Goal: Task Accomplishment & Management: Manage account settings

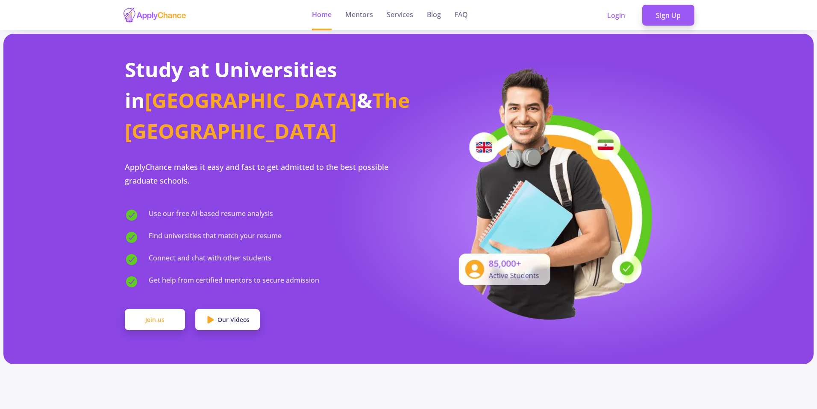
click at [162, 309] on link "Join us" at bounding box center [155, 319] width 60 height 21
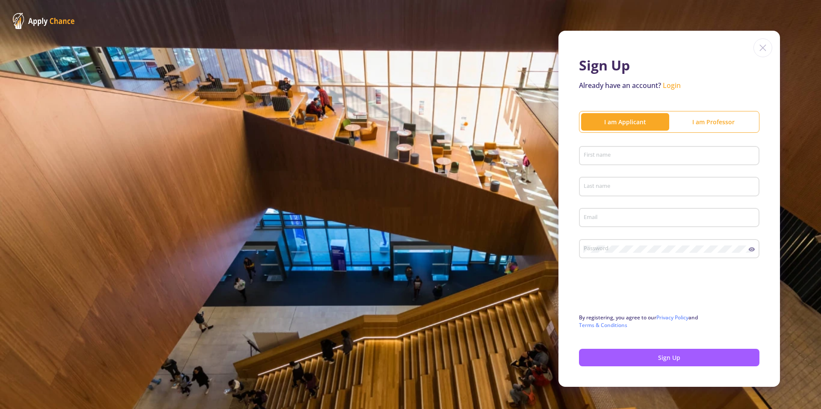
click at [700, 125] on div "I am Professor" at bounding box center [713, 122] width 88 height 9
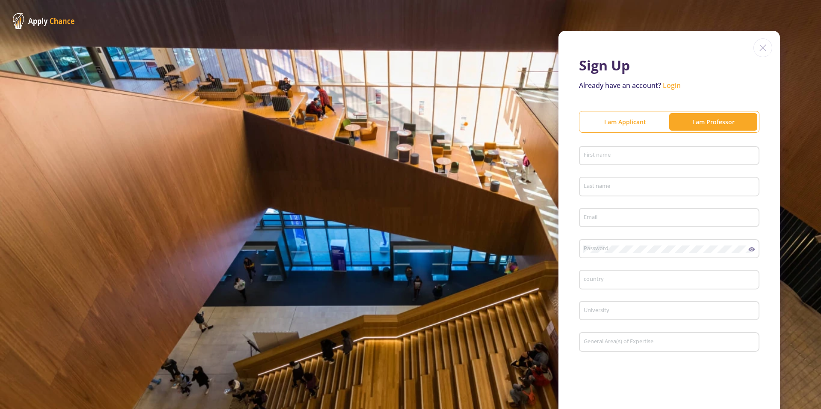
click at [635, 116] on div "I am Applicant" at bounding box center [625, 121] width 88 height 17
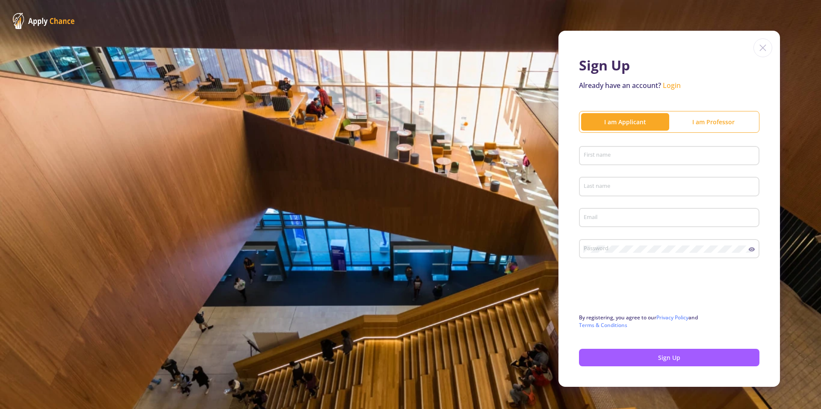
click at [621, 160] on div "First name" at bounding box center [669, 154] width 172 height 22
type input "Milad"
type input "Davari"
type input "miladdavari1995@gmail.com"
click at [606, 253] on div "Password" at bounding box center [665, 247] width 165 height 22
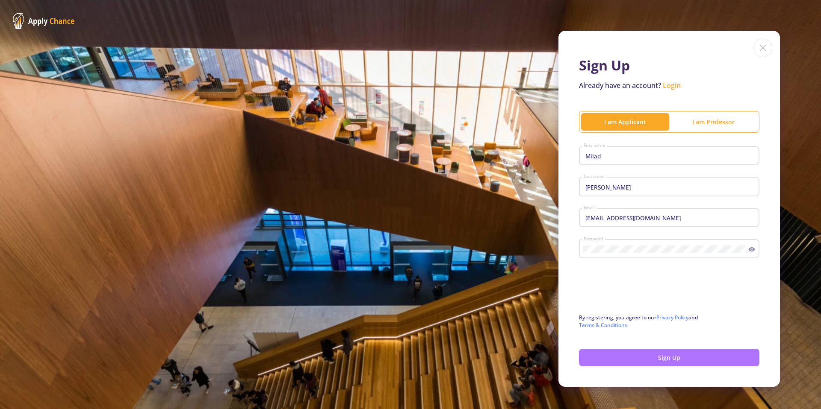
click at [617, 358] on button "Sign Up" at bounding box center [669, 358] width 180 height 18
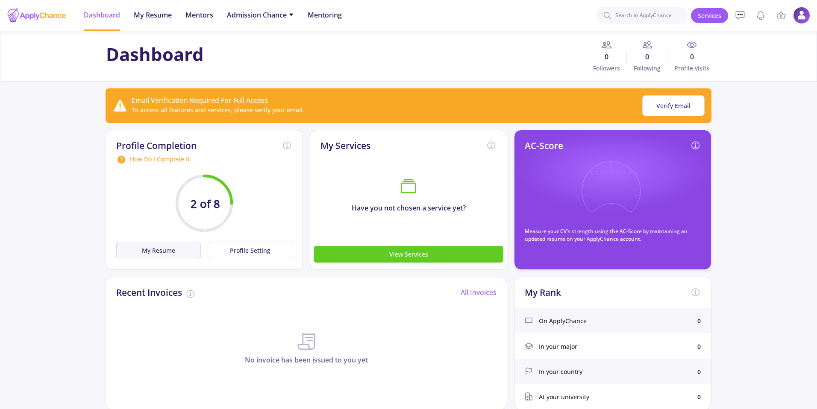
click at [157, 253] on button "My Resume" at bounding box center [158, 251] width 85 height 18
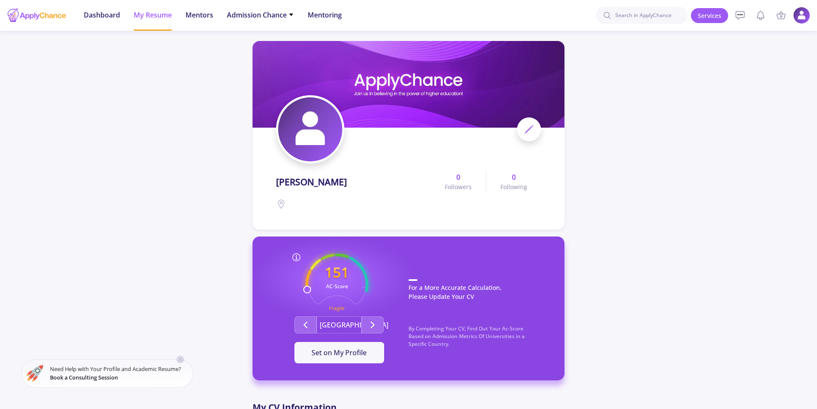
click at [327, 144] on img at bounding box center [310, 129] width 64 height 64
click at [526, 128] on icon at bounding box center [529, 129] width 10 height 10
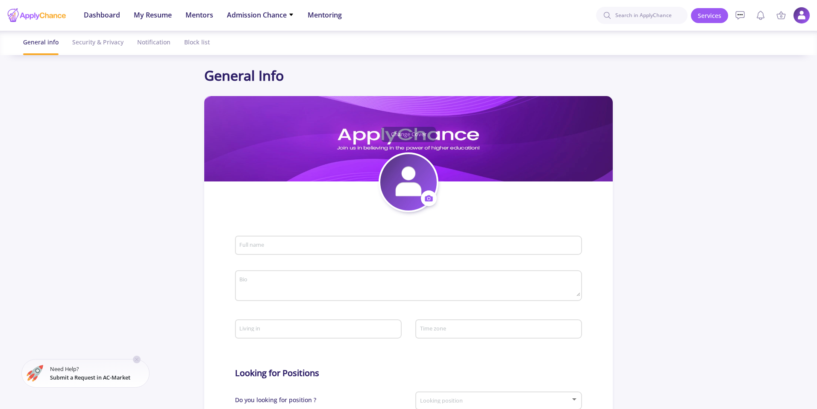
type input "Milad Davari"
type input "MiladDavari"
type input "[EMAIL_ADDRESS][DOMAIN_NAME]"
click at [428, 194] on icon at bounding box center [428, 198] width 9 height 9
click at [435, 223] on button "Change photo" at bounding box center [468, 226] width 95 height 22
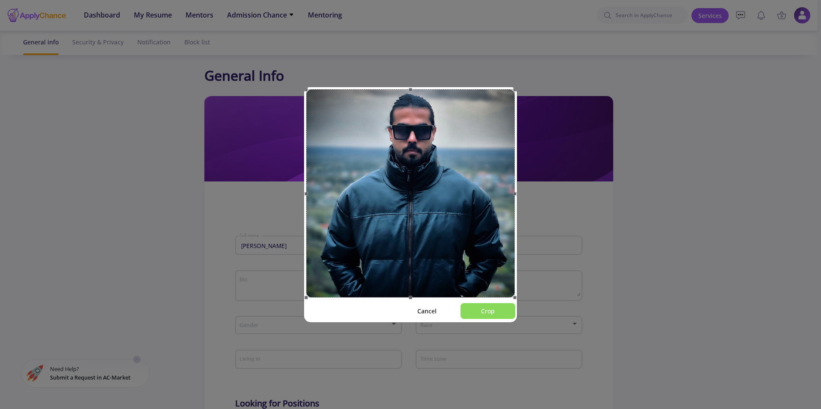
click at [472, 308] on button "Crop" at bounding box center [487, 311] width 55 height 16
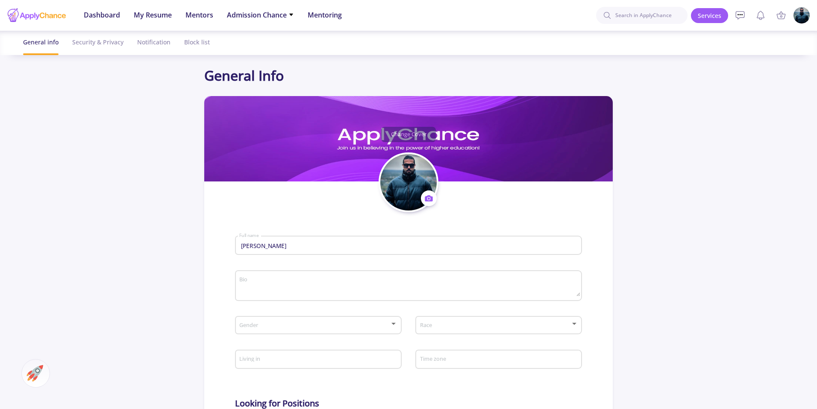
scroll to position [6, 0]
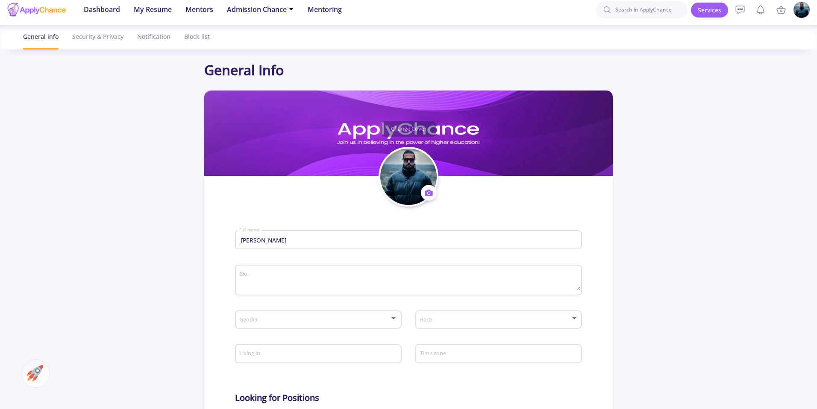
click at [784, 178] on app-general-setting "General Info Change Cover Change cover Remove cover Change photo Remove photo M…" at bounding box center [408, 363] width 817 height 607
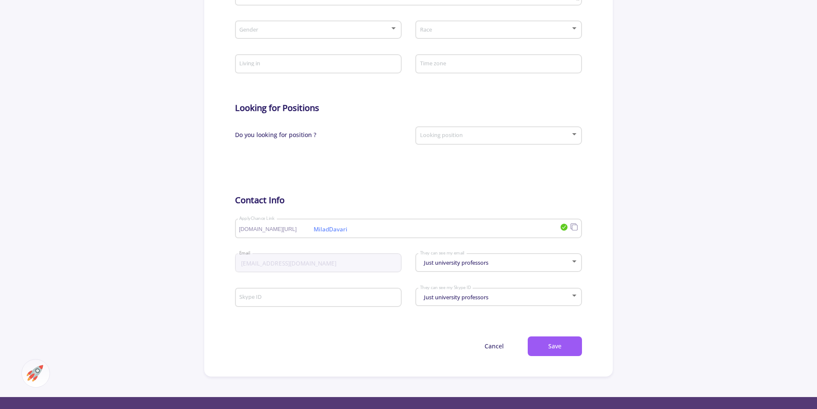
click at [784, 178] on app-general-setting "General Info Change Cover Change cover Remove cover Change photo Remove photo M…" at bounding box center [408, 73] width 817 height 607
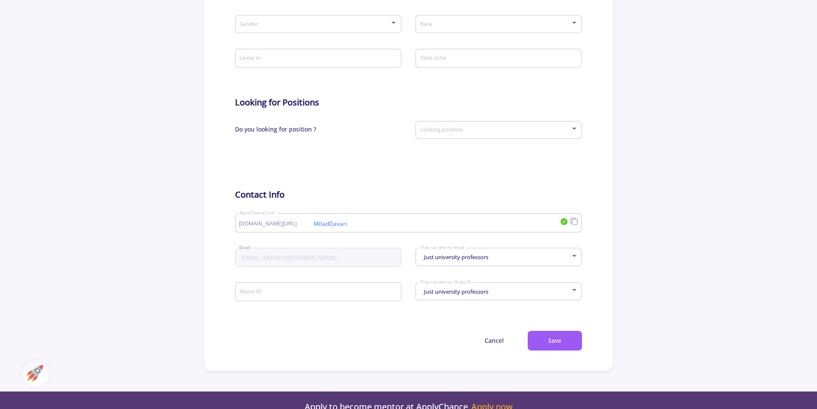
click at [784, 178] on app-general-setting "General Info Change Cover Change cover Remove cover Change photo Remove photo M…" at bounding box center [408, 67] width 817 height 607
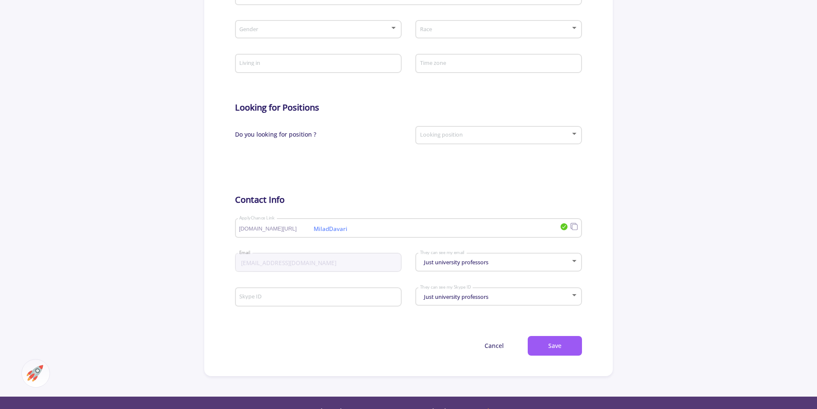
click at [784, 178] on app-general-setting "General Info Change Cover Change cover Remove cover Change photo Remove photo M…" at bounding box center [408, 72] width 817 height 607
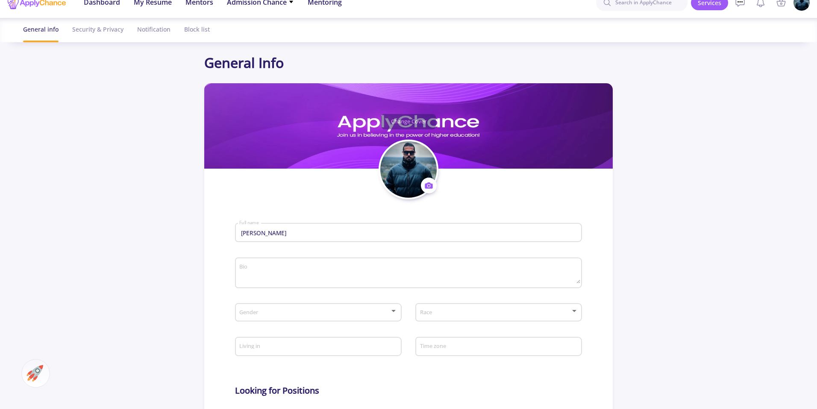
scroll to position [8, 0]
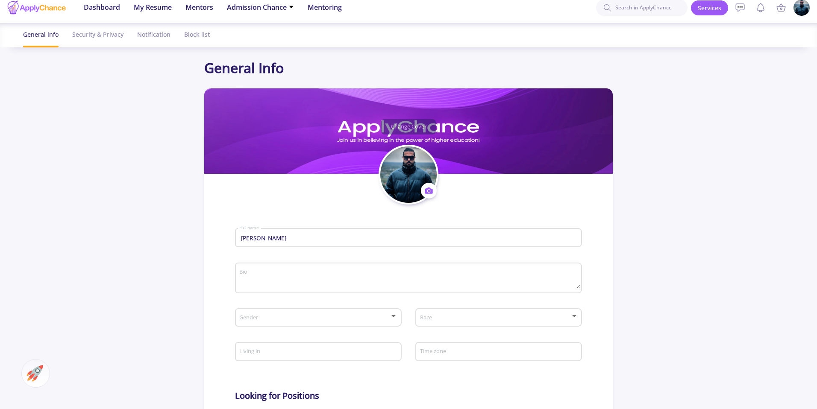
click at [396, 166] on img at bounding box center [408, 175] width 56 height 56
click at [430, 189] on icon at bounding box center [429, 191] width 8 height 6
click at [444, 212] on button "Change photo" at bounding box center [468, 218] width 95 height 22
click at [421, 177] on img at bounding box center [408, 175] width 56 height 56
click at [423, 182] on img at bounding box center [408, 175] width 56 height 56
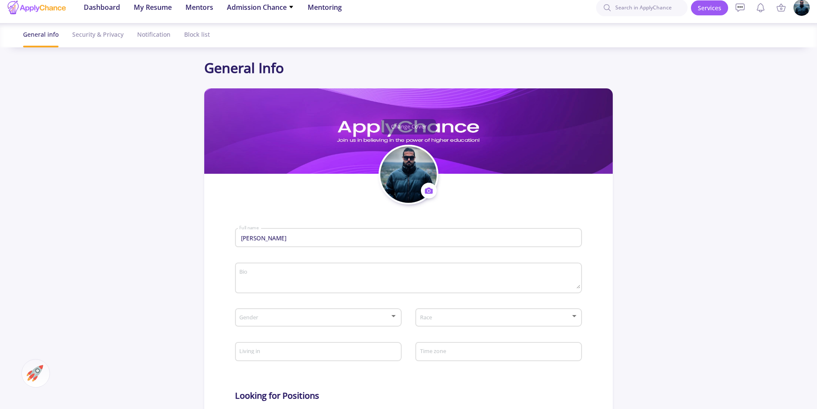
click at [426, 193] on icon at bounding box center [429, 191] width 8 height 6
click at [444, 218] on button "Change photo" at bounding box center [468, 218] width 95 height 22
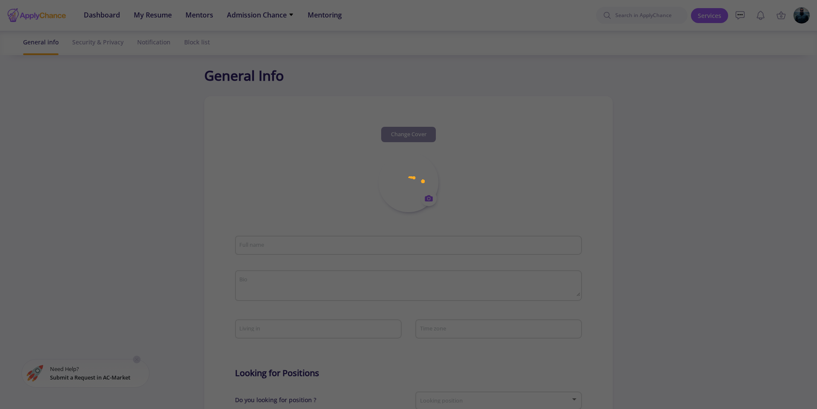
type input "[PERSON_NAME]"
type input "MiladDavari"
type input "[EMAIL_ADDRESS][DOMAIN_NAME]"
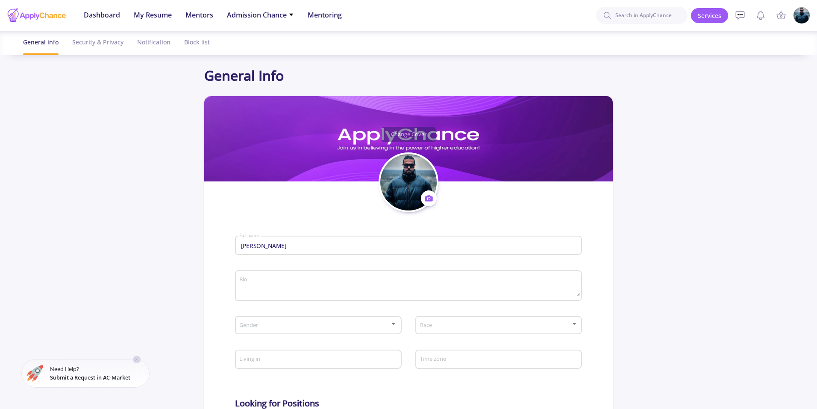
click at [434, 198] on span at bounding box center [429, 199] width 16 height 16
click at [435, 224] on button "Change photo" at bounding box center [468, 226] width 95 height 22
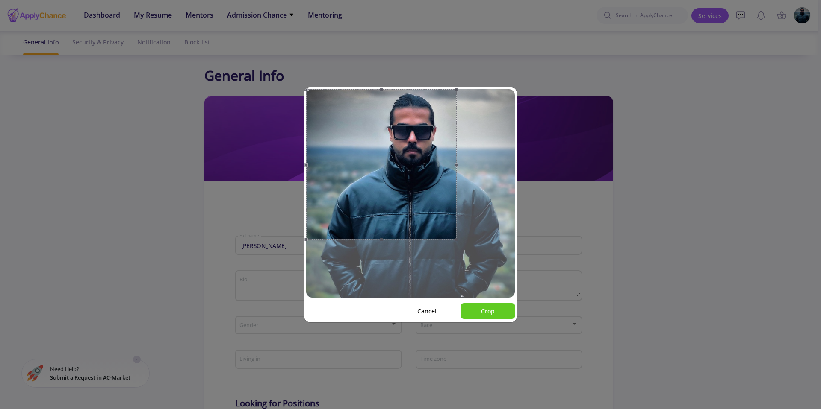
drag, startPoint x: 513, startPoint y: 298, endPoint x: 454, endPoint y: 226, distance: 92.3
click at [454, 226] on div at bounding box center [381, 164] width 150 height 150
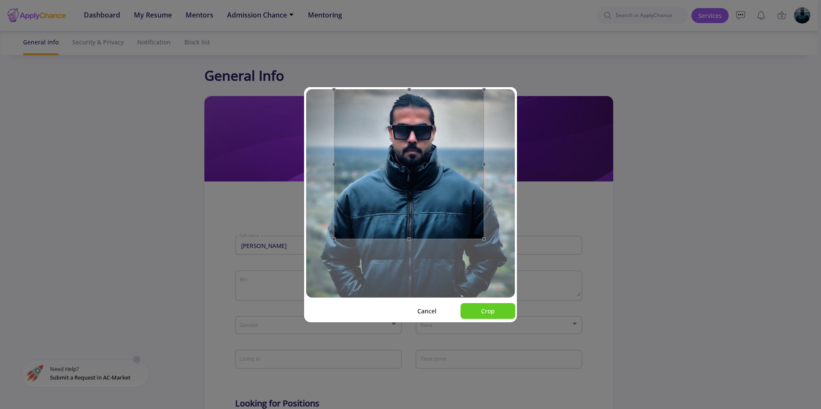
drag, startPoint x: 362, startPoint y: 176, endPoint x: 390, endPoint y: 171, distance: 28.2
click at [390, 171] on div at bounding box center [409, 164] width 150 height 150
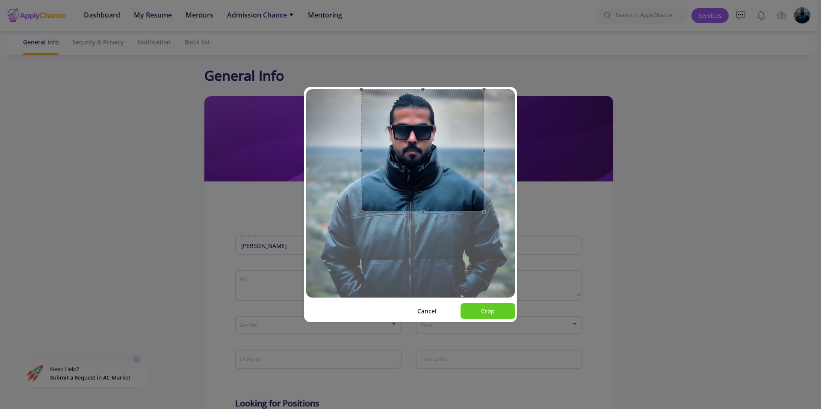
drag, startPoint x: 335, startPoint y: 242, endPoint x: 362, endPoint y: 219, distance: 36.1
click at [362, 219] on div at bounding box center [410, 193] width 209 height 209
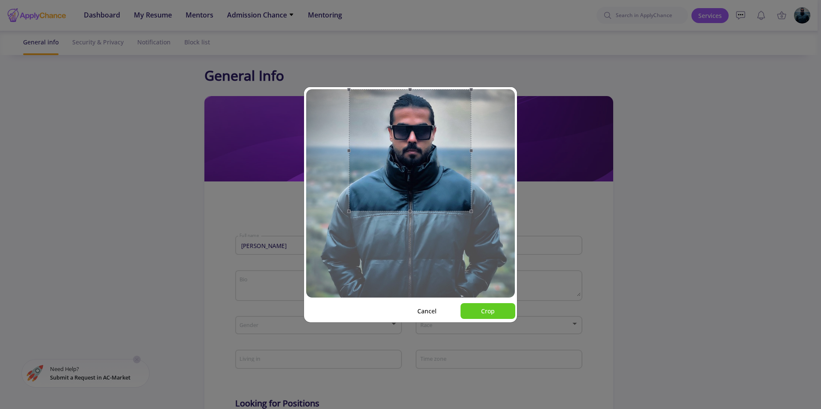
drag, startPoint x: 415, startPoint y: 187, endPoint x: 402, endPoint y: 186, distance: 12.8
click at [402, 186] on div at bounding box center [410, 150] width 122 height 122
click at [483, 311] on button "Crop" at bounding box center [487, 311] width 55 height 16
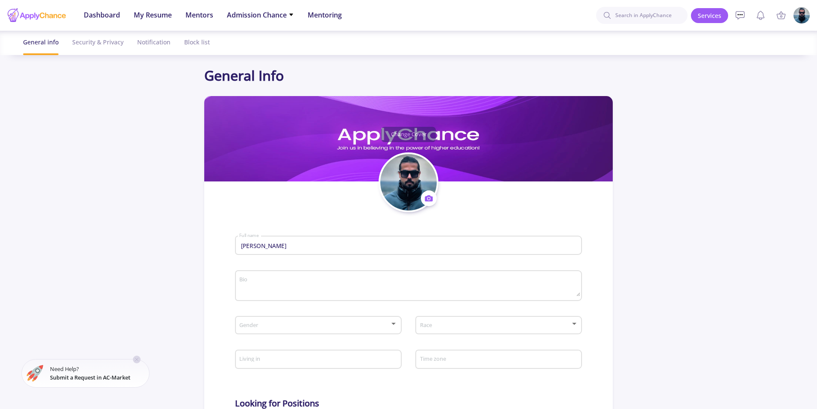
click at [288, 282] on textarea "Bio" at bounding box center [409, 286] width 341 height 20
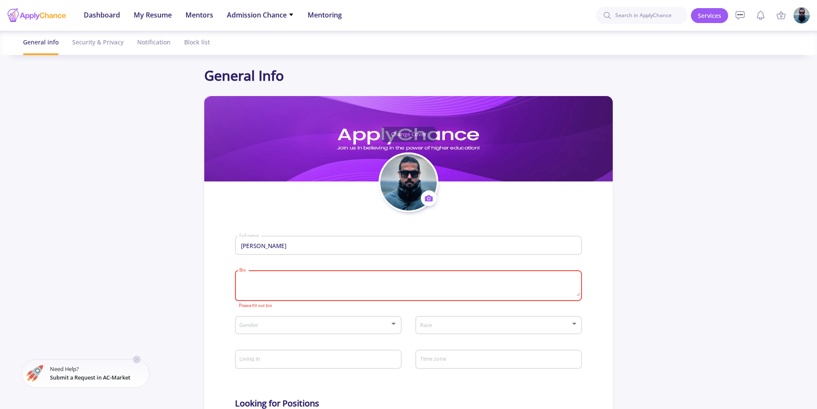
click at [335, 282] on textarea "Bio" at bounding box center [409, 286] width 341 height 20
paste textarea "Product Designer with experience in mobile, web, and desktop platforms. Special…"
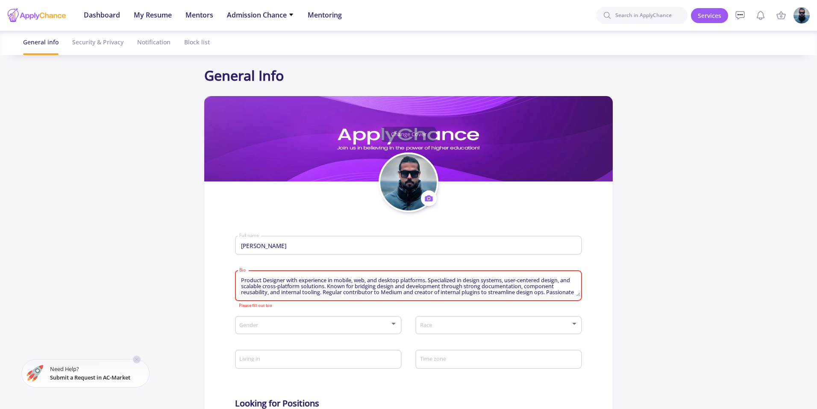
scroll to position [6, 0]
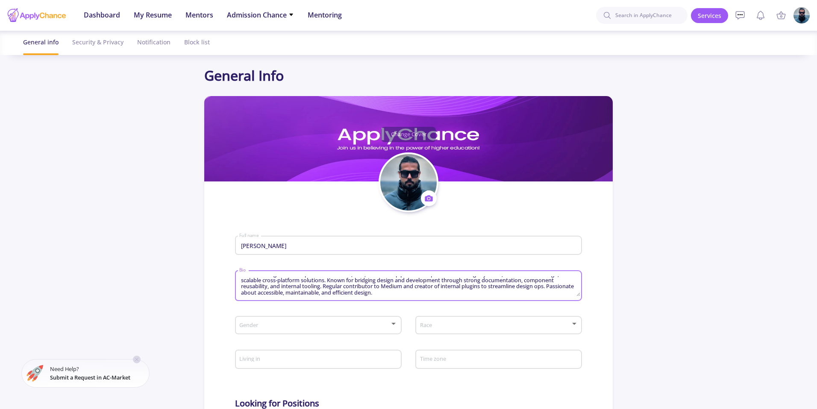
click at [172, 262] on app-general-setting "General Info Change Cover Change cover Remove cover Change photo Remove photo M…" at bounding box center [408, 368] width 817 height 607
click at [429, 303] on div "Product Designer with experience in mobile, web, and desktop platforms. Special…" at bounding box center [408, 289] width 347 height 40
drag, startPoint x: 420, startPoint y: 294, endPoint x: 228, endPoint y: 264, distance: 194.3
click at [228, 264] on section "Change Cover Change cover Remove cover Change photo Remove photo Milad Davari F…" at bounding box center [408, 384] width 409 height 577
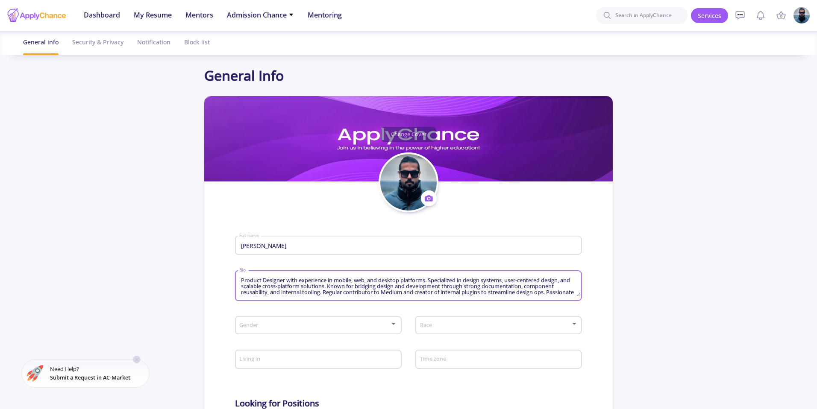
paste textarea "I’m a Product Designer with extensive experience across mobile, web, and deskto…"
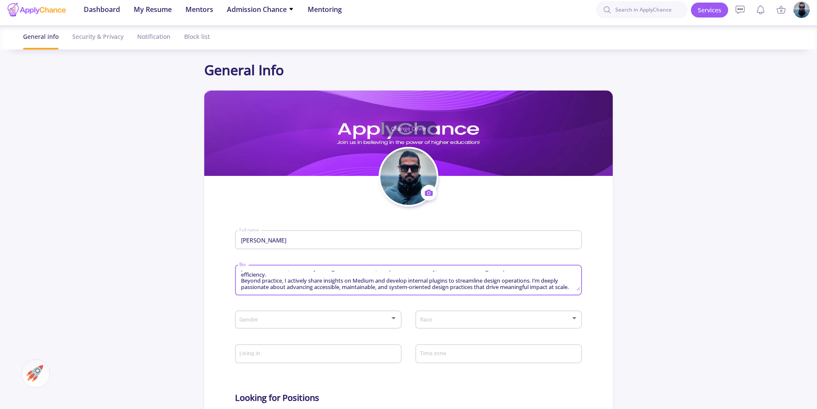
scroll to position [11, 0]
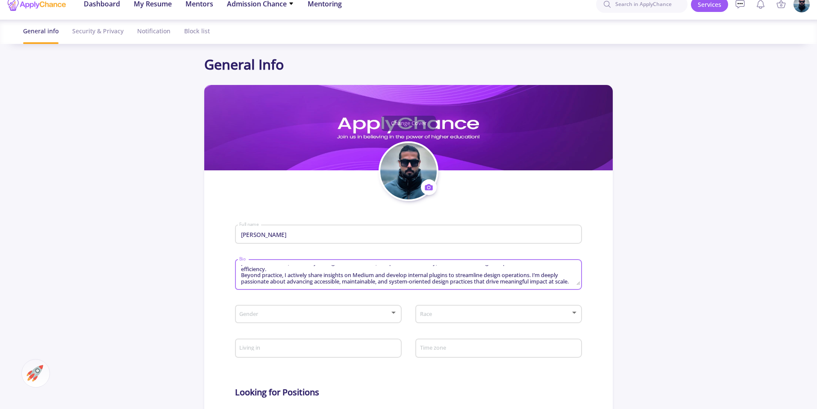
type textarea "I’m a Product Designer with extensive experience across mobile, web, and deskto…"
click at [312, 320] on div "Gender" at bounding box center [318, 312] width 159 height 21
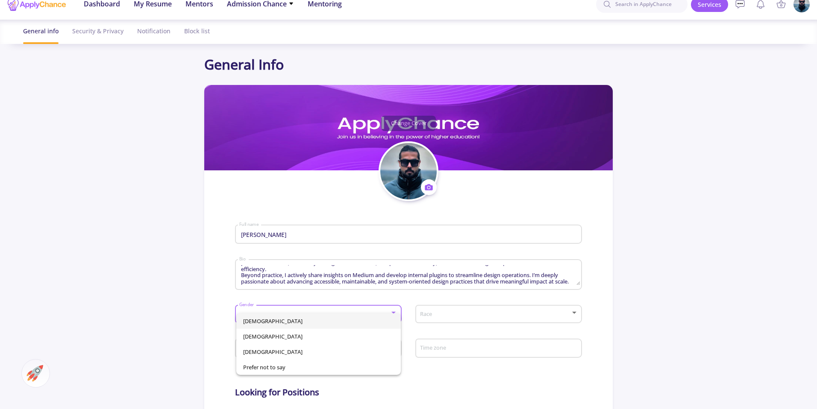
click at [309, 323] on span "Male" at bounding box center [318, 321] width 151 height 15
click at [482, 307] on div "Race" at bounding box center [499, 312] width 159 height 21
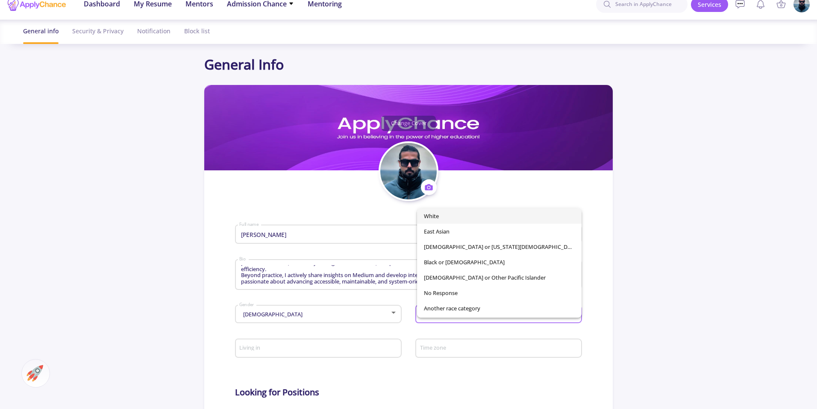
click at [472, 329] on div at bounding box center [408, 204] width 817 height 409
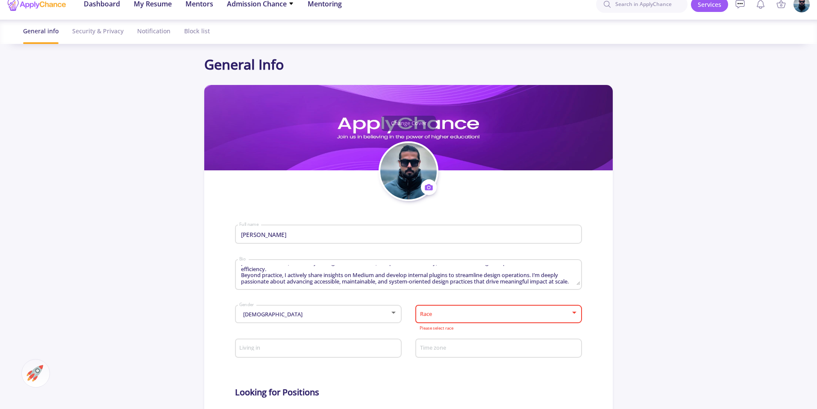
click at [466, 319] on div "Race" at bounding box center [499, 312] width 159 height 21
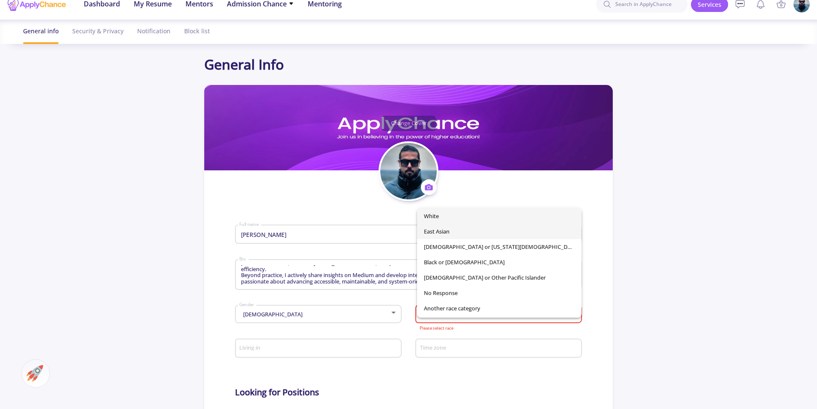
click at [472, 237] on span "East Asian" at bounding box center [499, 231] width 151 height 15
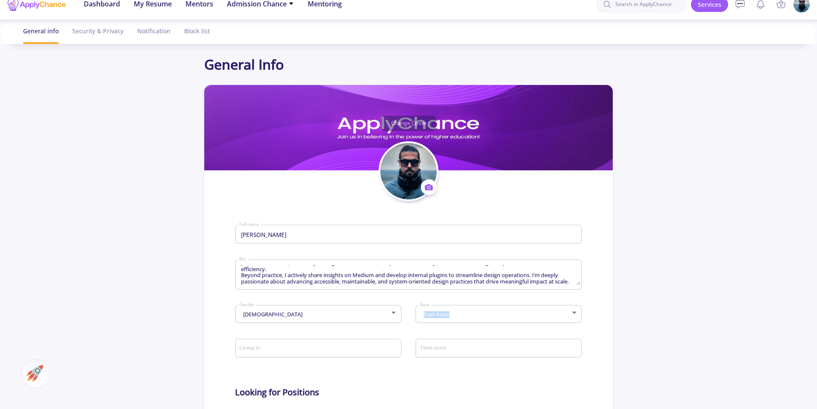
drag, startPoint x: 413, startPoint y: 313, endPoint x: 458, endPoint y: 313, distance: 45.3
click at [458, 313] on span "East Asian Race" at bounding box center [496, 317] width 174 height 30
drag, startPoint x: 412, startPoint y: 312, endPoint x: 449, endPoint y: 319, distance: 37.4
click at [449, 319] on span "East Asian Race" at bounding box center [496, 317] width 174 height 30
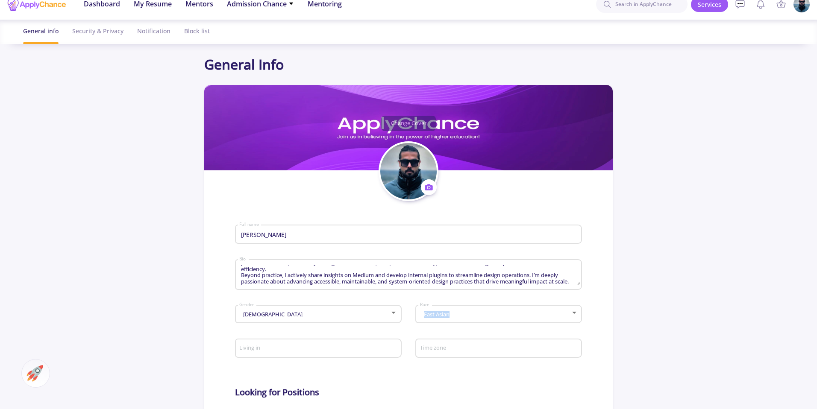
copy div "East Asian"
click at [461, 315] on div "East Asian" at bounding box center [495, 315] width 151 height 6
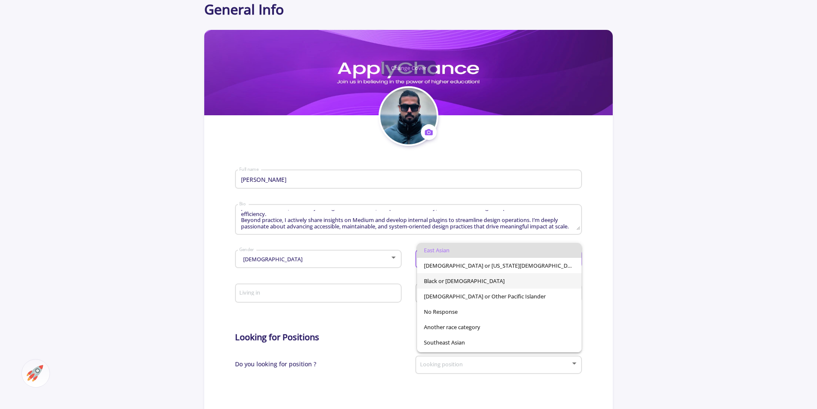
scroll to position [60, 0]
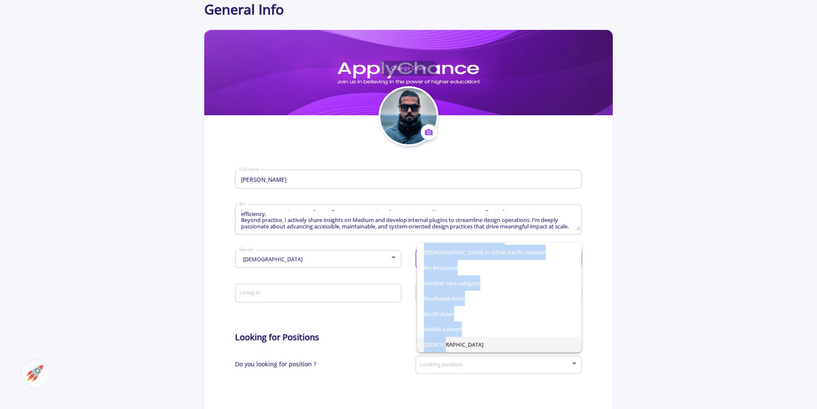
drag, startPoint x: 388, startPoint y: 341, endPoint x: 484, endPoint y: 347, distance: 95.9
click at [484, 347] on div "White East Asian American Indian or Alaska Native Black or African American Nat…" at bounding box center [408, 204] width 817 height 409
copy div "White East Asian American Indian or Alaska Native Black or African American Nat…"
click at [487, 333] on span "Middle Eastern" at bounding box center [499, 329] width 151 height 15
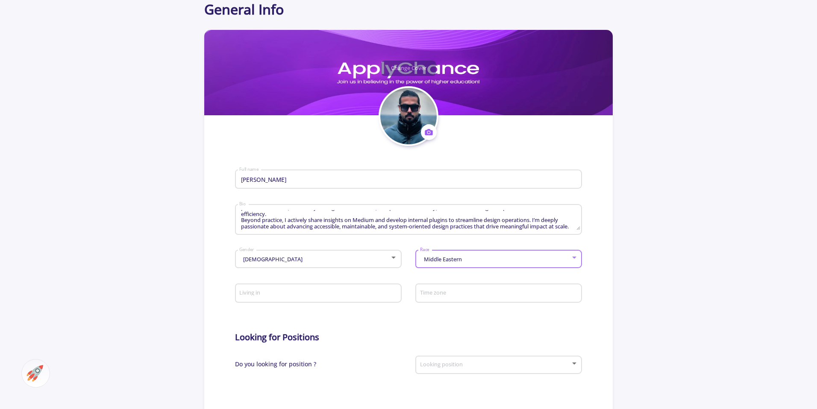
click at [288, 294] on input "Living in" at bounding box center [319, 294] width 161 height 8
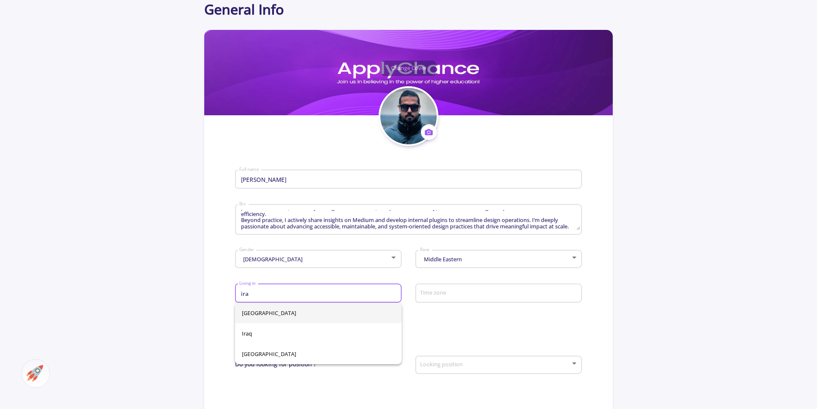
scroll to position [0, 0]
click at [250, 315] on span "Iran" at bounding box center [318, 313] width 153 height 21
type input "Iran"
click at [441, 300] on div "Time zone" at bounding box center [499, 292] width 159 height 22
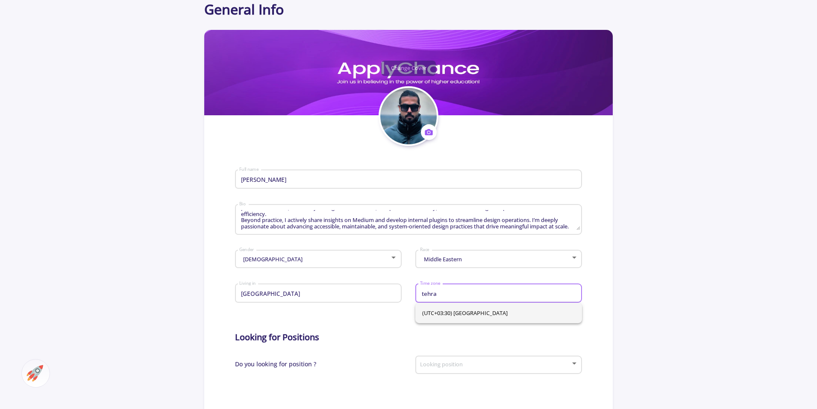
type input "tehra"
click at [480, 315] on span "(UTC+03:30) Tehran" at bounding box center [498, 313] width 153 height 21
type input "(UTC+03:30) Tehran"
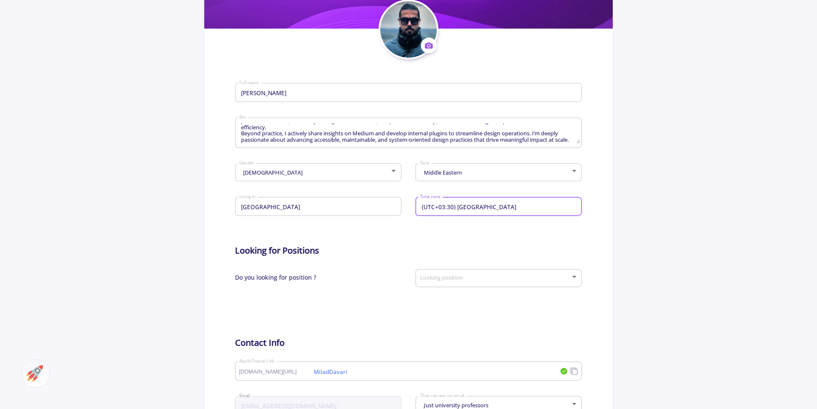
scroll to position [159, 0]
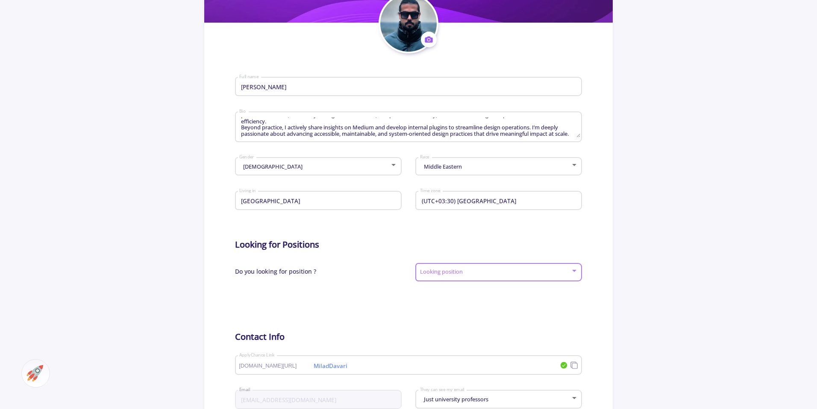
click at [438, 273] on span at bounding box center [496, 273] width 149 height 6
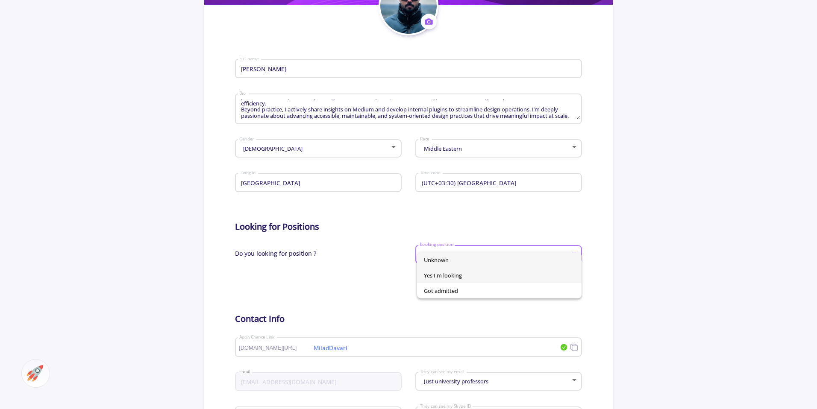
scroll to position [180, 0]
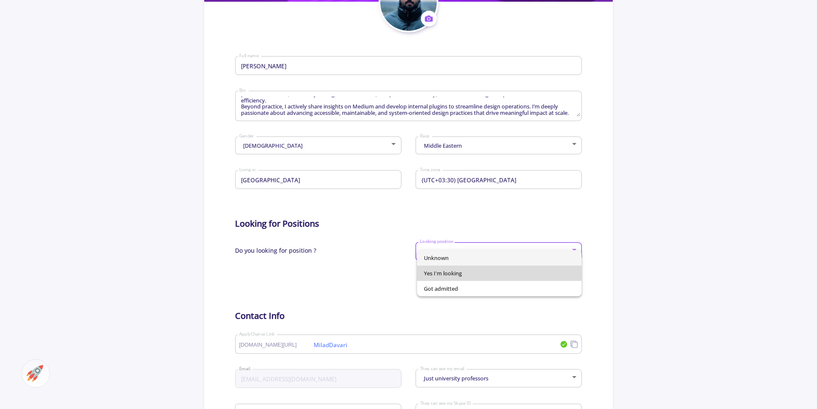
click at [466, 276] on span "Yes I'm looking" at bounding box center [499, 273] width 151 height 15
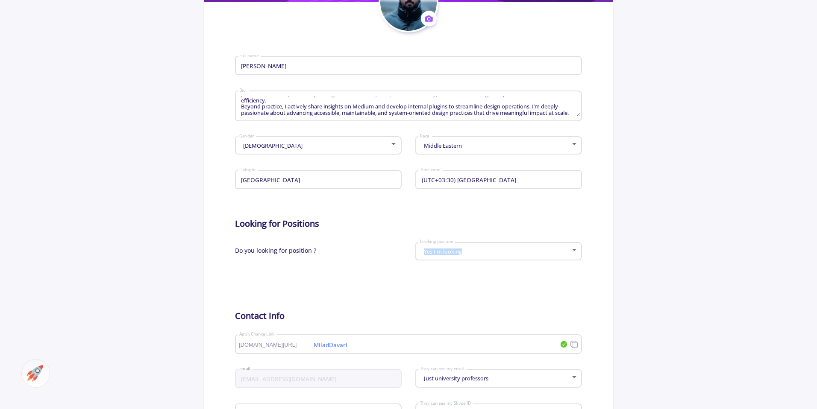
drag, startPoint x: 396, startPoint y: 249, endPoint x: 498, endPoint y: 250, distance: 102.6
click at [498, 250] on div "Do you looking for position ? Yes I'm looking Looking position" at bounding box center [408, 254] width 347 height 30
click at [514, 260] on div "Yes I'm looking Looking position" at bounding box center [499, 249] width 159 height 21
click at [341, 267] on div at bounding box center [408, 204] width 817 height 409
drag, startPoint x: 382, startPoint y: 265, endPoint x: 468, endPoint y: 252, distance: 86.0
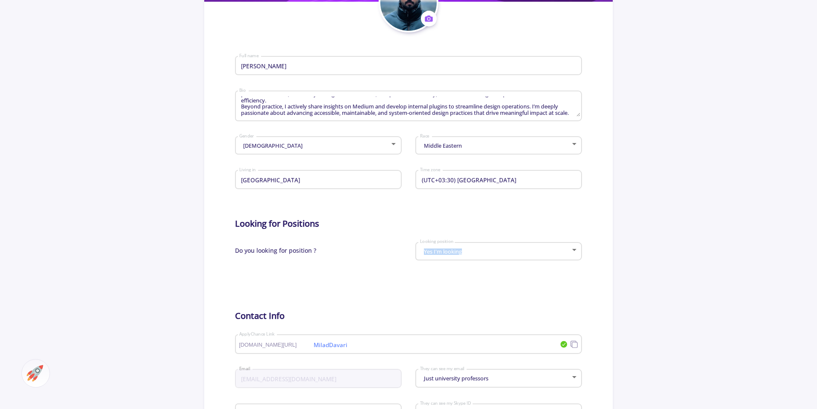
click at [468, 252] on div "Do you looking for position ? Yes I'm looking Looking position" at bounding box center [408, 254] width 347 height 30
click at [459, 242] on div "Yes I'm looking Looking position" at bounding box center [499, 249] width 159 height 21
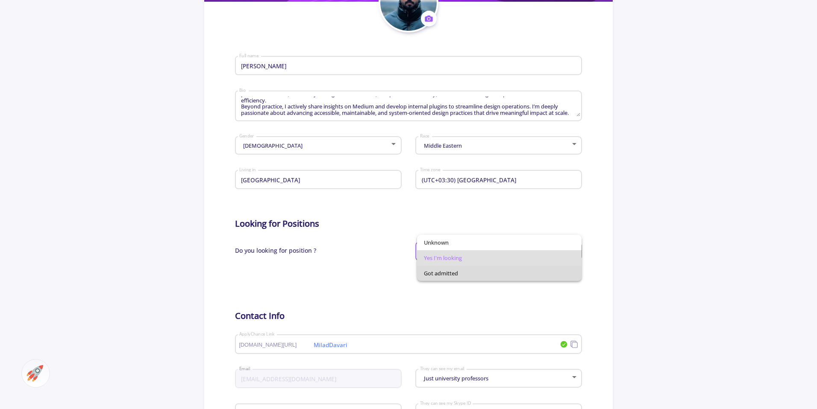
click at [453, 276] on span "Got admitted" at bounding box center [499, 273] width 151 height 15
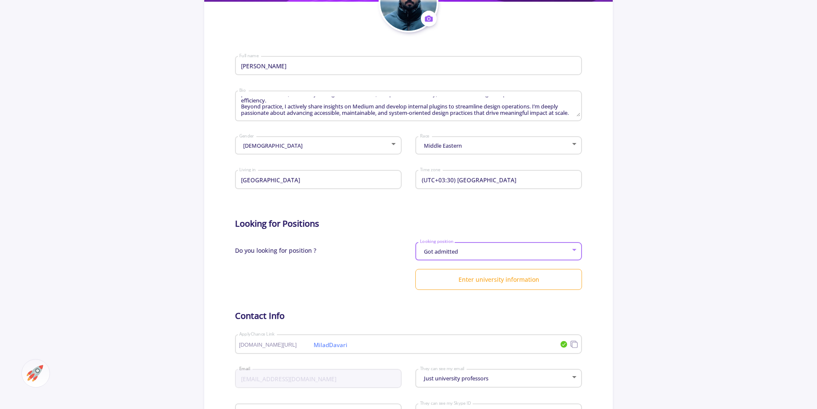
click at [442, 251] on span "Got admitted" at bounding box center [440, 252] width 36 height 8
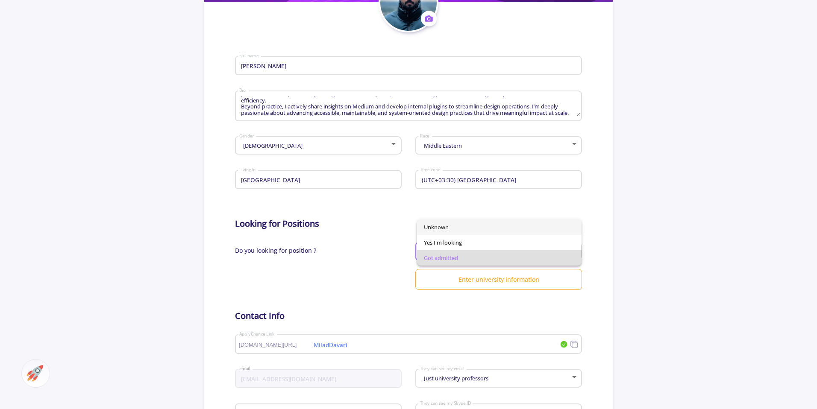
click at [476, 222] on span "Unknown" at bounding box center [499, 227] width 151 height 15
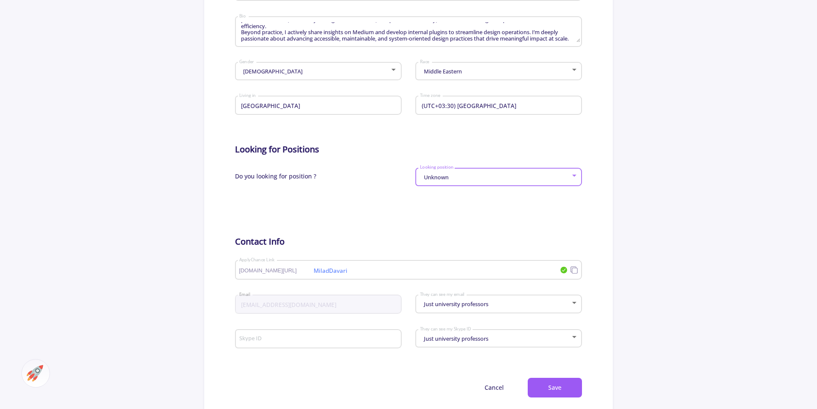
scroll to position [256, 0]
drag, startPoint x: 398, startPoint y: 176, endPoint x: 463, endPoint y: 183, distance: 65.3
click at [463, 183] on div "Do you looking for position ? Unknown Looking position" at bounding box center [408, 178] width 347 height 30
click at [399, 172] on div "Do you looking for position ?" at bounding box center [322, 178] width 174 height 30
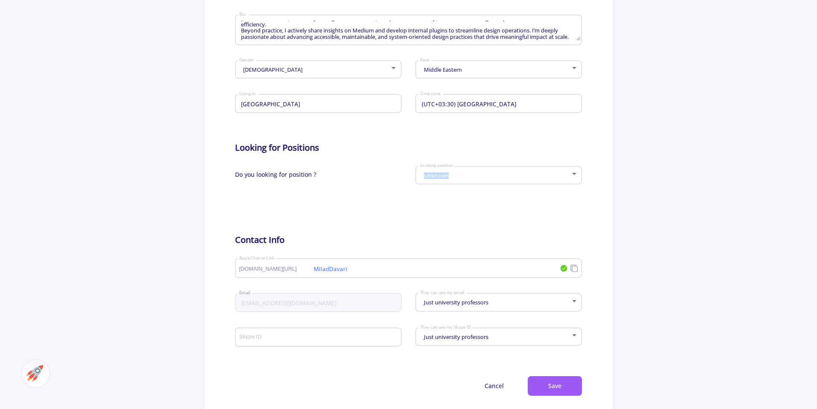
drag, startPoint x: 399, startPoint y: 172, endPoint x: 467, endPoint y: 174, distance: 68.0
click at [468, 174] on div "Do you looking for position ? Unknown Looking position" at bounding box center [408, 178] width 347 height 30
copy div "Unknown"
click at [468, 220] on form "Milad Davari Full name I’m a Product Designer with extensive experience across …" at bounding box center [408, 176] width 347 height 440
click at [501, 178] on div "Unknown" at bounding box center [495, 176] width 151 height 6
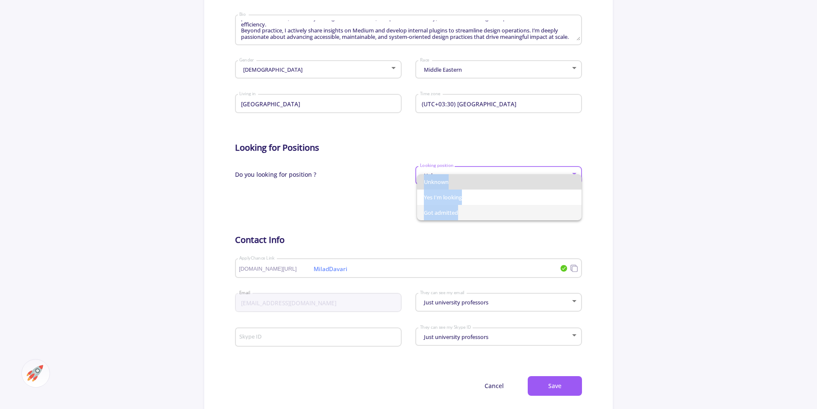
drag, startPoint x: 406, startPoint y: 217, endPoint x: 471, endPoint y: 210, distance: 65.3
click at [471, 210] on div "Unknown Yes I'm looking Got admitted" at bounding box center [408, 204] width 817 height 409
copy div "Unknown Yes I'm looking Got admitted"
drag, startPoint x: 449, startPoint y: 189, endPoint x: 446, endPoint y: 195, distance: 6.3
click at [448, 190] on span "Yes I'm looking" at bounding box center [499, 197] width 151 height 15
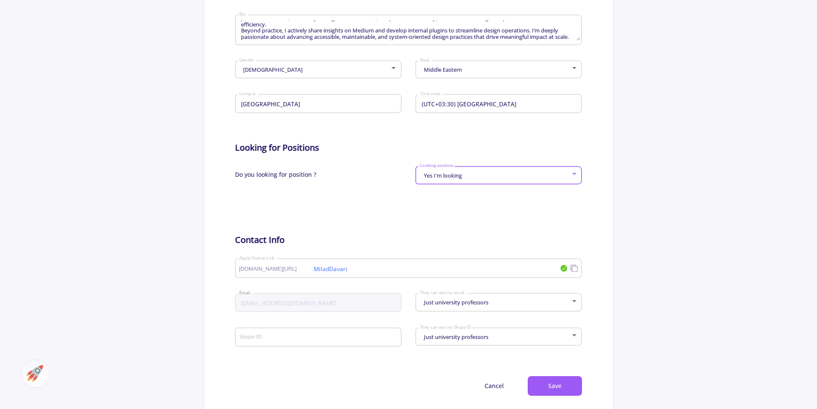
scroll to position [279, 0]
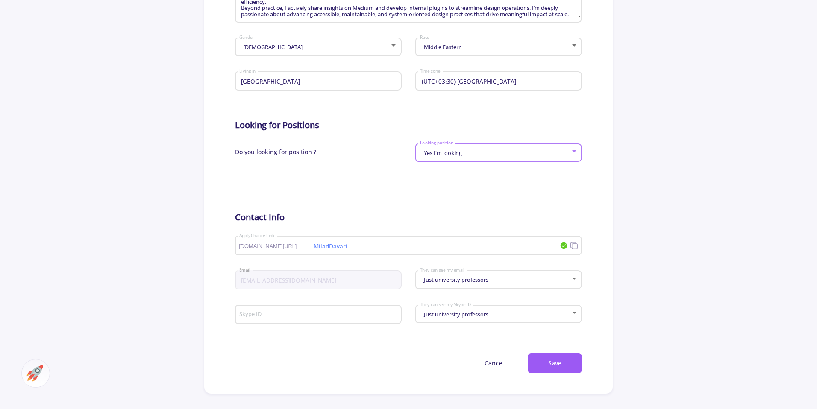
click at [248, 250] on div "MiladDavari applychance.com/user-profile/ ApplyChance Link" at bounding box center [399, 244] width 321 height 22
click at [623, 260] on app-general-setting "General Info Change Cover Change cover Remove cover Change photo Remove photo M…" at bounding box center [408, 90] width 817 height 607
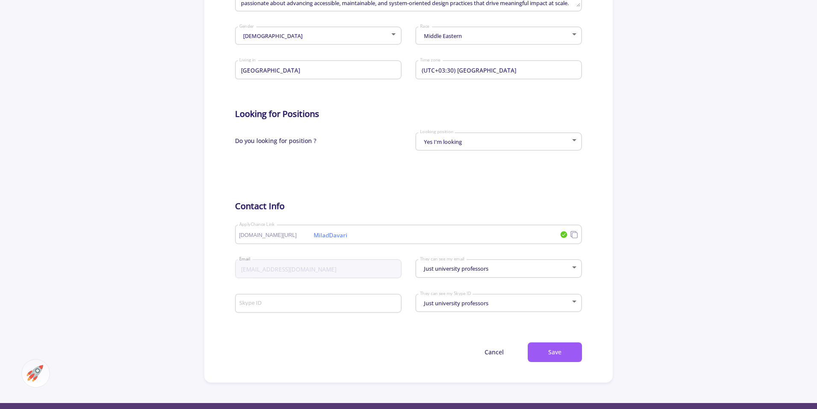
scroll to position [295, 0]
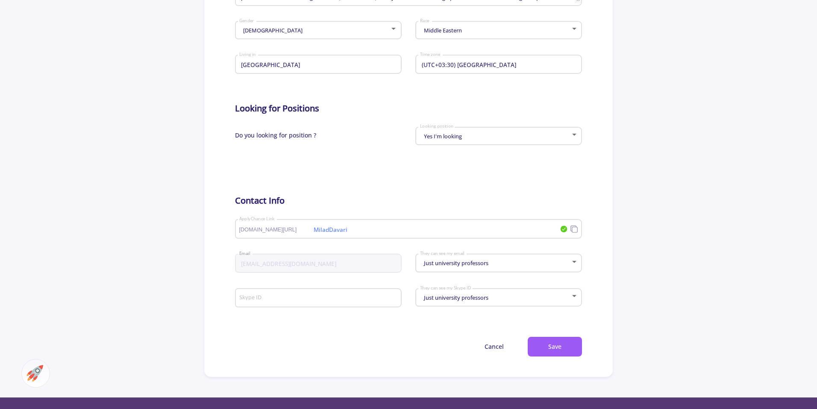
click at [468, 263] on span "Just university professors" at bounding box center [455, 263] width 67 height 8
click at [467, 258] on span "Anyone can see" at bounding box center [499, 254] width 151 height 15
click at [456, 262] on span "Anyone can see" at bounding box center [443, 263] width 42 height 8
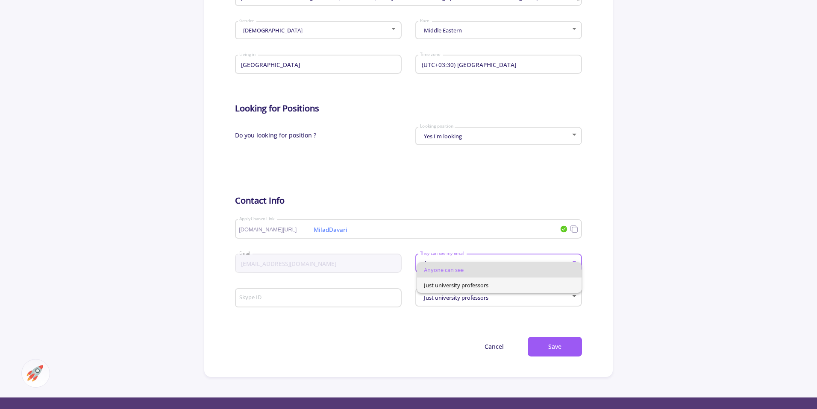
click at [464, 283] on span "Just university professors" at bounding box center [499, 285] width 151 height 15
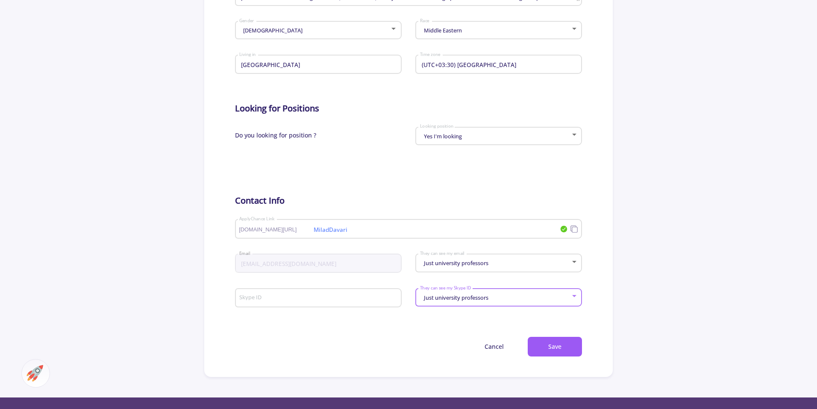
click at [476, 301] on span "Just university professors" at bounding box center [455, 298] width 67 height 8
click at [415, 316] on div at bounding box center [408, 204] width 817 height 409
click at [338, 299] on input "Skype ID" at bounding box center [319, 299] width 161 height 8
paste input "miladdavari.ir@gmail.com"
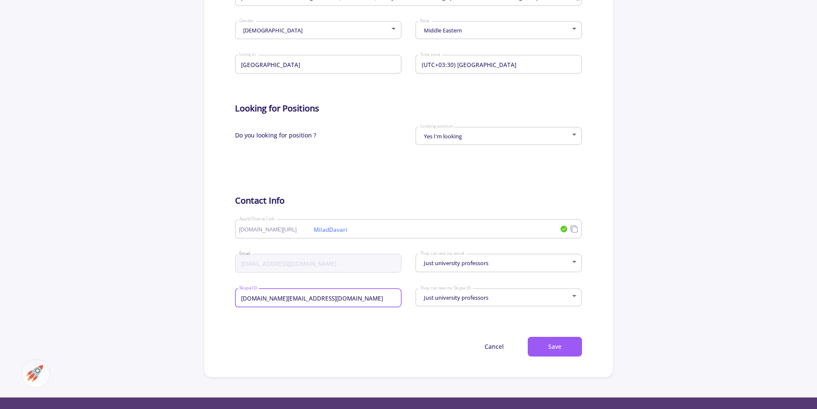
type input "miladdavari.ir@gmail.com"
click at [348, 352] on div "Cancel Save" at bounding box center [408, 347] width 347 height 20
click at [540, 348] on button "Save" at bounding box center [555, 347] width 54 height 20
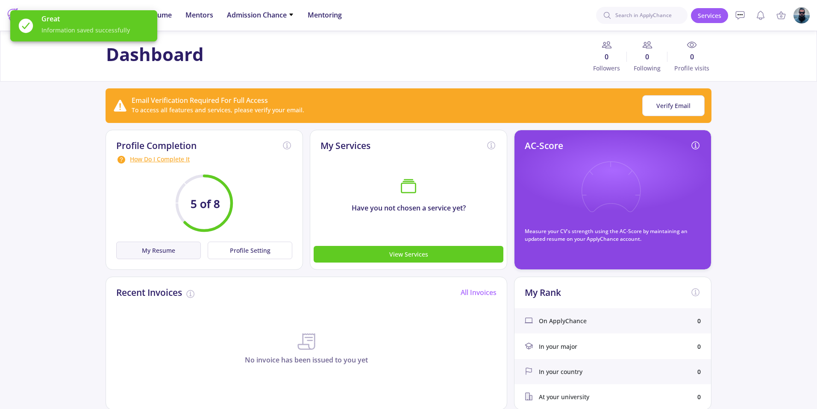
click at [169, 258] on button "My Resume" at bounding box center [158, 251] width 85 height 18
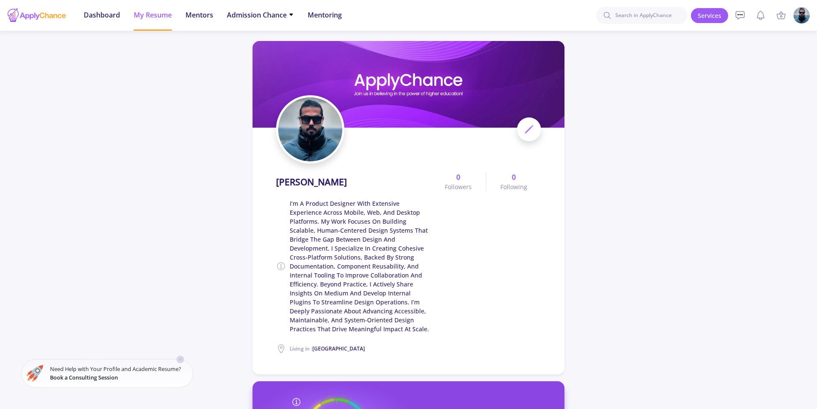
click at [278, 268] on icon at bounding box center [280, 266] width 7 height 7
click at [280, 266] on icon at bounding box center [281, 267] width 10 height 10
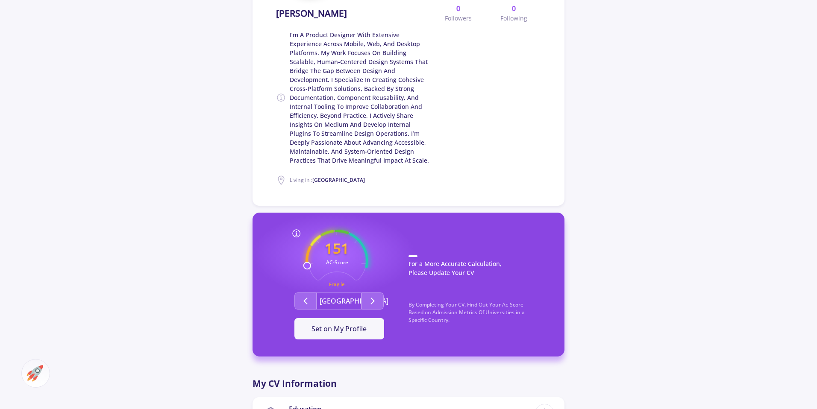
scroll to position [203, 0]
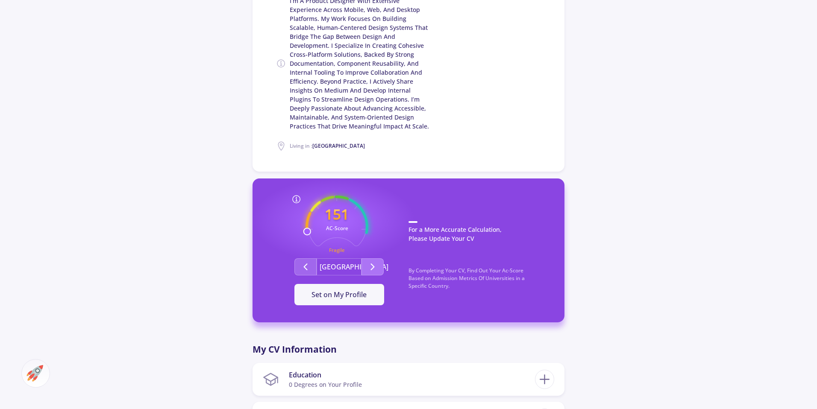
click at [383, 270] on button "Second group" at bounding box center [373, 267] width 22 height 17
click at [312, 269] on button "Second group" at bounding box center [305, 267] width 22 height 17
click at [377, 267] on icon "Second group" at bounding box center [373, 267] width 10 height 10
click at [309, 266] on icon "Second group" at bounding box center [305, 267] width 10 height 10
click at [351, 300] on button "Set on My Profile" at bounding box center [339, 294] width 90 height 21
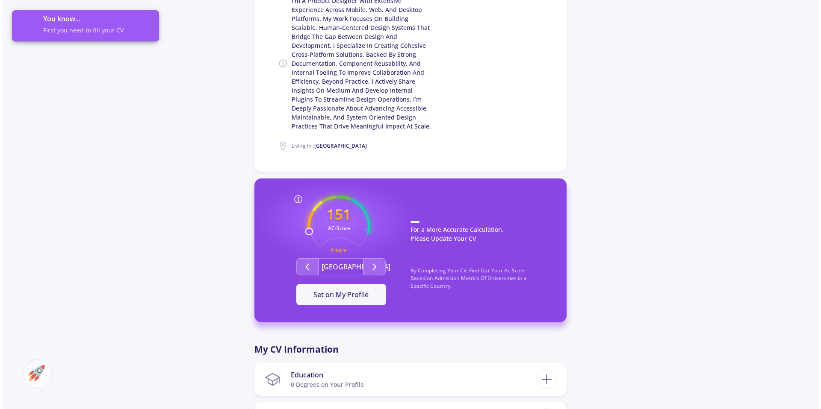
scroll to position [329, 0]
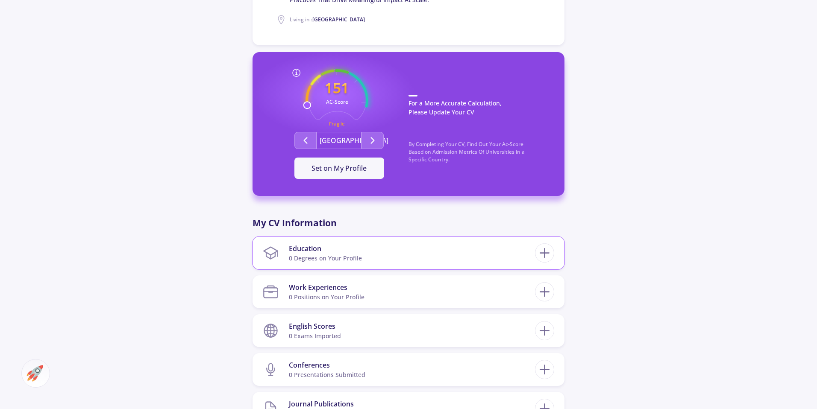
click at [505, 250] on section "Education 0 Degrees on Your Profile" at bounding box center [399, 253] width 272 height 26
click at [547, 256] on icon at bounding box center [545, 253] width 16 height 16
checkbox input "false"
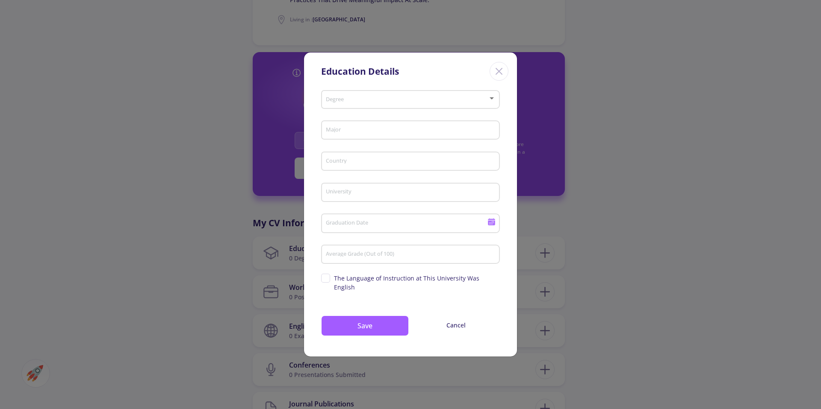
click at [434, 109] on div "Degree" at bounding box center [410, 97] width 171 height 21
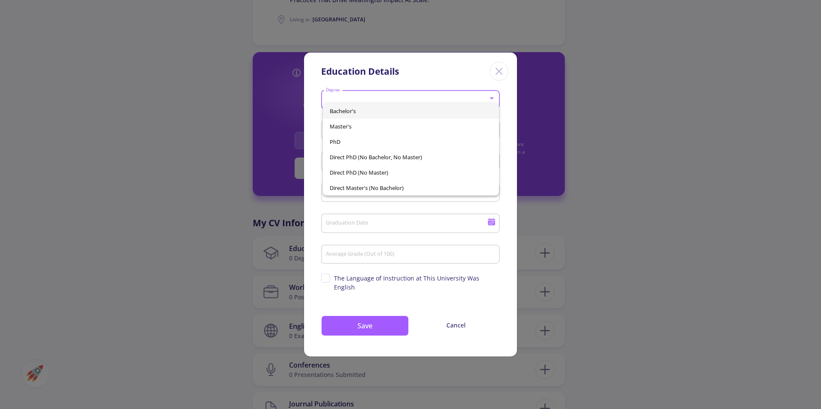
click at [376, 113] on span "Bachelor's" at bounding box center [410, 110] width 163 height 15
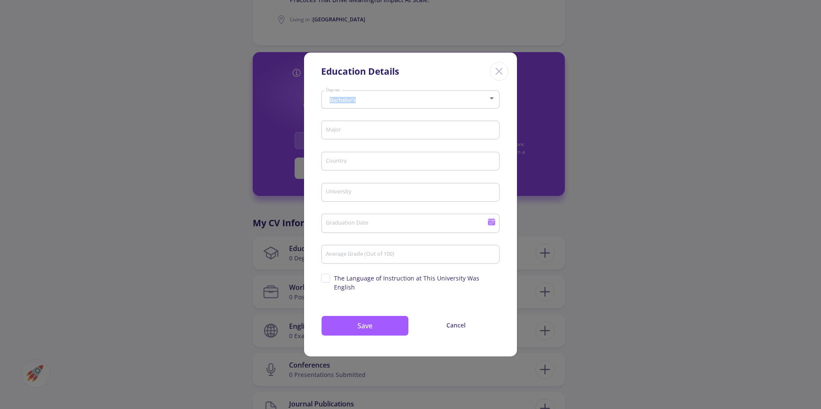
drag, startPoint x: 307, startPoint y: 109, endPoint x: 355, endPoint y: 108, distance: 47.9
click at [355, 108] on div "Bachelor's Degree Major Country University Graduation Date Average Grade (Out o…" at bounding box center [410, 221] width 213 height 269
copy div "Bachelor's"
click at [338, 140] on div "Major" at bounding box center [410, 129] width 171 height 22
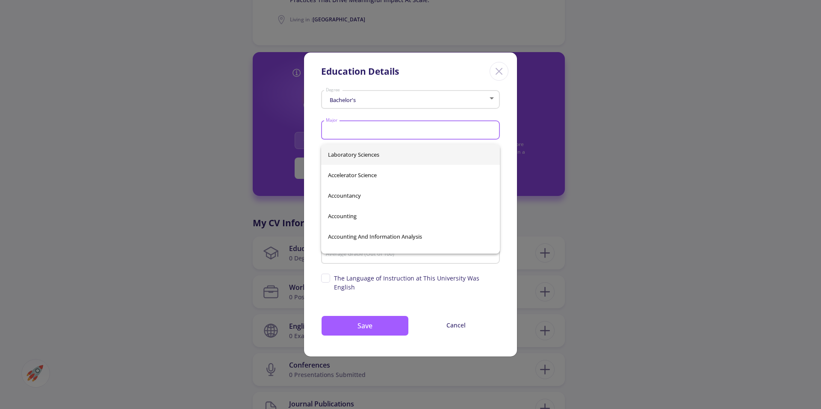
click at [338, 131] on div "Major" at bounding box center [410, 129] width 171 height 22
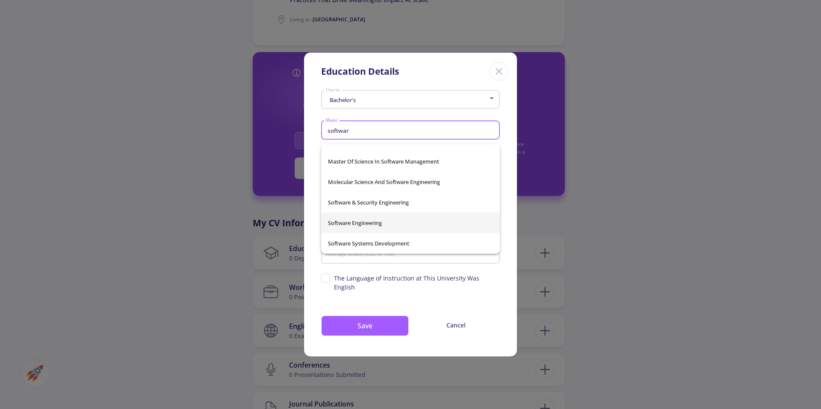
scroll to position [0, 0]
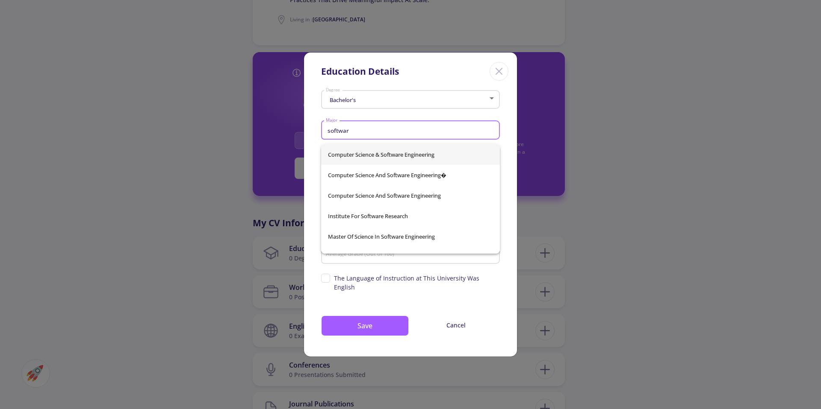
type input "softwar"
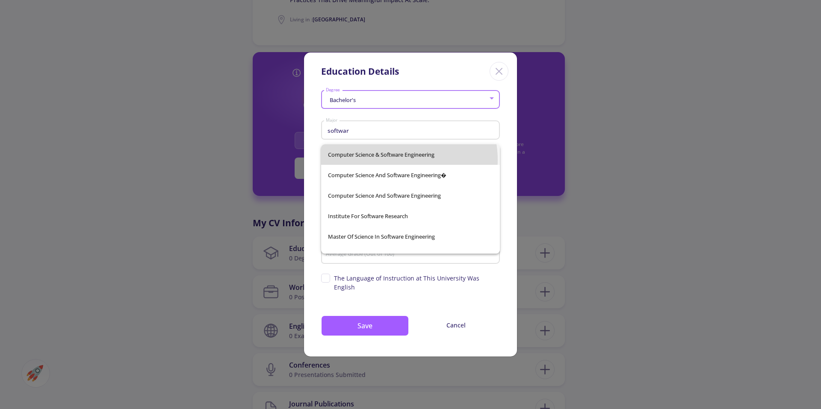
click at [391, 160] on div "Computer Science & Software Engineering Computer Science And Software Engineeri…" at bounding box center [410, 198] width 179 height 109
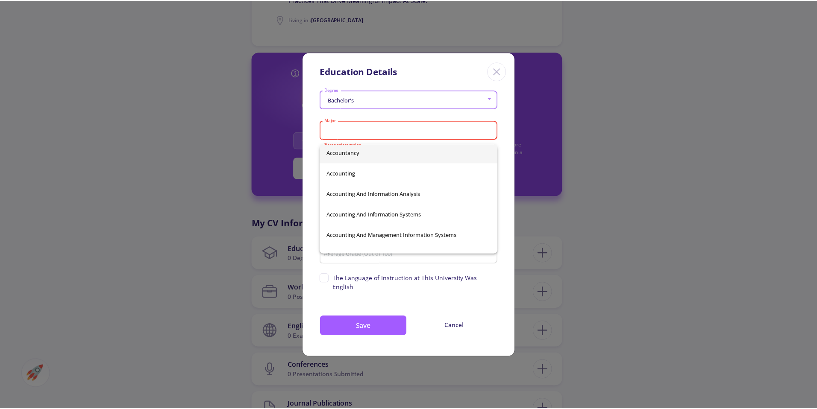
scroll to position [41, 0]
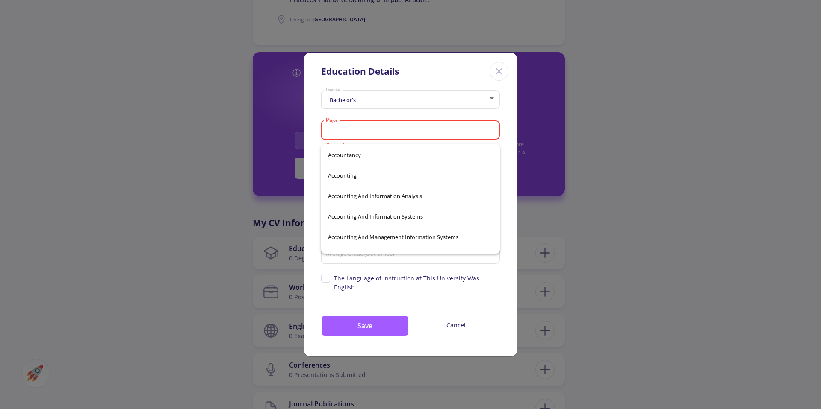
click at [377, 132] on input "Major" at bounding box center [411, 131] width 173 height 8
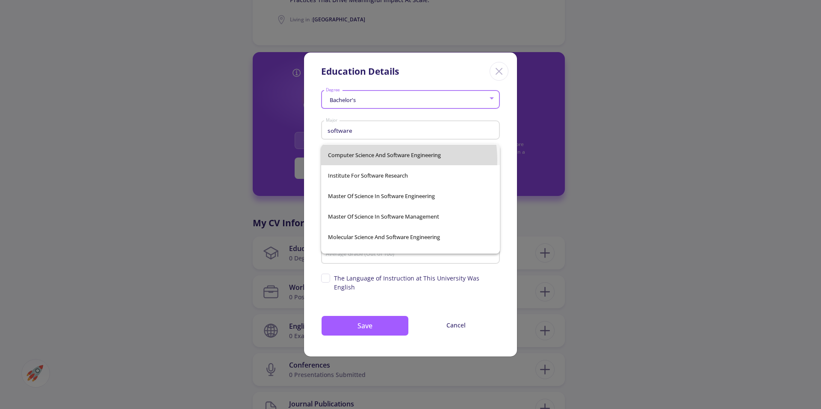
click at [375, 160] on span "Computer Science And Software Engineering" at bounding box center [410, 155] width 165 height 21
type input "Computer Science And Software Engineering"
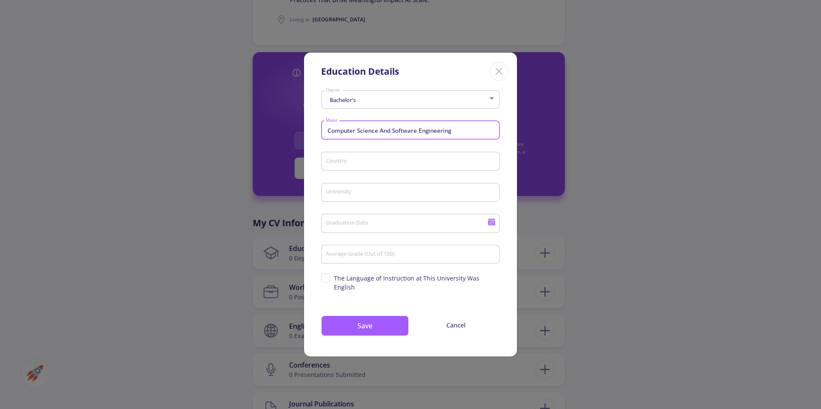
click at [385, 165] on input "Country" at bounding box center [411, 162] width 173 height 8
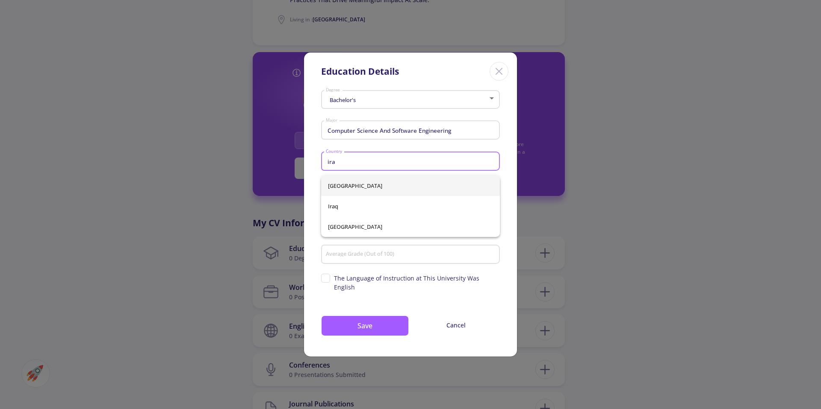
type input "ira"
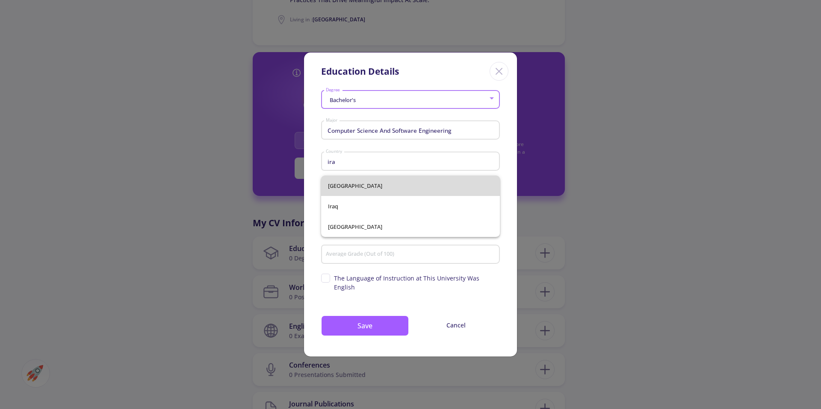
click at [346, 189] on div "Iran Iraq United Arab Emirates" at bounding box center [410, 207] width 179 height 62
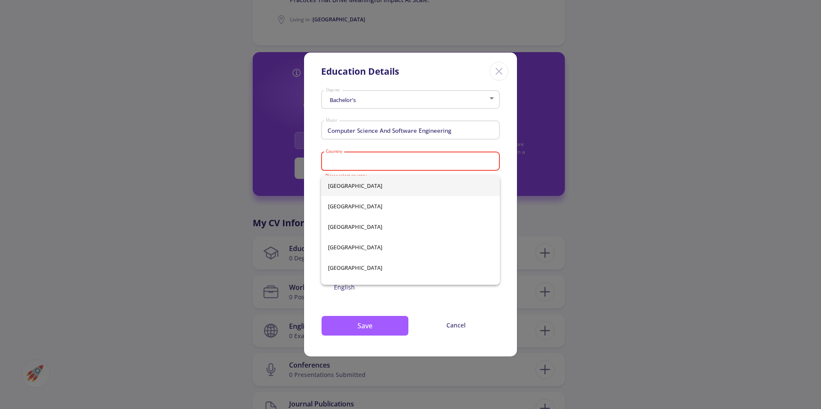
click at [367, 166] on input "Country" at bounding box center [411, 162] width 173 height 8
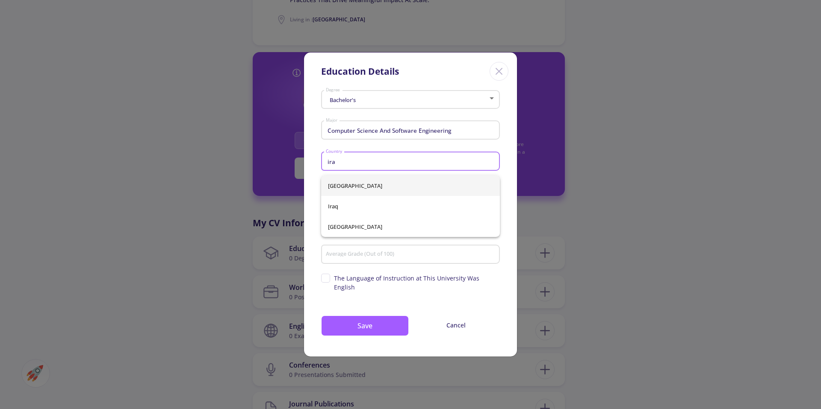
click at [351, 191] on span "Iran" at bounding box center [410, 186] width 165 height 21
type input "Iran"
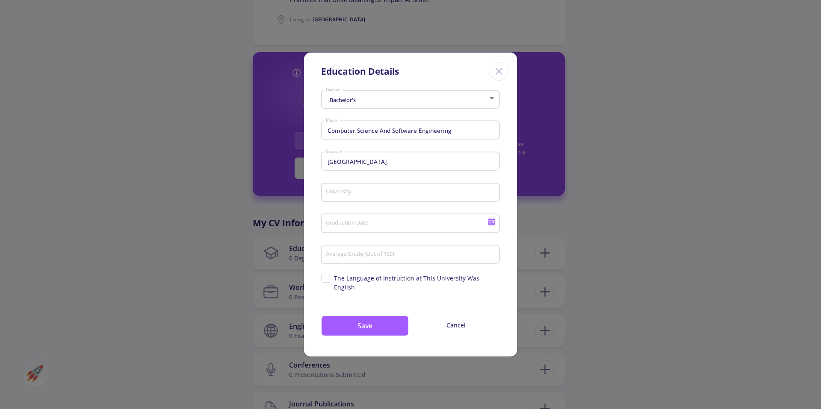
click at [350, 193] on div "University" at bounding box center [410, 191] width 171 height 22
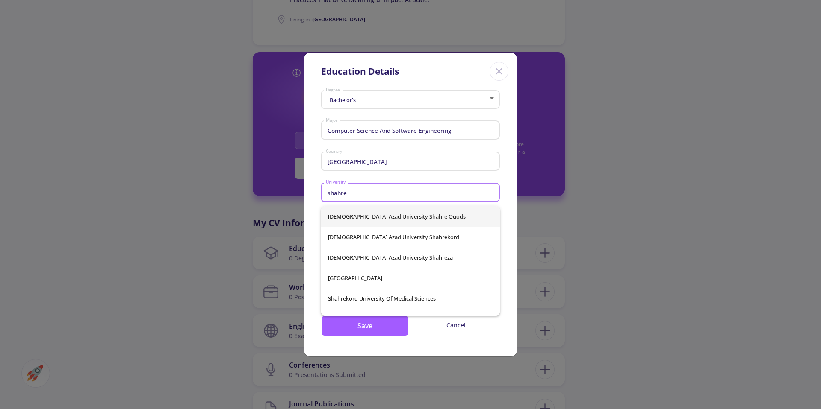
click at [396, 220] on span "Islamic Azad University Shahre Quods" at bounding box center [410, 216] width 165 height 21
type input "Islamic Azad University Shahre Quods"
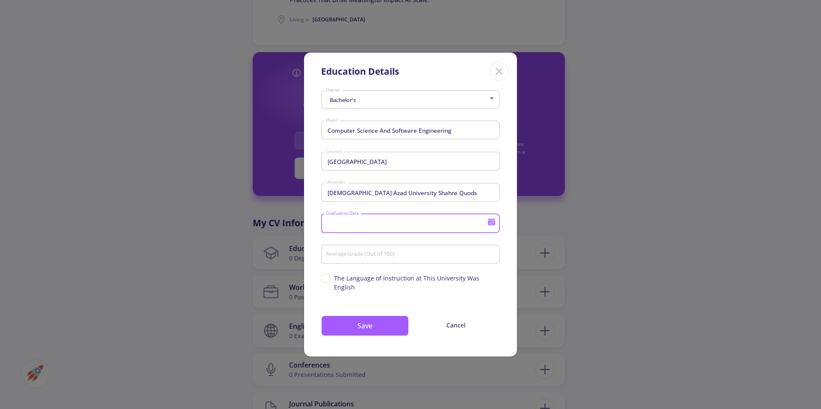
click at [343, 228] on input "Graduation Date" at bounding box center [407, 224] width 165 height 8
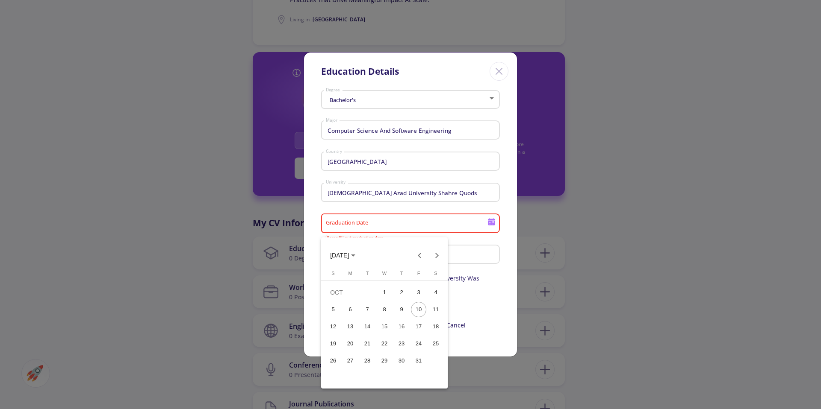
click at [490, 243] on div at bounding box center [410, 204] width 821 height 409
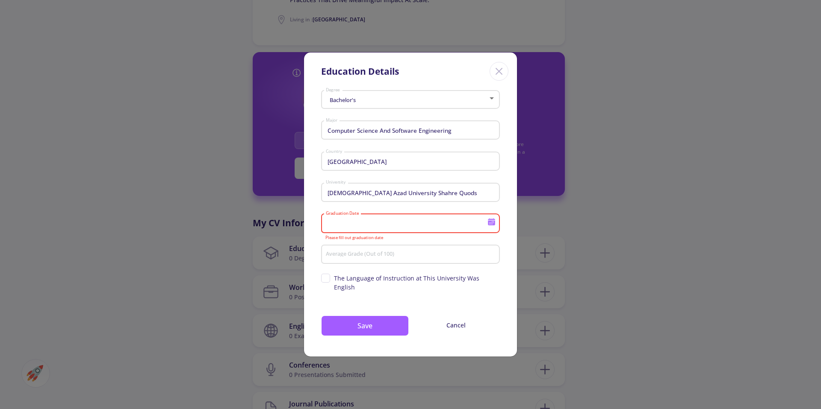
click at [494, 231] on div "Graduation Date" at bounding box center [410, 222] width 179 height 22
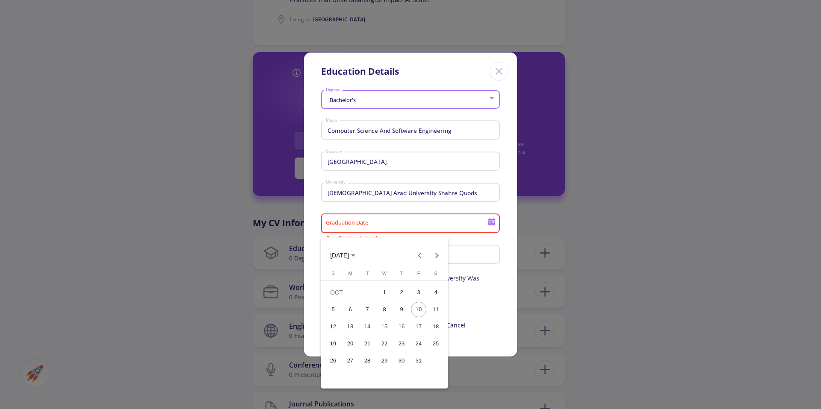
click at [421, 311] on div "10" at bounding box center [418, 309] width 15 height 15
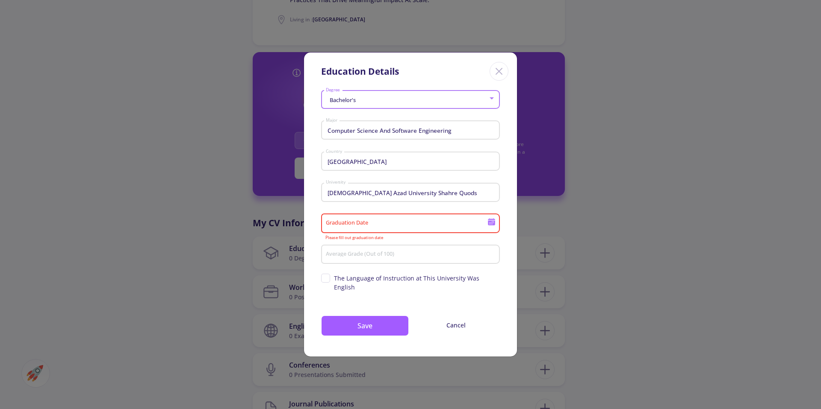
type input "10/10/2025"
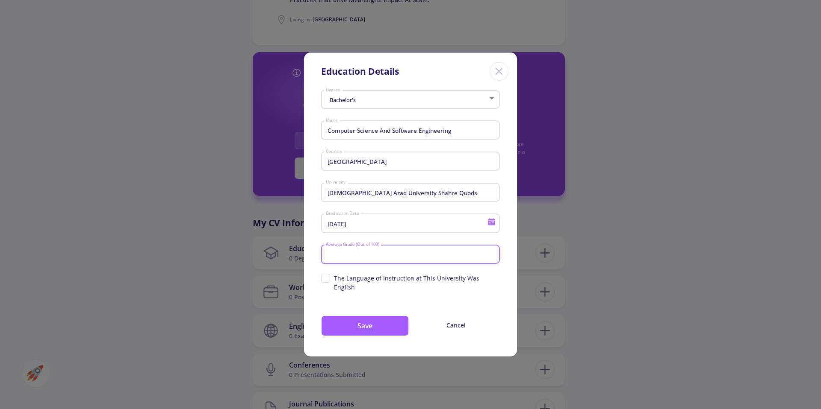
click at [453, 259] on input "Average Grade (Out of 100)" at bounding box center [411, 255] width 173 height 8
click at [362, 259] on input "Average Grade (Out of 100)" at bounding box center [411, 255] width 173 height 8
click at [316, 245] on div "Bachelor's Degree Computer Science And Software Engineering Major Iran Country …" at bounding box center [410, 221] width 213 height 269
drag, startPoint x: 315, startPoint y: 260, endPoint x: 494, endPoint y: 274, distance: 179.6
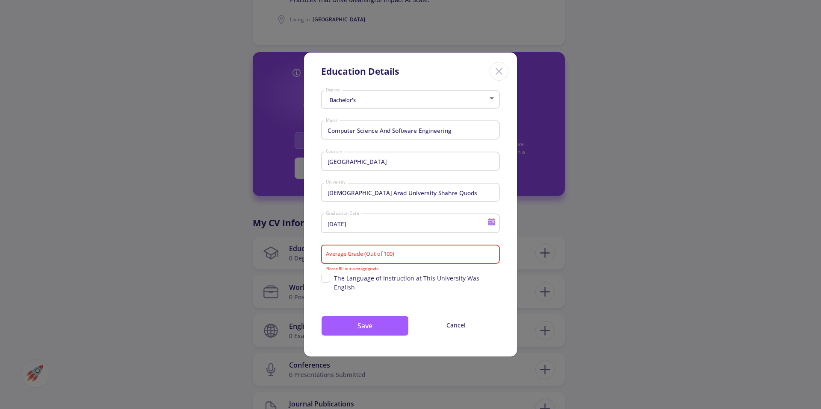
click at [494, 274] on div "Bachelor's Degree Computer Science And Software Engineering Major Iran Country …" at bounding box center [410, 221] width 213 height 269
copy div "Average Grade (Out of 100) Please fill out average grade"
click at [379, 259] on input "Average Grade (Out of 100)" at bounding box center [411, 255] width 173 height 8
paste input "70"
type input "70"
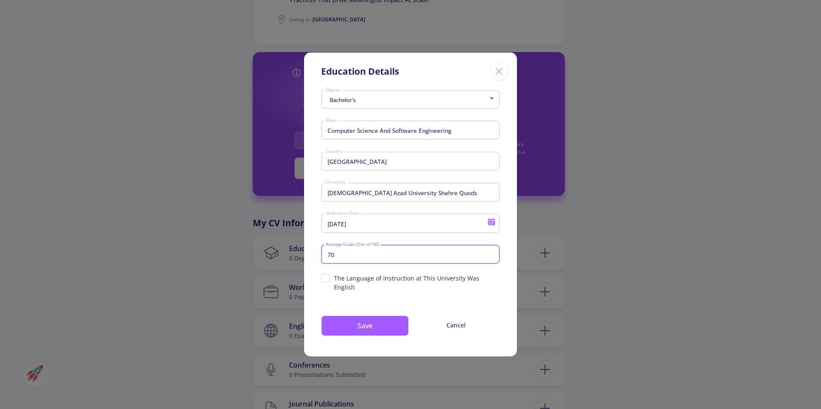
click at [325, 282] on span "The Language of Instruction at This University Was English" at bounding box center [410, 283] width 179 height 18
click at [325, 279] on input "The Language of Instruction at This University Was English" at bounding box center [324, 277] width 6 height 6
checkbox input "true"
click at [389, 320] on button "Save" at bounding box center [365, 326] width 88 height 21
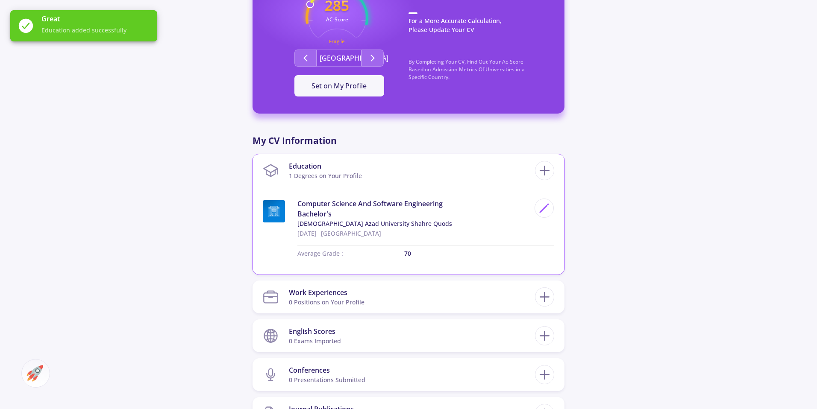
scroll to position [414, 0]
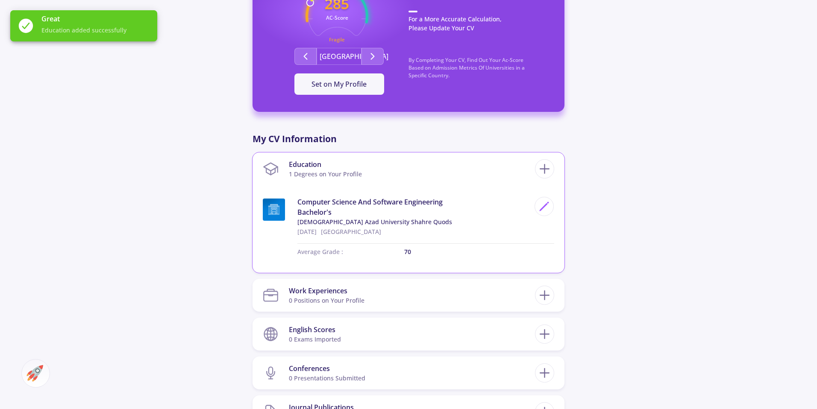
click at [414, 221] on span "Islamic Azad University Shahre Quods" at bounding box center [413, 222] width 232 height 9
click at [543, 211] on icon at bounding box center [544, 207] width 12 height 12
type input "10/9/2025"
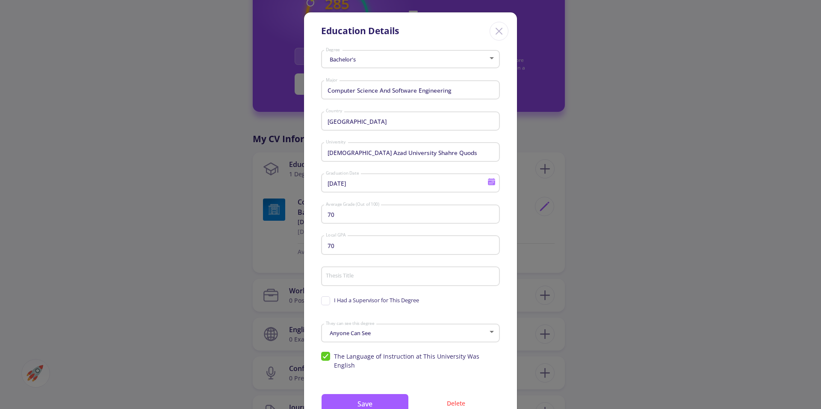
click at [324, 356] on span "The Language of Instruction at This University Was English" at bounding box center [410, 361] width 179 height 18
click at [324, 356] on input "The Language of Instruction at This University Was English" at bounding box center [324, 355] width 6 height 6
checkbox input "false"
click at [370, 394] on button "Save" at bounding box center [365, 404] width 88 height 21
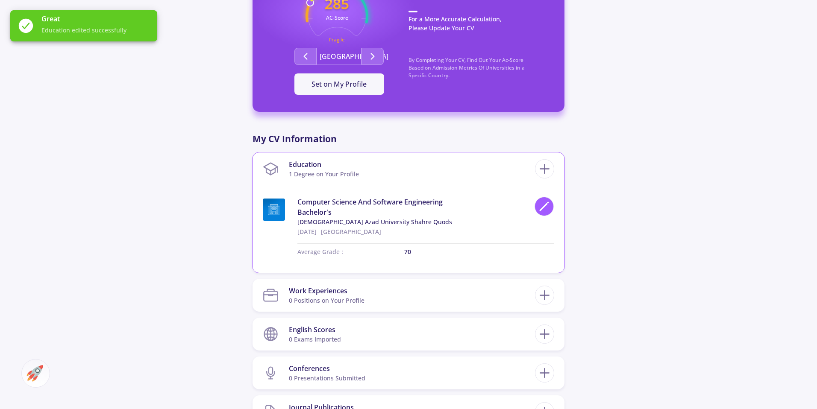
click at [546, 206] on icon at bounding box center [544, 207] width 12 height 12
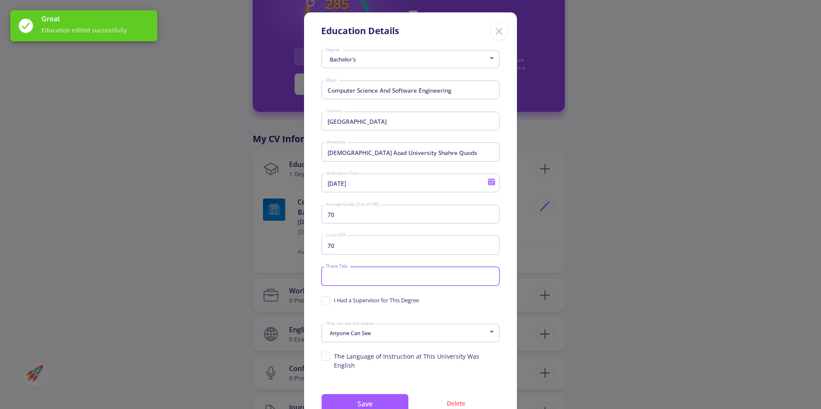
click at [388, 276] on input "Thesis Title" at bounding box center [411, 277] width 173 height 8
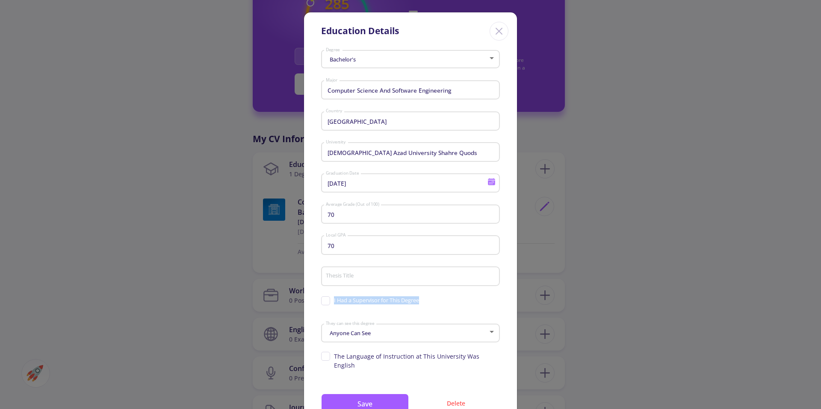
drag, startPoint x: 423, startPoint y: 306, endPoint x: 320, endPoint y: 294, distance: 104.1
click at [321, 294] on form "Bachelor's Degree Computer Science And Software Engineering Major Iran Country …" at bounding box center [410, 210] width 179 height 326
click at [459, 309] on form "Bachelor's Degree Computer Science And Software Engineering Major Iran Country …" at bounding box center [410, 210] width 179 height 326
click at [379, 396] on button "Save" at bounding box center [365, 404] width 88 height 21
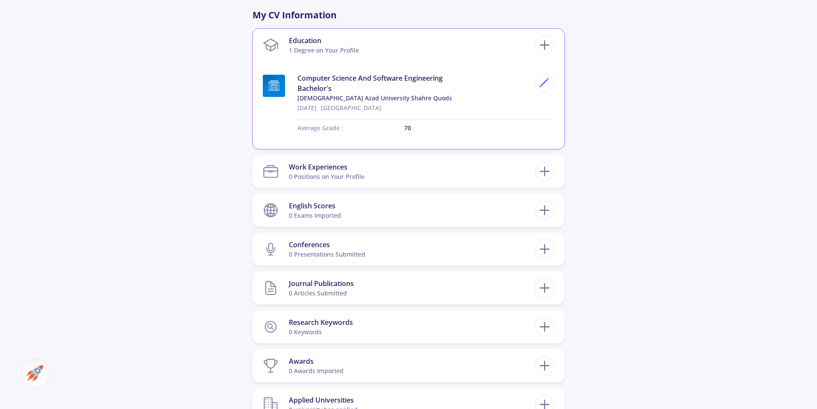
scroll to position [538, 0]
click at [545, 172] on line at bounding box center [545, 171] width 0 height 9
checkbox input "false"
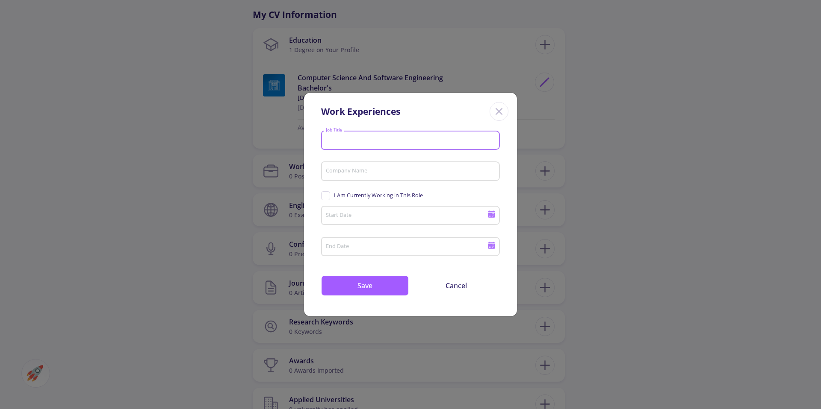
click at [389, 138] on input "Job Title" at bounding box center [411, 141] width 173 height 8
paste input "Snapp! logo Product Desig"
click at [367, 147] on div "Snapp! logo Product Desig Job Title" at bounding box center [410, 138] width 171 height 22
click at [368, 141] on input "Snapp! logo Product Desig" at bounding box center [411, 141] width 173 height 8
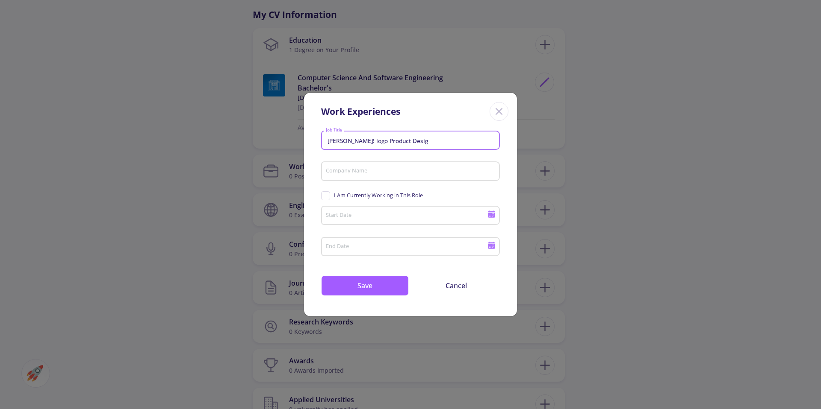
click at [368, 141] on input "Snapp! logo Product Desig" at bounding box center [411, 141] width 173 height 8
paste input "Product Designer & Design"
click at [436, 136] on div "Product Designer & Design Job Title" at bounding box center [410, 138] width 171 height 22
drag, startPoint x: 409, startPoint y: 142, endPoint x: 375, endPoint y: 139, distance: 33.9
click at [375, 139] on input "Product Designer & Design" at bounding box center [411, 141] width 173 height 8
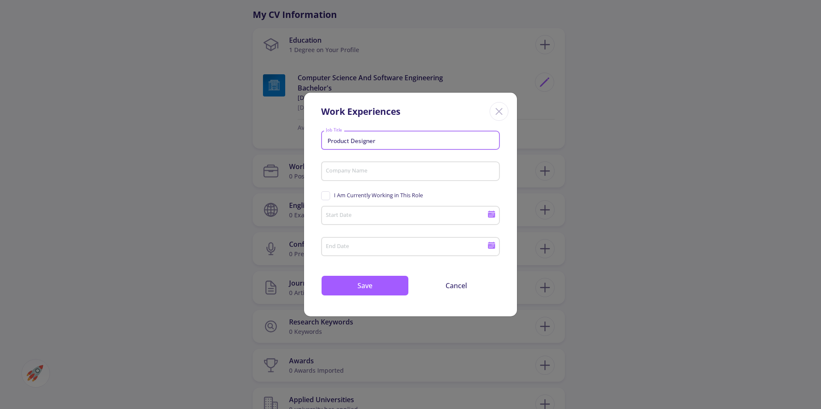
type input "Product Designer"
click at [355, 178] on div "Company Name" at bounding box center [410, 170] width 171 height 22
type input "s"
type input "Snapp"
click at [330, 194] on span "I Am Currently Working in This Role" at bounding box center [372, 195] width 102 height 8
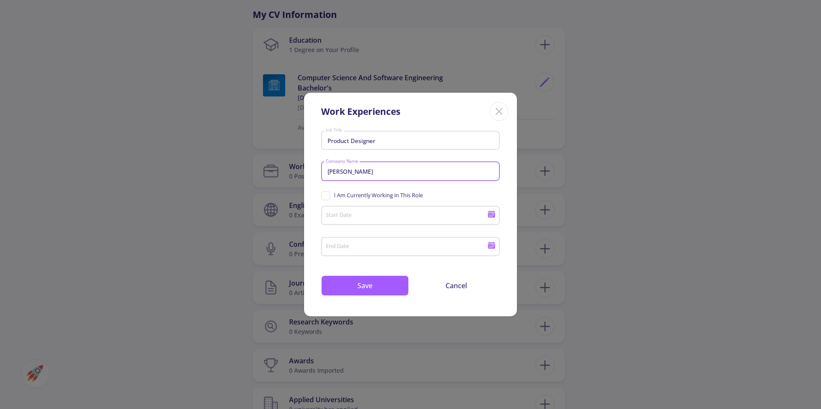
click at [326, 194] on input "I Am Currently Working in This Role" at bounding box center [324, 194] width 6 height 6
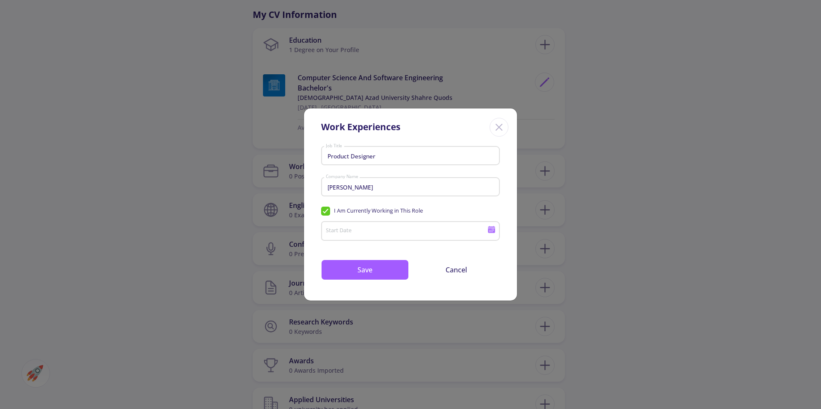
click at [327, 213] on span "I Am Currently Working in This Role" at bounding box center [372, 211] width 102 height 8
click at [326, 212] on input "I Am Currently Working in This Role" at bounding box center [324, 210] width 6 height 6
checkbox input "false"
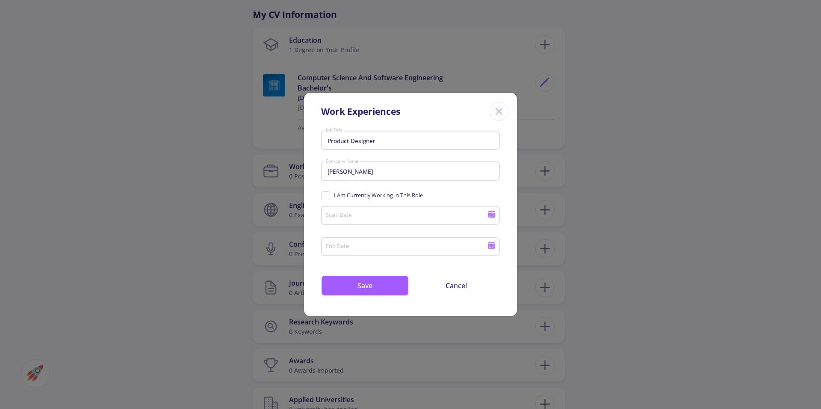
click at [491, 217] on icon at bounding box center [491, 215] width 7 height 5
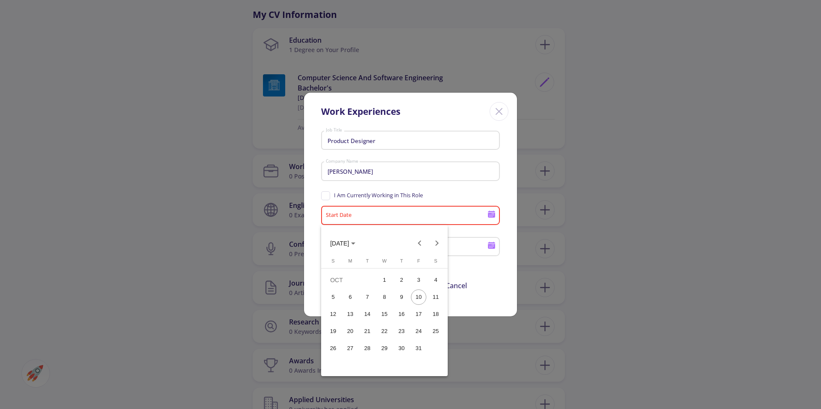
click at [349, 244] on span "OCT 2025" at bounding box center [339, 243] width 19 height 7
click at [424, 291] on div "2023" at bounding box center [429, 286] width 27 height 15
click at [373, 322] on div "OCT" at bounding box center [369, 320] width 27 height 15
click at [335, 295] on div "1" at bounding box center [332, 297] width 15 height 15
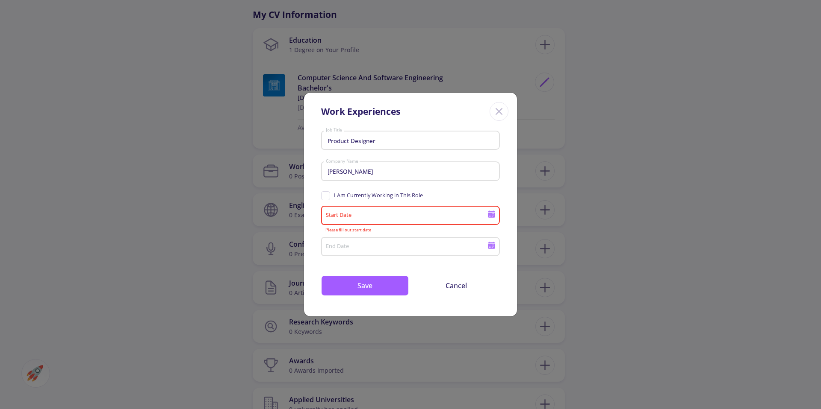
type input "10/1/2023"
click at [495, 247] on icon at bounding box center [491, 245] width 8 height 8
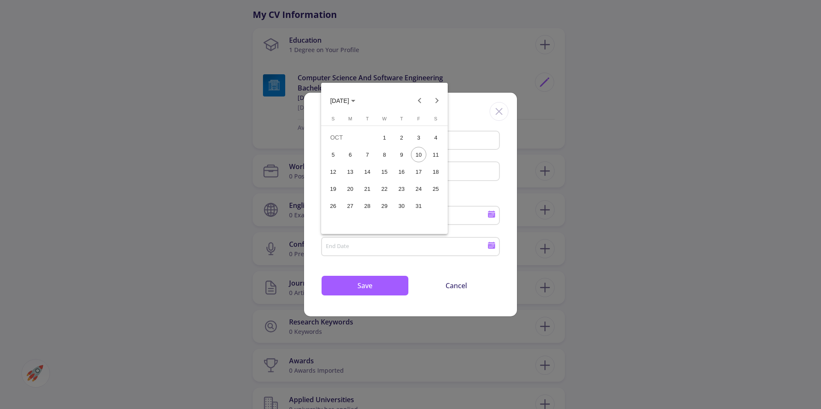
click at [423, 156] on div "10" at bounding box center [418, 154] width 15 height 15
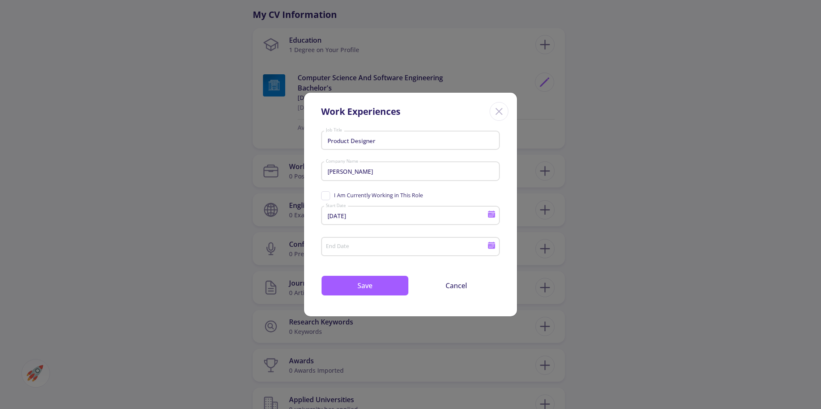
type input "10/10/2025"
click at [372, 291] on button "Save" at bounding box center [365, 286] width 88 height 21
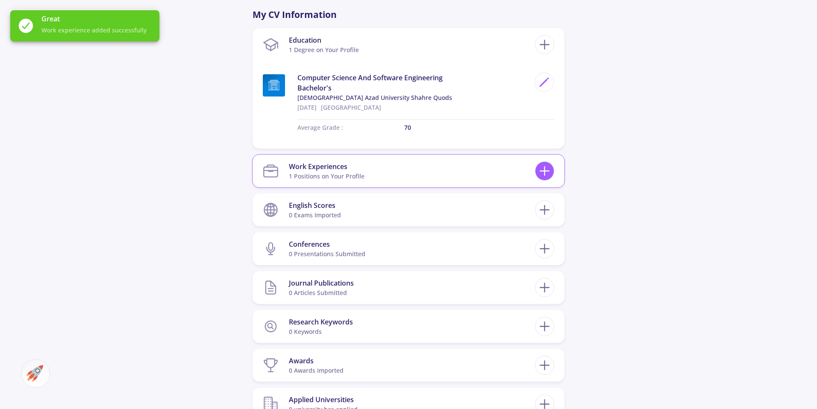
click at [541, 169] on icon at bounding box center [545, 171] width 16 height 16
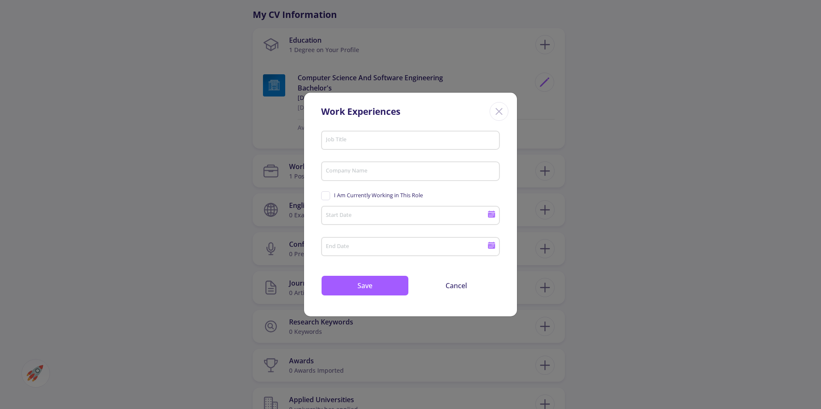
click at [366, 139] on input "Job Title" at bounding box center [411, 141] width 173 height 8
paste input "Product Designer"
type input "Product Designer"
click at [365, 172] on input "Company Name" at bounding box center [411, 172] width 173 height 8
paste input "ScrumSchool.org"
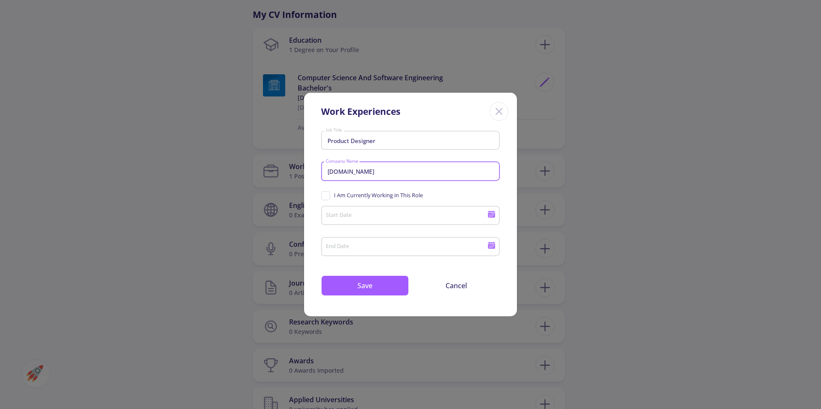
type input "ScrumSchool.org"
click at [385, 218] on input "Start Date" at bounding box center [407, 216] width 165 height 8
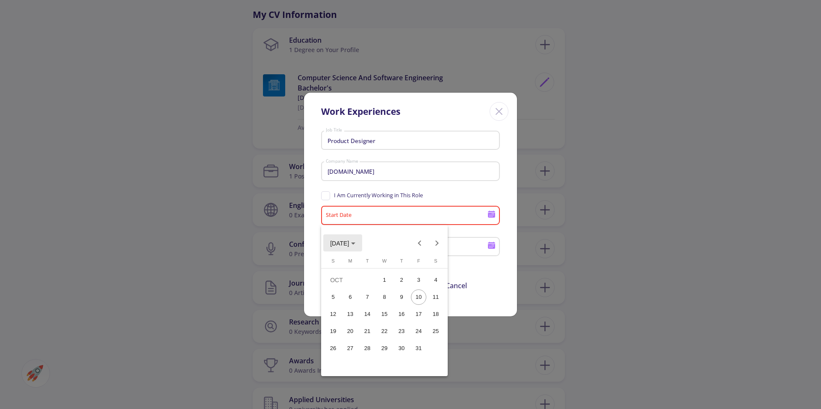
click at [345, 243] on span "OCT 2025" at bounding box center [339, 243] width 19 height 7
click at [402, 286] on div "2022" at bounding box center [399, 286] width 27 height 15
click at [429, 320] on div "DEC" at bounding box center [429, 320] width 27 height 15
click at [355, 244] on icon "Choose month and year" at bounding box center [353, 244] width 4 height 2
click at [429, 290] on div "2023" at bounding box center [429, 286] width 27 height 15
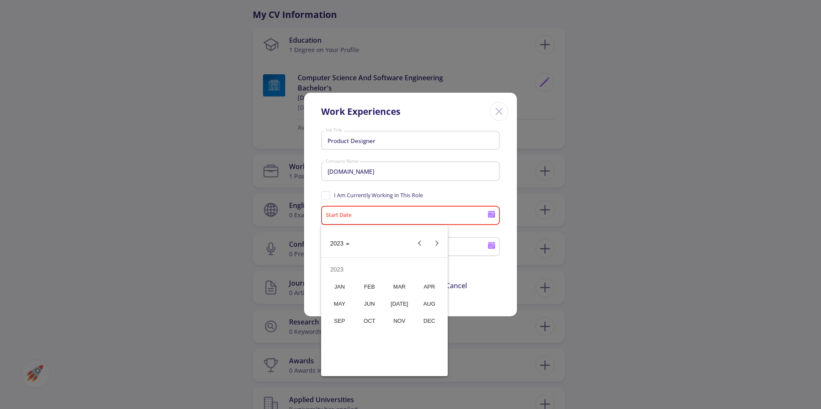
click at [331, 315] on div "SEP" at bounding box center [339, 320] width 27 height 15
click at [432, 350] on div "30" at bounding box center [435, 348] width 15 height 15
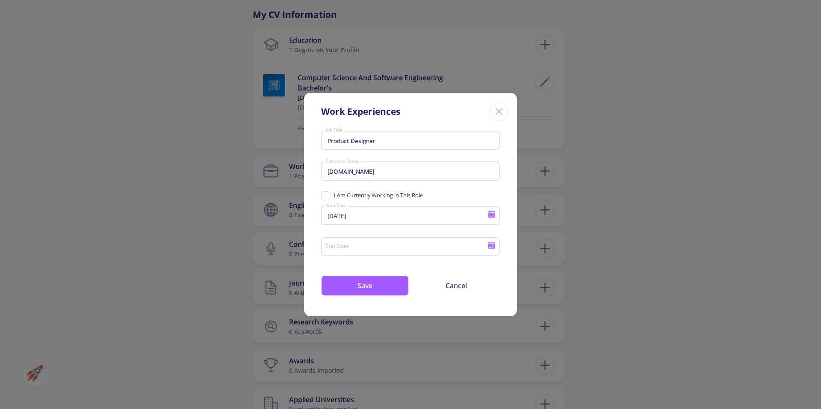
click at [489, 217] on icon at bounding box center [491, 215] width 7 height 5
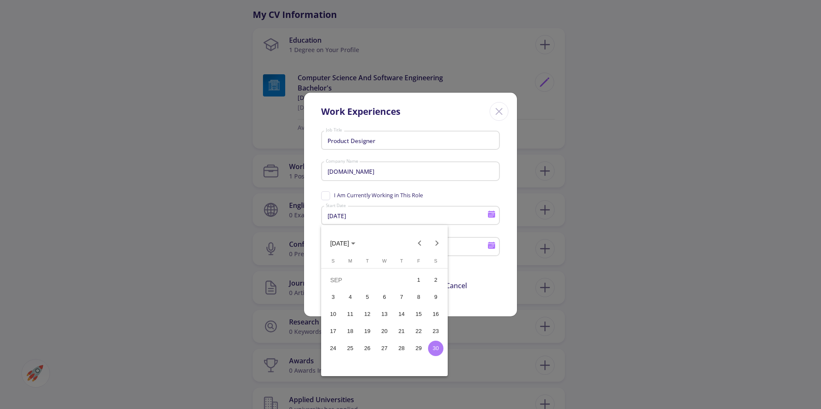
click at [362, 249] on button "SEP 2023" at bounding box center [342, 243] width 39 height 17
click at [403, 289] on div "2022" at bounding box center [399, 286] width 27 height 15
click at [428, 319] on div "DEC" at bounding box center [429, 320] width 27 height 15
click at [401, 280] on div "1" at bounding box center [401, 280] width 15 height 15
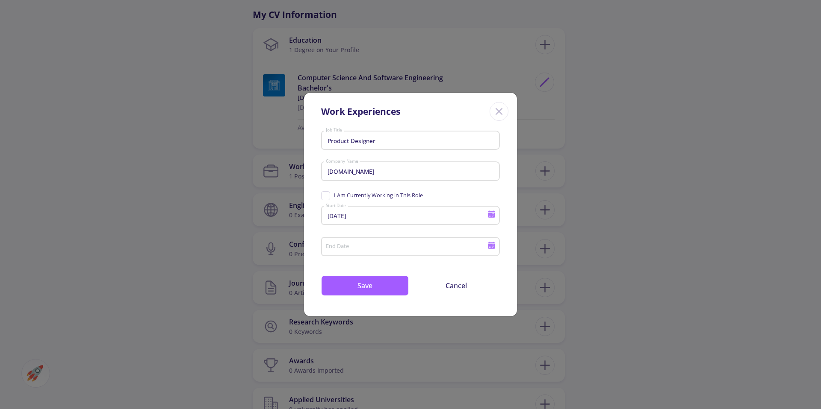
type input "12/1/2022"
click at [490, 247] on icon at bounding box center [491, 245] width 8 height 8
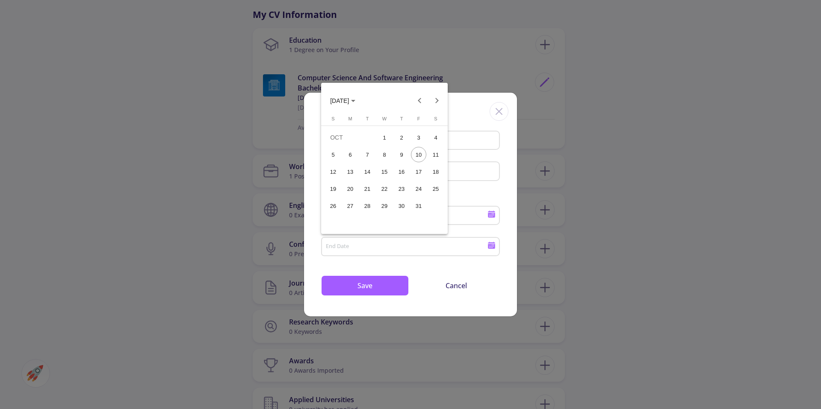
click at [354, 95] on button "OCT 2025" at bounding box center [342, 100] width 39 height 17
click at [434, 146] on div "2023" at bounding box center [429, 144] width 27 height 15
click at [344, 173] on div "SEP" at bounding box center [339, 178] width 27 height 15
click at [428, 203] on div "30" at bounding box center [435, 205] width 15 height 15
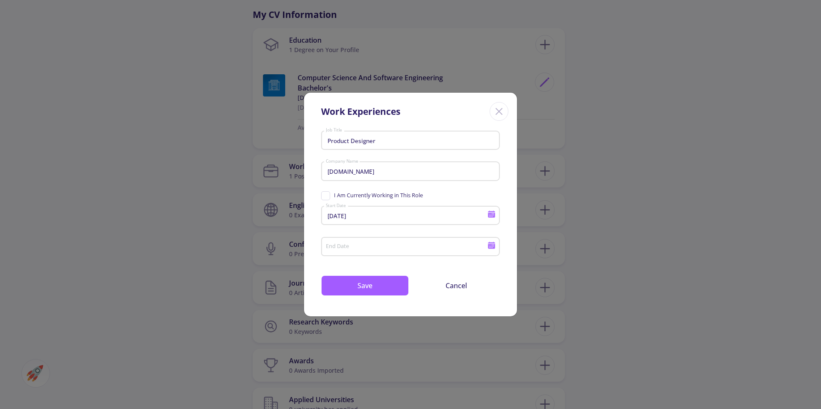
type input "9/30/2023"
click at [387, 290] on button "Save" at bounding box center [365, 286] width 88 height 21
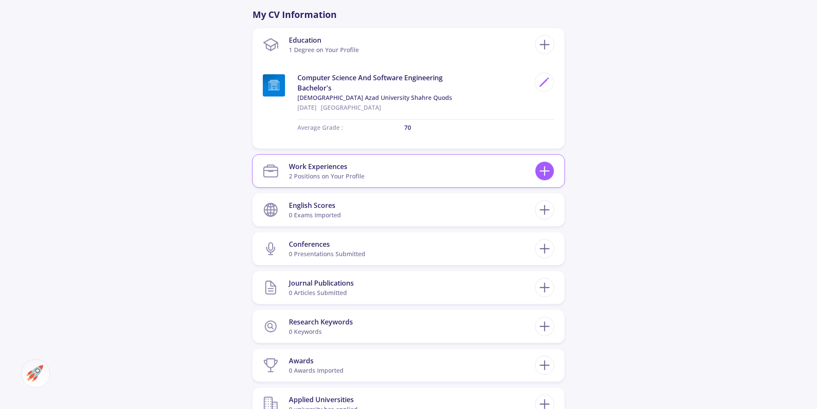
click at [546, 170] on icon at bounding box center [545, 171] width 16 height 16
checkbox input "false"
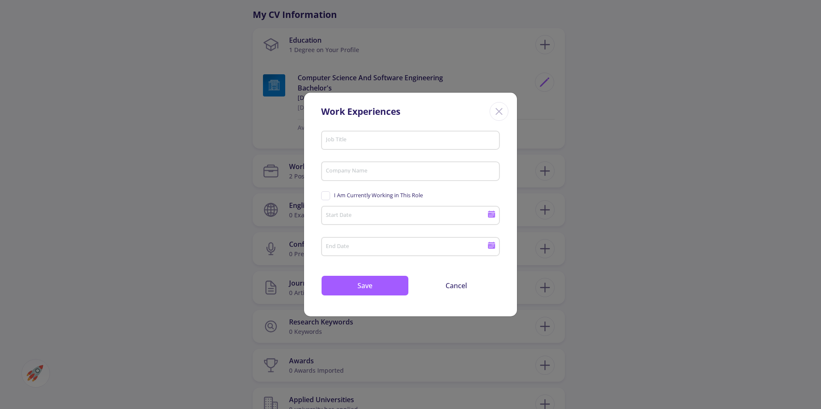
click at [340, 167] on div "Company Name" at bounding box center [410, 170] width 171 height 22
paste input "Octal Yazılım Ve Tıcaret"
type input "Octal Yazılım Ve Tıcaret"
click at [387, 140] on input "Job Title" at bounding box center [411, 141] width 173 height 8
type input "Product designer"
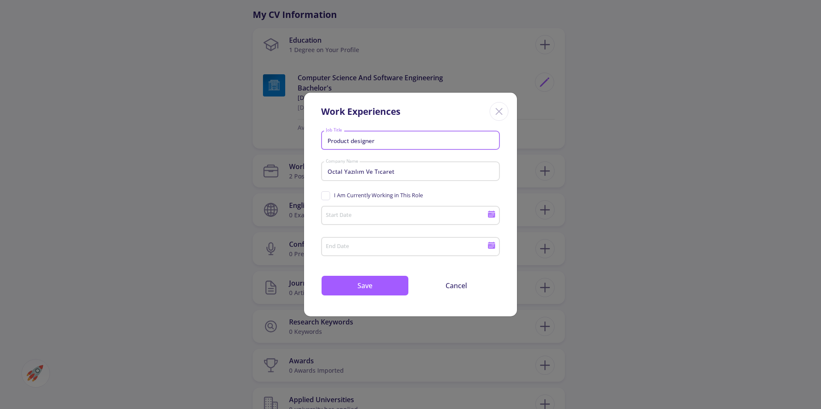
click at [367, 214] on input "Start Date" at bounding box center [407, 216] width 165 height 8
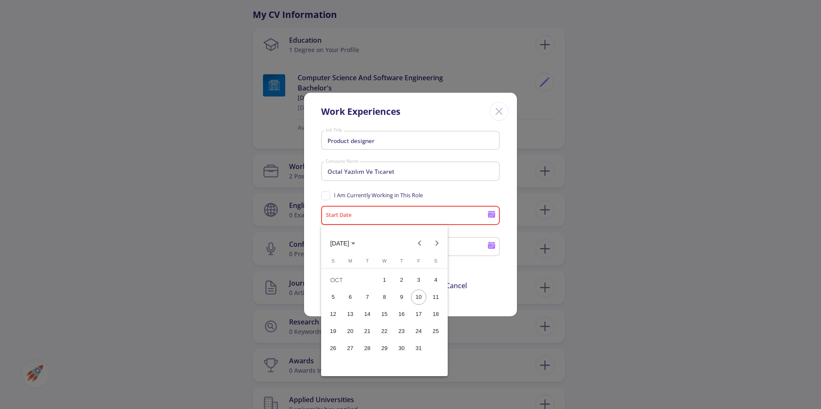
click at [349, 245] on span "OCT 2025" at bounding box center [339, 243] width 19 height 7
click at [373, 285] on div "2021" at bounding box center [369, 286] width 27 height 15
click at [436, 289] on div "APR" at bounding box center [429, 286] width 27 height 15
click at [403, 284] on div "1" at bounding box center [401, 280] width 15 height 15
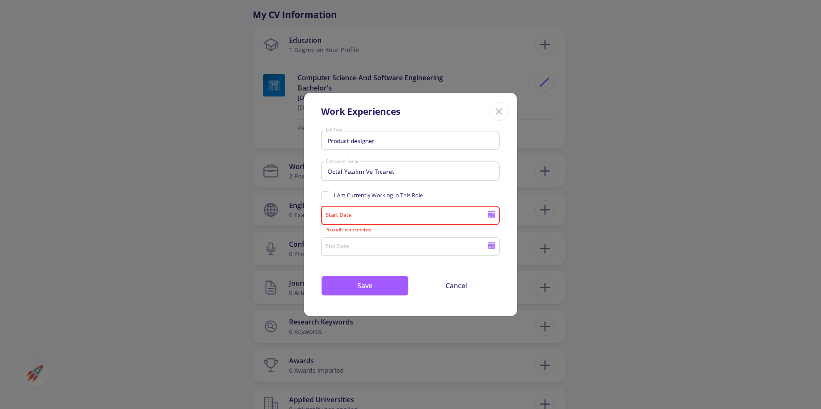
type input "4/1/2021"
click at [496, 247] on div "End Date" at bounding box center [410, 245] width 179 height 22
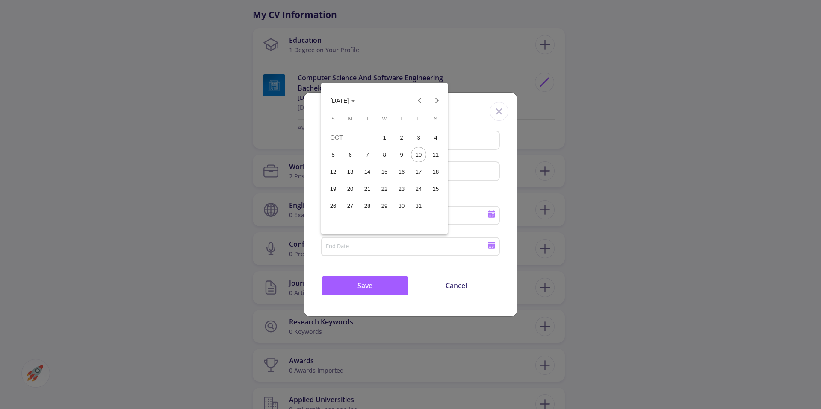
click at [493, 248] on div at bounding box center [410, 204] width 821 height 409
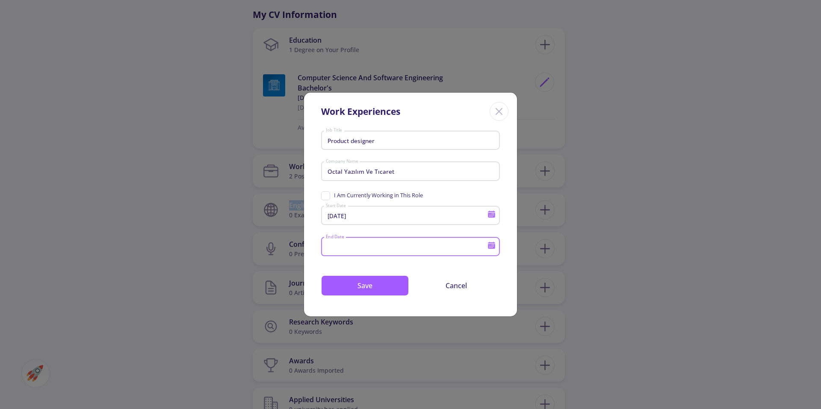
click at [493, 248] on icon at bounding box center [491, 246] width 7 height 5
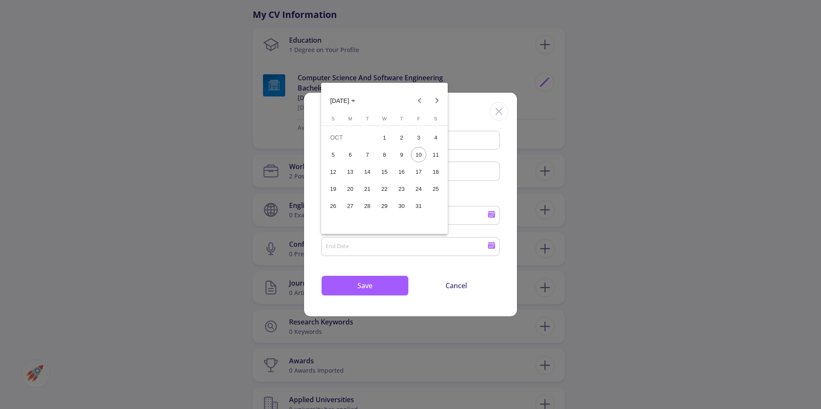
click at [347, 99] on span "OCT 2025" at bounding box center [339, 100] width 19 height 7
click at [401, 144] on div "2022" at bounding box center [399, 144] width 27 height 15
click at [342, 179] on div "SEP" at bounding box center [339, 178] width 27 height 15
click at [417, 206] on div "30" at bounding box center [418, 205] width 15 height 15
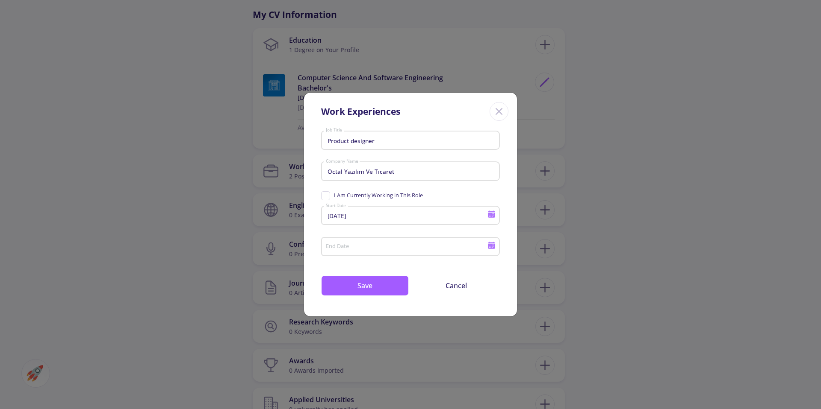
type input "9/30/2022"
click at [384, 288] on button "Save" at bounding box center [365, 286] width 88 height 21
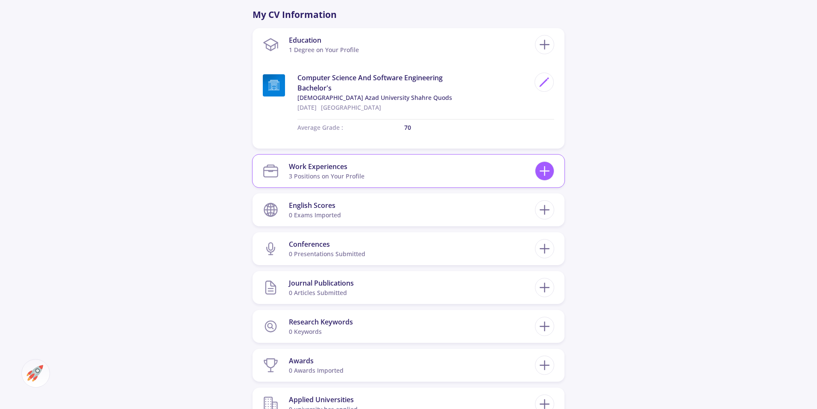
click at [547, 173] on icon at bounding box center [545, 171] width 16 height 16
checkbox input "false"
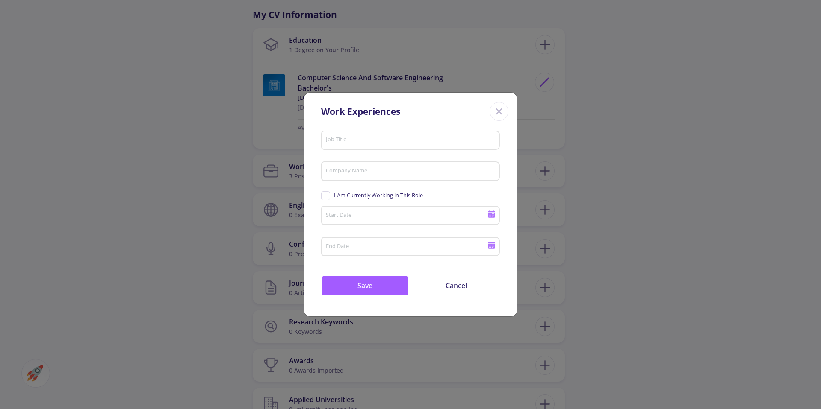
click at [373, 165] on div "Company Name" at bounding box center [410, 170] width 171 height 22
paste input "VersaGasht"
type input "VersaGasht"
click at [380, 139] on input "Job Title" at bounding box center [411, 141] width 173 height 8
type input "product designer"
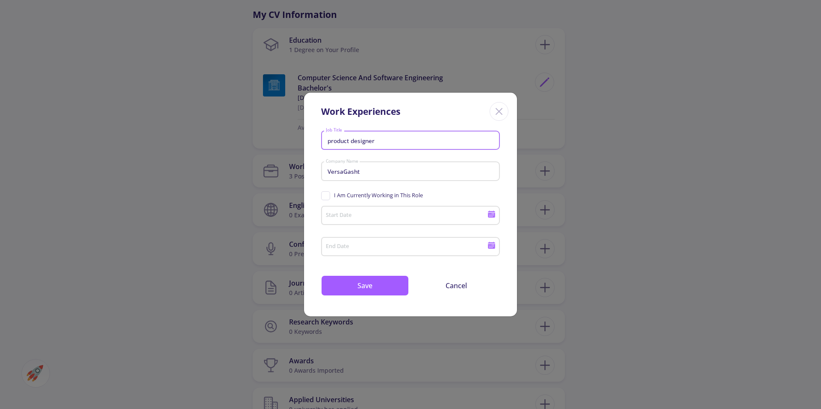
click at [376, 215] on input "Start Date" at bounding box center [407, 216] width 165 height 8
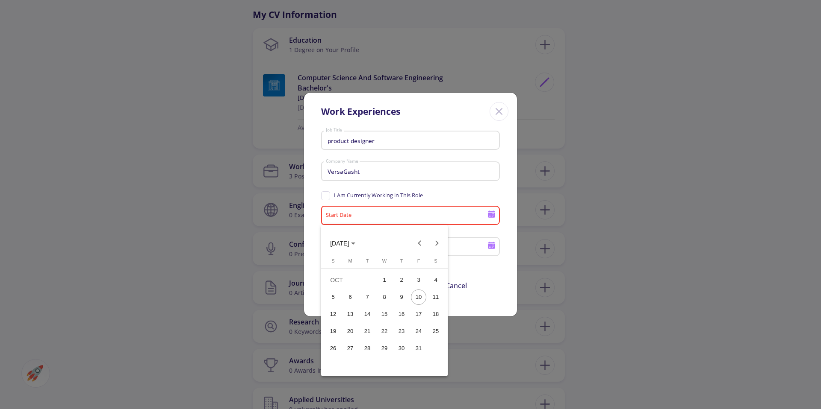
click at [349, 240] on span "OCT 2025" at bounding box center [339, 243] width 19 height 7
click at [366, 289] on div "2021" at bounding box center [369, 286] width 27 height 15
click at [373, 308] on div "JUN" at bounding box center [369, 303] width 27 height 15
click at [362, 294] on div "1" at bounding box center [366, 297] width 15 height 15
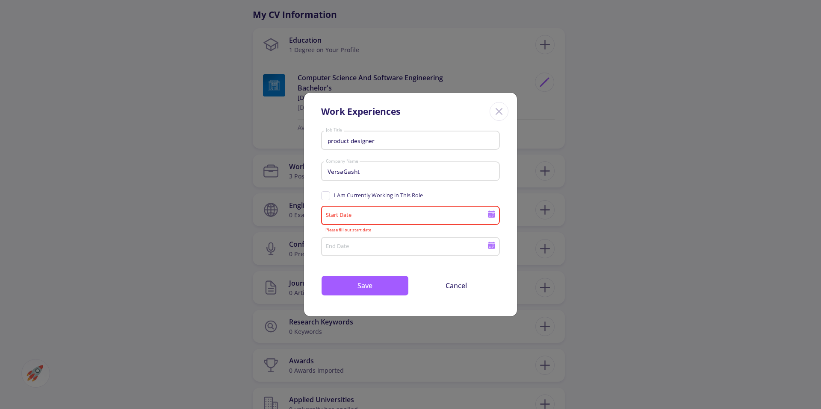
type input "6/1/2021"
click at [491, 243] on icon at bounding box center [491, 243] width 7 height 2
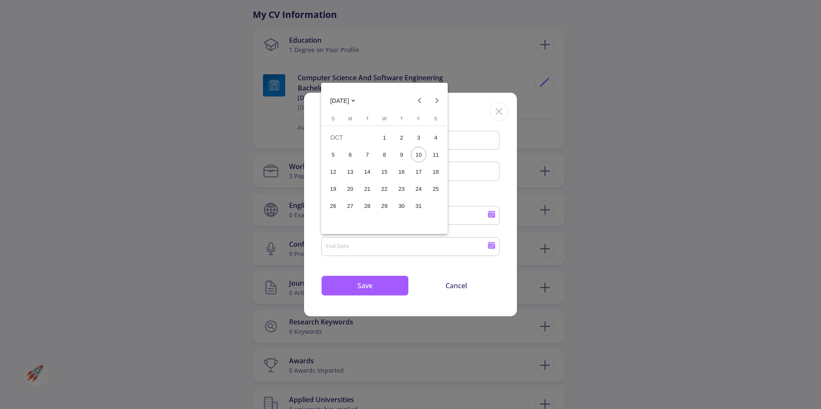
click at [355, 103] on span "OCT 2025" at bounding box center [342, 100] width 25 height 7
click at [394, 145] on div "2022" at bounding box center [399, 144] width 27 height 15
click at [331, 174] on div "SEP" at bounding box center [339, 178] width 27 height 15
click at [412, 203] on div "30" at bounding box center [418, 205] width 15 height 15
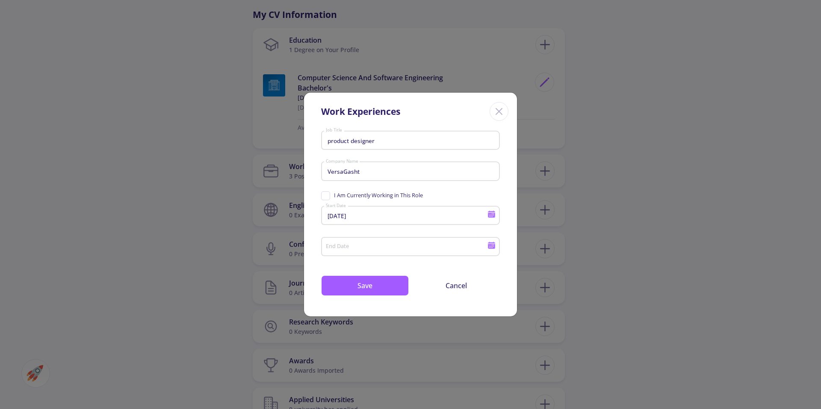
type input "9/30/2022"
click at [376, 172] on input "VersaGasht" at bounding box center [411, 172] width 173 height 8
type input "VersaGasht - part time"
click at [401, 288] on button "Save" at bounding box center [365, 286] width 88 height 21
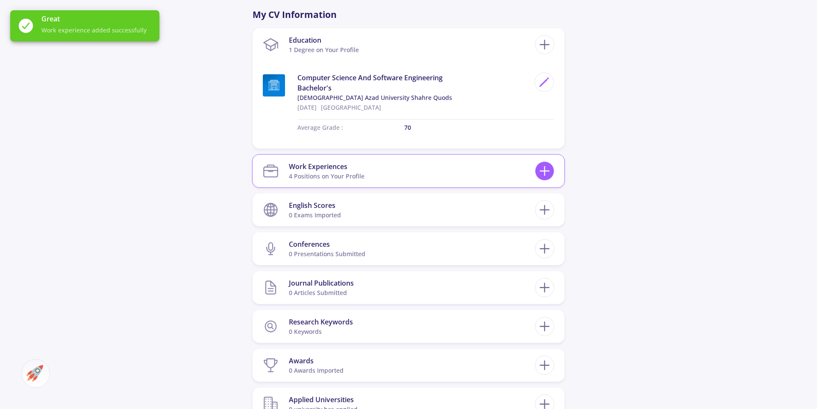
click at [535, 173] on div at bounding box center [544, 171] width 19 height 19
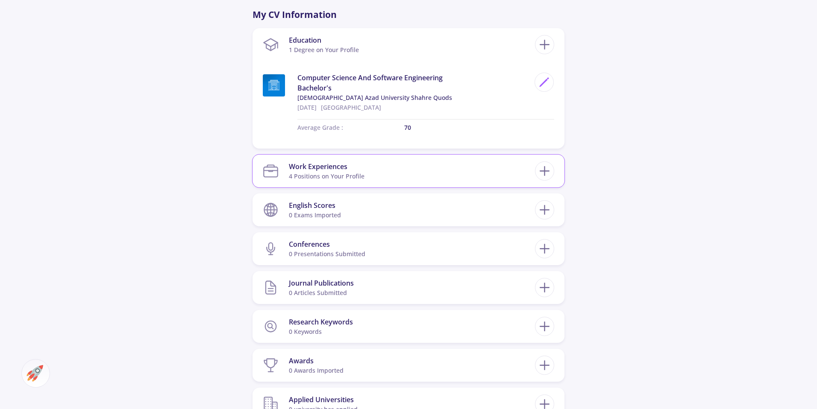
click at [550, 155] on div "Work Experiences 4 Positions on Your Profile Product Designer at Snapp Start: 0…" at bounding box center [409, 171] width 312 height 33
click at [543, 172] on icon at bounding box center [545, 171] width 16 height 16
checkbox input "false"
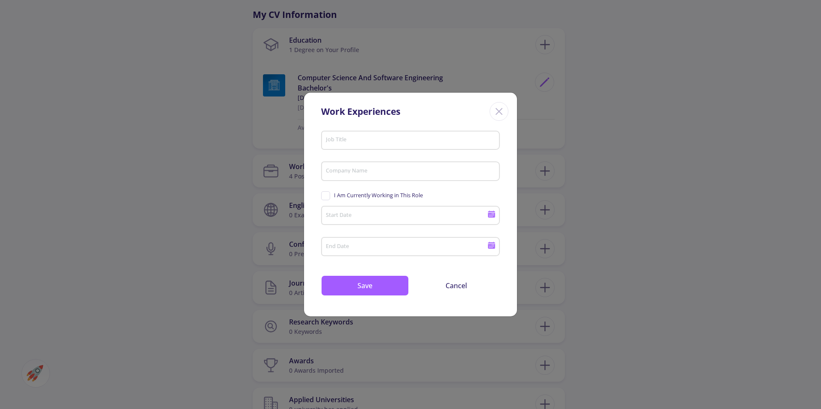
click at [397, 169] on input "Company Name" at bounding box center [411, 172] width 173 height 8
paste input "Ponisha"
click at [406, 144] on div "Job Title" at bounding box center [410, 138] width 171 height 22
click at [379, 171] on input "Ponisha" at bounding box center [411, 172] width 173 height 8
type input "Ponisha - Freelance"
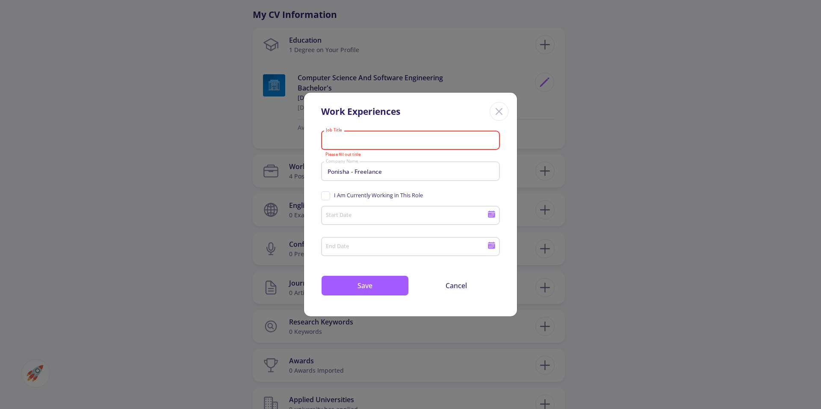
click at [395, 139] on input "Job Title" at bounding box center [411, 141] width 173 height 8
paste input "Frontend Developer"
type input "Frontend Developer"
click at [491, 216] on icon at bounding box center [491, 214] width 8 height 8
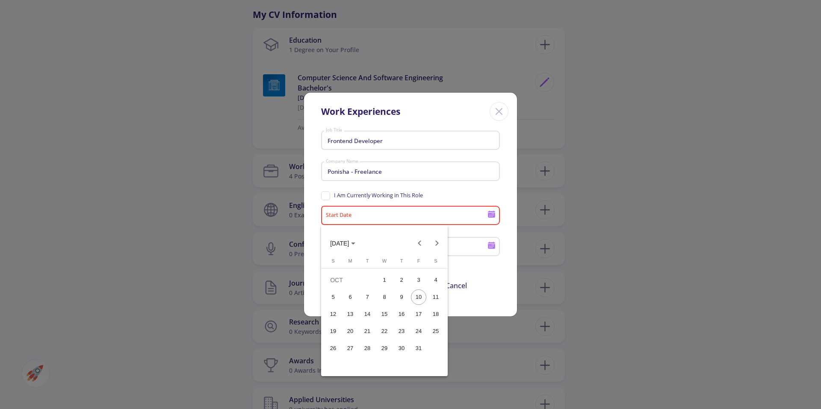
click at [347, 241] on span "OCT 2025" at bounding box center [339, 243] width 19 height 7
click at [401, 275] on div "2018" at bounding box center [399, 269] width 27 height 15
click at [403, 300] on div "JUL" at bounding box center [399, 303] width 27 height 15
click at [332, 295] on div "1" at bounding box center [332, 297] width 15 height 15
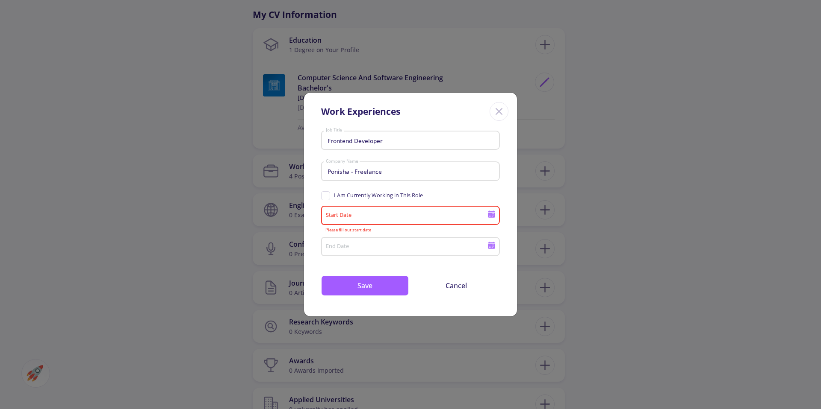
type input "7/1/2018"
click at [491, 246] on icon at bounding box center [491, 246] width 7 height 5
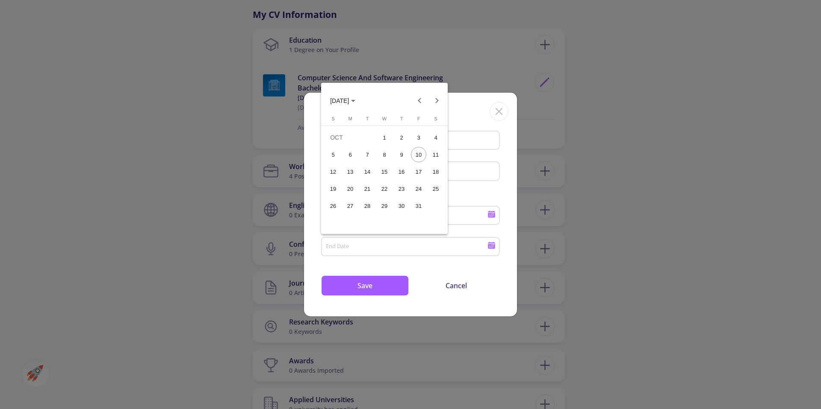
click at [362, 100] on button "OCT 2025" at bounding box center [342, 100] width 39 height 17
click at [368, 141] on div "2021" at bounding box center [369, 144] width 27 height 15
click at [433, 142] on div "APR" at bounding box center [429, 144] width 27 height 15
click at [419, 206] on div "30" at bounding box center [418, 205] width 15 height 15
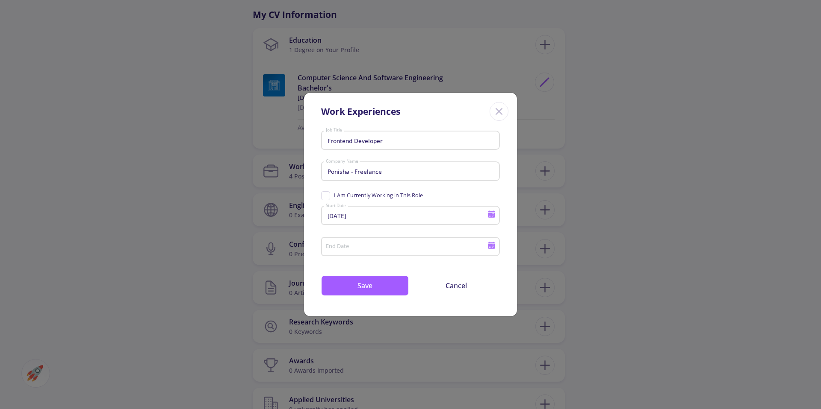
type input "4/30/2021"
click at [352, 280] on button "Save" at bounding box center [365, 286] width 88 height 21
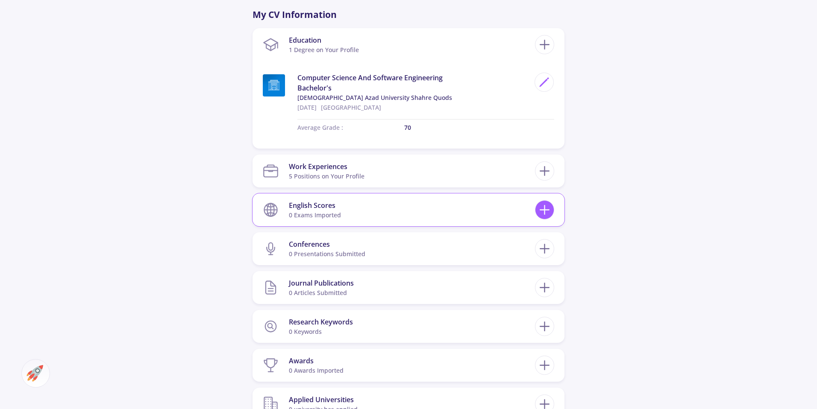
click at [549, 212] on icon at bounding box center [545, 210] width 16 height 16
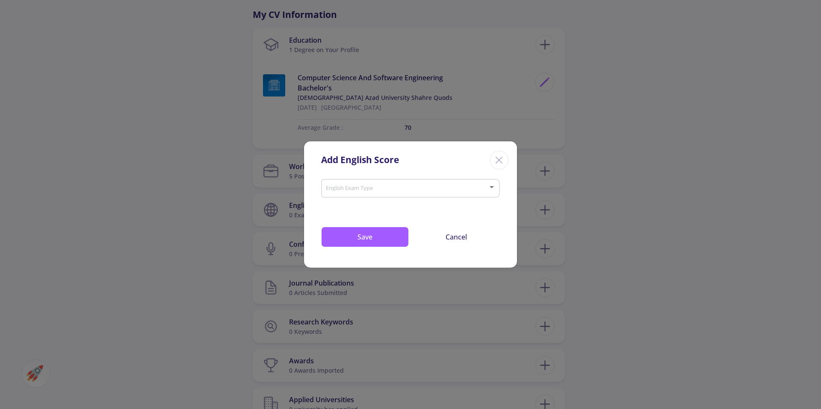
click at [445, 196] on div "English Exam Type" at bounding box center [410, 186] width 171 height 21
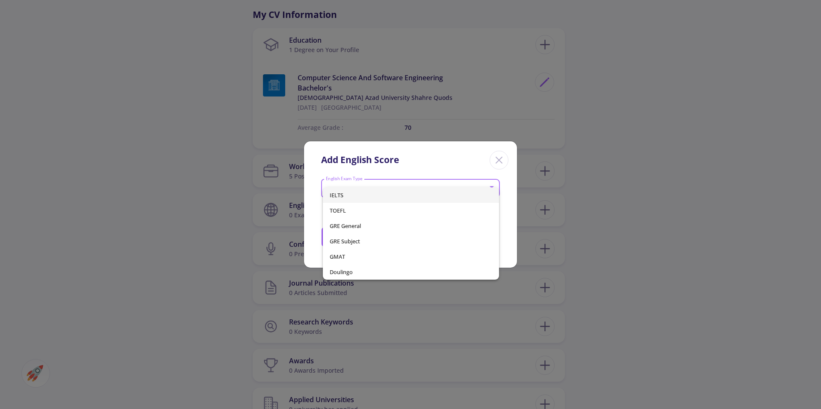
click at [439, 200] on span "IELTS" at bounding box center [410, 195] width 163 height 15
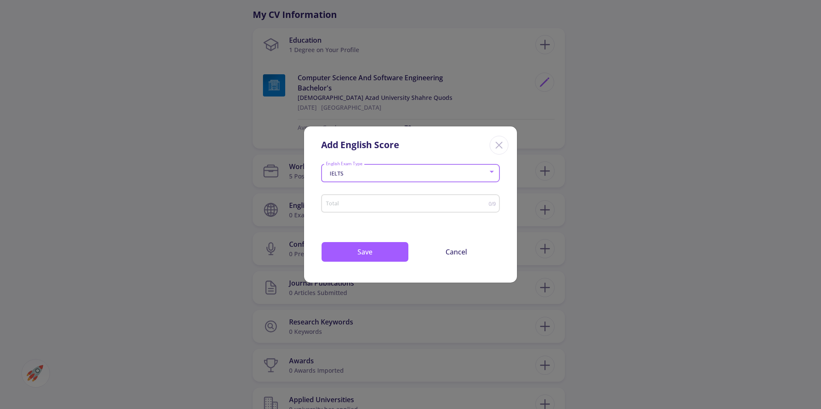
click at [456, 205] on input "Total" at bounding box center [406, 204] width 163 height 6
click at [373, 244] on button "Save" at bounding box center [365, 252] width 88 height 21
click at [397, 204] on input "Total" at bounding box center [406, 204] width 163 height 6
click at [486, 203] on input "0.5" at bounding box center [406, 204] width 163 height 6
click at [485, 203] on input "1" at bounding box center [406, 204] width 163 height 6
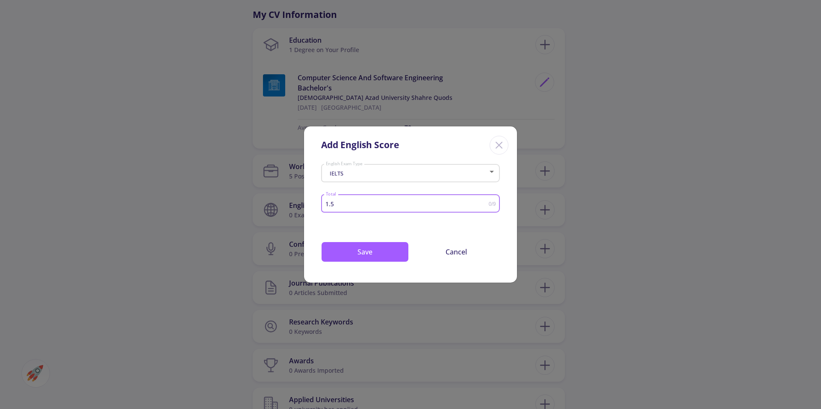
click at [485, 203] on input "1.5" at bounding box center [406, 204] width 163 height 6
click at [485, 203] on input "2" at bounding box center [406, 204] width 163 height 6
click at [485, 203] on input "2.5" at bounding box center [406, 204] width 163 height 6
click at [485, 203] on input "3" at bounding box center [406, 204] width 163 height 6
click at [485, 203] on input "3.5" at bounding box center [406, 204] width 163 height 6
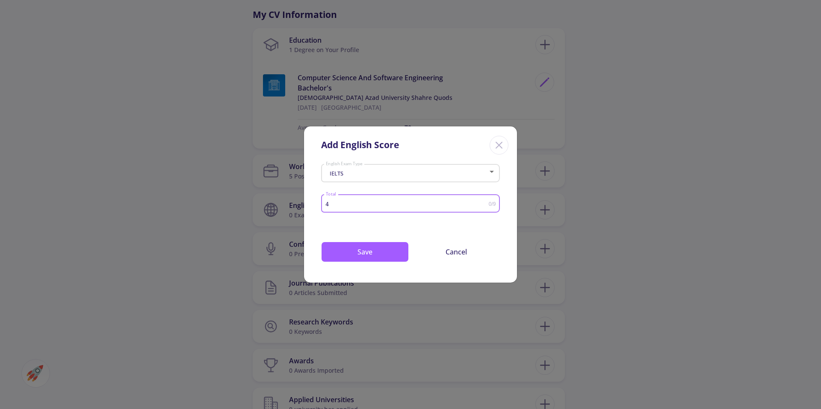
click at [485, 203] on input "4" at bounding box center [406, 204] width 163 height 6
click at [485, 203] on input "4.5" at bounding box center [406, 204] width 163 height 6
click at [485, 203] on input "5" at bounding box center [406, 204] width 163 height 6
type input "5.5"
click at [485, 203] on input "5.5" at bounding box center [406, 204] width 163 height 6
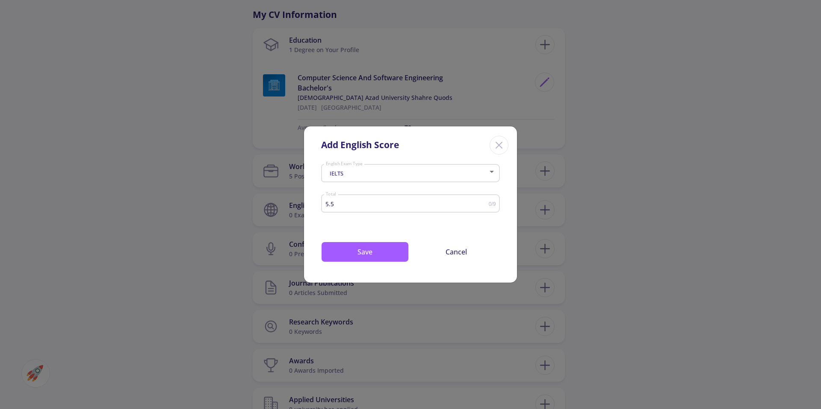
click at [379, 266] on div "IELTS English Exam Type 5.5 Total 0/9 Drop your files here or Browse (Optional)…" at bounding box center [410, 222] width 213 height 122
click at [381, 257] on button "Save" at bounding box center [365, 252] width 88 height 21
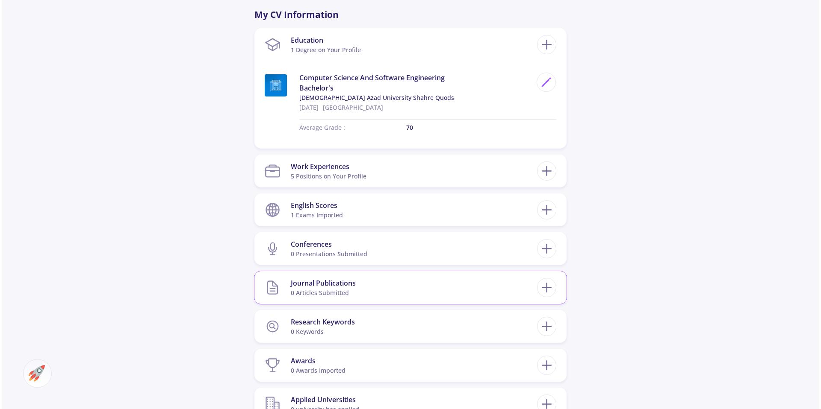
scroll to position [555, 0]
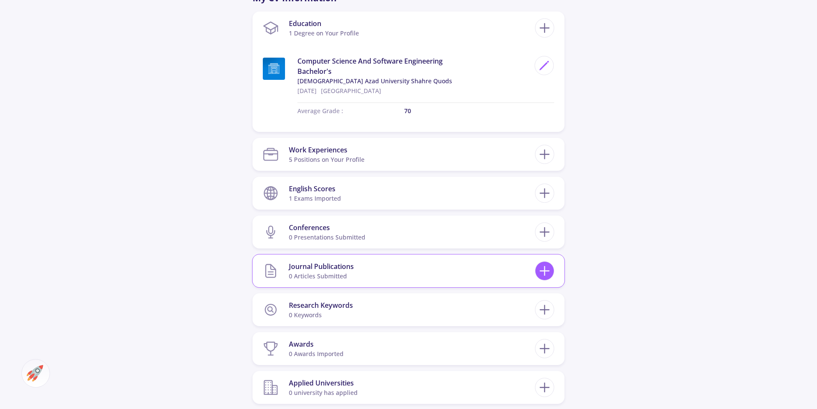
click at [550, 276] on icon at bounding box center [545, 271] width 16 height 16
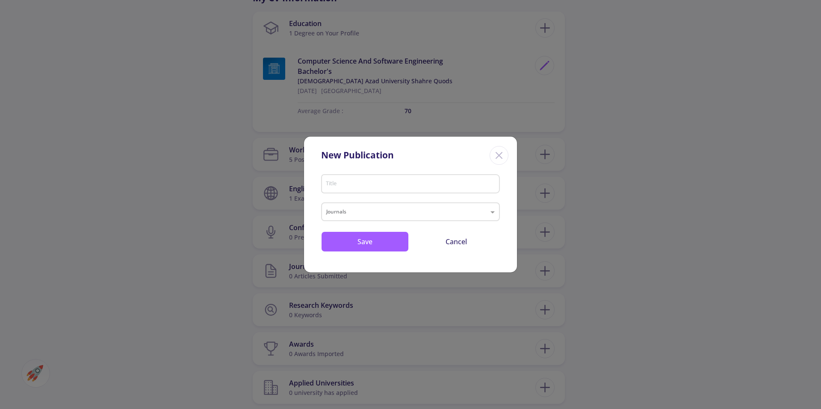
click at [388, 185] on input "Title" at bounding box center [411, 185] width 173 height 8
paste input "What Is a Design Language? When Color and Spacing Become a System"
type input "What Is a Design Language? When Color and Spacing Become a System"
click at [418, 202] on mat-form-field "What Is a Design Language? When Color and Spacing Become a System Title" at bounding box center [410, 186] width 179 height 31
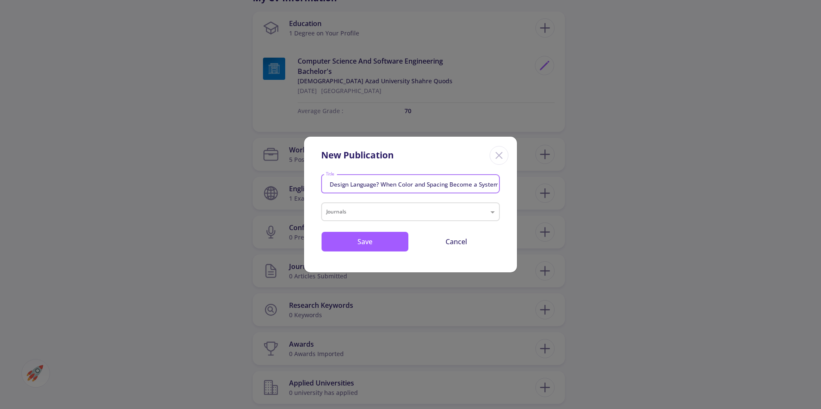
scroll to position [0, 0]
click at [399, 216] on input "text" at bounding box center [401, 213] width 151 height 10
drag, startPoint x: 310, startPoint y: 206, endPoint x: 342, endPoint y: 219, distance: 34.7
click at [336, 243] on div "What Is a Design Language? When Color and Spacing Become a System Title Journal…" at bounding box center [410, 221] width 213 height 101
click at [346, 212] on input "text" at bounding box center [401, 213] width 151 height 10
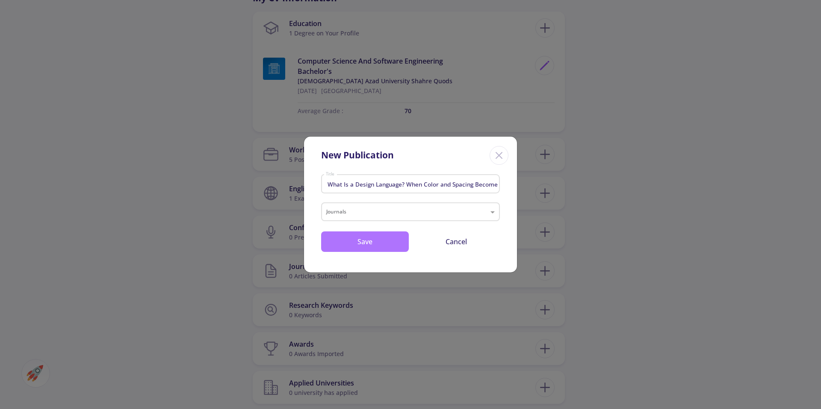
drag, startPoint x: 317, startPoint y: 229, endPoint x: 346, endPoint y: 234, distance: 29.0
click at [346, 234] on div "What Is a Design Language? When Color and Spacing Become a System Title Journal…" at bounding box center [410, 221] width 213 height 101
click at [341, 213] on input "text" at bounding box center [401, 213] width 151 height 10
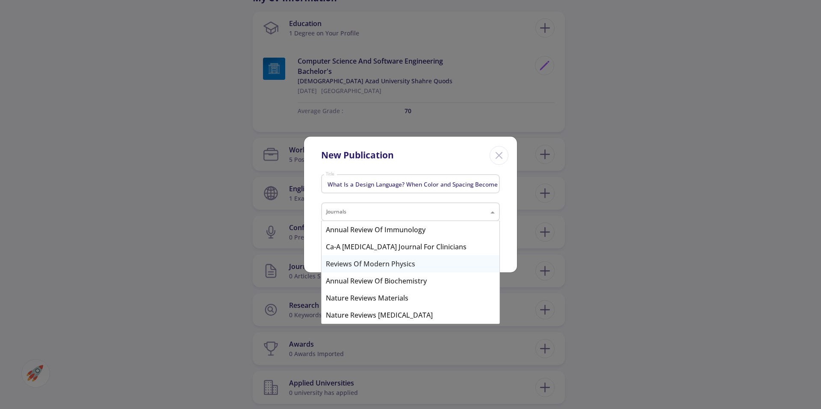
drag, startPoint x: 324, startPoint y: 228, endPoint x: 393, endPoint y: 288, distance: 90.6
click at [391, 287] on div "Annual Review of Immunology Ca-A Cancer Journal for Clinicians Reviews of Moder…" at bounding box center [410, 272] width 178 height 103
drag, startPoint x: 486, startPoint y: 318, endPoint x: 382, endPoint y: 212, distance: 148.1
drag, startPoint x: 494, startPoint y: 206, endPoint x: 388, endPoint y: 296, distance: 139.4
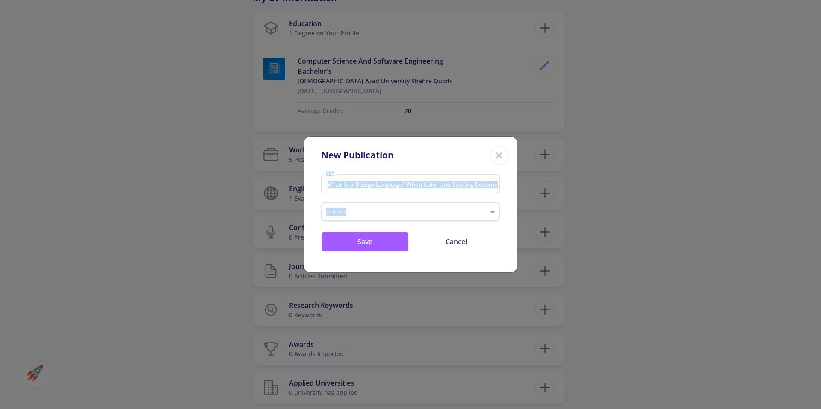
drag, startPoint x: 315, startPoint y: 201, endPoint x: 337, endPoint y: 205, distance: 22.1
click at [342, 211] on div "What Is a Design Language? When Color and Spacing Become a System Title Journal…" at bounding box center [410, 221] width 213 height 101
click at [338, 206] on div "Journals" at bounding box center [410, 212] width 179 height 19
drag, startPoint x: 320, startPoint y: 223, endPoint x: 420, endPoint y: 237, distance: 101.1
click at [408, 256] on div "What Is a Design Language? When Color and Spacing Become a System Title Journal…" at bounding box center [410, 221] width 213 height 101
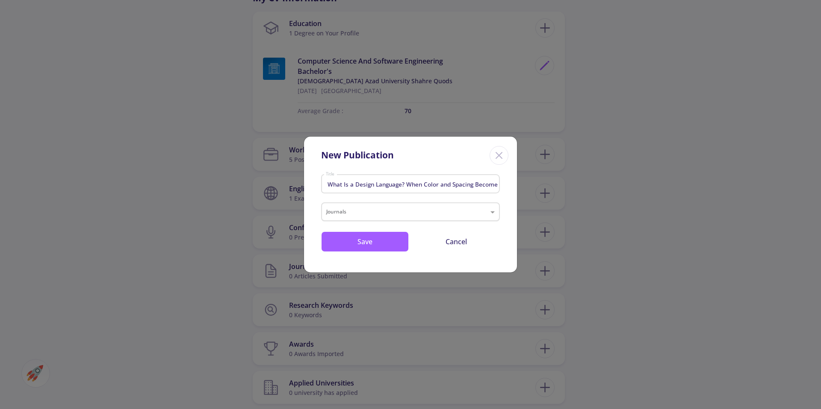
click at [460, 217] on input "text" at bounding box center [401, 213] width 151 height 10
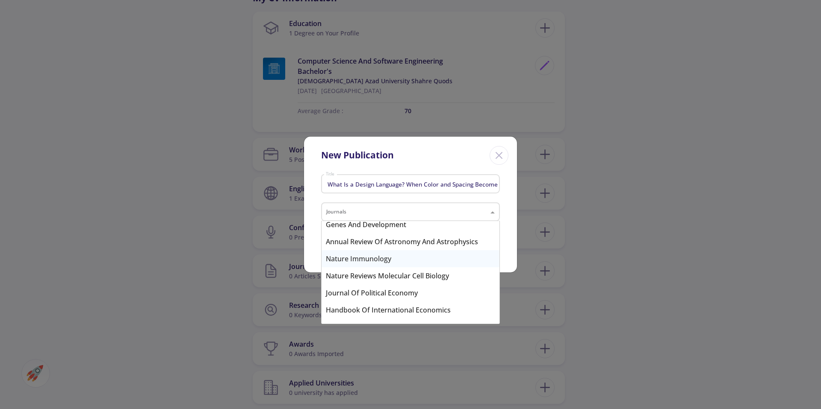
scroll to position [263, 0]
click at [378, 155] on div "New Publication" at bounding box center [357, 156] width 73 height 14
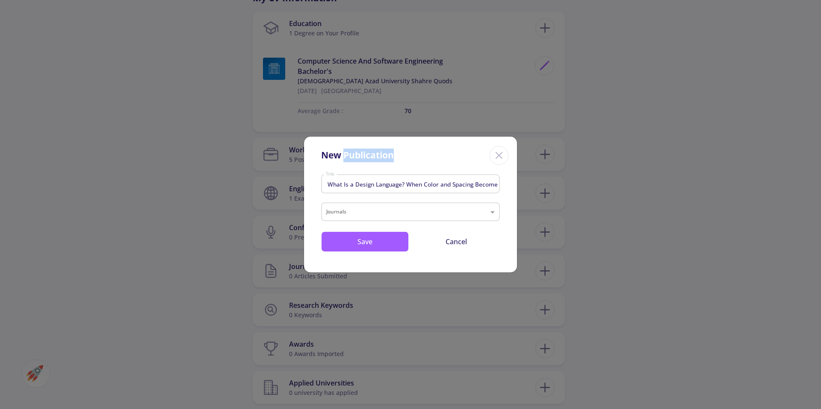
click at [378, 155] on div "New Publication" at bounding box center [357, 156] width 73 height 14
click at [353, 211] on input "text" at bounding box center [401, 213] width 151 height 10
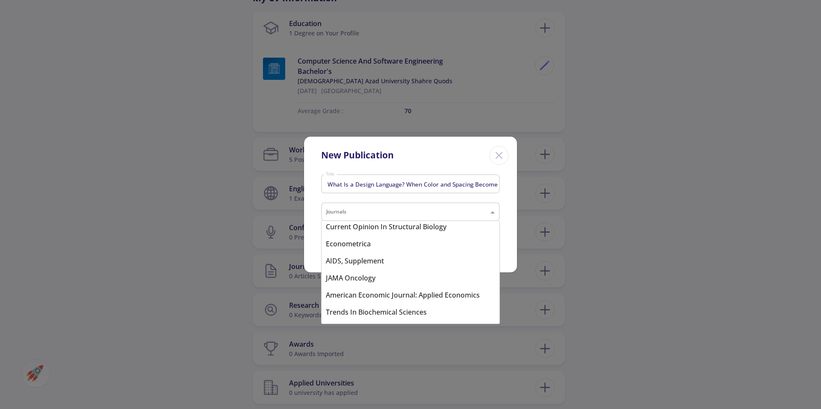
scroll to position [1476, 0]
click at [345, 211] on input "text" at bounding box center [401, 213] width 151 height 10
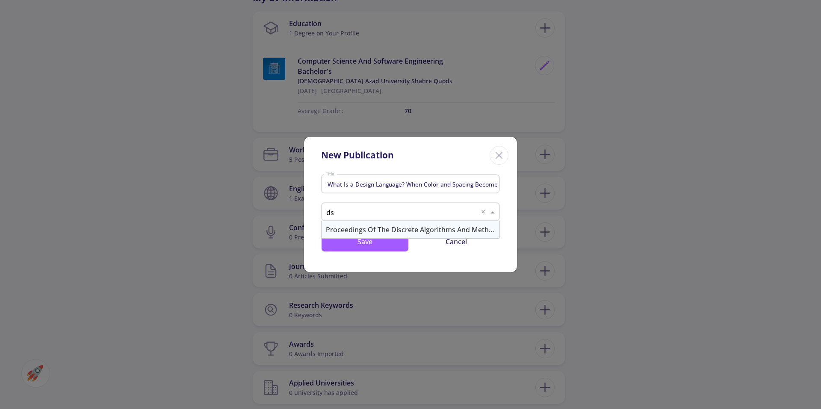
scroll to position [0, 0]
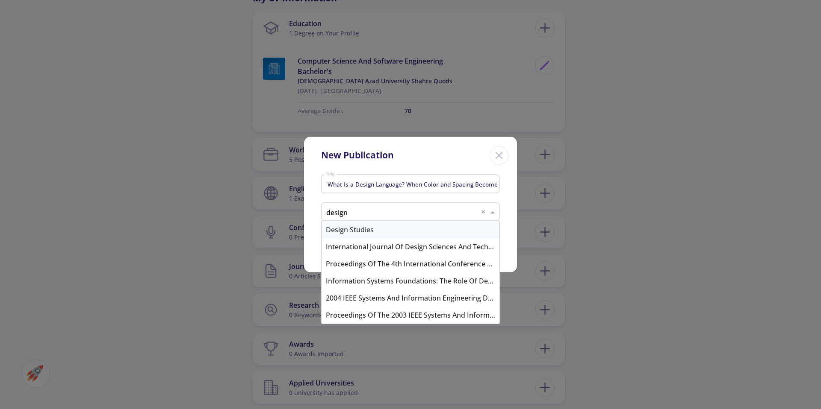
type input "design"
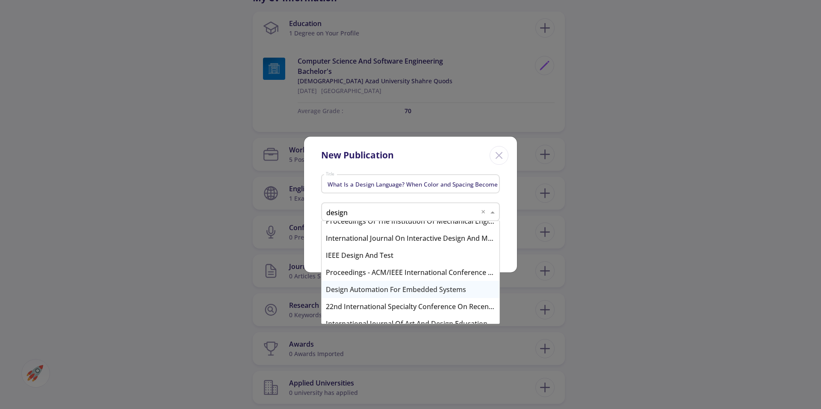
scroll to position [752, 0]
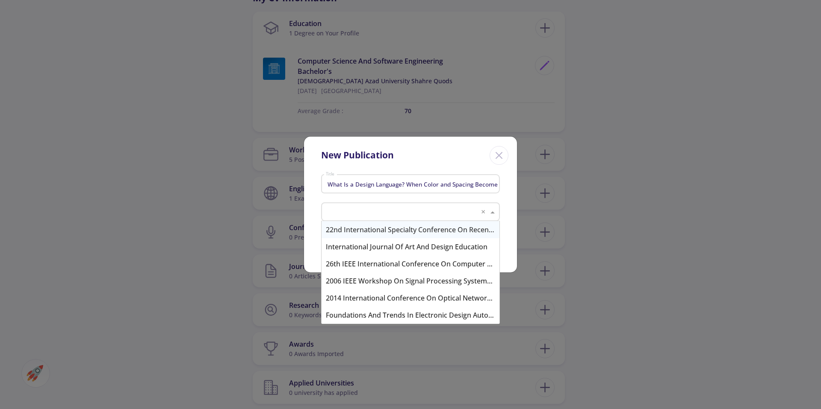
click at [326, 197] on div "What Is a Design Language? When Color and Spacing Become a System Title" at bounding box center [410, 187] width 179 height 28
click at [331, 215] on input "text" at bounding box center [401, 213] width 151 height 10
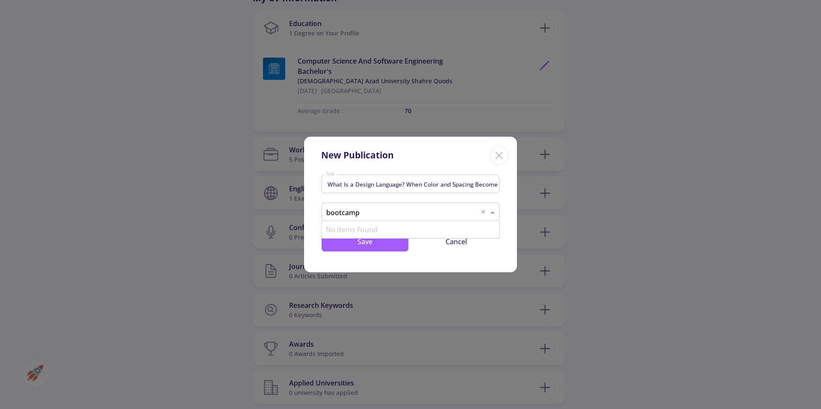
click at [374, 210] on input "bootcamp" at bounding box center [401, 213] width 151 height 10
paste input "From idea to product"
click at [448, 215] on input "From idea to product" at bounding box center [401, 213] width 151 height 10
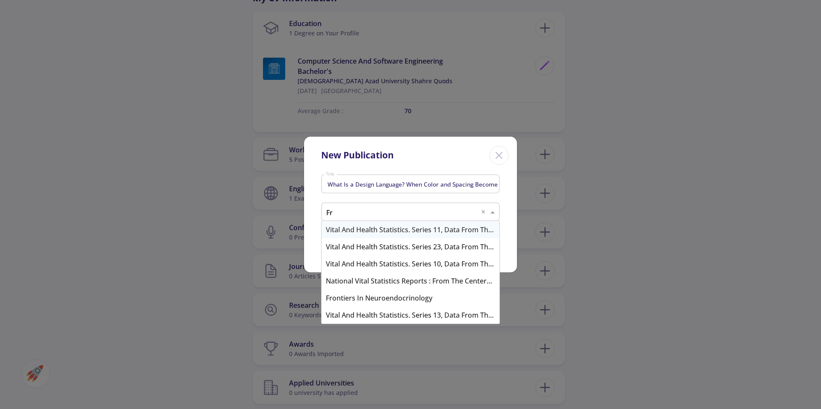
type input "F"
type input "product design"
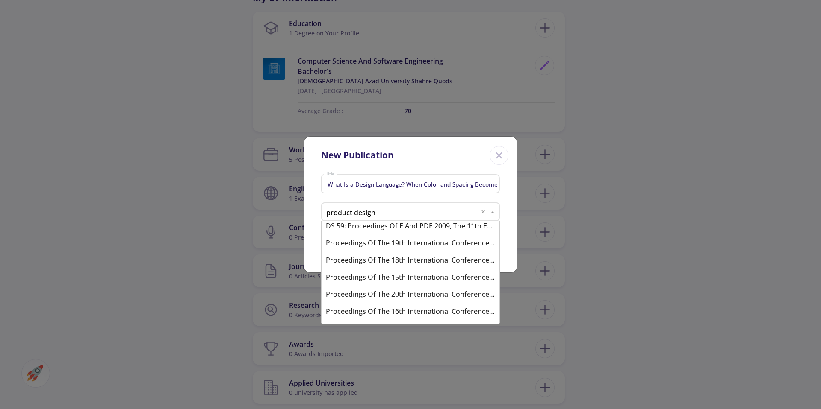
scroll to position [0, 0]
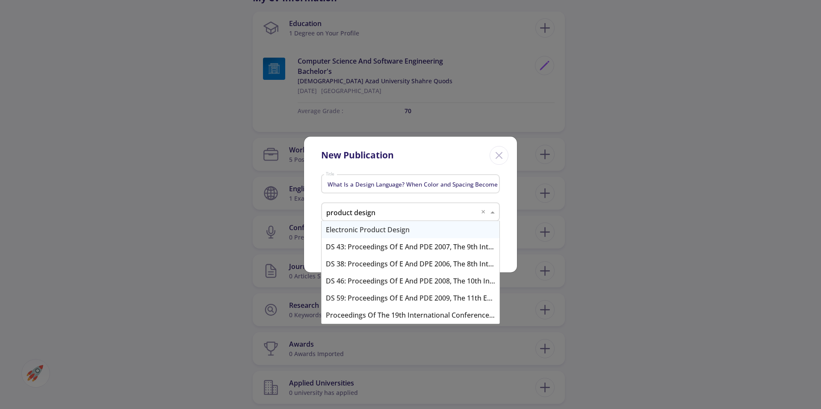
click at [356, 209] on input "product design" at bounding box center [401, 213] width 151 height 10
click at [322, 212] on div "product design" at bounding box center [410, 213] width 177 height 10
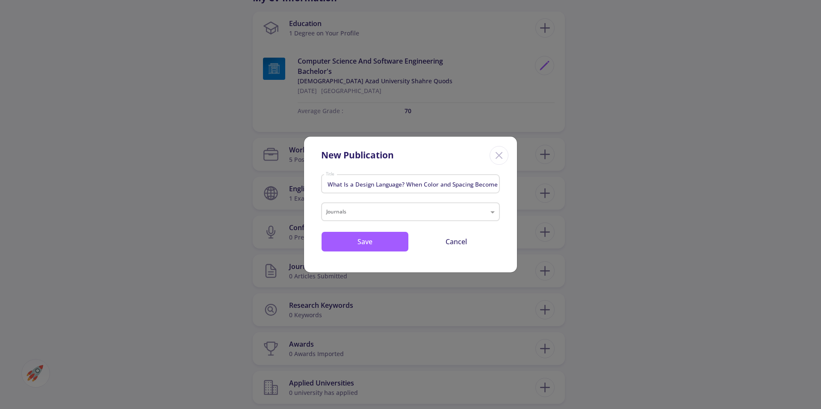
click at [314, 212] on div "What Is a Design Language? When Color and Spacing Become a System Title Journal…" at bounding box center [410, 221] width 213 height 101
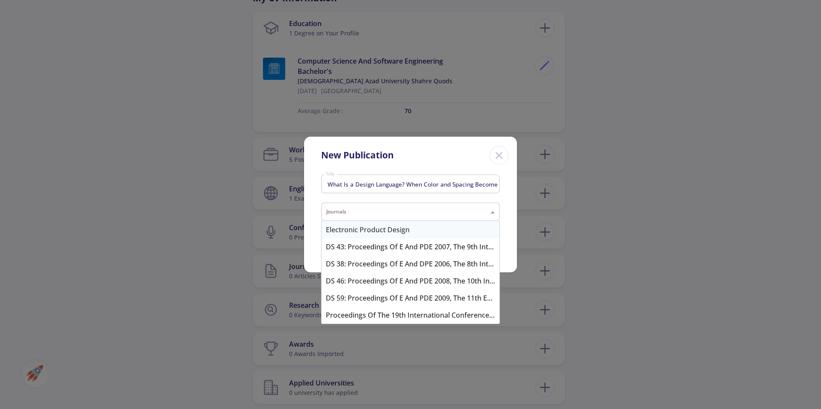
click at [498, 208] on span at bounding box center [493, 212] width 11 height 10
paste input "Medium (Design Bootcamp Publication)"
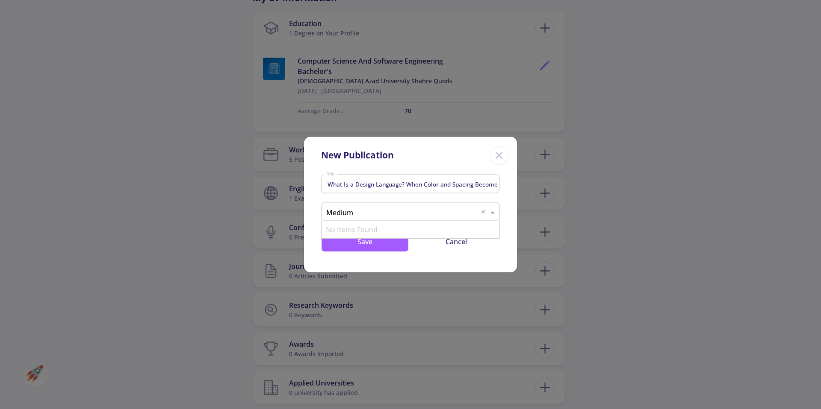
type input "Medium"
click at [363, 233] on div "Medium Aevum" at bounding box center [410, 229] width 178 height 17
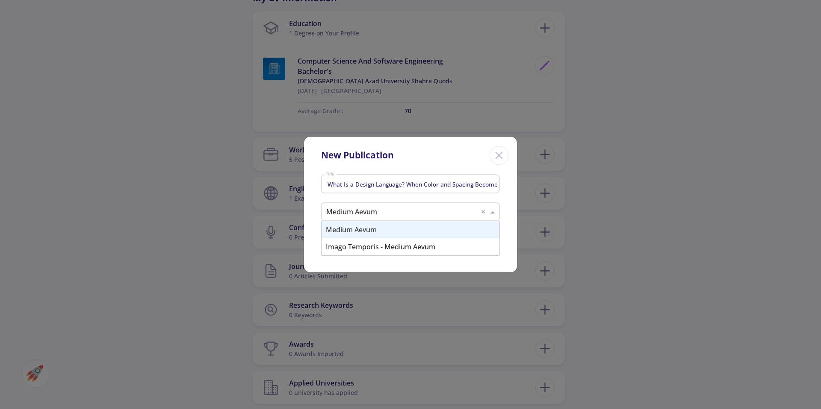
drag, startPoint x: 381, startPoint y: 211, endPoint x: 356, endPoint y: 210, distance: 25.2
click at [356, 210] on input "text" at bounding box center [401, 213] width 151 height 10
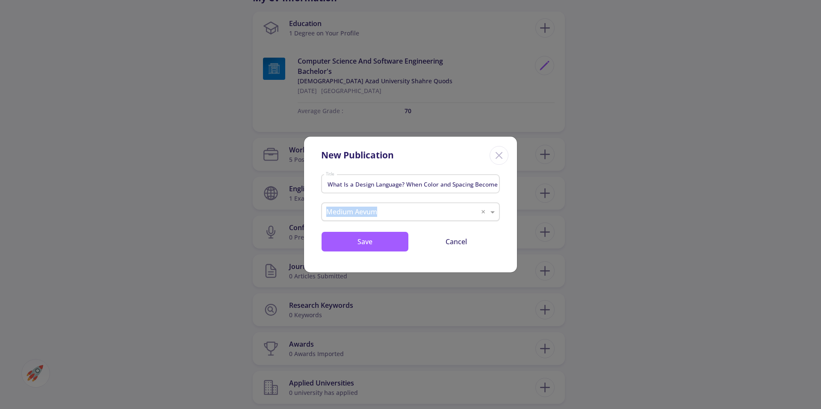
drag, startPoint x: 313, startPoint y: 211, endPoint x: 360, endPoint y: 212, distance: 47.0
click at [360, 212] on div "What Is a Design Language? When Color and Spacing Become a System Title Journal…" at bounding box center [410, 221] width 213 height 101
copy span "Medium Aevum"
paste input "Design Bootcamp Publication"
type input "Design Bootcamp Publication"
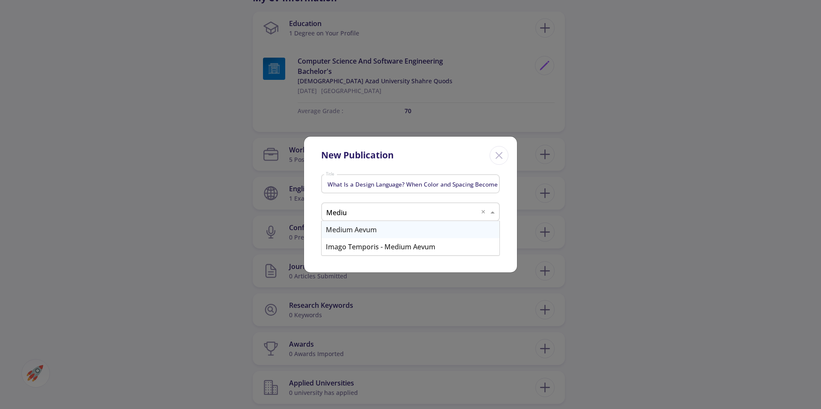
type input "Medium"
click at [326, 246] on div "Imago Temporis - Medium Aevum" at bounding box center [410, 246] width 178 height 17
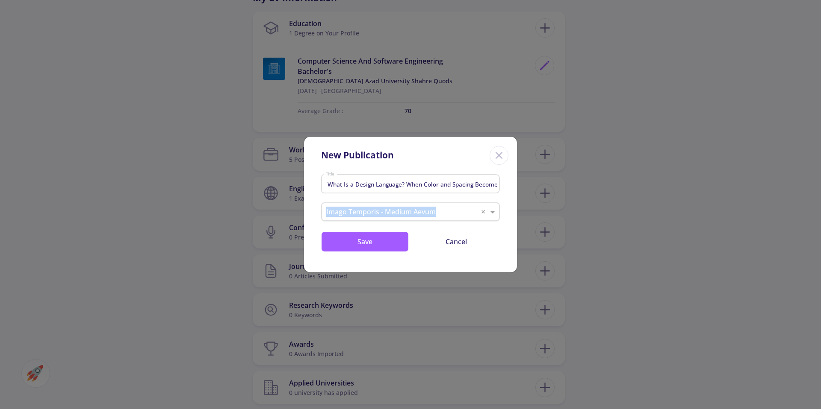
drag, startPoint x: 316, startPoint y: 204, endPoint x: 453, endPoint y: 209, distance: 137.3
click at [453, 209] on div "What Is a Design Language? When Color and Spacing Become a System Title Journal…" at bounding box center [410, 221] width 213 height 101
click at [479, 213] on div at bounding box center [410, 213] width 177 height 10
click at [501, 214] on div "What Is a Design Language? When Color and Spacing Become a System Title Journal…" at bounding box center [410, 221] width 213 height 101
click at [389, 239] on button "Save" at bounding box center [365, 242] width 88 height 21
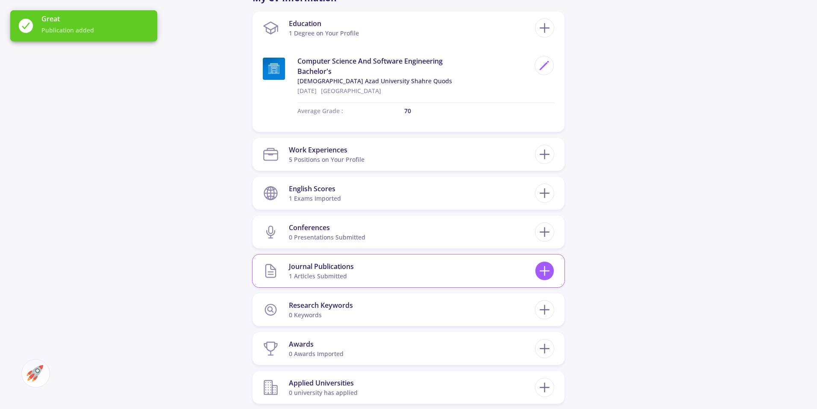
click at [545, 272] on icon at bounding box center [545, 271] width 16 height 16
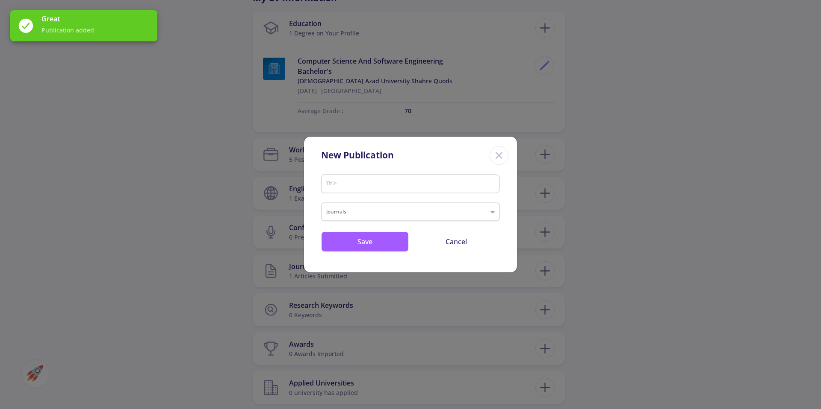
click at [300, 279] on div "New Publication Title Journals Save Cancel" at bounding box center [410, 204] width 821 height 409
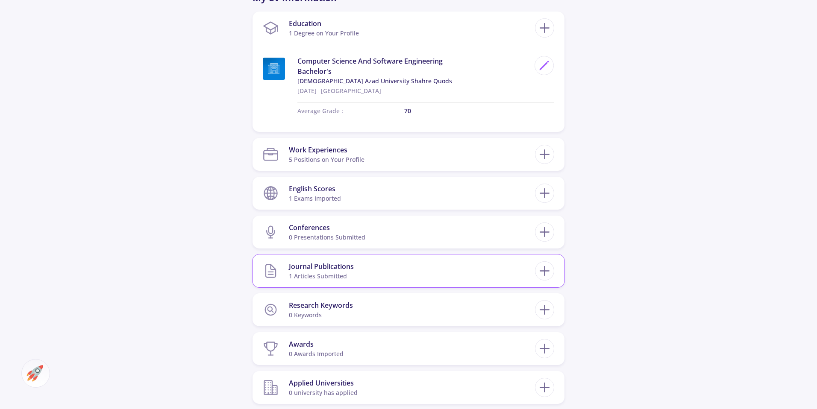
click at [309, 268] on div "Journal Publications" at bounding box center [321, 267] width 65 height 10
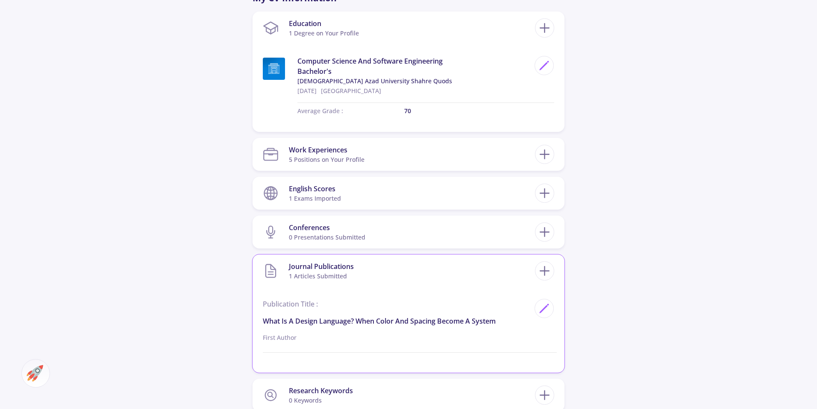
click at [285, 338] on p "First Author" at bounding box center [396, 337] width 267 height 9
click at [543, 314] on icon at bounding box center [544, 309] width 12 height 12
type input "What Is a Design Language? When Color and Spacing Become a System"
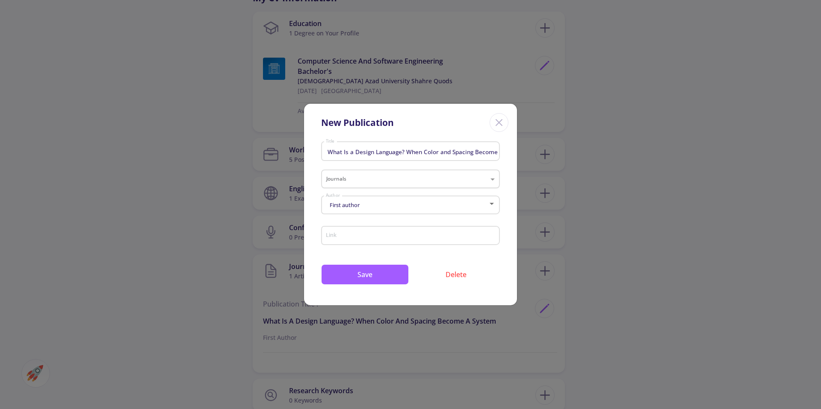
click at [407, 207] on div "First author" at bounding box center [406, 205] width 163 height 6
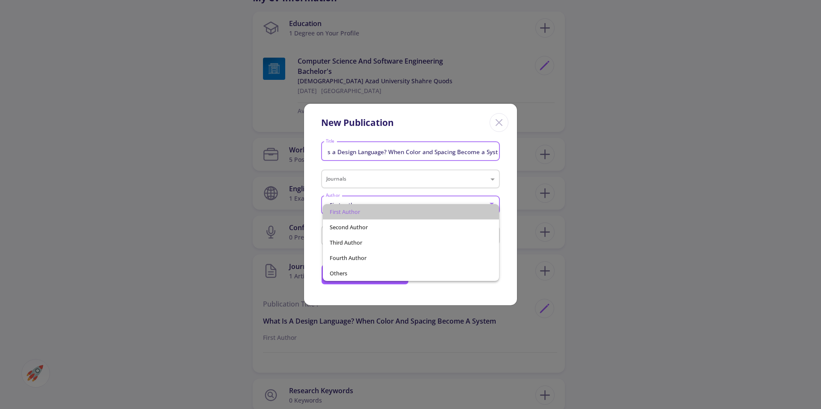
click at [406, 212] on span "First author" at bounding box center [410, 211] width 163 height 15
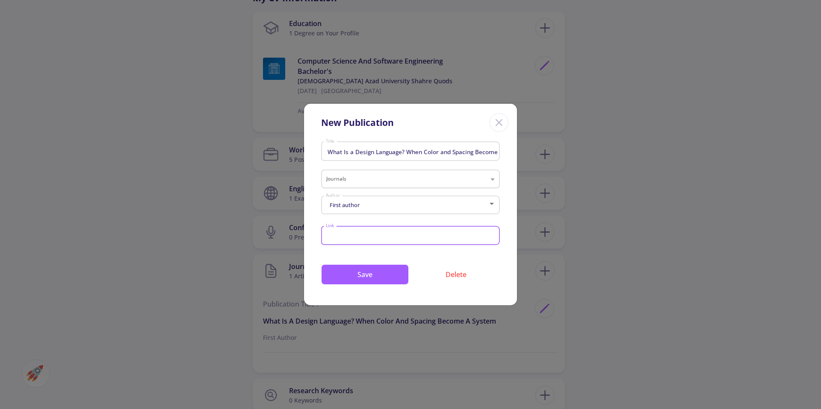
click at [377, 237] on input "Link" at bounding box center [411, 236] width 173 height 8
paste input "https://medium.com/design-bootcamp/what-is-a-design-language-when-color-and-spa…"
type input "https://medium.com/design-bootcamp/what-is-a-design-language-when-color-and-spa…"
click at [376, 274] on button "Save" at bounding box center [365, 275] width 88 height 21
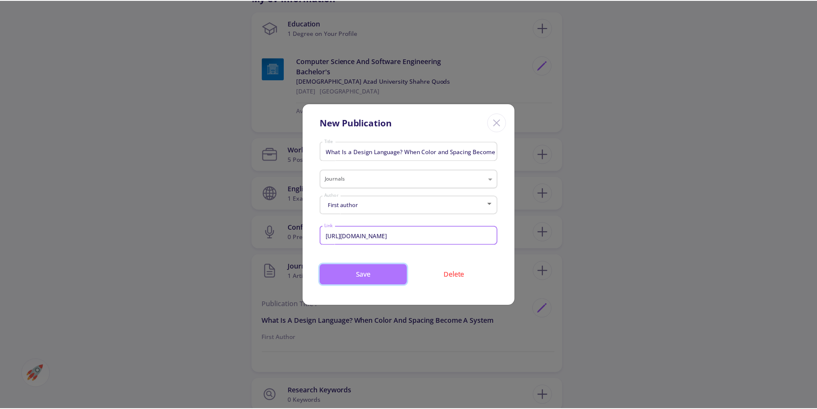
scroll to position [0, 0]
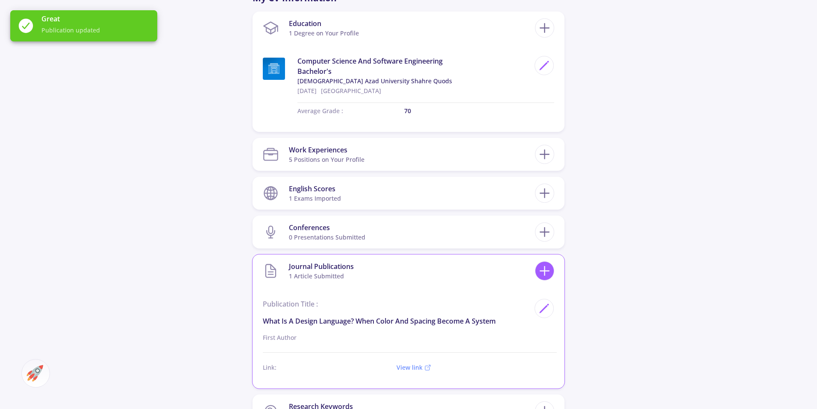
click at [545, 270] on line at bounding box center [545, 271] width 0 height 9
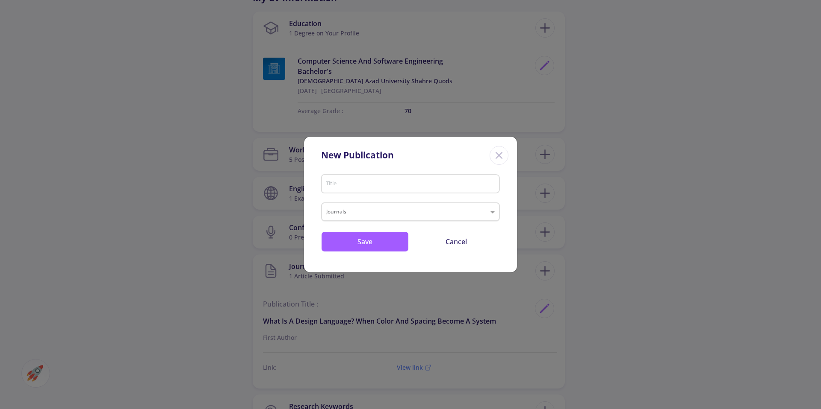
click at [444, 186] on input "Title" at bounding box center [411, 185] width 173 height 8
paste input "When Speed isn’t enough, You Need a System"
type input "When Speed isn’t enough, You Need a System"
click at [400, 244] on button "Save" at bounding box center [365, 242] width 88 height 21
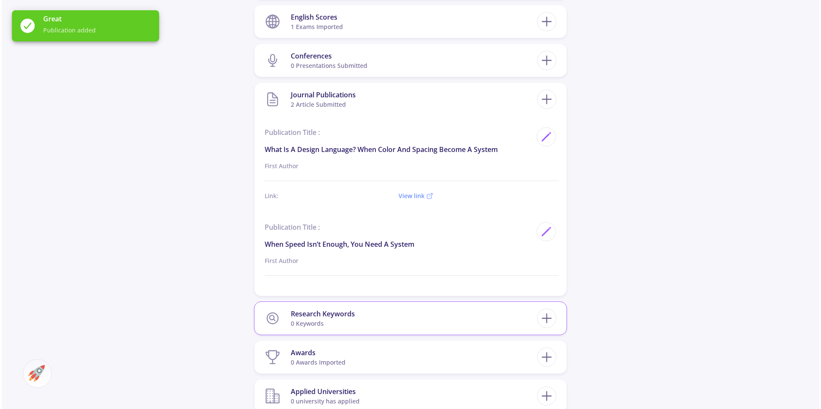
scroll to position [732, 0]
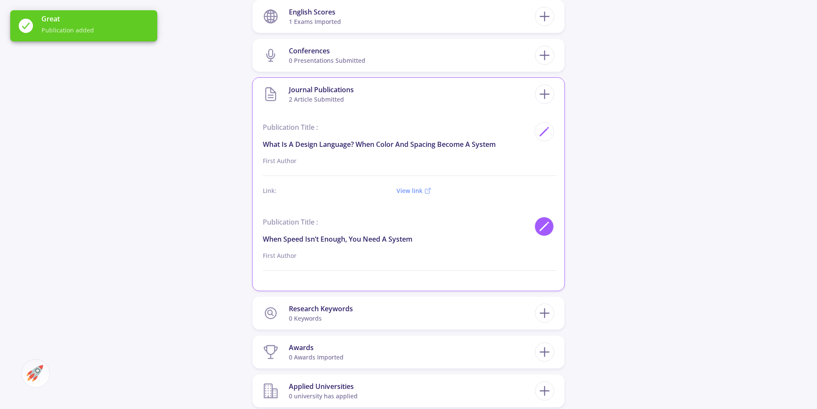
click at [543, 233] on div at bounding box center [544, 226] width 19 height 19
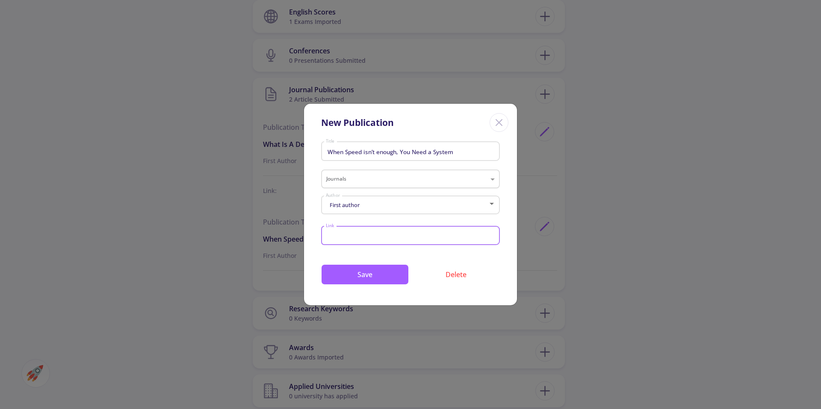
click at [388, 233] on input "Link" at bounding box center [411, 236] width 173 height 8
paste input "https://medium.com/design-bootcamp/when-speed-isnt-enough-you-need-a-system-03d…"
type input "https://medium.com/design-bootcamp/when-speed-isnt-enough-you-need-a-system-03d…"
click at [389, 274] on button "Save" at bounding box center [365, 275] width 88 height 21
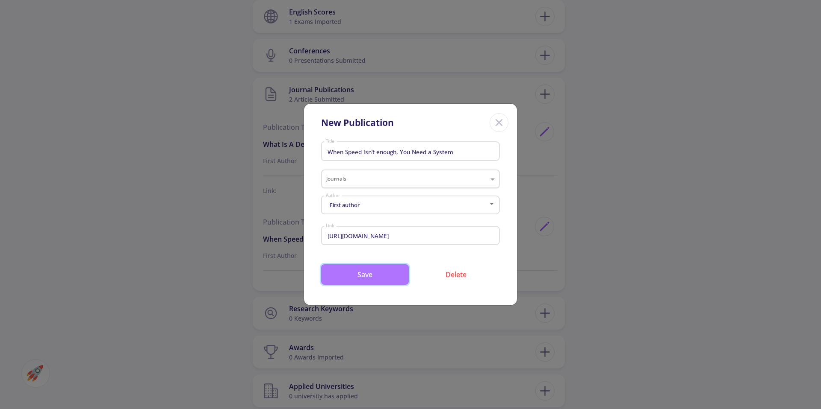
scroll to position [0, 0]
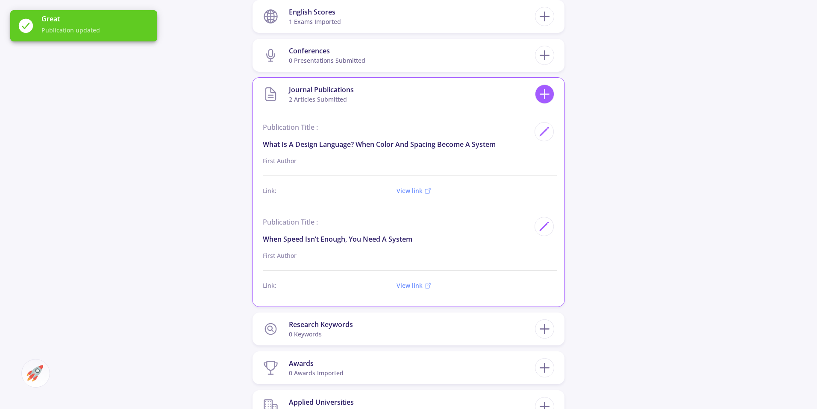
click at [546, 97] on icon at bounding box center [545, 94] width 16 height 16
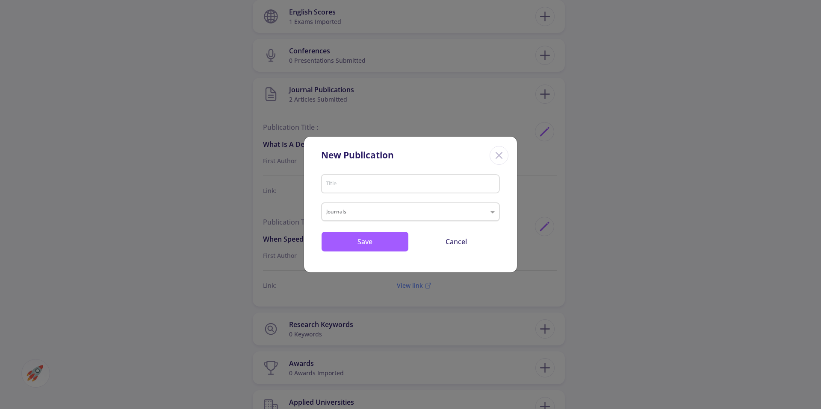
click at [372, 181] on input "Title" at bounding box center [411, 185] width 173 height 8
paste input "How predictive attention tools changed my UX design process: A personal reflect…"
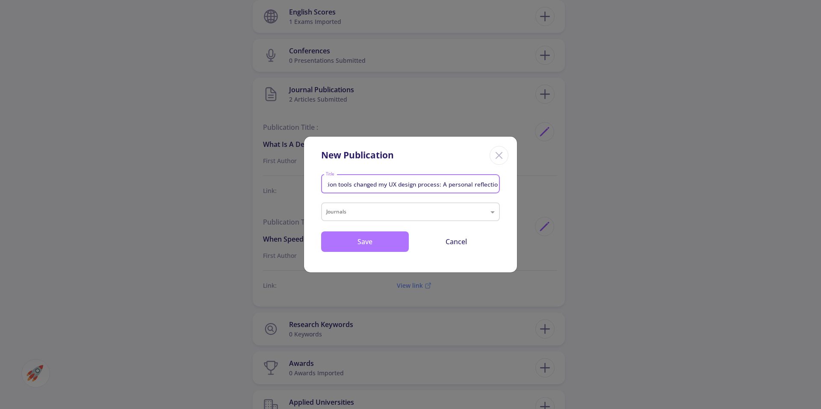
type input "How predictive attention tools changed my UX design process: A personal reflect…"
click at [383, 241] on button "Save" at bounding box center [365, 242] width 88 height 21
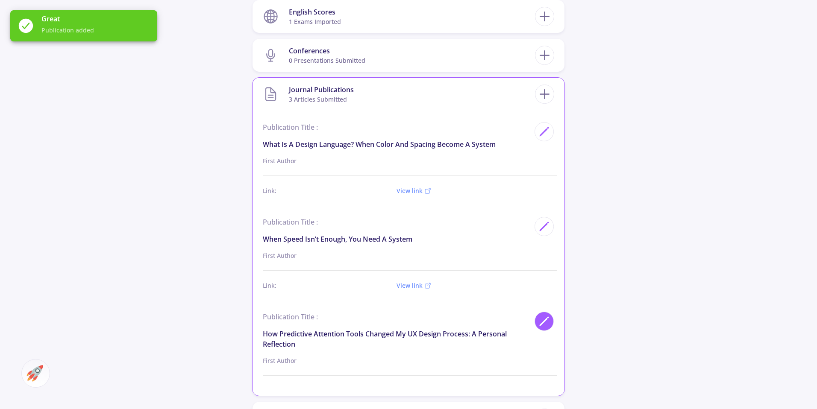
click at [550, 321] on icon at bounding box center [544, 322] width 12 height 12
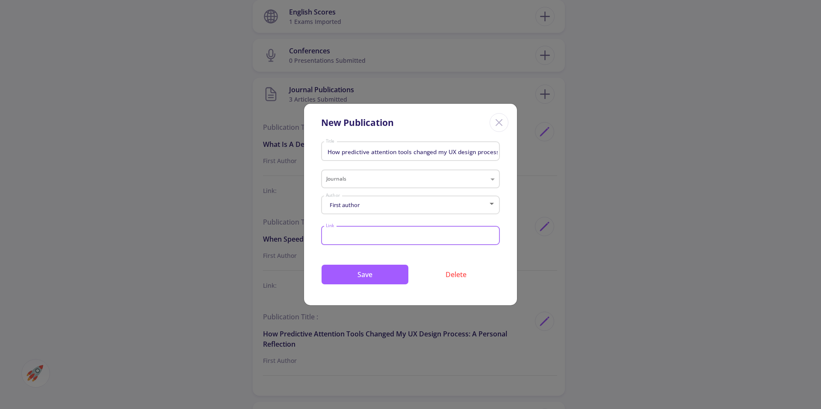
click at [351, 236] on input "Link" at bounding box center [411, 236] width 173 height 8
paste input "https://medium.com/design-bootcamp/eyequant-transformed-my-ux-design-approach-h…"
type input "https://medium.com/design-bootcamp/eyequant-transformed-my-ux-design-approach-h…"
click at [358, 279] on button "Save" at bounding box center [365, 275] width 88 height 21
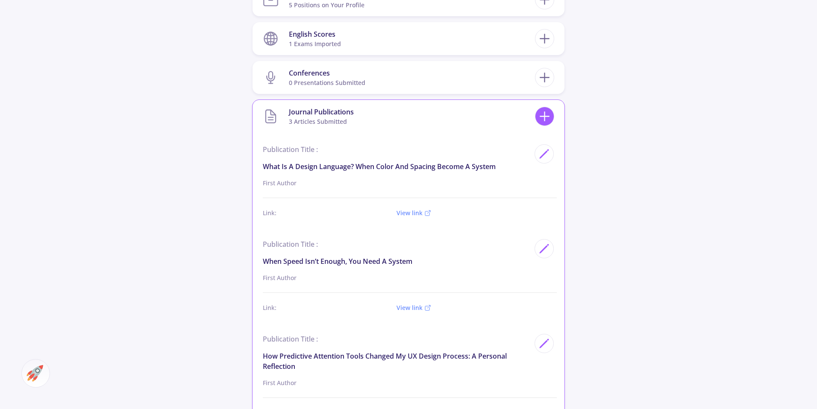
scroll to position [715, 0]
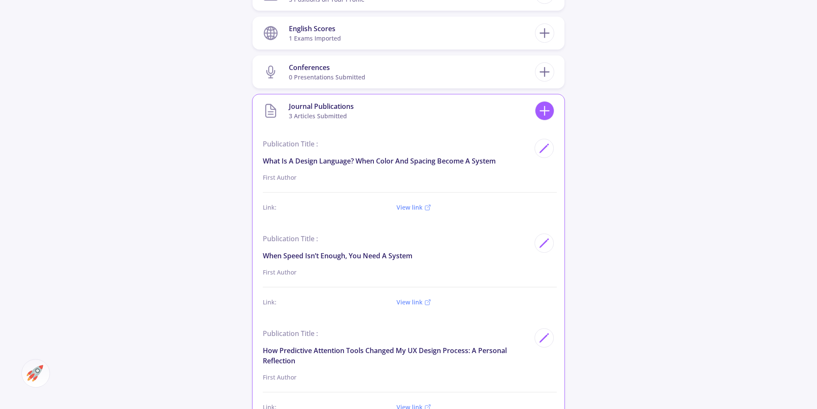
click at [542, 117] on icon at bounding box center [545, 111] width 16 height 16
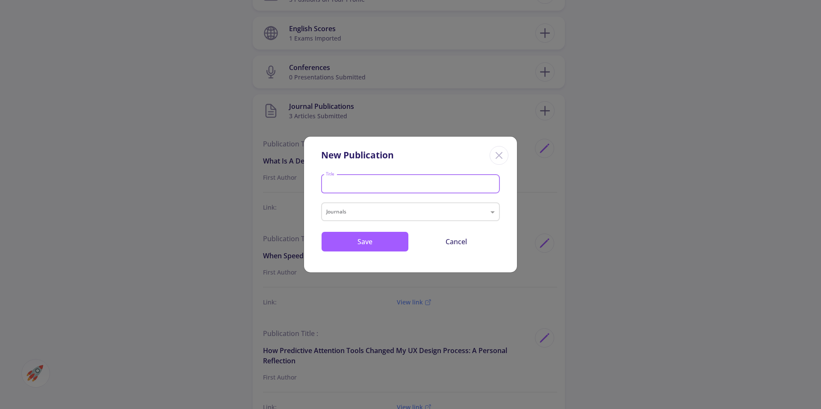
click at [359, 186] on input "Title" at bounding box center [411, 185] width 173 height 8
paste input "My First Paid Medium Article: What i did differently"
type input "My First Paid Medium Article: What i did differently"
click at [364, 241] on button "Save" at bounding box center [365, 242] width 88 height 21
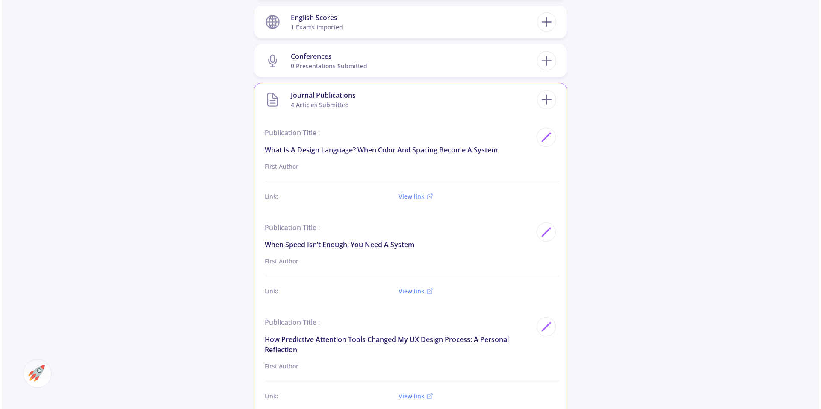
scroll to position [940, 0]
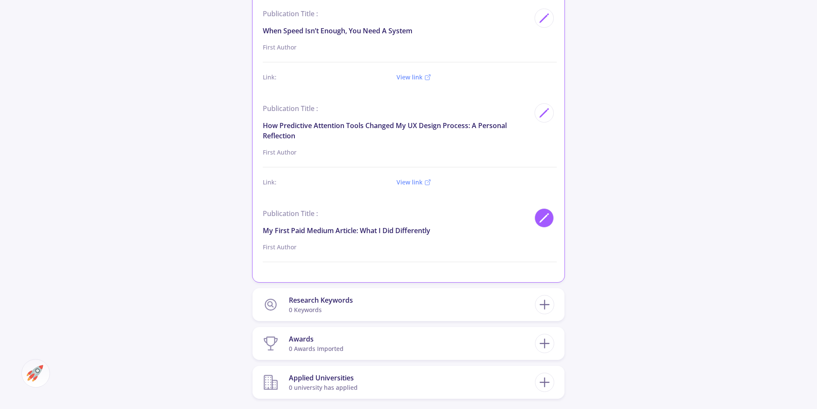
click at [543, 213] on icon at bounding box center [544, 218] width 12 height 12
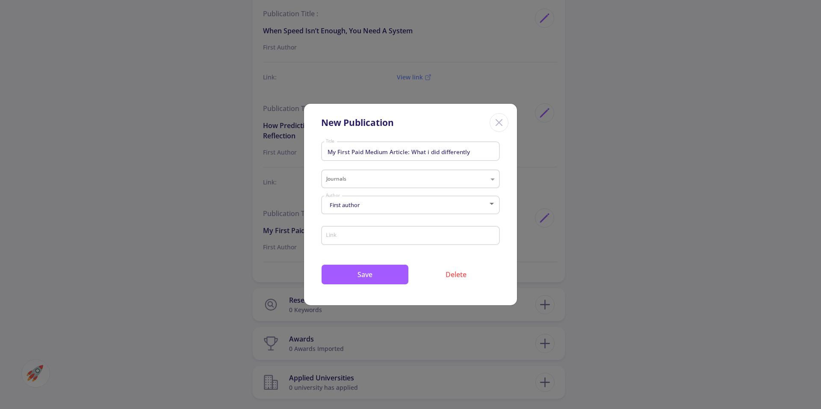
click at [358, 229] on div "Link" at bounding box center [410, 234] width 171 height 22
paste input "https://medium.com/design-bootcamp/my-first-paid-medium-article-what-i-did-diff…"
type input "https://medium.com/design-bootcamp/my-first-paid-medium-article-what-i-did-diff…"
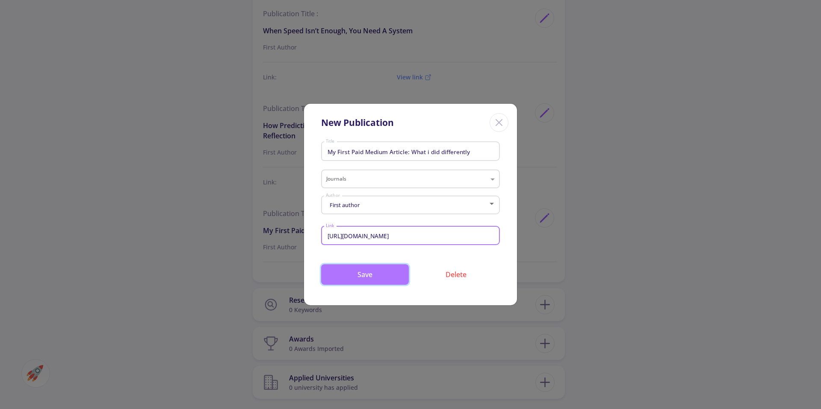
click at [371, 278] on button "Save" at bounding box center [365, 275] width 88 height 21
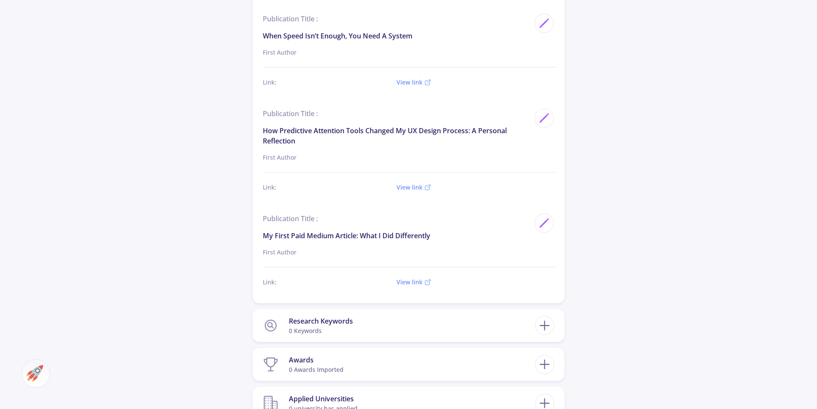
scroll to position [760, 0]
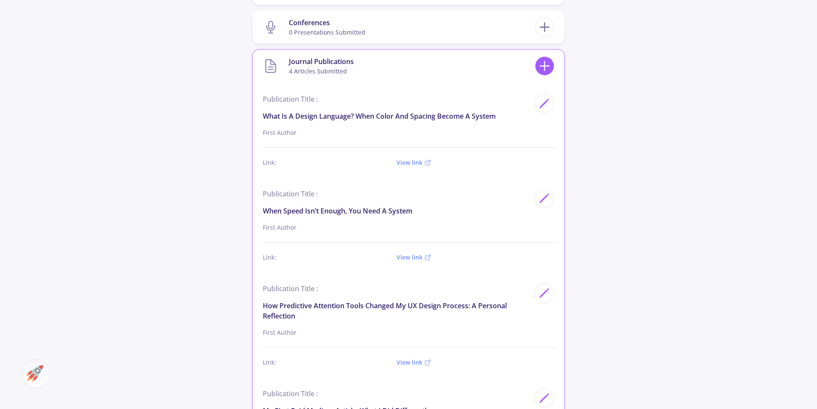
click at [543, 67] on icon at bounding box center [545, 66] width 16 height 16
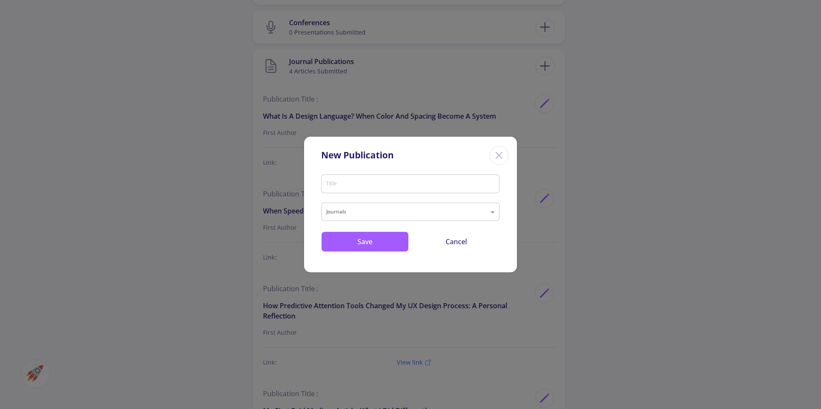
click at [393, 186] on input "Title" at bounding box center [411, 185] width 173 height 8
paste input "Designing user experiences in the Age of AI"
type input "Designing user experiences in the Age of AI"
click at [359, 248] on button "Save" at bounding box center [365, 242] width 88 height 21
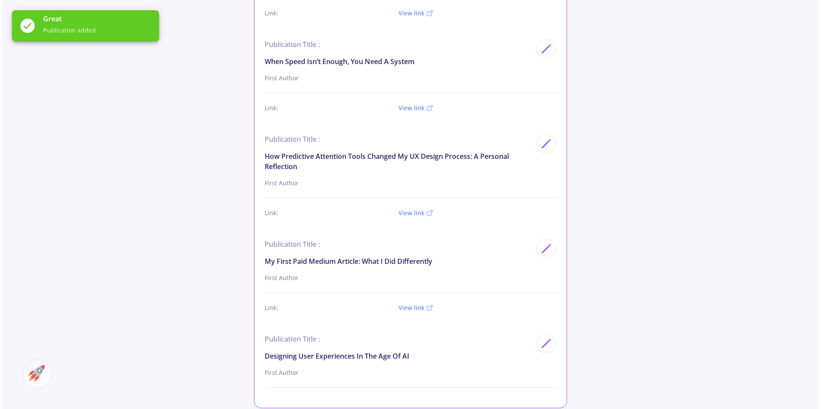
scroll to position [953, 0]
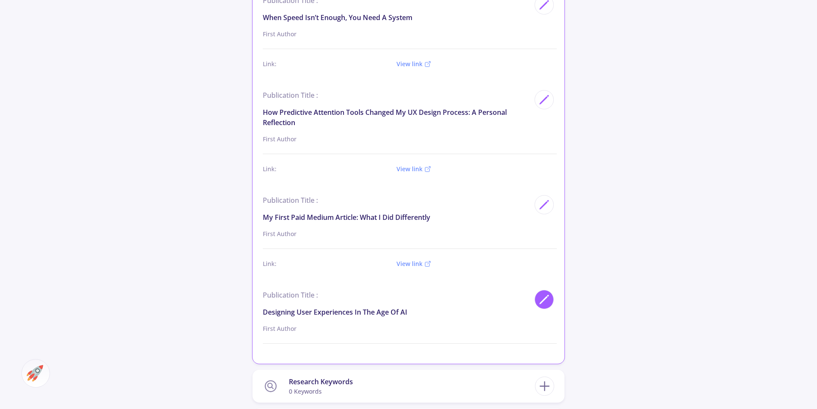
click at [543, 300] on polygon at bounding box center [543, 300] width 7 height 7
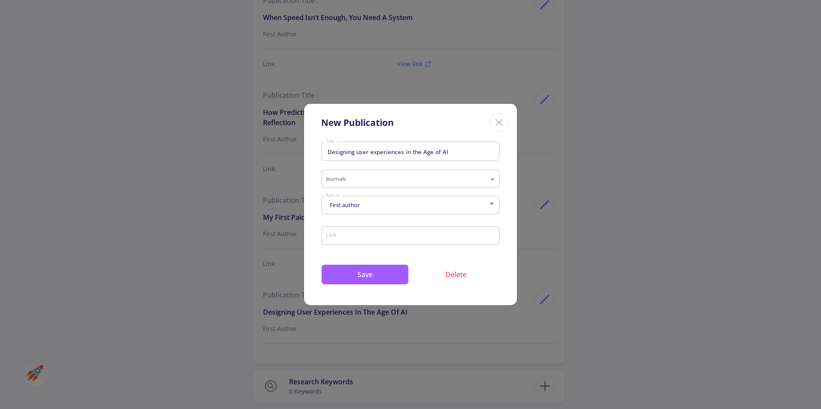
click at [375, 243] on div "Link" at bounding box center [410, 234] width 171 height 22
click at [376, 235] on input "Link" at bounding box center [411, 236] width 173 height 8
paste input "https://medium.com/design-bootcamp/designing-user-experiences-in-the-age-of-ai-…"
type input "https://medium.com/design-bootcamp/designing-user-experiences-in-the-age-of-ai-…"
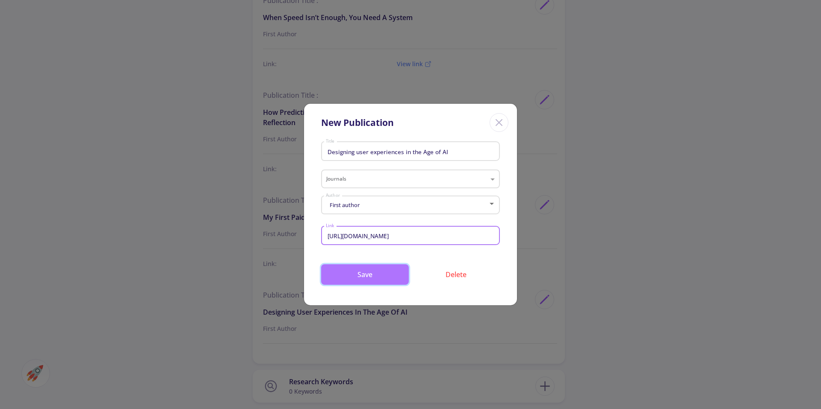
click at [379, 272] on button "Save" at bounding box center [365, 275] width 88 height 21
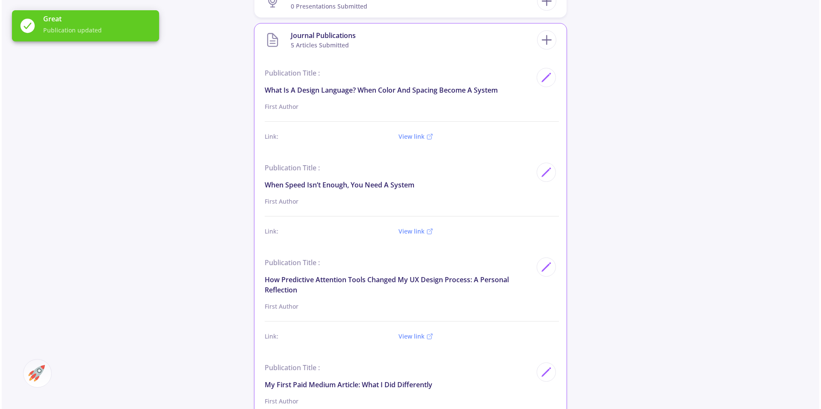
scroll to position [758, 0]
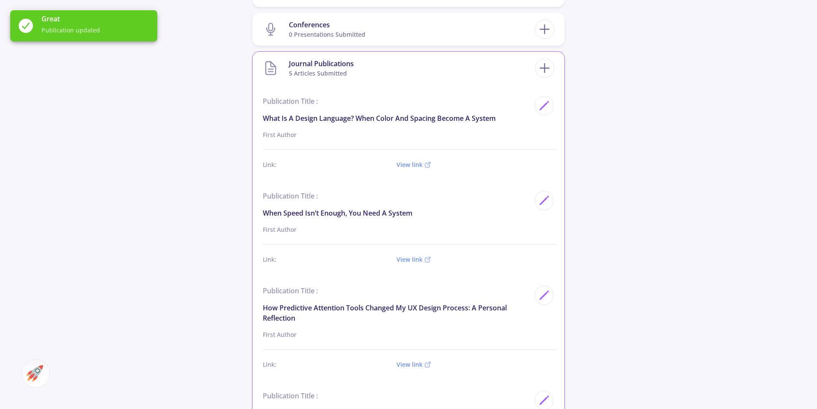
click at [553, 76] on div "Journal Publications 5 articles submitted" at bounding box center [408, 68] width 291 height 26
click at [545, 70] on line at bounding box center [545, 68] width 0 height 9
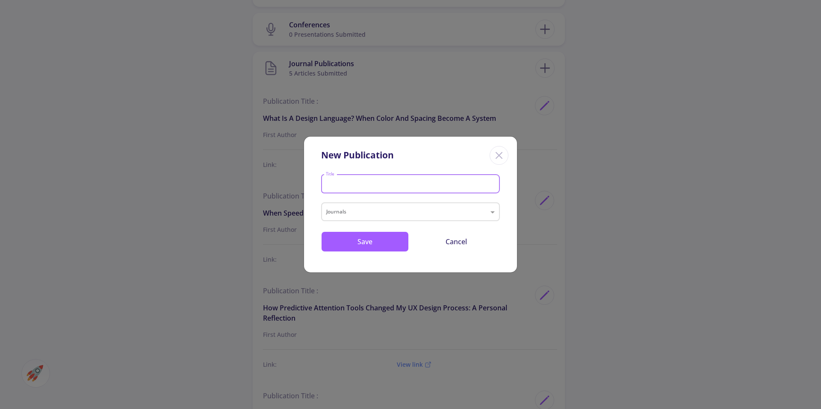
click at [374, 186] on input "Title" at bounding box center [411, 185] width 173 height 8
paste input "Connecting cursor, MCP, and Figma for a smarter, automated future"
type input "Connecting cursor, MCP, and Figma for a smarter, automated future"
click at [379, 243] on button "Save" at bounding box center [365, 242] width 88 height 21
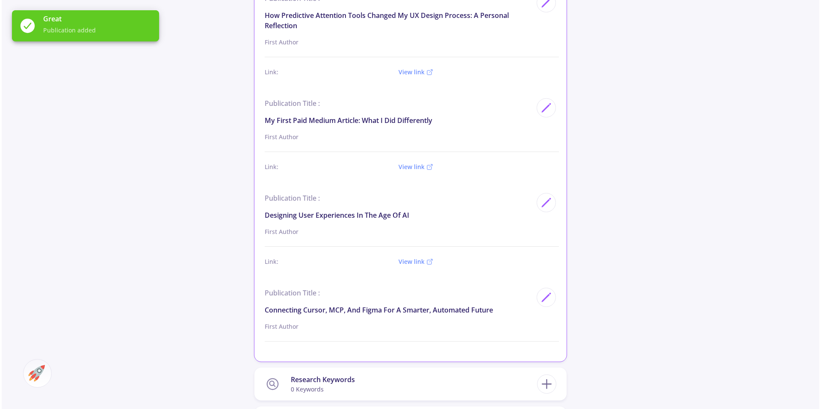
scroll to position [1045, 0]
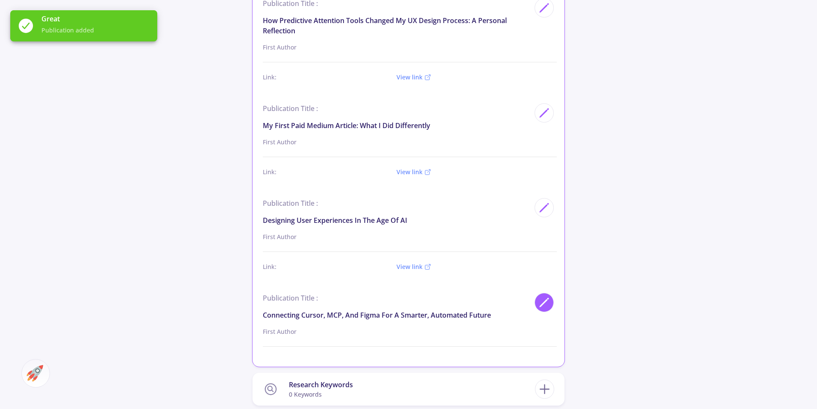
click at [541, 304] on polygon at bounding box center [543, 303] width 7 height 7
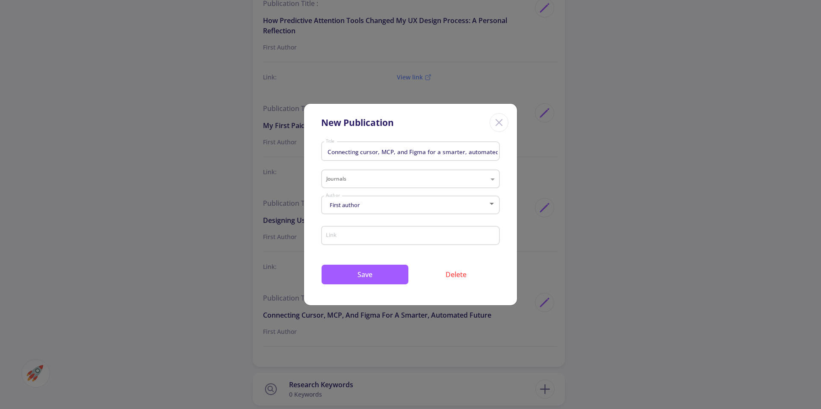
click at [364, 231] on div "Link" at bounding box center [410, 234] width 171 height 22
paste input "https://medium.com/design-bootcamp/connecting-cursor-mcp-and-figma-for-a-smarte…"
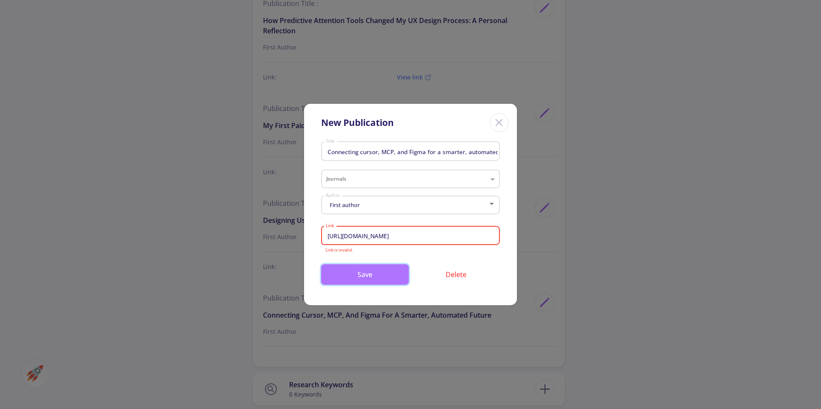
click at [365, 272] on button "Save" at bounding box center [365, 275] width 88 height 21
click at [365, 273] on button "Save" at bounding box center [365, 275] width 88 height 21
click at [382, 236] on input "https://medium.com/design-bootcamp/connecting-cursor-mcp-and-figma-for-a-smarte…" at bounding box center [411, 236] width 173 height 8
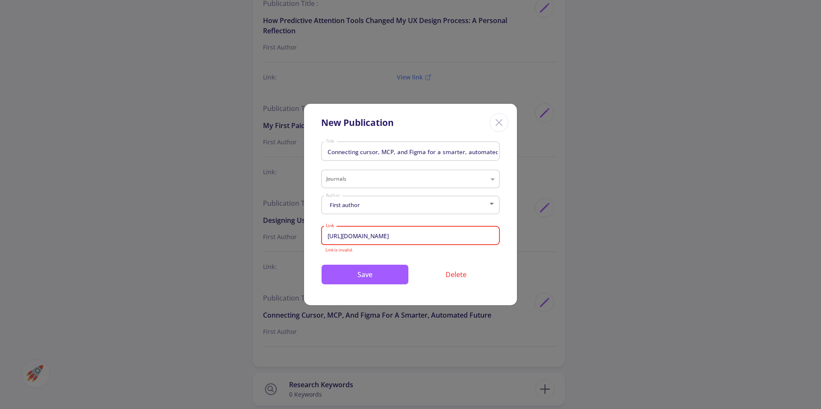
click at [382, 236] on input "https://medium.com/design-bootcamp/connecting-cursor-mcp-and-figma-for-a-smarte…" at bounding box center [411, 236] width 173 height 8
paste input
type input "https://medium.com/design-bootcamp/connecting-cursor-mcp-and-figma-for-a-smarte…"
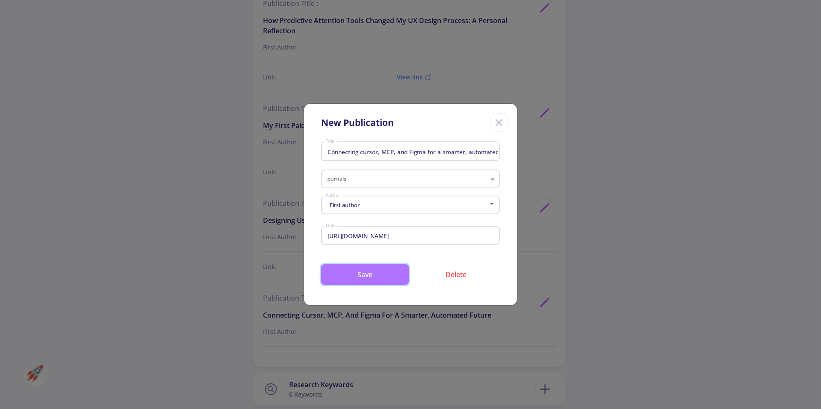
click at [381, 277] on button "Save" at bounding box center [365, 275] width 88 height 21
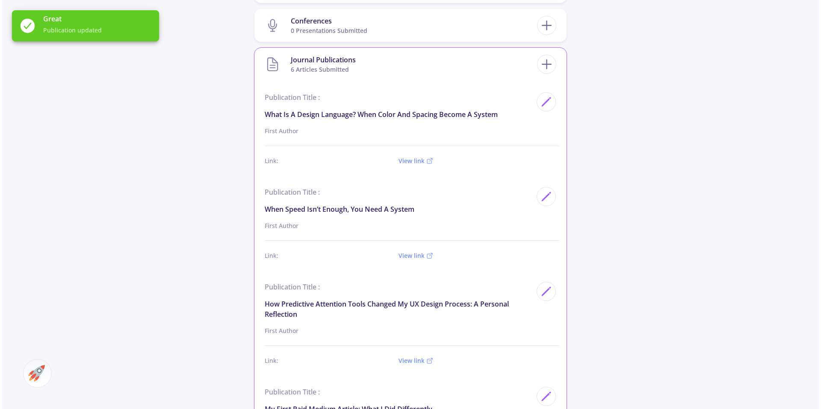
scroll to position [756, 0]
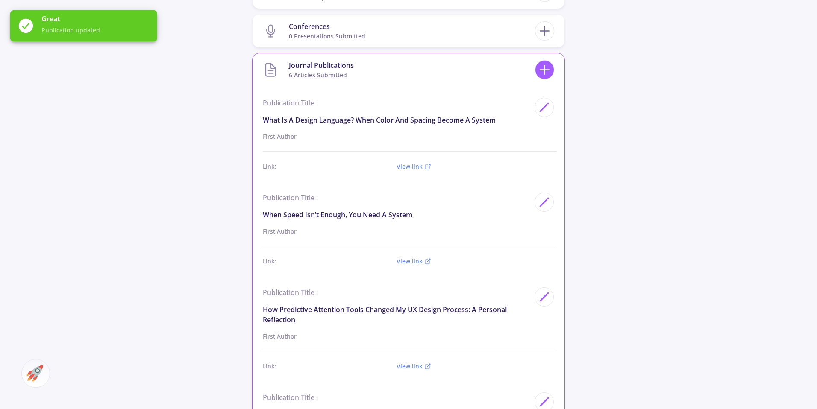
click at [544, 70] on line at bounding box center [544, 70] width 9 height 0
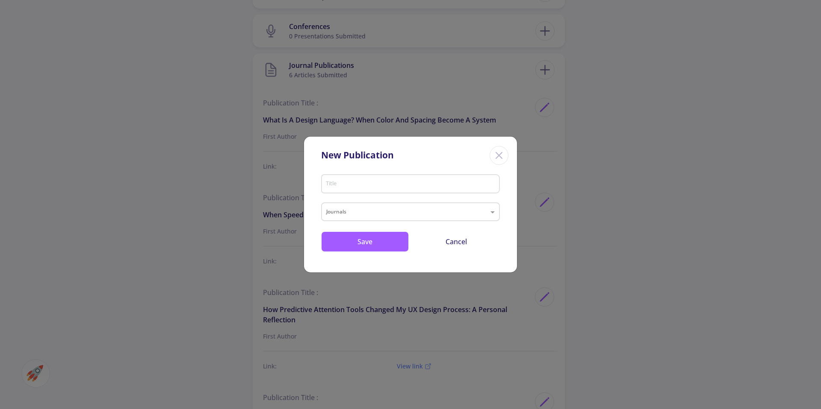
click at [358, 185] on input "Title" at bounding box center [411, 185] width 173 height 8
paste input "How EyeQuant became my design assistant for better UX decisions"
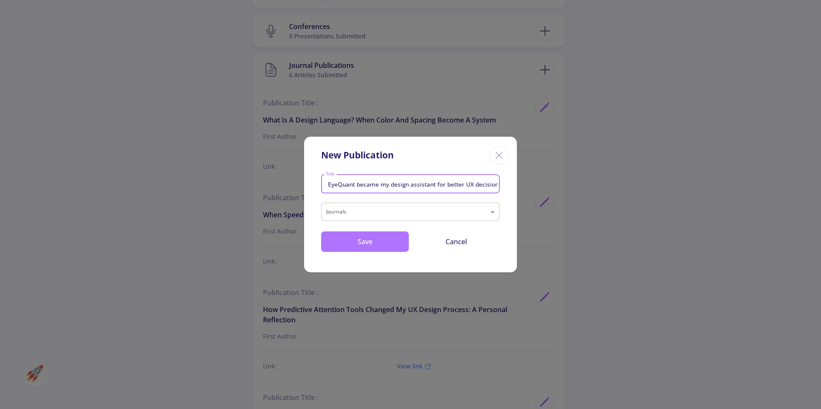
type input "How EyeQuant became my design assistant for better UX decisions"
click at [381, 238] on button "Save" at bounding box center [365, 242] width 88 height 21
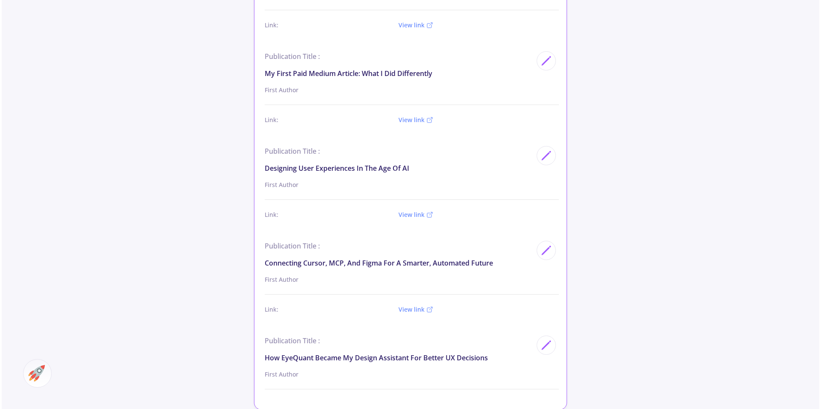
scroll to position [1141, 0]
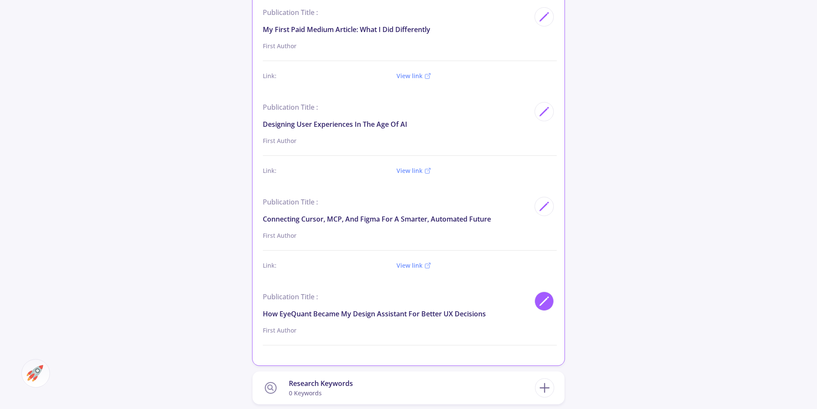
click at [543, 298] on icon at bounding box center [544, 302] width 12 height 12
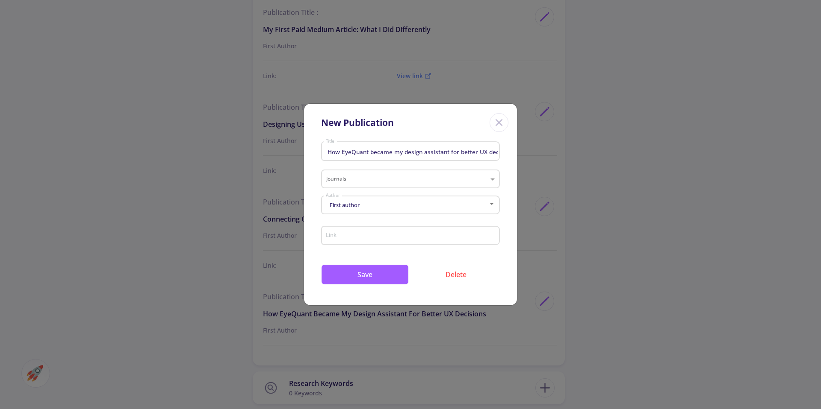
click at [383, 234] on input "Link" at bounding box center [411, 236] width 173 height 8
paste input "https://medium.com/design-bootcamp/how-eyequant-became-my-design-assistant-for-…"
type input "https://medium.com/design-bootcamp/how-eyequant-became-my-design-assistant-for-…"
click at [375, 276] on button "Save" at bounding box center [365, 275] width 88 height 21
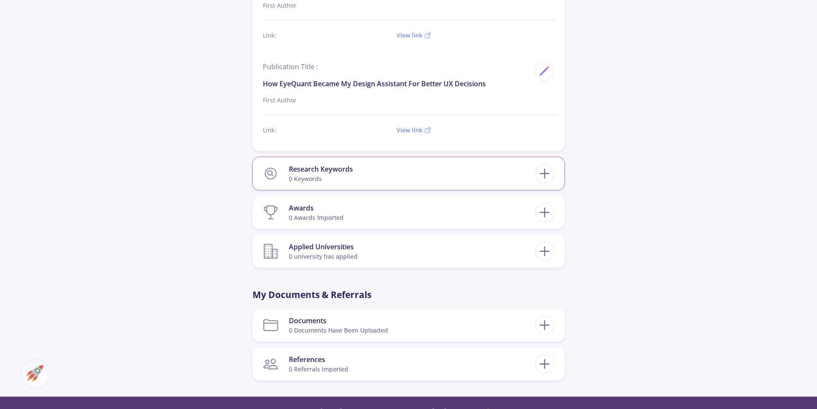
scroll to position [1367, 0]
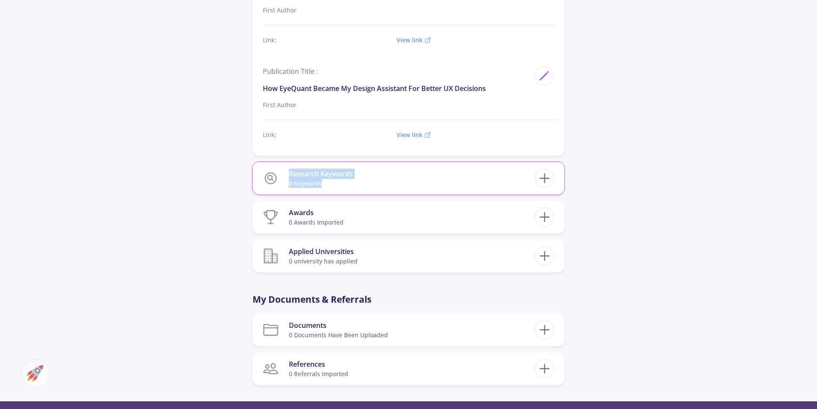
drag, startPoint x: 243, startPoint y: 176, endPoint x: 360, endPoint y: 182, distance: 117.7
drag, startPoint x: 232, startPoint y: 160, endPoint x: 361, endPoint y: 170, distance: 129.0
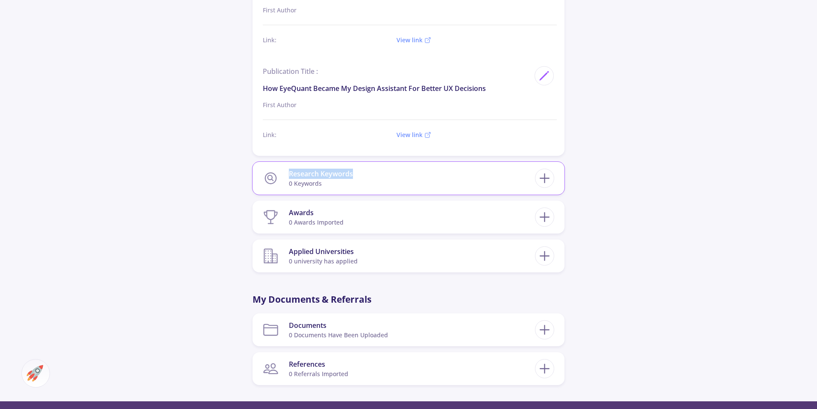
copy div "Research Keywords"
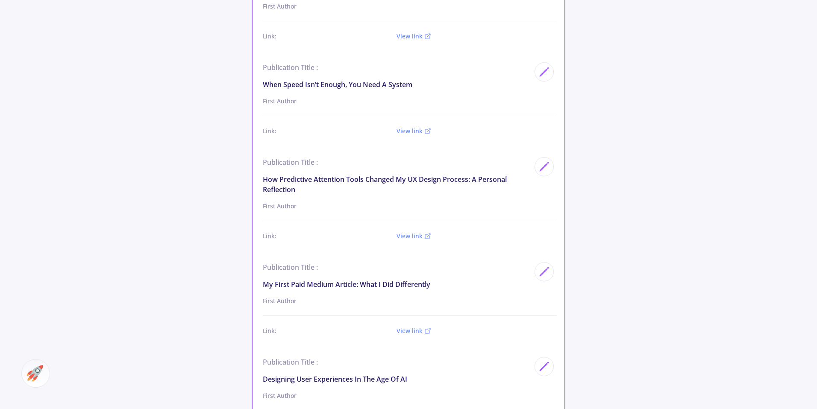
scroll to position [754, 0]
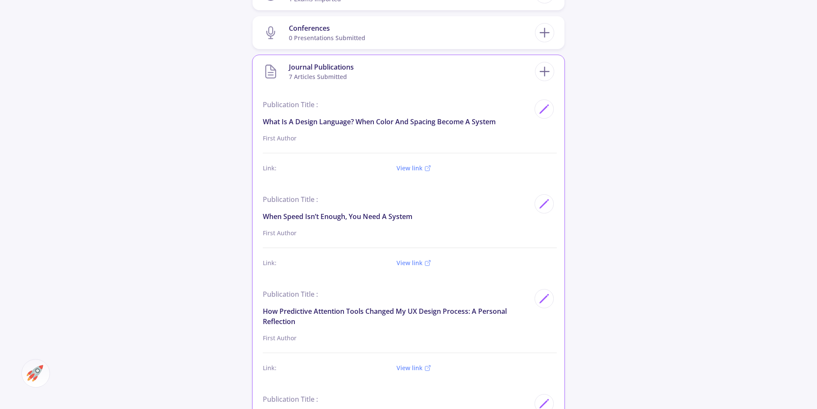
click at [283, 124] on p "What Is a Design Language? When Color and Spacing Become a System" at bounding box center [396, 122] width 267 height 10
click at [283, 123] on p "What Is a Design Language? When Color and Spacing Become a System" at bounding box center [396, 122] width 267 height 10
copy p "What Is a Design Language? When Color and Spacing Become a System"
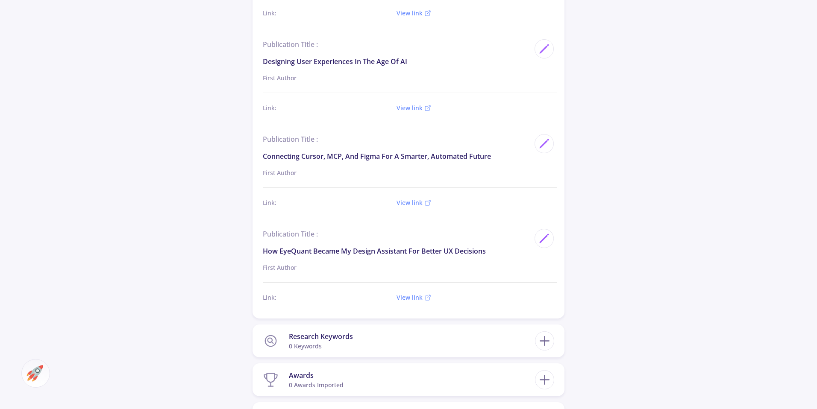
scroll to position [1199, 0]
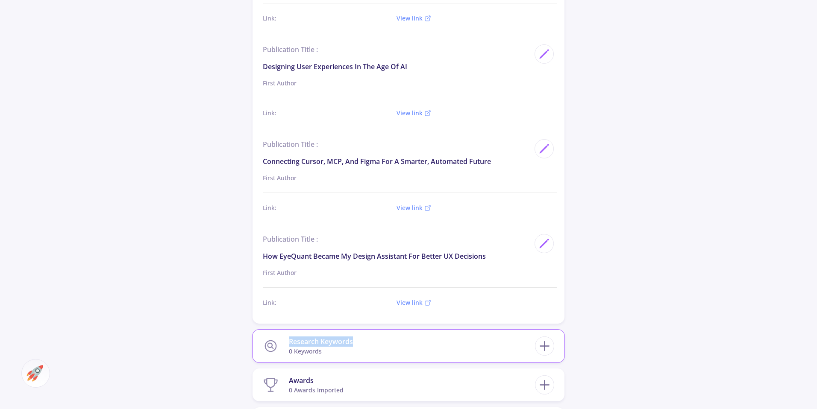
drag, startPoint x: 227, startPoint y: 338, endPoint x: 361, endPoint y: 339, distance: 133.8
copy div "Research Keywords"
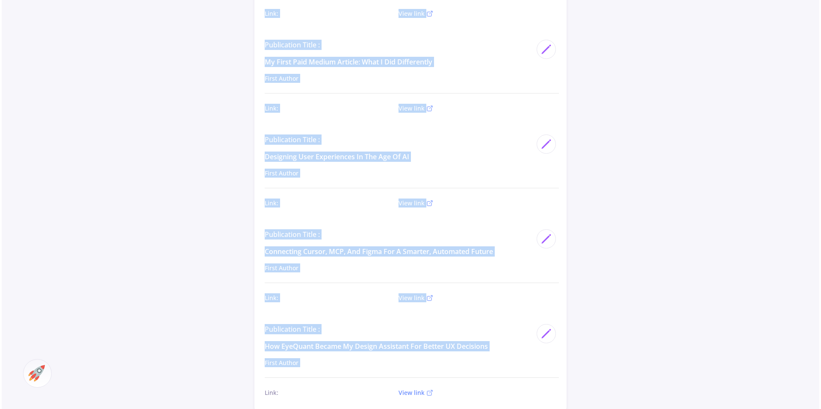
scroll to position [1271, 0]
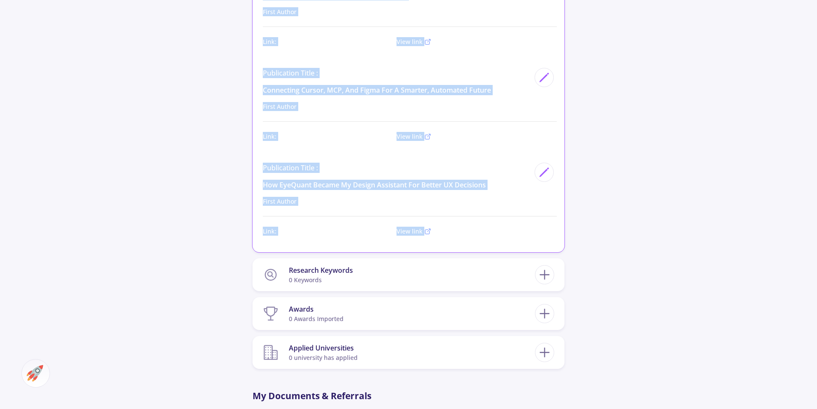
drag, startPoint x: 264, startPoint y: 239, endPoint x: 517, endPoint y: 219, distance: 253.8
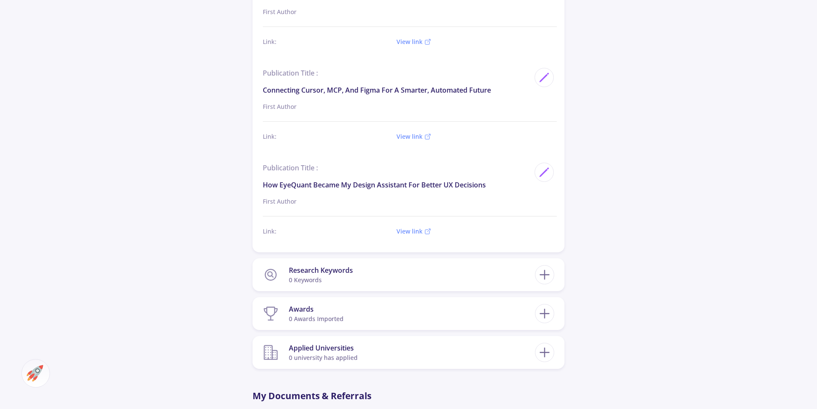
click at [541, 279] on icon at bounding box center [545, 275] width 16 height 16
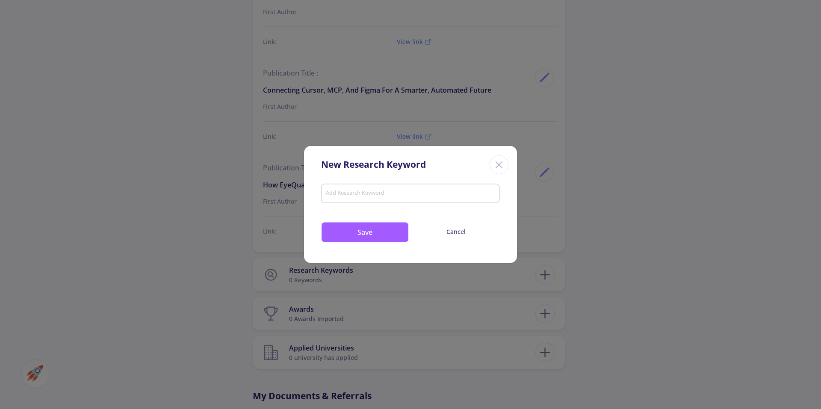
click at [357, 194] on input "Add Research Keyword" at bounding box center [410, 195] width 171 height 8
paste input "Design Systems, Visual Language, Consistency, Product Design"
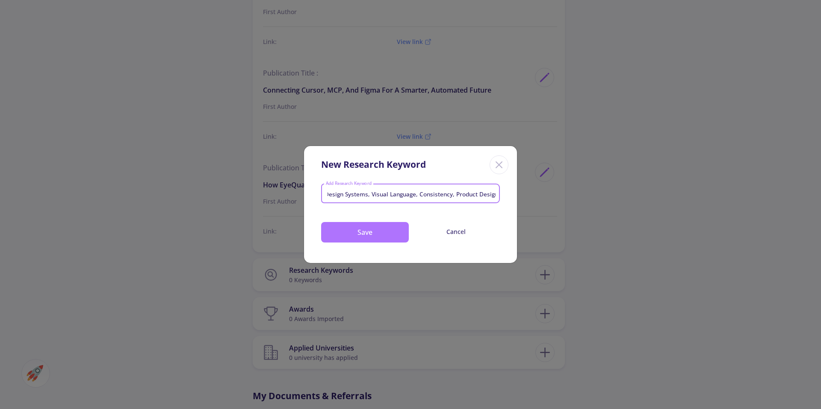
type input "Design Systems, Visual Language, Consistency, Product Design"
click at [387, 235] on button "Save" at bounding box center [365, 232] width 88 height 21
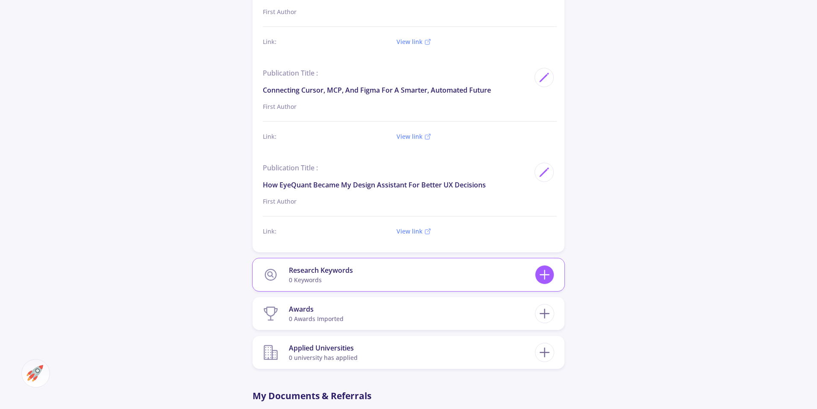
click at [545, 277] on icon at bounding box center [545, 275] width 16 height 16
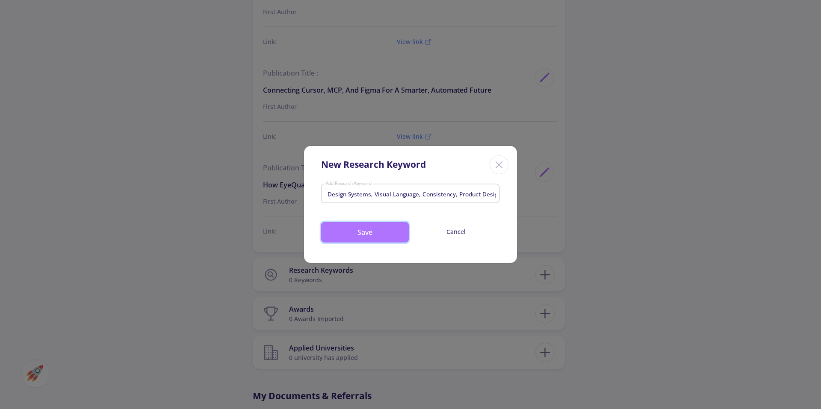
click at [371, 233] on button "Save" at bounding box center [365, 232] width 88 height 21
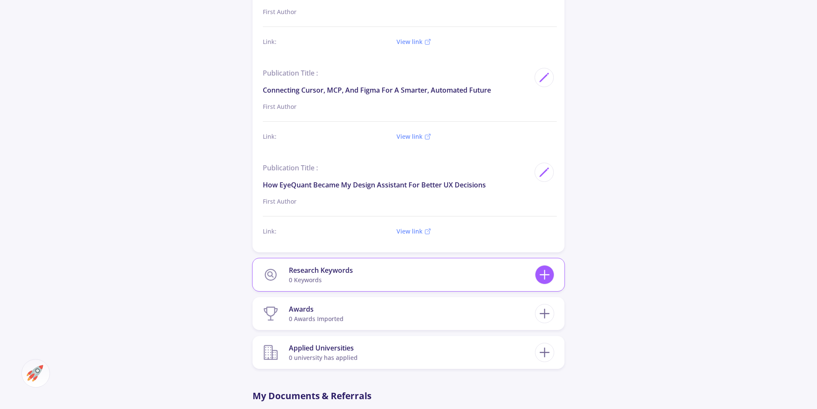
click at [547, 278] on icon at bounding box center [545, 275] width 16 height 16
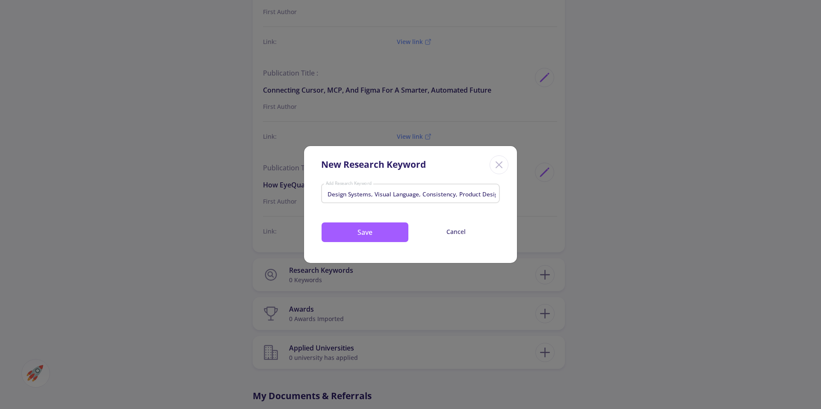
click at [490, 195] on input "Design Systems, Visual Language, Consistency, Product Design" at bounding box center [410, 195] width 171 height 8
drag, startPoint x: 489, startPoint y: 195, endPoint x: 518, endPoint y: 197, distance: 28.2
click at [518, 197] on div "New Research Keyword Design Systems, Visual Language, Consistency, Product Desi…" at bounding box center [410, 204] width 821 height 409
click at [495, 197] on input "Design Systems, Visual Language, Consistency, Product Design" at bounding box center [410, 195] width 171 height 8
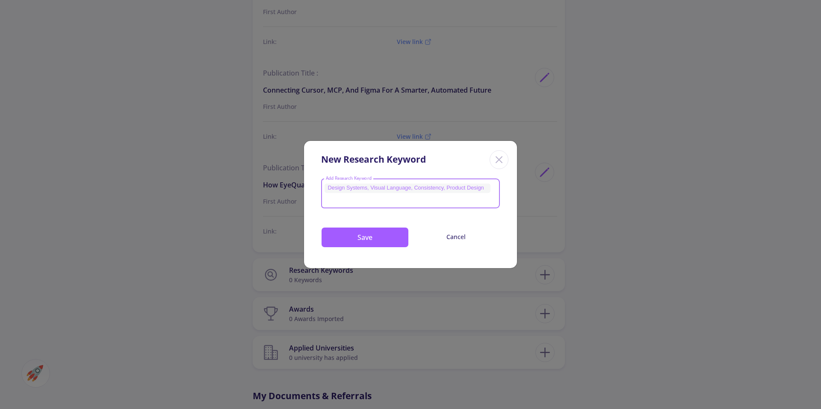
scroll to position [0, 0]
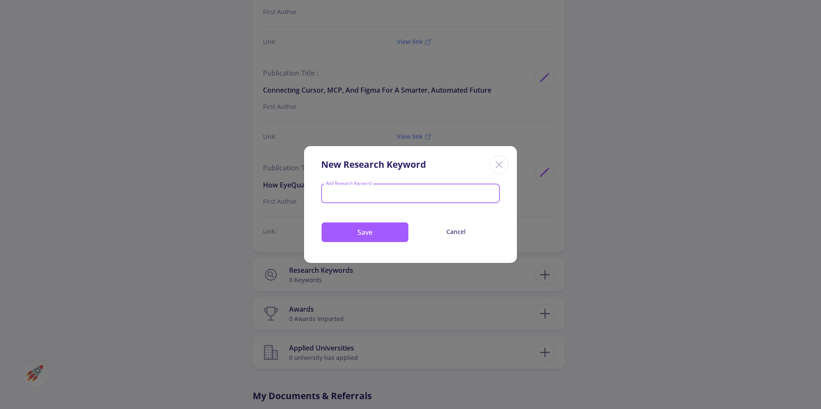
paste input "Design Operations, Efficiency, Scalability, Workflow Automation"
click at [500, 169] on icon "Close" at bounding box center [499, 165] width 14 height 14
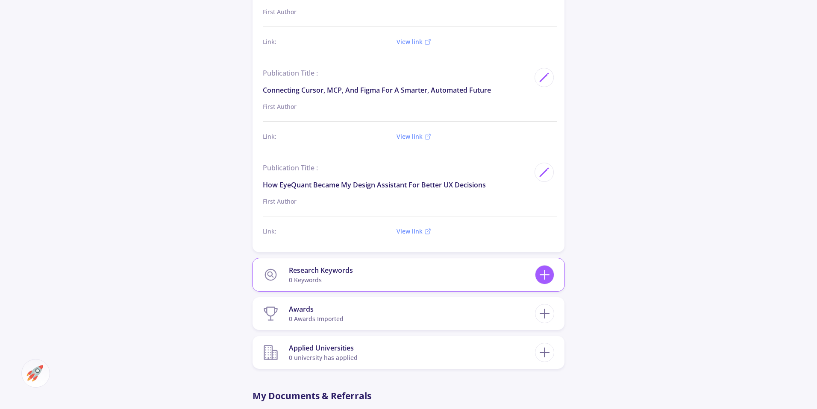
click at [543, 280] on icon at bounding box center [545, 275] width 16 height 16
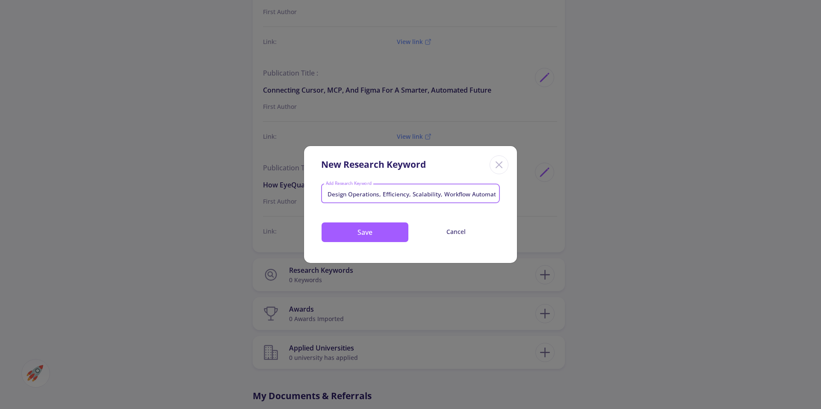
click at [368, 194] on input "Design Operations, Efficiency, Scalability, Workflow Automation" at bounding box center [410, 195] width 171 height 8
click at [379, 239] on button "Save" at bounding box center [365, 232] width 88 height 21
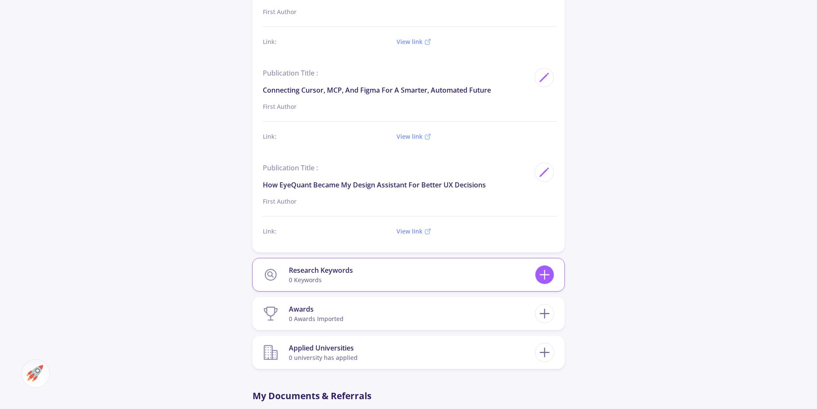
click at [545, 273] on line at bounding box center [545, 275] width 0 height 9
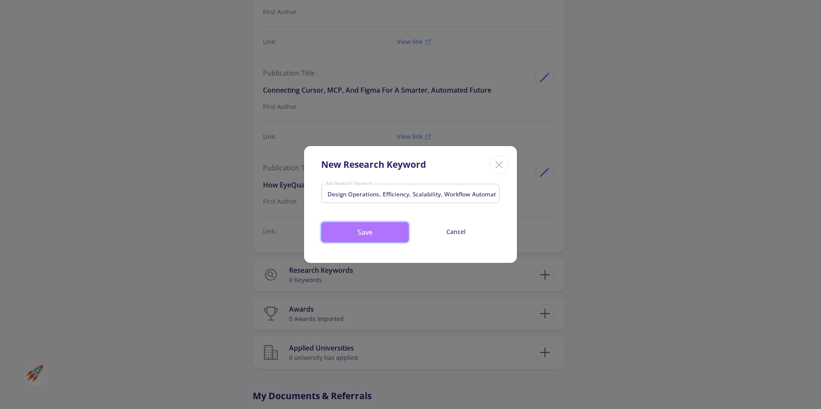
click at [352, 234] on button "Save" at bounding box center [365, 232] width 88 height 21
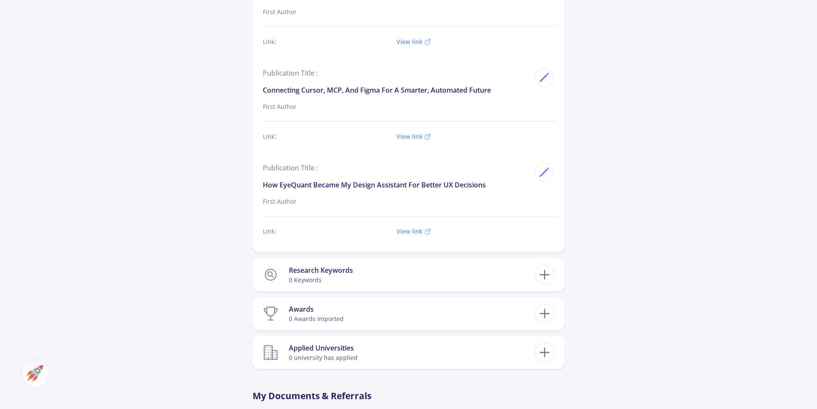
click at [359, 273] on section "Research Keywords 0 keywords" at bounding box center [399, 275] width 272 height 26
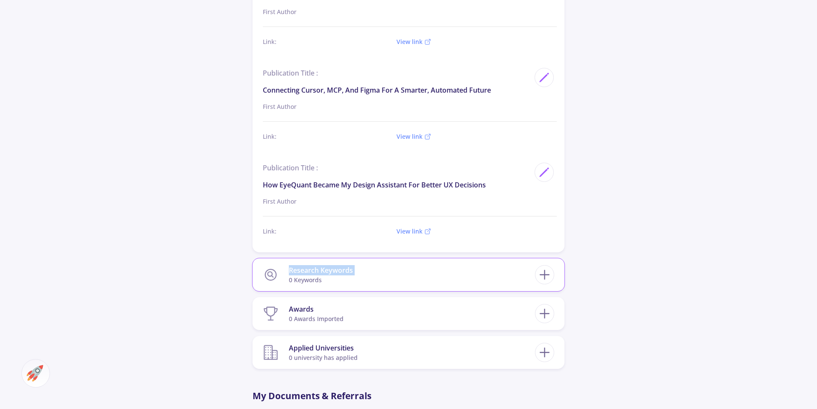
click at [359, 273] on section "Research Keywords 0 keywords" at bounding box center [399, 275] width 272 height 26
click at [402, 282] on section "Research Keywords 0 keywords" at bounding box center [399, 275] width 272 height 26
click at [549, 275] on line at bounding box center [544, 275] width 9 height 0
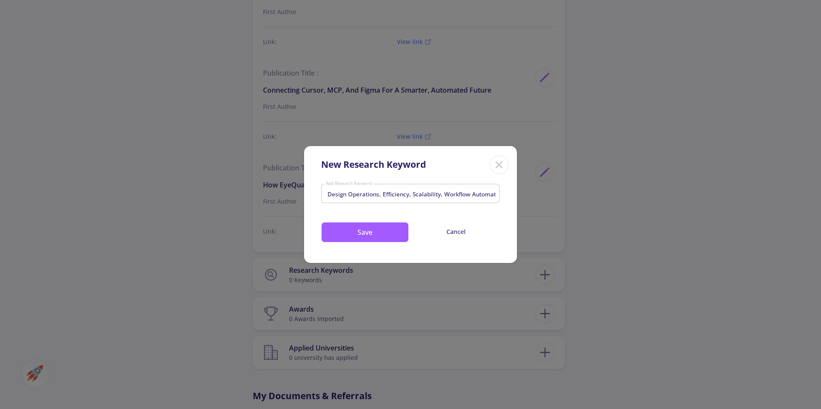
click at [326, 192] on input "Design Operations, Efficiency, Scalability, Workflow Automation" at bounding box center [410, 195] width 171 height 8
paste input "Design Systems, Visual Language, Consistency, Product Design"
type input "Design Systems, Visual Language, Consistency, Product DesignDesign Operations, …"
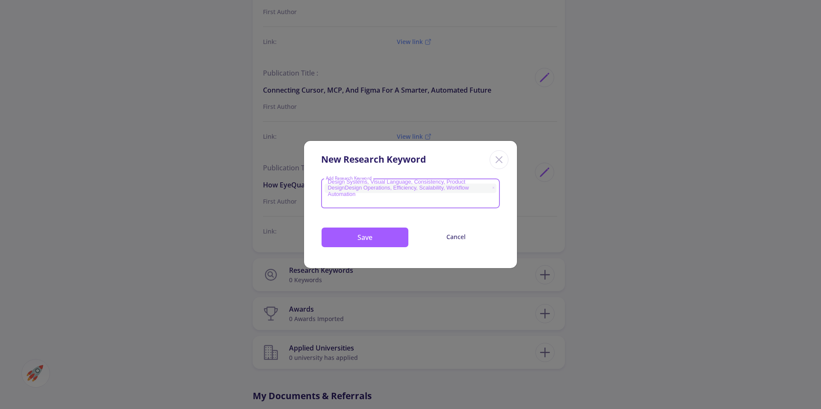
paste input "Predictive Design, UX Research, Cognitive Load, Eye Tracking"
type input "Predictive Design, UX Research, Cognitive Load, Eye Tracking"
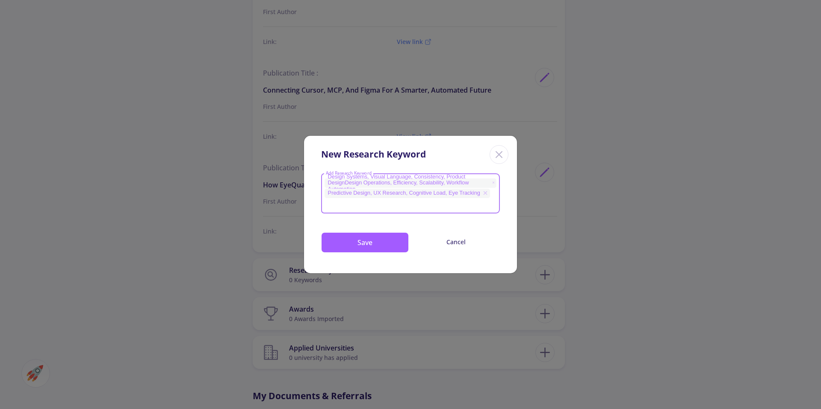
paste input "Design Writing, Growth, Reflection, Content Strategy"
type input "Design Writing, Growth, Reflection, Content Strategy"
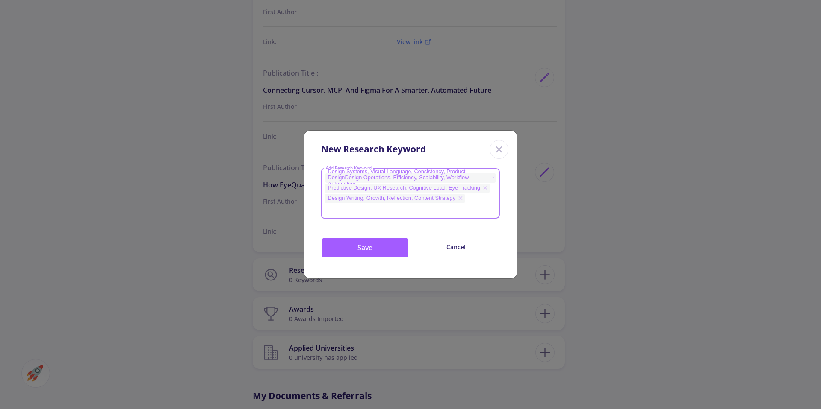
paste input "Artificial Intelligence, UX Design, Human-AI Interaction, Ethical Design"
type input "Artificial Intelligence, UX Design, Human-AI Interaction, Ethical Design"
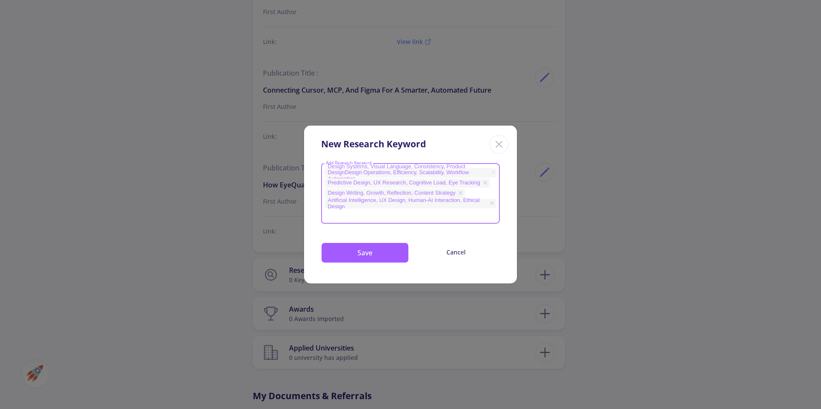
paste input "Design Automation, AI Tools, Figma, Design Systems"
type input "Design Automation, AI Tools, Figma, Design Systems"
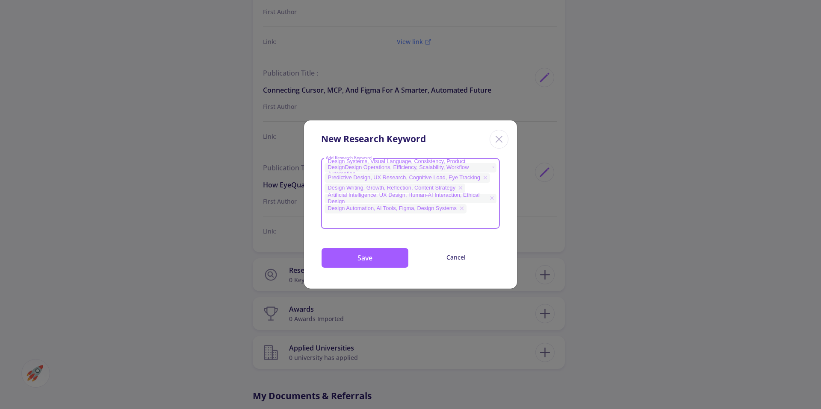
paste input "EyeQuant, Predictive Analytics, UX Optimization, Data-Driven Design"
type input "EyeQuant, Predictive Analytics, UX Optimization, Data-Driven Design"
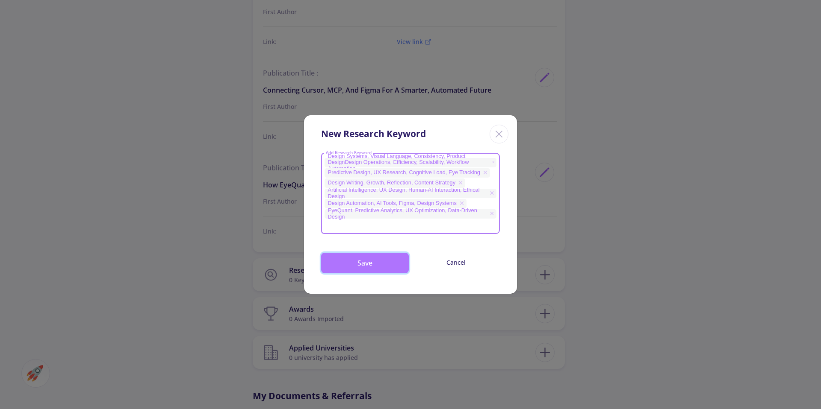
click at [342, 262] on button "Save" at bounding box center [365, 263] width 88 height 21
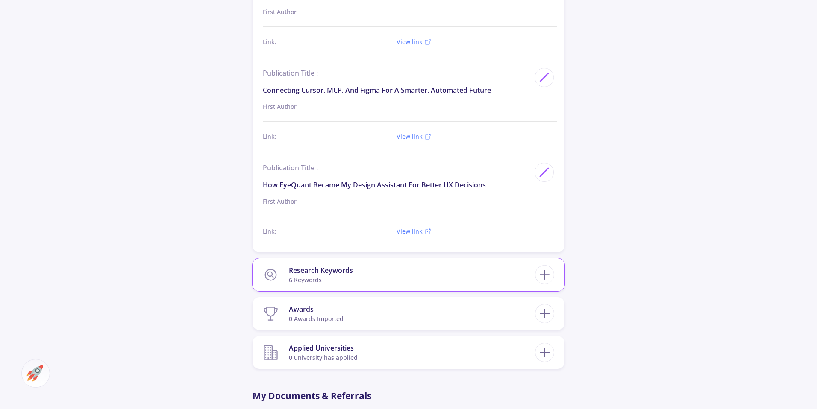
click at [455, 278] on section "Research Keywords 6 keywords" at bounding box center [399, 275] width 272 height 26
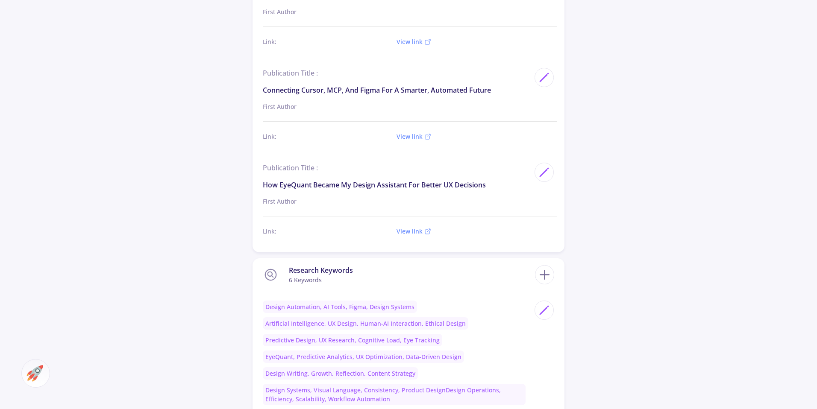
scroll to position [1394, 0]
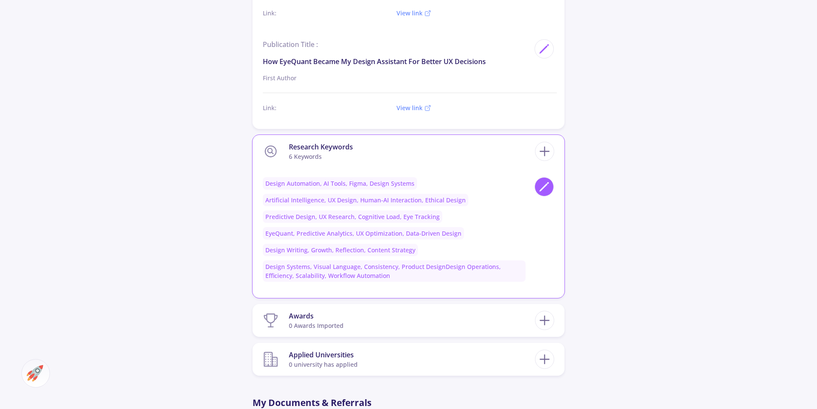
click at [541, 189] on icon at bounding box center [544, 187] width 12 height 12
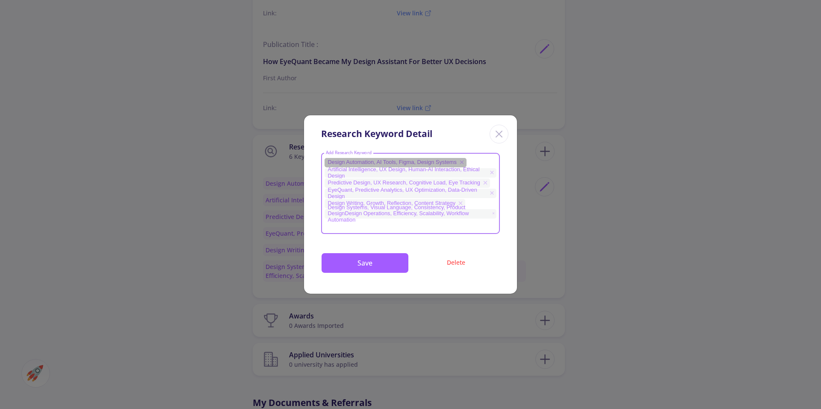
click at [465, 163] on icon at bounding box center [461, 162] width 7 height 7
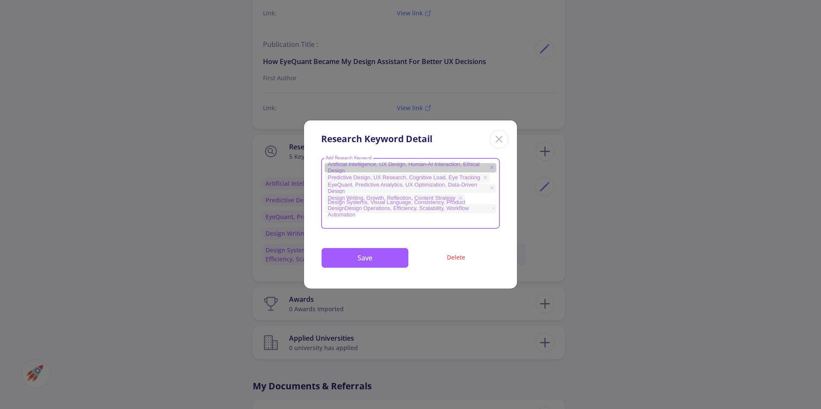
click at [490, 169] on icon at bounding box center [491, 167] width 6 height 7
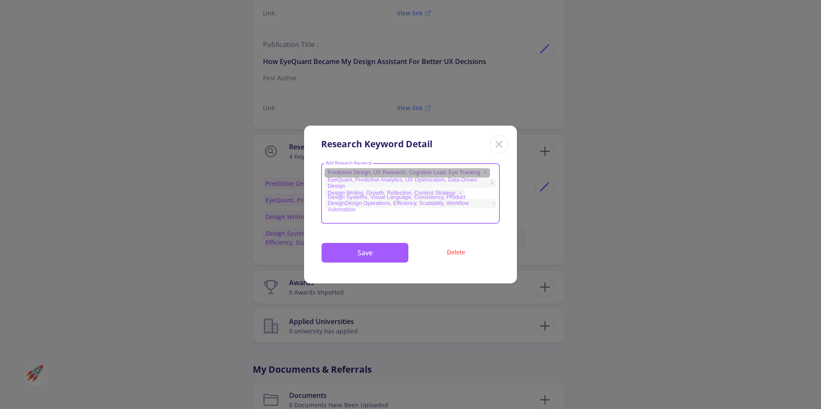
click at [486, 173] on icon at bounding box center [485, 172] width 7 height 7
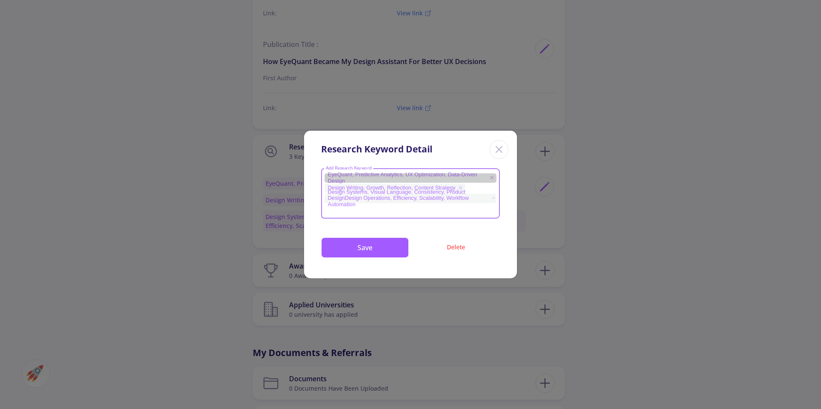
click at [492, 179] on icon at bounding box center [491, 177] width 6 height 7
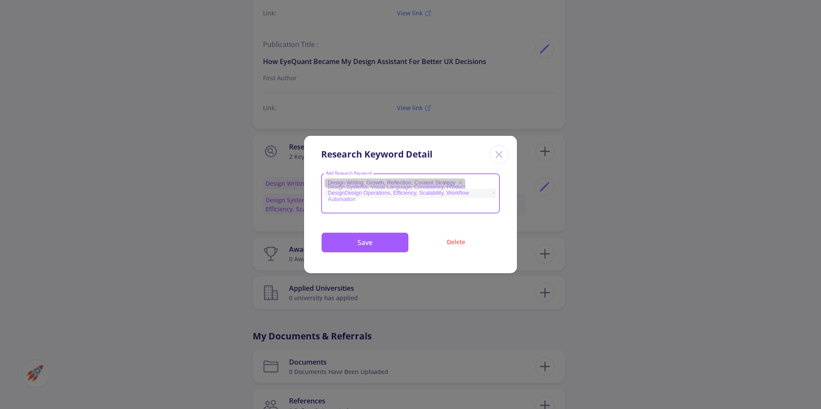
click at [463, 183] on icon at bounding box center [460, 182] width 7 height 7
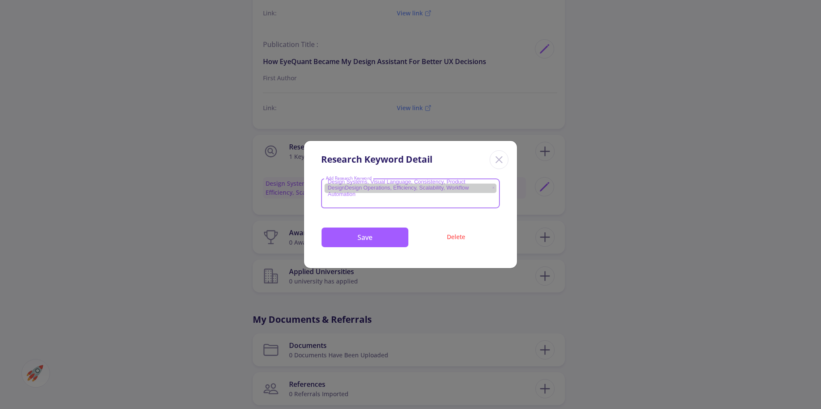
click at [490, 189] on mat-chip "Design Systems, Visual Language, Consistency, Product DesignDesign Operations, …" at bounding box center [410, 188] width 172 height 9
click at [492, 189] on icon at bounding box center [492, 188] width 3 height 7
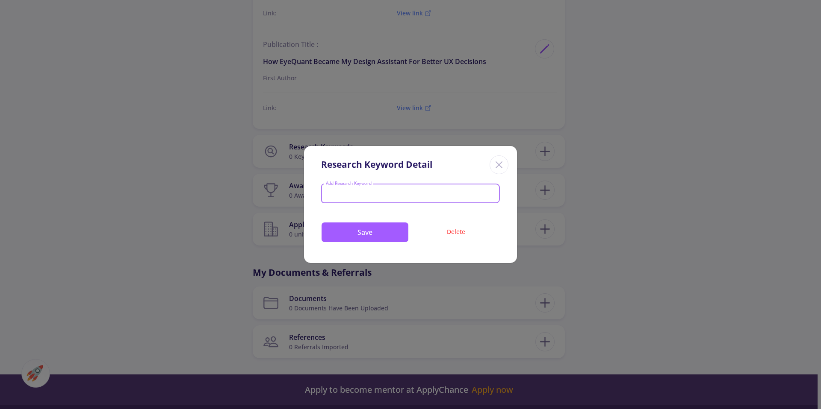
paste input "Predictive Design"
type input "Predictive Design"
paste input "UX Research"
type input "UX Research"
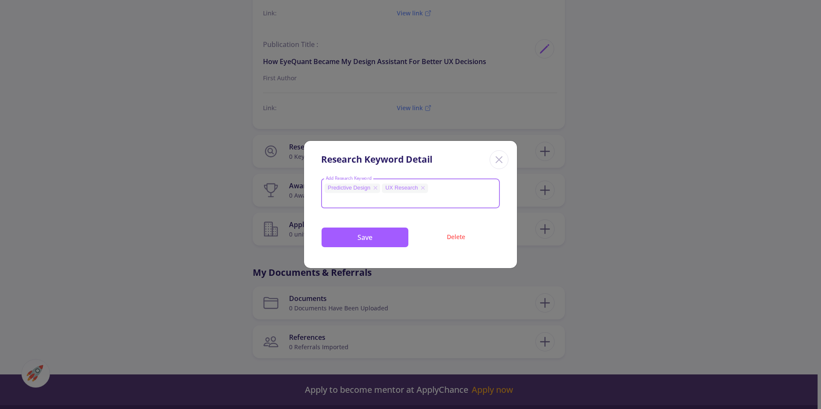
paste input "Design Systems"
type input "Design Systems"
paste input "Visual Language"
type input "Visual Language"
paste input "Consistency"
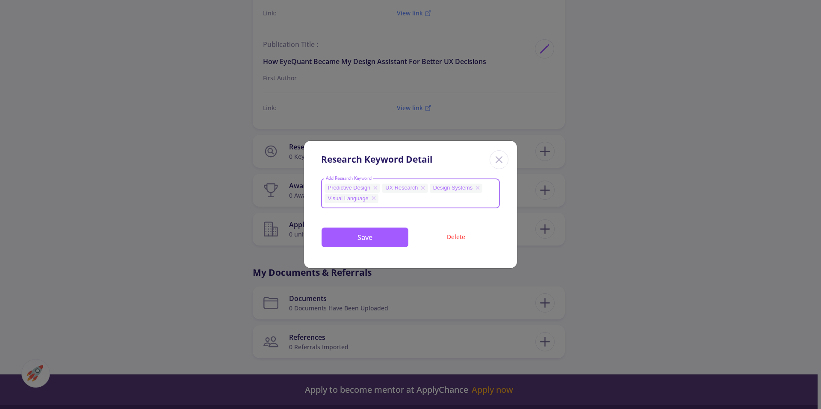
type input "Consistency"
paste input "Design Operations"
type input "Design Operations"
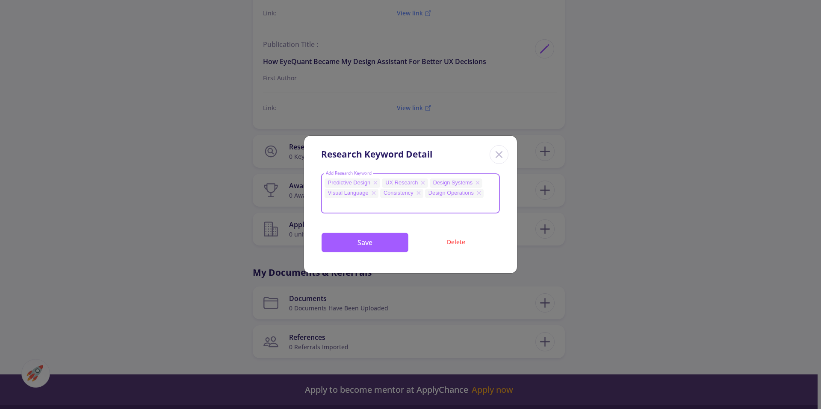
paste input "Efficiency"
type input "Efficiency"
paste input "Scalability"
type input "Scalability"
paste input "Workflow Automation"
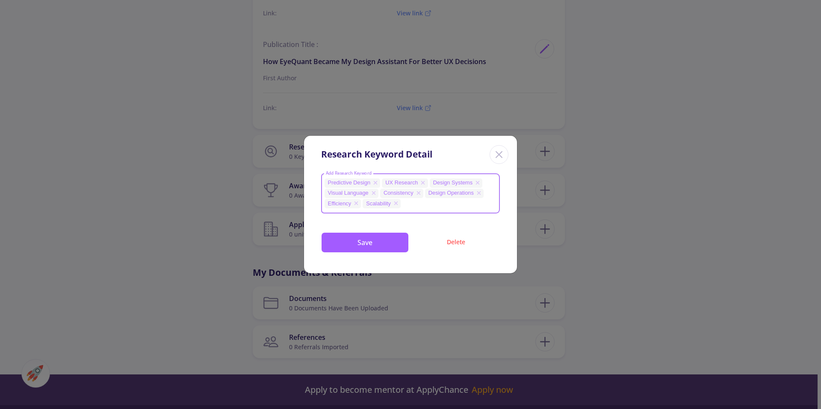
type input "Workflow Automation"
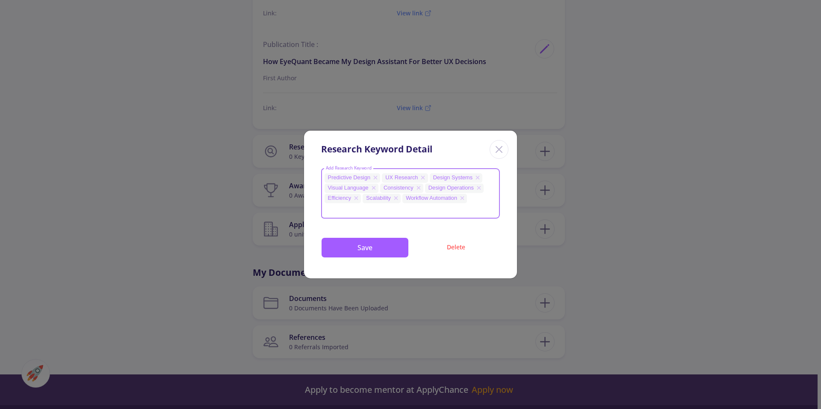
paste input "Cognitive Load"
type input "Cognitive Load"
paste input "Eye Tracking"
type input "Eye Tracking"
paste input "Design Writing"
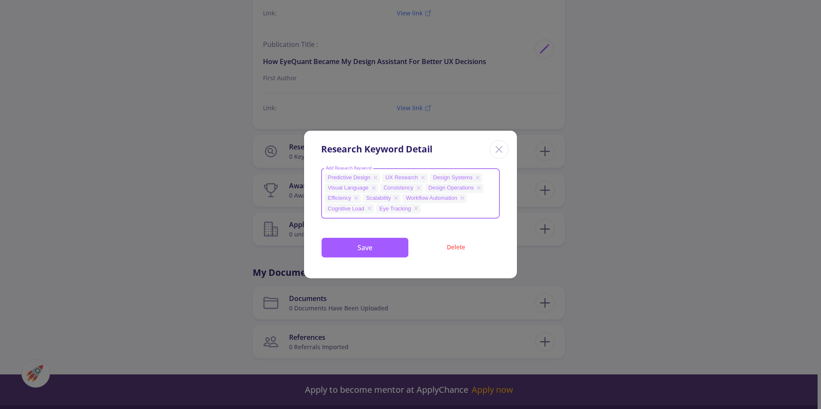
type input "Design Writing"
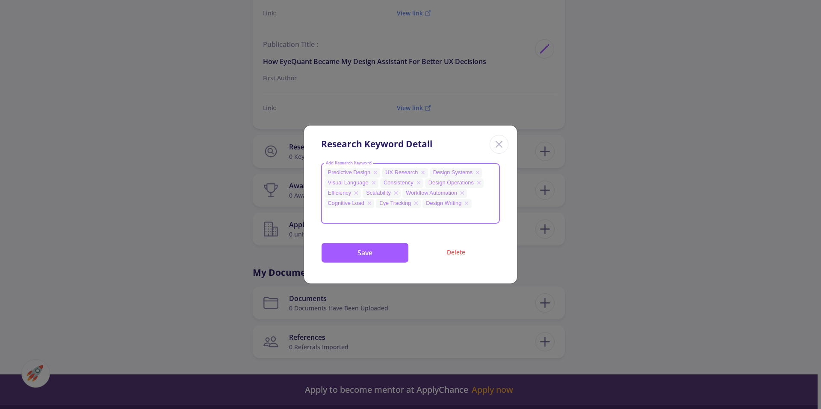
paste input "Growth"
type input "Growth"
paste input "Reflection"
type input "Reflection"
paste input "Content Strategy"
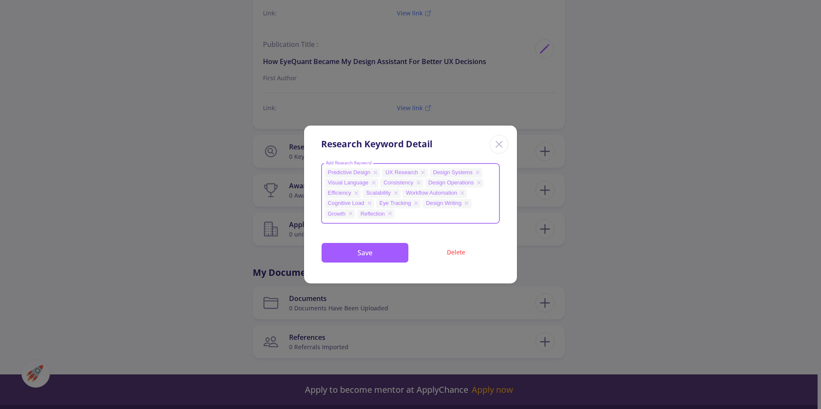
type input "Content Strategy"
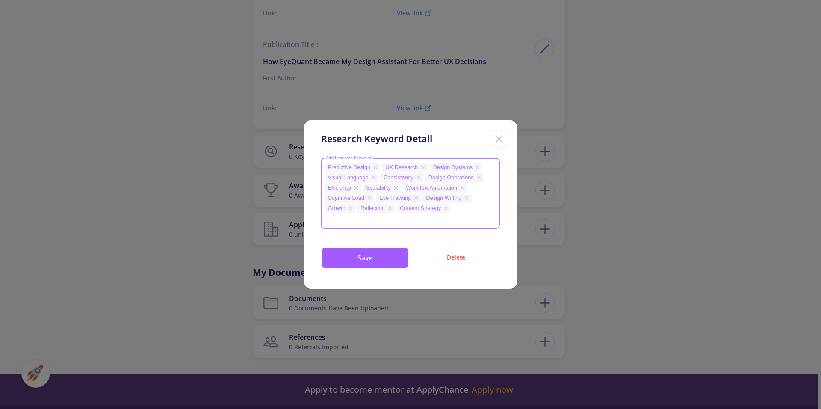
paste input "UX Design"
type input "UX Design"
paste input "Human-AI Interaction"
type input "Human-AI Interaction"
paste input "Ethical Design"
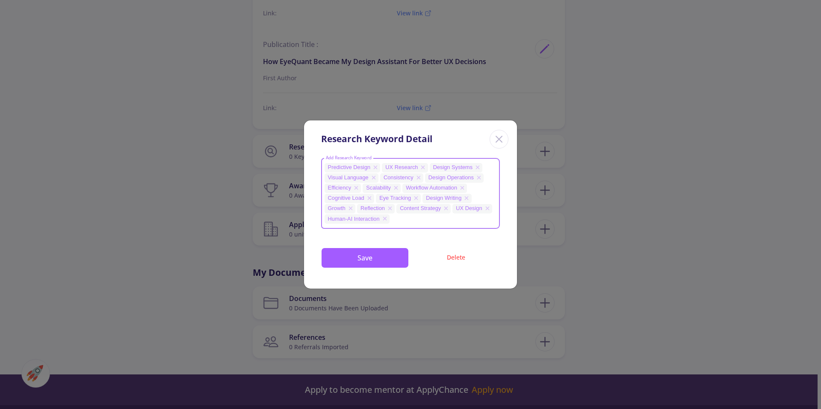
type input "Ethical Design"
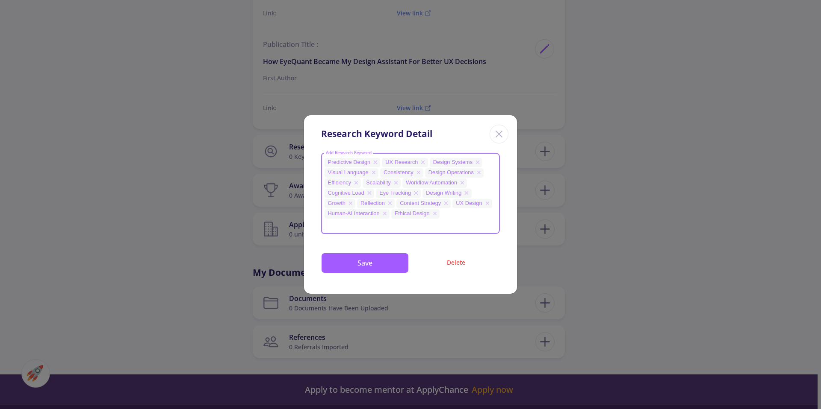
paste input "Design Automation"
type input "Design Automation"
paste input "AI Tools"
type input "AI Tools"
paste input "Figma"
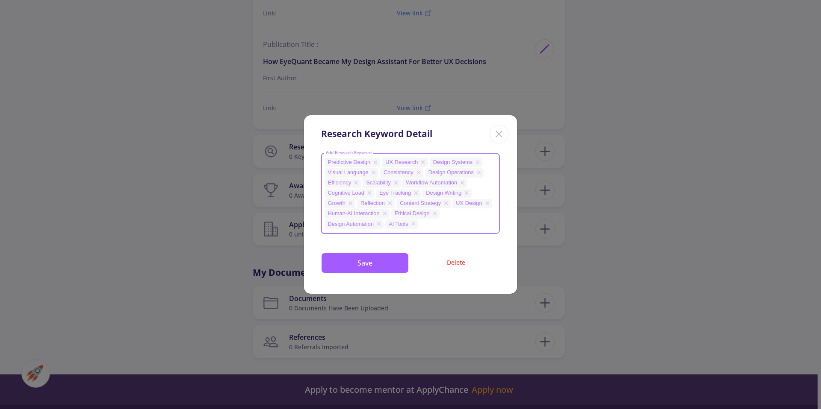
type input "Figma"
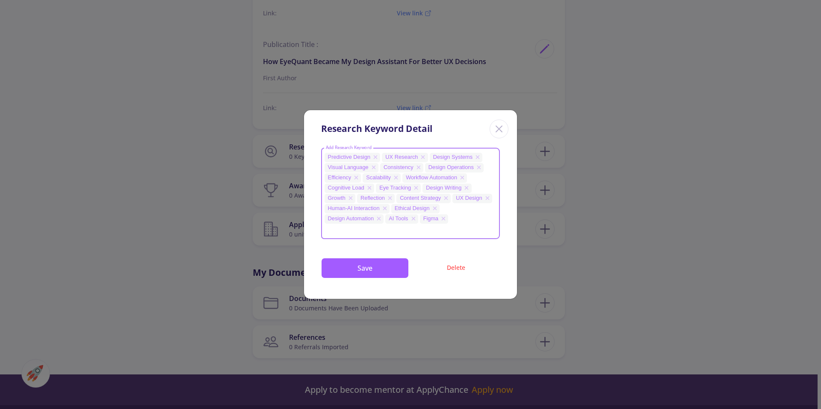
paste input "EyeQuant"
type input "EyeQuant"
paste input "Predictive Analytics"
type input "Predictive Analytics"
paste input "UX Optimization"
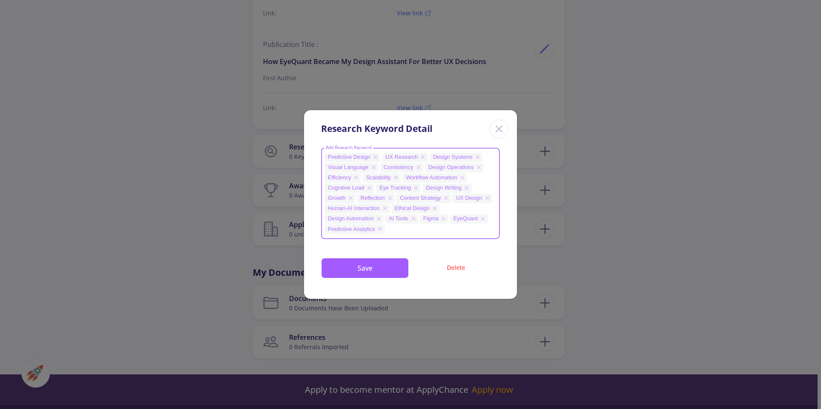
type input "UX Optimization"
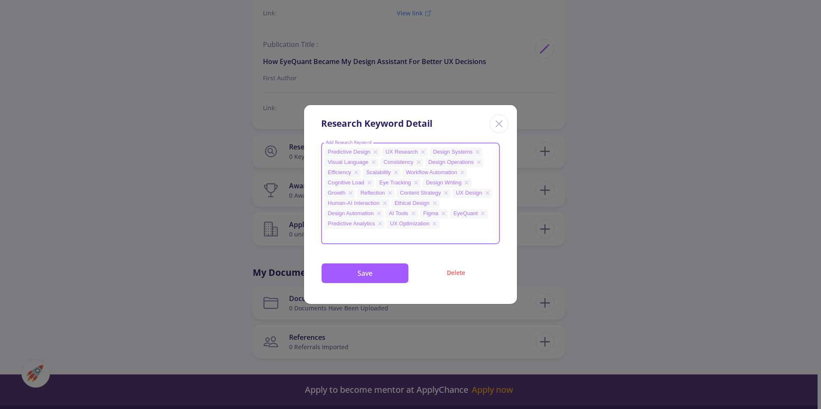
paste input "Data-Driven Design"
type input "Data-Driven Design"
click at [359, 269] on button "Save" at bounding box center [365, 273] width 88 height 21
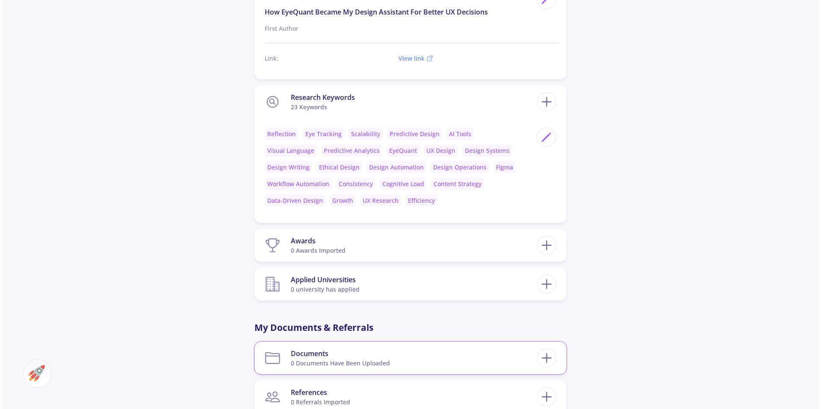
scroll to position [1531, 0]
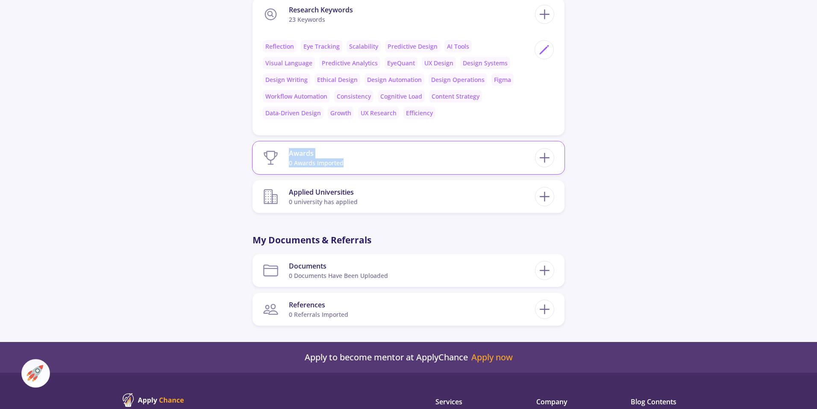
drag, startPoint x: 223, startPoint y: 144, endPoint x: 344, endPoint y: 166, distance: 123.8
drag, startPoint x: 279, startPoint y: 153, endPoint x: 351, endPoint y: 166, distance: 73.5
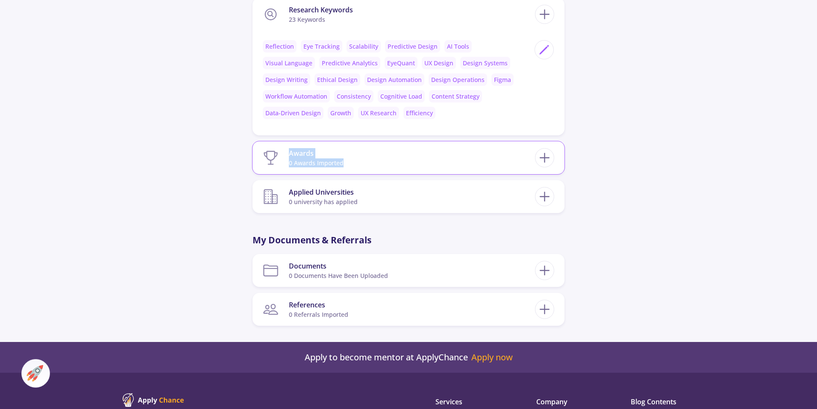
click at [380, 204] on section "Applied Universities 0 university has applied" at bounding box center [399, 197] width 272 height 26
click at [536, 192] on div at bounding box center [544, 196] width 19 height 19
click at [543, 199] on icon at bounding box center [545, 197] width 16 height 16
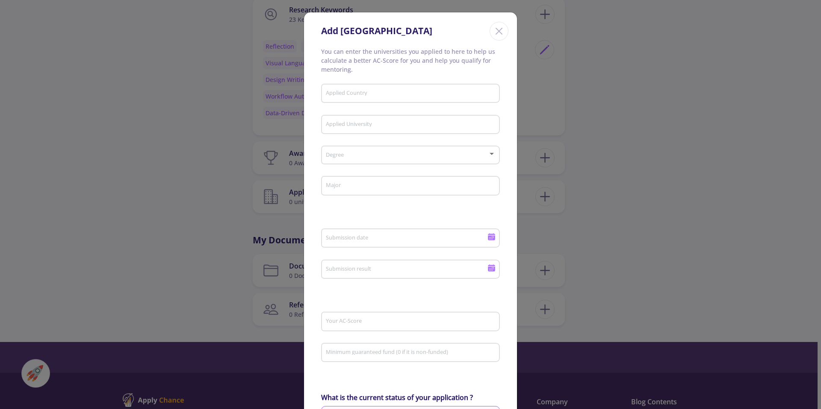
click at [363, 91] on input "Applied Country" at bounding box center [411, 94] width 173 height 8
click at [339, 116] on span "Iran" at bounding box center [408, 113] width 165 height 21
type input "Iran"
click at [350, 122] on input "Applied University" at bounding box center [411, 125] width 173 height 8
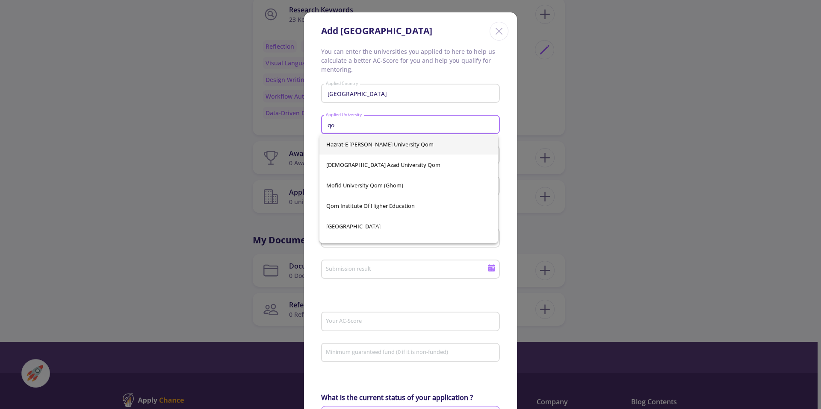
type input "q"
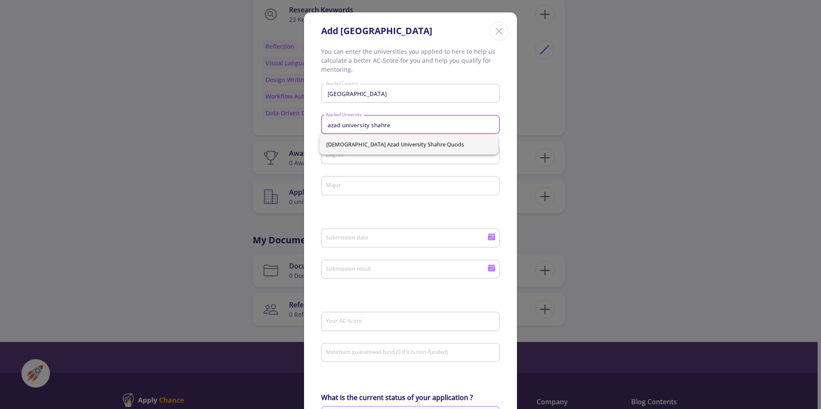
click at [388, 148] on span "Islamic Azad University Shahre Quods" at bounding box center [408, 144] width 165 height 21
type input "Islamic Azad University Shahre Quods"
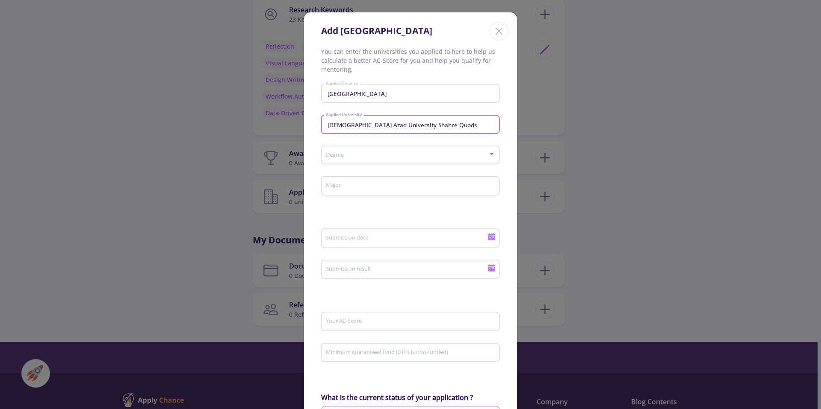
click at [381, 161] on div "Degree" at bounding box center [410, 153] width 171 height 21
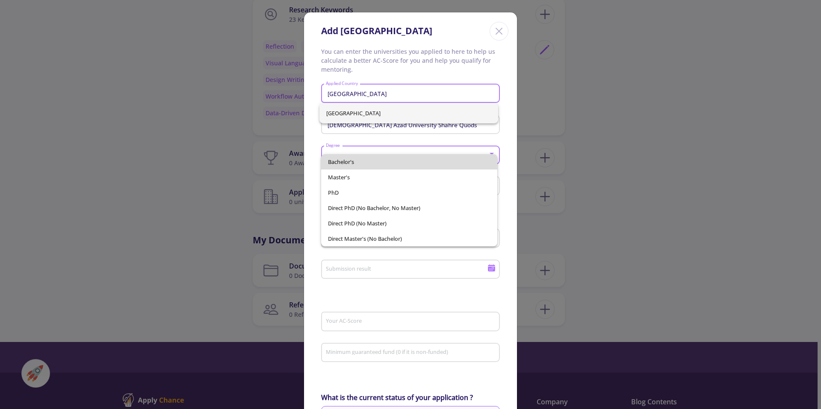
click at [381, 161] on span "Bachelor's" at bounding box center [409, 161] width 163 height 15
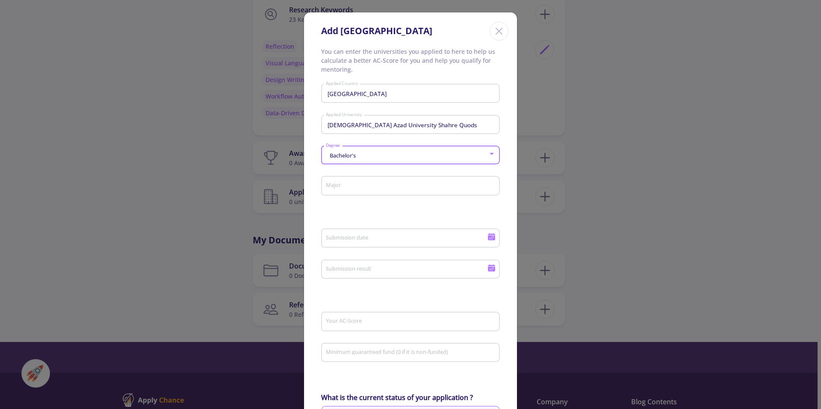
click at [377, 191] on div "Major" at bounding box center [410, 184] width 171 height 22
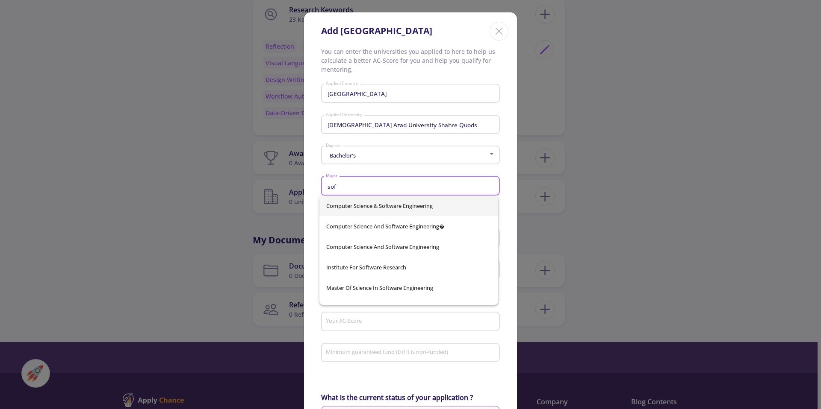
click at [388, 198] on span "Computer Science & Software Engineering" at bounding box center [408, 206] width 165 height 21
type input "Computer Science & Software Engineering"
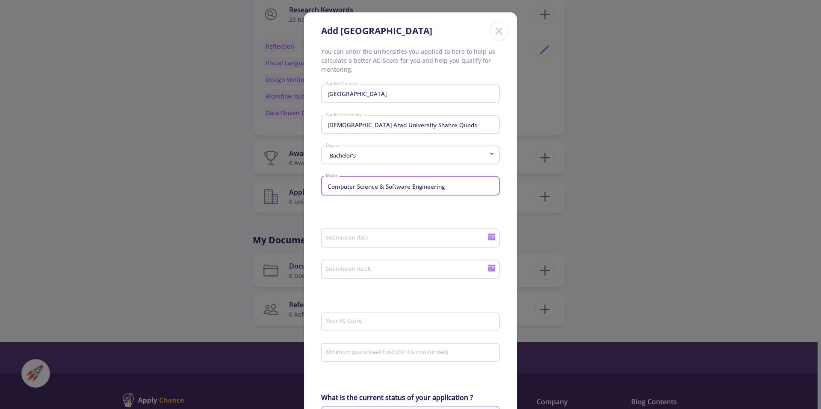
scroll to position [69, 0]
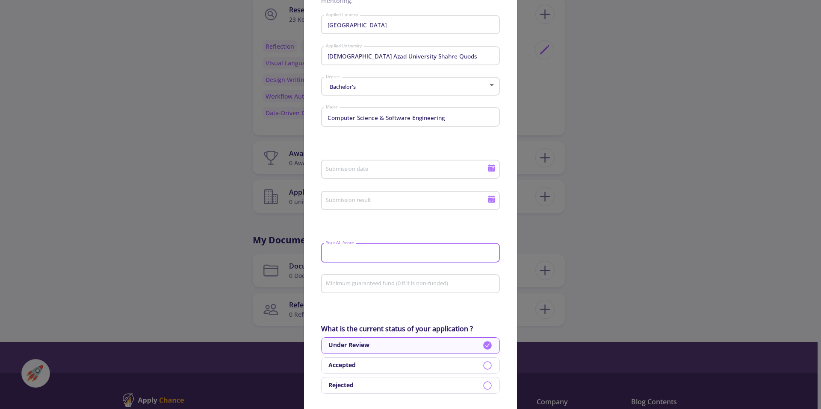
click at [469, 253] on input "Your AC-Score" at bounding box center [411, 254] width 173 height 8
type input "70"
click at [415, 305] on form "Iran Applied Country Islamic Azad University Shahre Quods Applied University Ba…" at bounding box center [410, 348] width 179 height 672
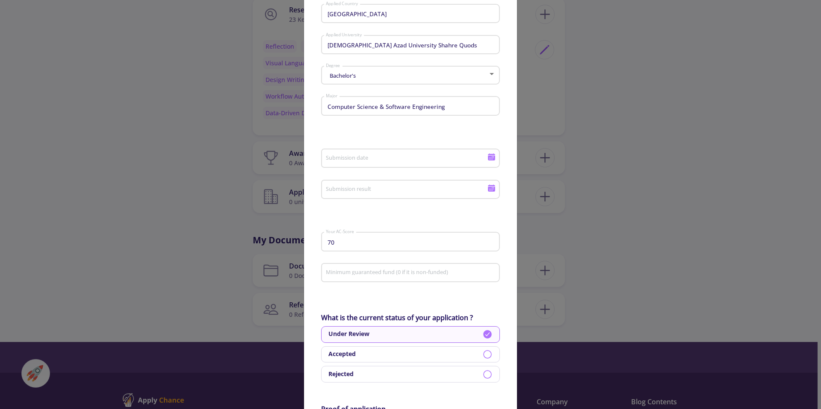
scroll to position [97, 0]
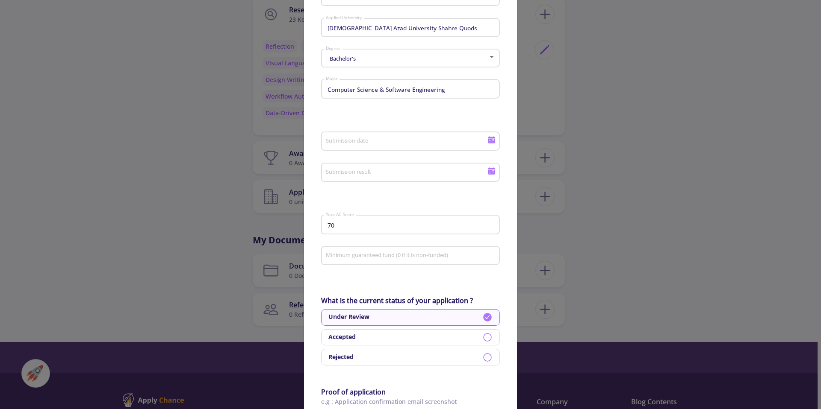
click at [379, 256] on input "Minimum guaranteed fund (0 if it is non-funded)" at bounding box center [411, 257] width 173 height 8
drag, startPoint x: 422, startPoint y: 241, endPoint x: 374, endPoint y: 251, distance: 49.9
click at [382, 251] on div "70 Your AC-Score Minimum guaranteed fund (0 if it is non-funded)" at bounding box center [410, 243] width 179 height 62
click at [332, 254] on input "Minimum guaranteed fund (0 if it is non-funded)" at bounding box center [411, 257] width 173 height 8
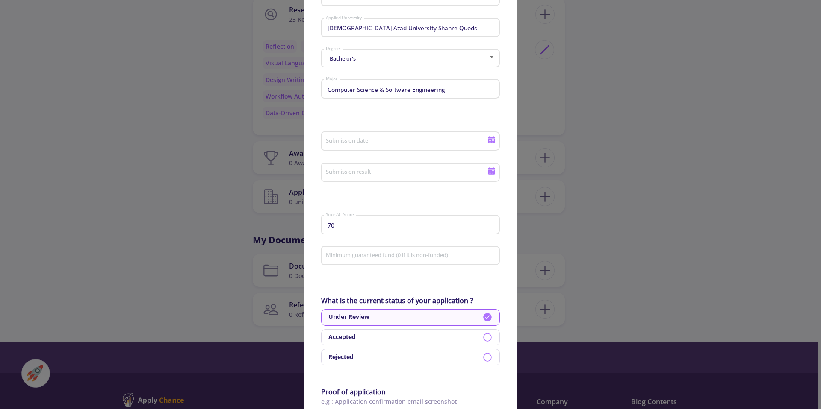
drag, startPoint x: 317, startPoint y: 244, endPoint x: 344, endPoint y: 241, distance: 27.1
click at [344, 241] on div "You can enter the universities you applied to here to help us calculate a bette…" at bounding box center [410, 313] width 213 height 726
click at [371, 255] on input "Minimum guaranteed fund (0 if it is non-funded)" at bounding box center [411, 257] width 173 height 8
drag, startPoint x: 465, startPoint y: 279, endPoint x: 354, endPoint y: 240, distance: 117.9
click at [354, 240] on form "Iran Applied Country Islamic Azad University Shahre Quods Applied University Ba…" at bounding box center [410, 320] width 179 height 672
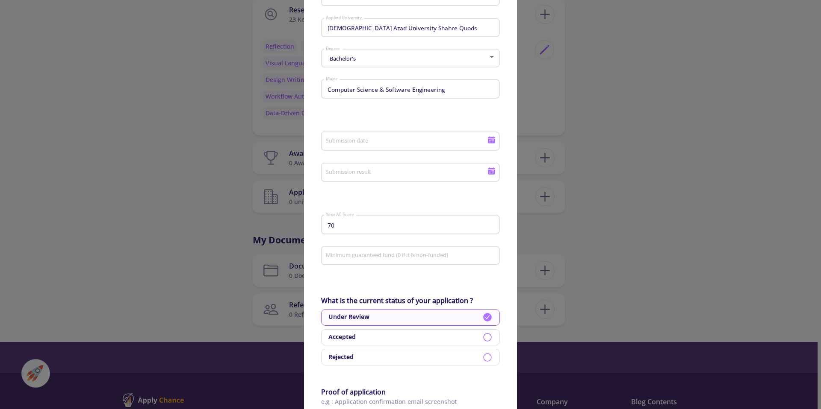
click at [416, 273] on mat-form-field "Minimum guaranteed fund (0 if it is non-funded)" at bounding box center [410, 258] width 179 height 31
drag, startPoint x: 470, startPoint y: 272, endPoint x: 317, endPoint y: 249, distance: 155.1
click at [317, 249] on div "You can enter the universities you applied to here to help us calculate a bette…" at bounding box center [410, 313] width 213 height 726
click at [402, 279] on form "Iran Applied Country Islamic Azad University Shahre Quods Applied University Ba…" at bounding box center [410, 320] width 179 height 672
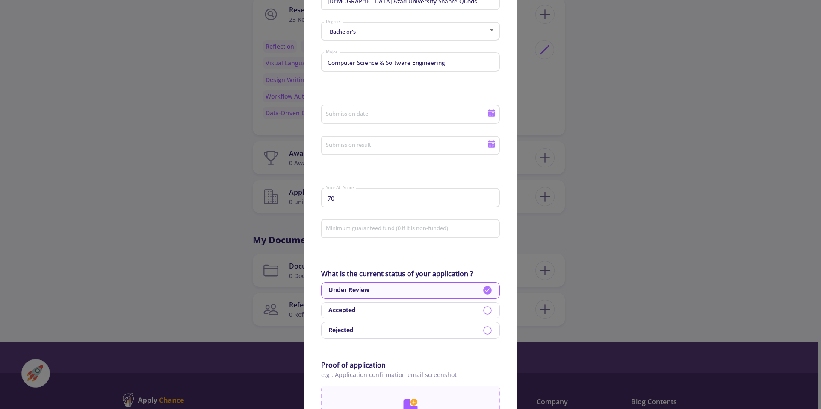
scroll to position [186, 0]
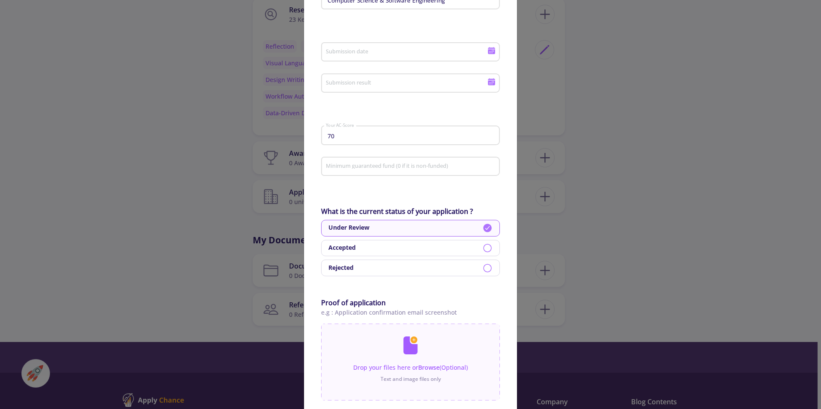
click at [322, 213] on b "What is the current status of your application ?" at bounding box center [397, 211] width 152 height 9
click at [333, 216] on b "What is the current status of your application ?" at bounding box center [397, 211] width 152 height 9
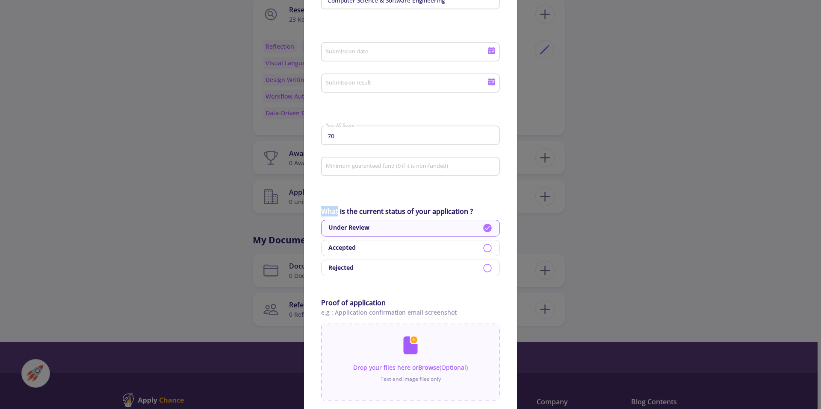
click at [333, 216] on b "What is the current status of your application ?" at bounding box center [397, 211] width 152 height 9
click at [403, 280] on form "Iran Applied Country Islamic Azad University Shahre Quods Applied University Ba…" at bounding box center [410, 230] width 179 height 672
drag, startPoint x: 310, startPoint y: 226, endPoint x: 392, endPoint y: 231, distance: 82.7
click at [392, 231] on div "You can enter the universities you applied to here to help us calculate a bette…" at bounding box center [410, 224] width 213 height 726
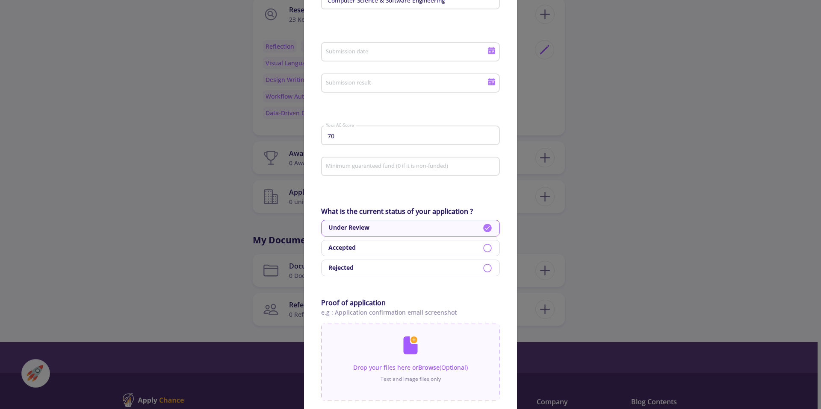
click at [426, 285] on form "Iran Applied Country Islamic Azad University Shahre Quods Applied University Ba…" at bounding box center [410, 230] width 179 height 672
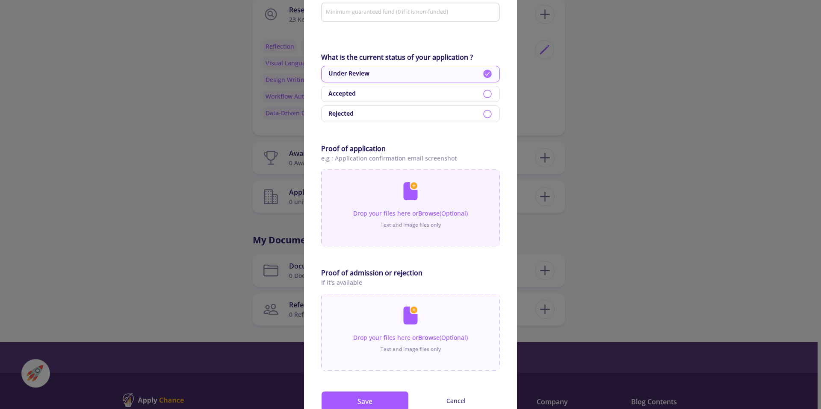
scroll to position [346, 0]
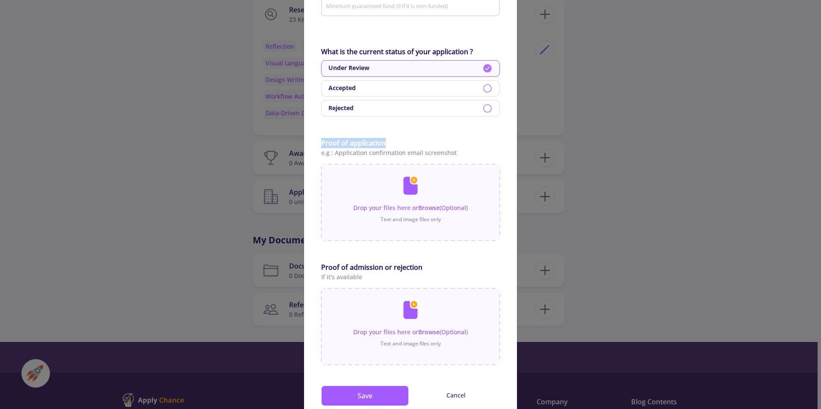
drag, startPoint x: 313, startPoint y: 140, endPoint x: 391, endPoint y: 147, distance: 77.6
click at [391, 147] on div "You can enter the universities you applied to here to help us calculate a bette…" at bounding box center [410, 64] width 213 height 726
click at [375, 141] on b "Proof of application" at bounding box center [353, 142] width 65 height 9
drag, startPoint x: 313, startPoint y: 141, endPoint x: 477, endPoint y: 159, distance: 165.1
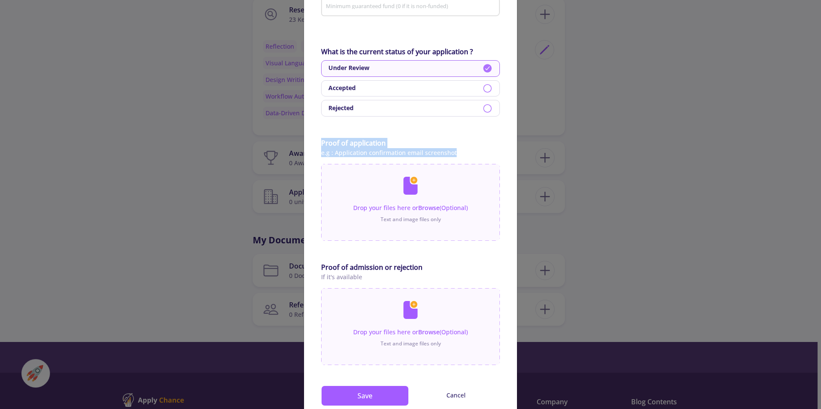
click at [477, 159] on div "You can enter the universities you applied to here to help us calculate a bette…" at bounding box center [410, 64] width 213 height 726
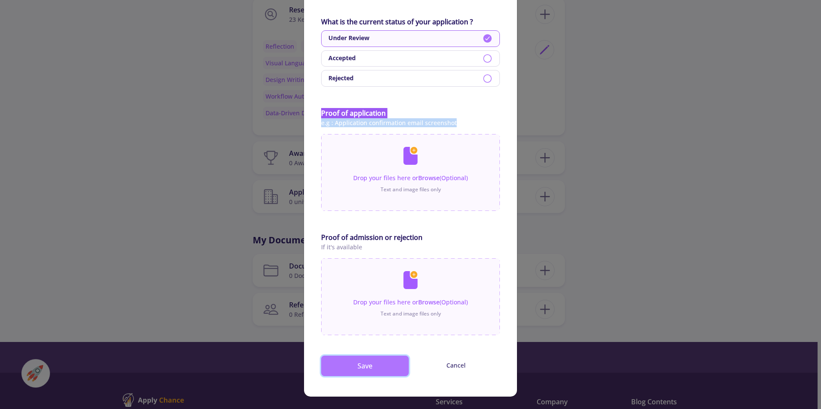
click at [371, 371] on button "Save" at bounding box center [365, 366] width 88 height 21
click at [324, 376] on button "Save" at bounding box center [365, 366] width 88 height 21
click at [335, 365] on button "Save" at bounding box center [365, 366] width 88 height 21
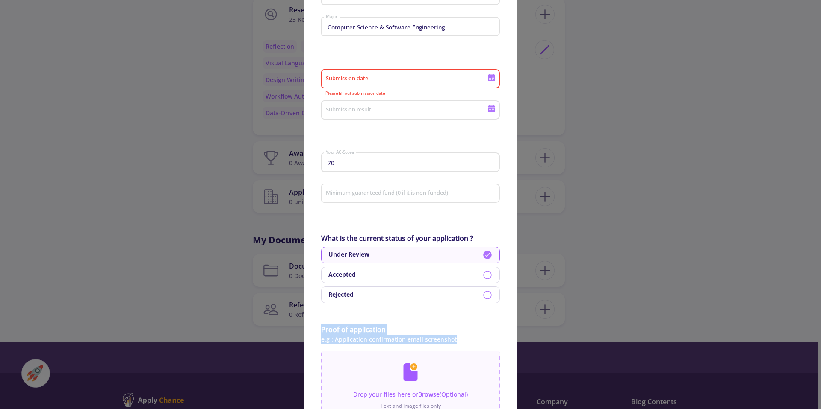
scroll to position [154, 0]
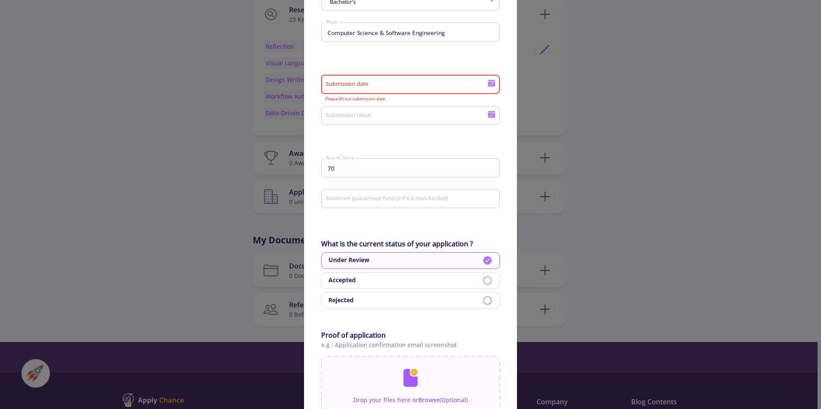
click at [493, 86] on icon at bounding box center [491, 84] width 7 height 5
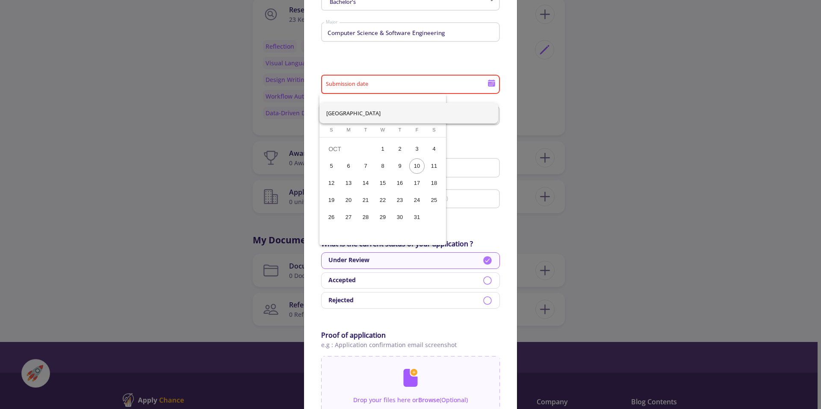
scroll to position [0, 0]
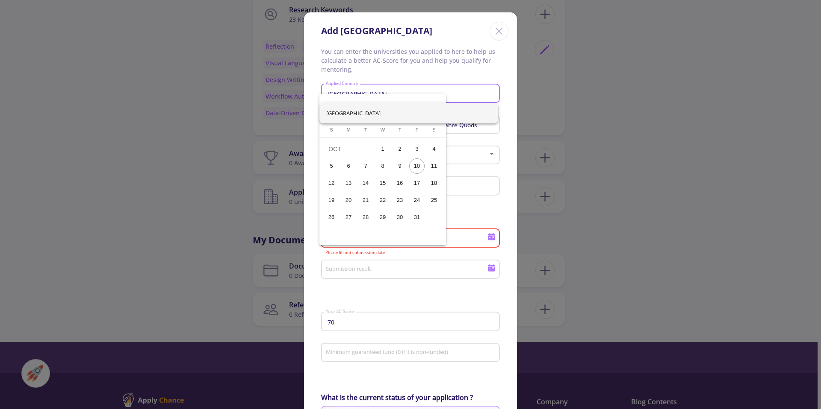
click at [397, 134] on th "Thursday T" at bounding box center [399, 131] width 17 height 11
click at [353, 146] on td "OCT" at bounding box center [348, 149] width 51 height 17
click at [304, 94] on div at bounding box center [410, 204] width 821 height 409
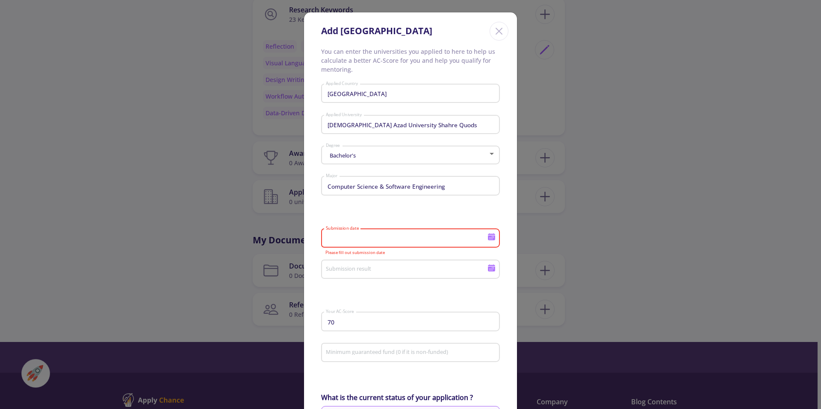
click at [492, 243] on div "Submission date" at bounding box center [410, 237] width 179 height 22
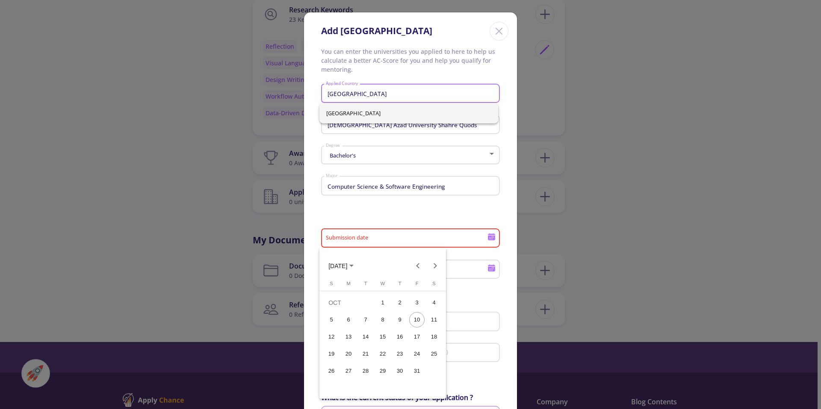
click at [359, 260] on button "OCT 2025" at bounding box center [340, 265] width 39 height 17
click at [421, 264] on button "Previous 24 years" at bounding box center [417, 265] width 17 height 17
click at [333, 378] on div "2012" at bounding box center [337, 377] width 27 height 15
click at [349, 309] on div "JAN" at bounding box center [337, 309] width 27 height 15
click at [338, 318] on div "1" at bounding box center [331, 319] width 15 height 15
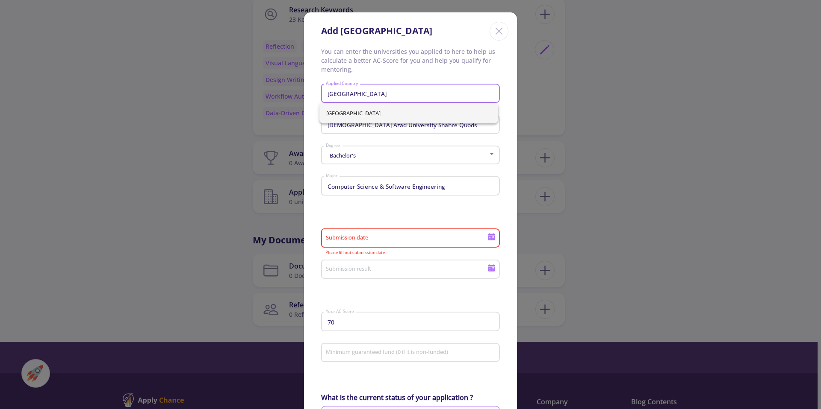
type input "1/1/2012"
click at [491, 271] on icon at bounding box center [491, 269] width 7 height 5
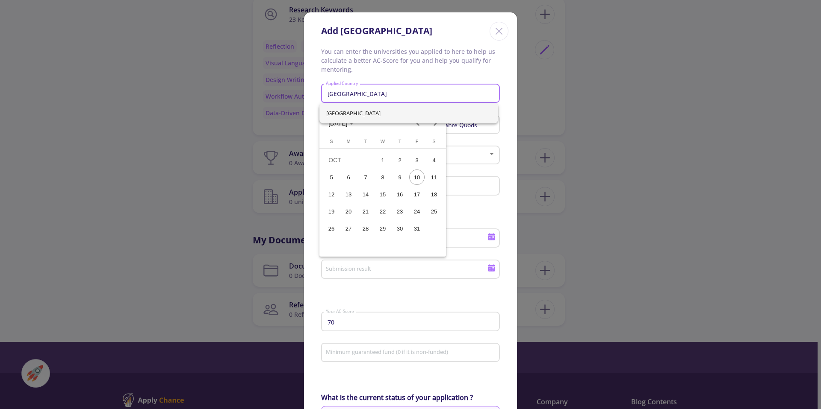
click at [356, 126] on button "OCT 2025" at bounding box center [340, 123] width 39 height 17
click at [427, 171] on div "2019" at bounding box center [427, 166] width 27 height 15
click at [427, 202] on div "DEC" at bounding box center [427, 201] width 27 height 15
click at [364, 243] on div "31" at bounding box center [365, 245] width 15 height 15
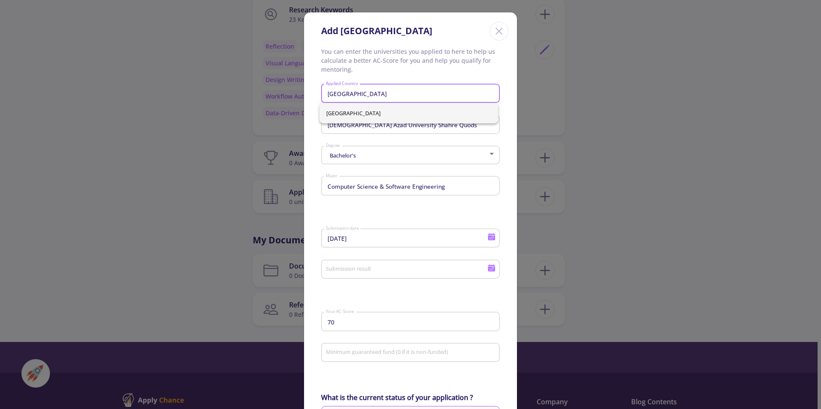
type input "12/31/2019"
click at [430, 290] on form "Iran Applied Country Islamic Azad University Shahre Quods Applied University Ba…" at bounding box center [410, 417] width 179 height 672
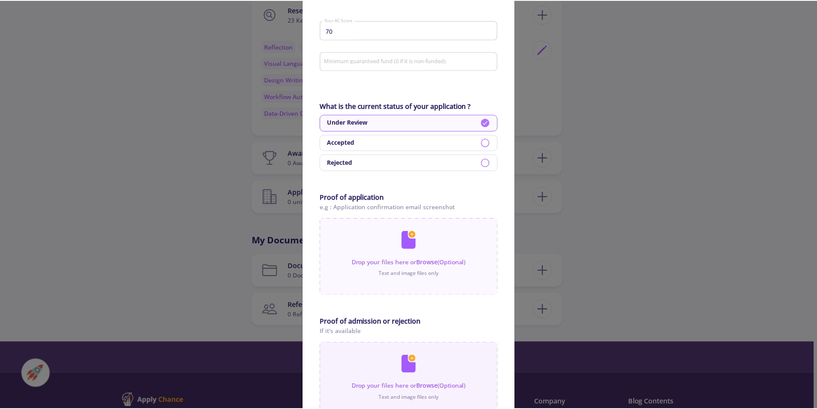
scroll to position [376, 0]
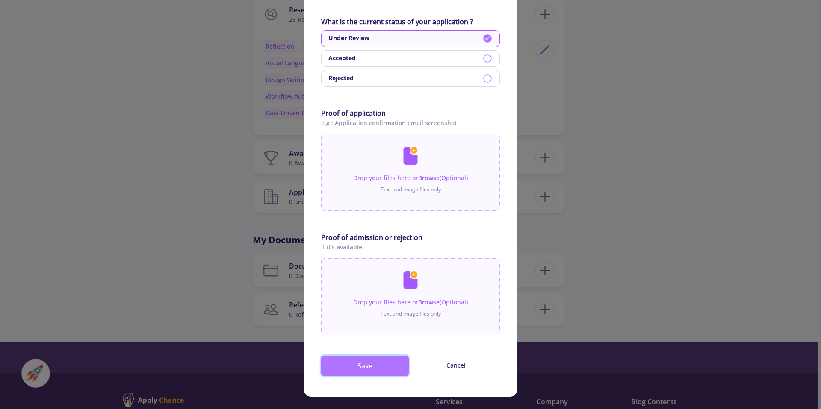
click at [377, 358] on button "Save" at bounding box center [365, 366] width 88 height 21
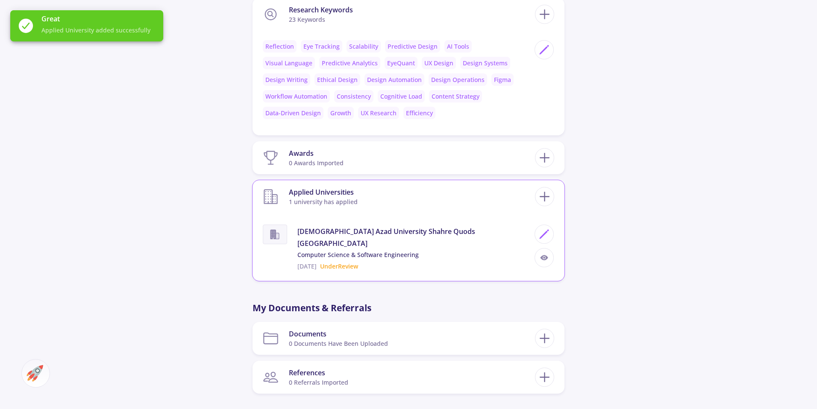
click at [348, 268] on span "UnderReview" at bounding box center [339, 266] width 38 height 8
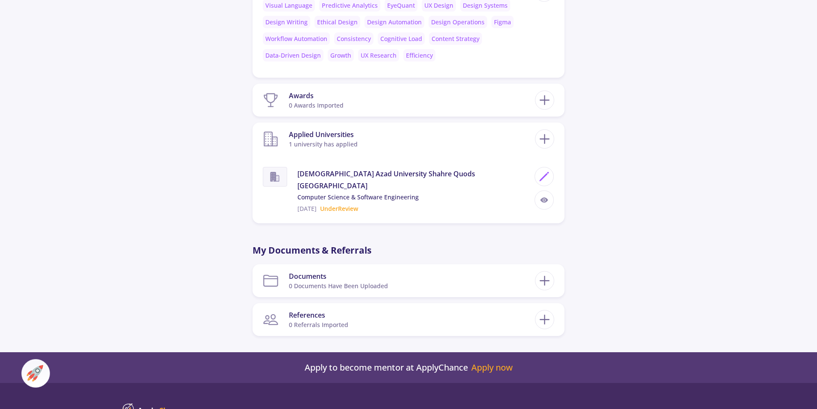
scroll to position [1660, 0]
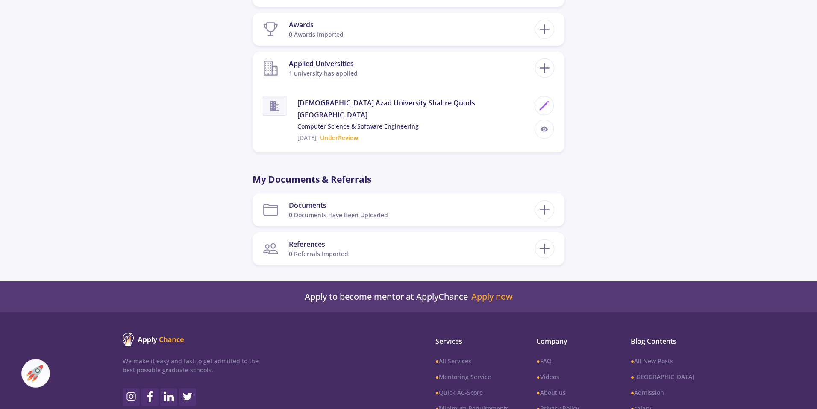
click at [274, 179] on p "My Documents & Referrals" at bounding box center [409, 180] width 312 height 14
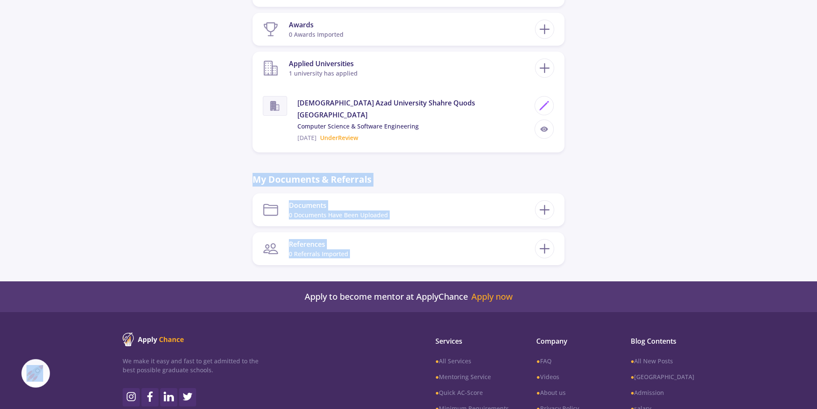
drag, startPoint x: 209, startPoint y: 167, endPoint x: 595, endPoint y: 255, distance: 396.7
click at [548, 211] on icon at bounding box center [545, 210] width 16 height 16
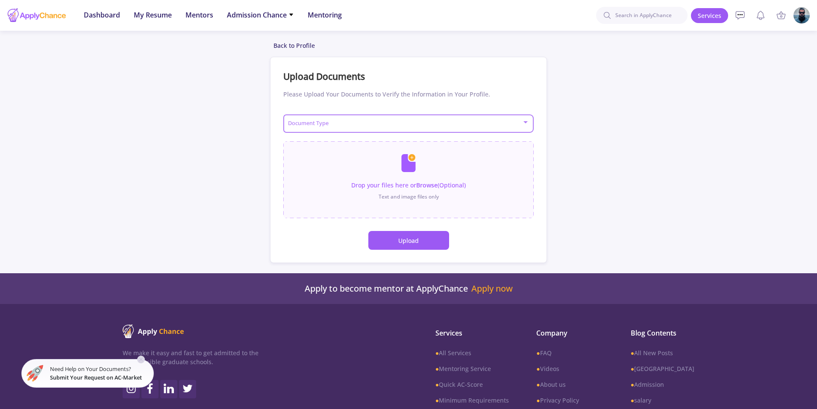
click at [318, 125] on span at bounding box center [406, 124] width 232 height 6
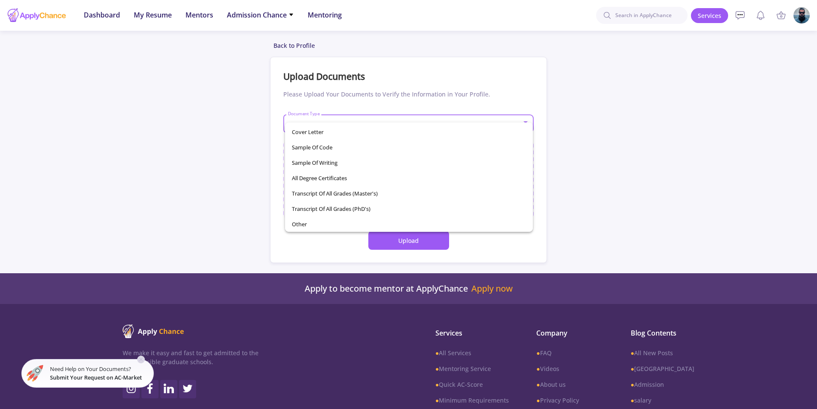
scroll to position [116, 0]
click at [219, 205] on div at bounding box center [408, 204] width 817 height 409
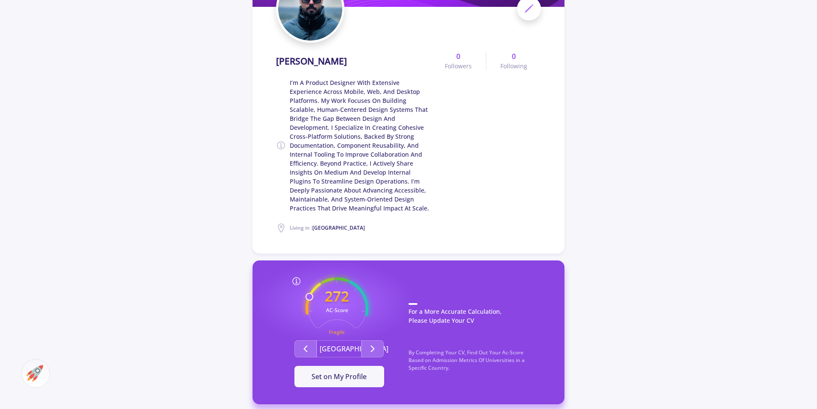
scroll to position [209, 0]
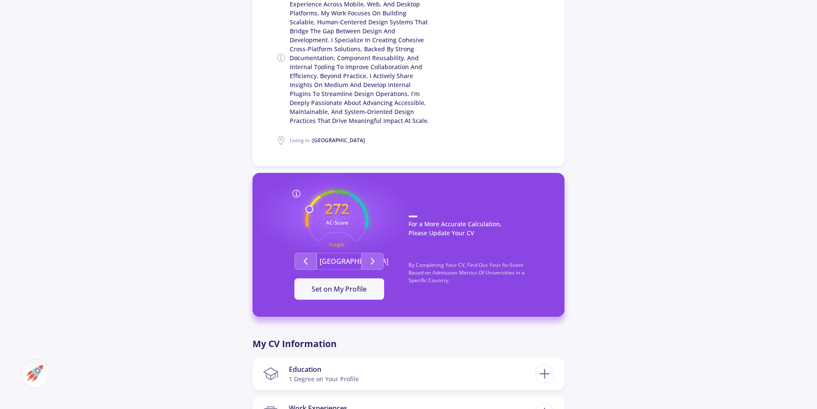
click at [309, 210] on circle at bounding box center [309, 209] width 7 height 7
drag, startPoint x: 333, startPoint y: 194, endPoint x: 385, endPoint y: 270, distance: 92.6
click at [383, 253] on div "272 AC-Score Fragile Fragile Fragile By Completing Your CV, Find Out Your Ac-Sc…" at bounding box center [339, 245] width 139 height 110
click at [314, 257] on button "Second group" at bounding box center [305, 261] width 22 height 17
click at [304, 262] on icon "Second group" at bounding box center [305, 261] width 10 height 10
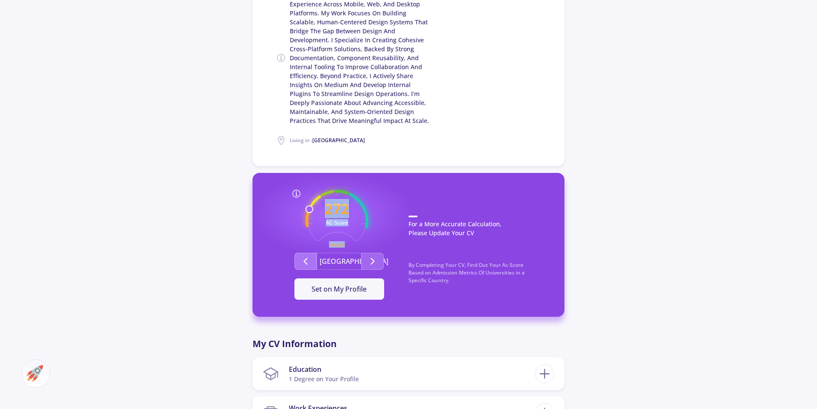
click at [304, 262] on icon "Second group" at bounding box center [305, 261] width 10 height 10
click at [341, 297] on button "Set on My Profile" at bounding box center [339, 289] width 90 height 21
click at [348, 288] on div "It Is Now Set" at bounding box center [339, 289] width 62 height 10
click at [359, 311] on div "272 AC-Score Fragile Fragile Fragile By Completing Your CV, Find Out Your Ac-Sc…" at bounding box center [409, 245] width 312 height 144
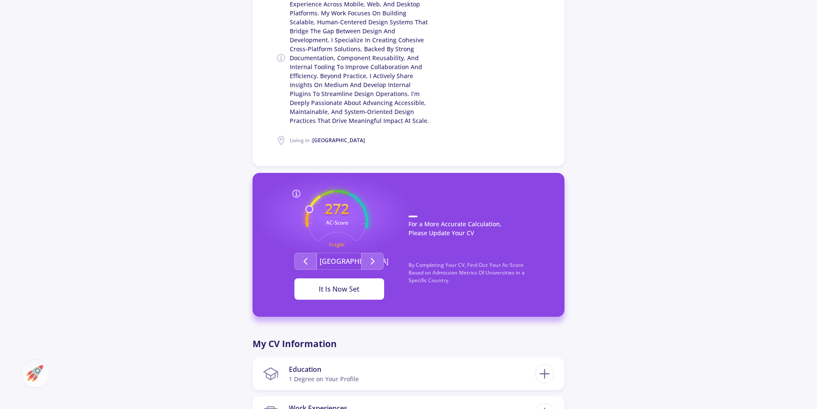
click at [357, 291] on div "It Is Now Set" at bounding box center [339, 289] width 62 height 10
click at [311, 260] on button "Second group" at bounding box center [305, 261] width 22 height 17
click at [330, 282] on button "It Is Now Set" at bounding box center [339, 289] width 90 height 21
click at [330, 295] on button "It Is Now Set" at bounding box center [339, 289] width 90 height 21
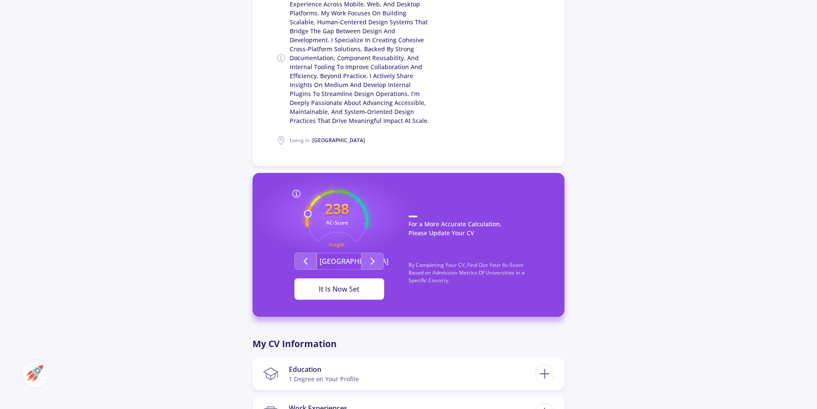
click at [330, 295] on button "It Is Now Set" at bounding box center [339, 289] width 90 height 21
click at [377, 259] on icon "Second group" at bounding box center [373, 261] width 10 height 10
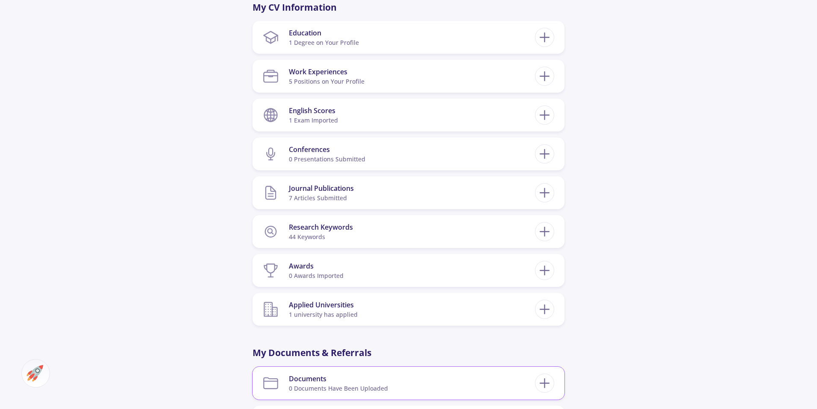
scroll to position [633, 0]
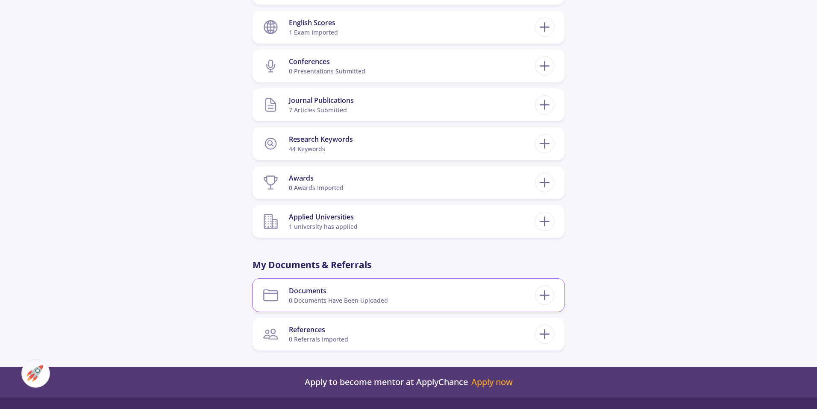
click at [351, 296] on div "0 documents have been uploaded" at bounding box center [338, 300] width 99 height 9
click at [546, 300] on icon at bounding box center [545, 296] width 16 height 16
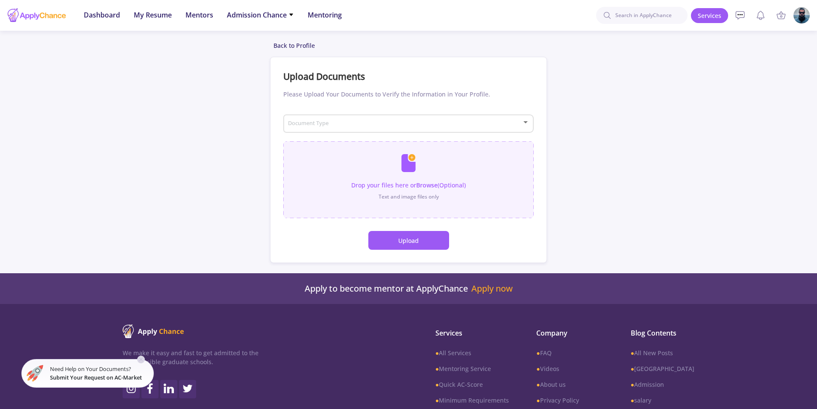
click at [412, 170] on input "file" at bounding box center [408, 175] width 250 height 68
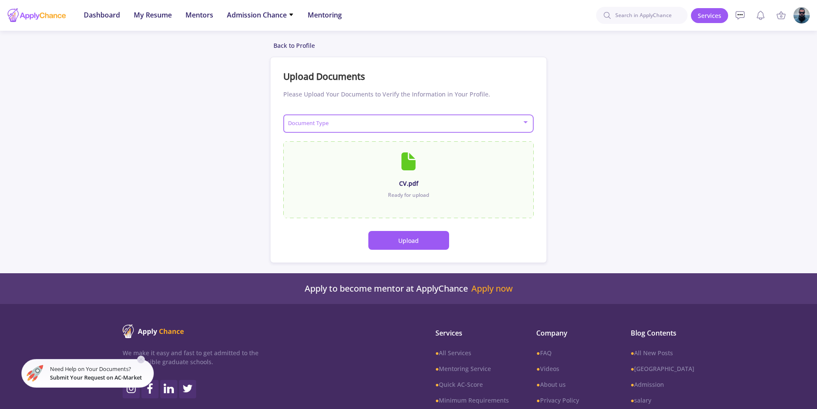
click at [462, 123] on span at bounding box center [406, 124] width 232 height 6
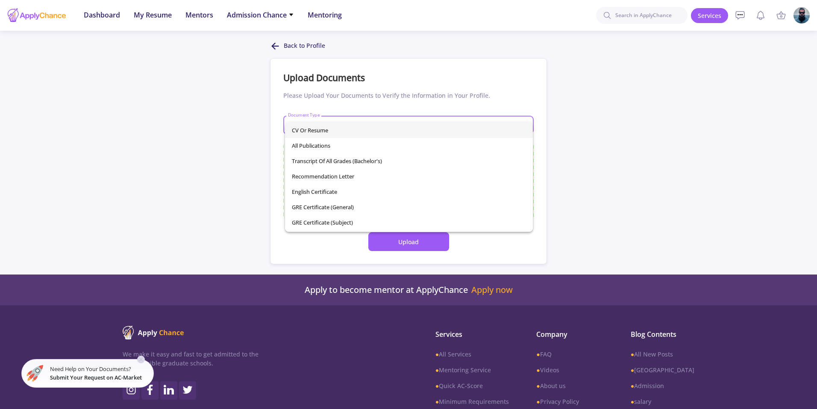
click at [343, 130] on span "CV or Resume" at bounding box center [409, 130] width 235 height 15
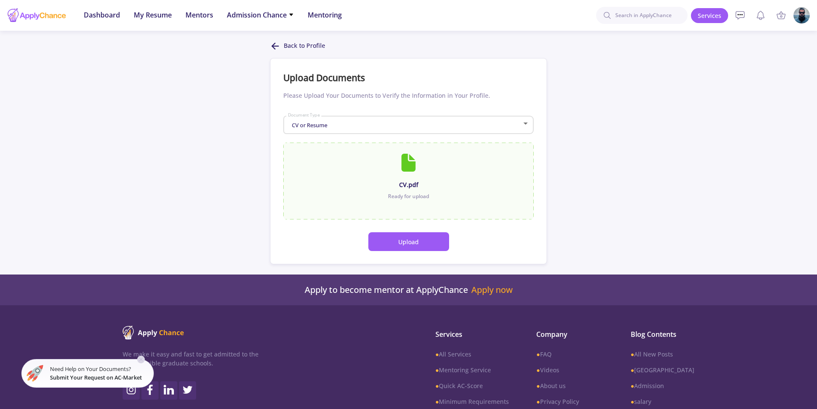
click at [418, 244] on button "Upload" at bounding box center [408, 241] width 81 height 19
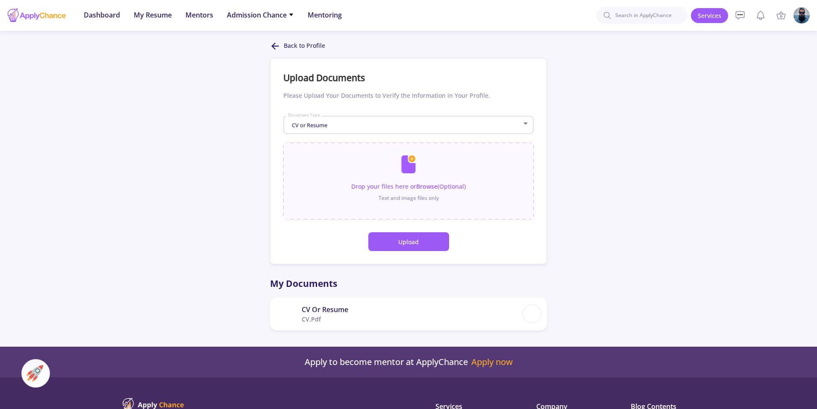
click at [410, 130] on div "CV or Resume Document Type" at bounding box center [409, 123] width 242 height 21
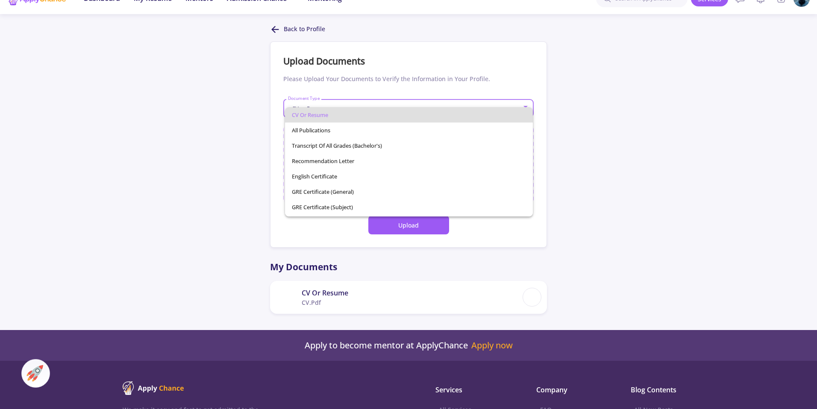
click at [349, 116] on span "CV or Resume" at bounding box center [409, 114] width 235 height 15
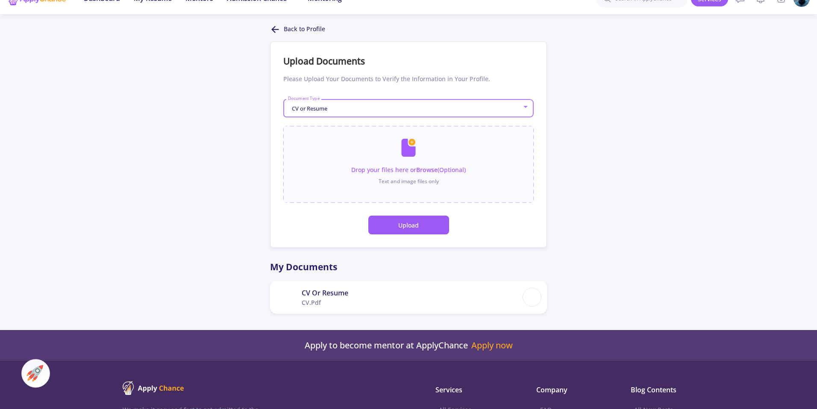
click at [397, 226] on button "Upload" at bounding box center [408, 225] width 81 height 19
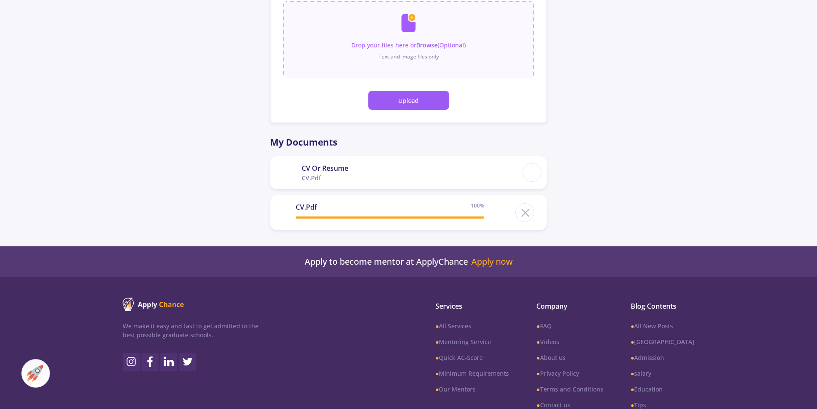
scroll to position [158, 0]
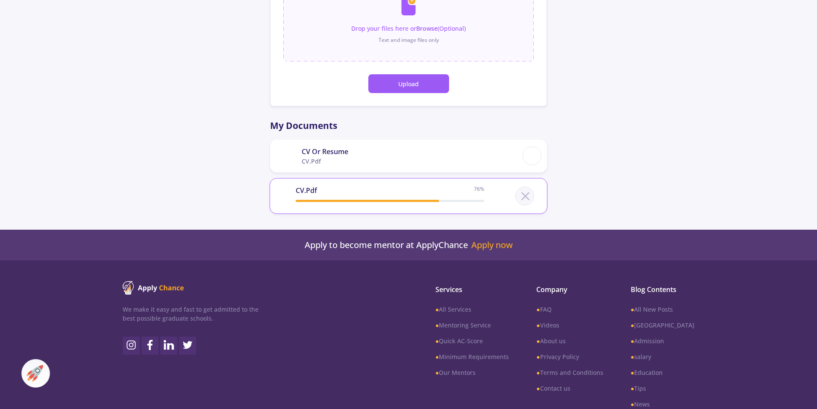
click at [529, 187] on div "CV.pdf 76%" at bounding box center [408, 196] width 251 height 30
click at [529, 194] on icon at bounding box center [526, 196] width 16 height 16
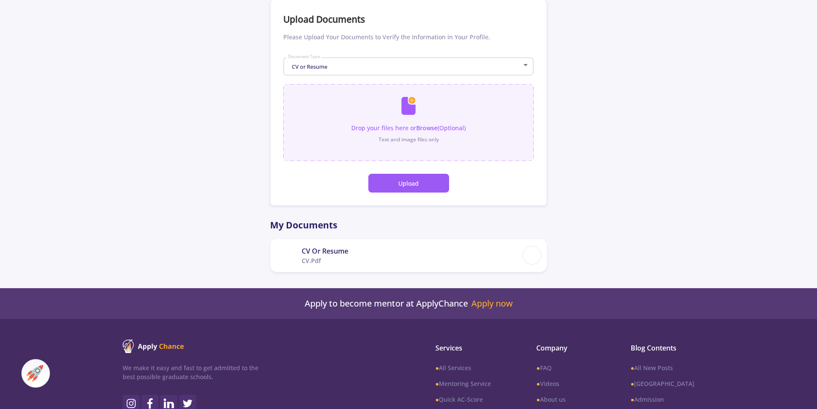
scroll to position [15, 0]
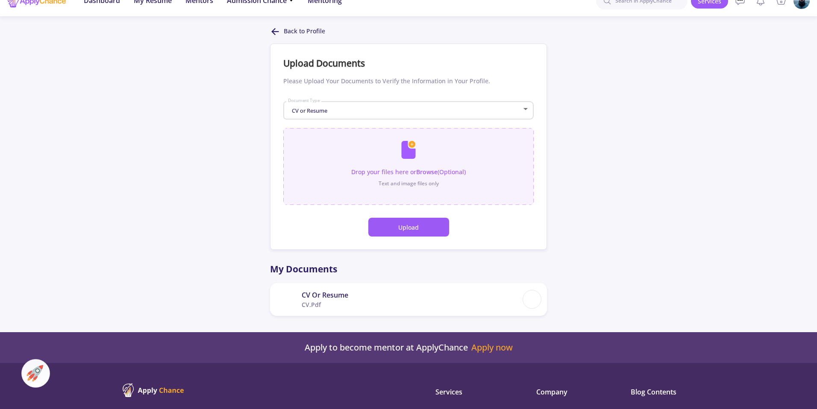
click at [454, 174] on input "file" at bounding box center [408, 162] width 250 height 68
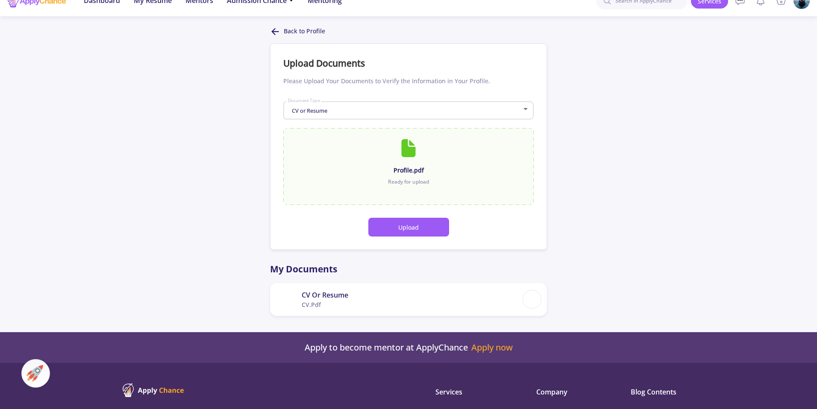
click at [420, 224] on button "Upload" at bounding box center [408, 227] width 81 height 19
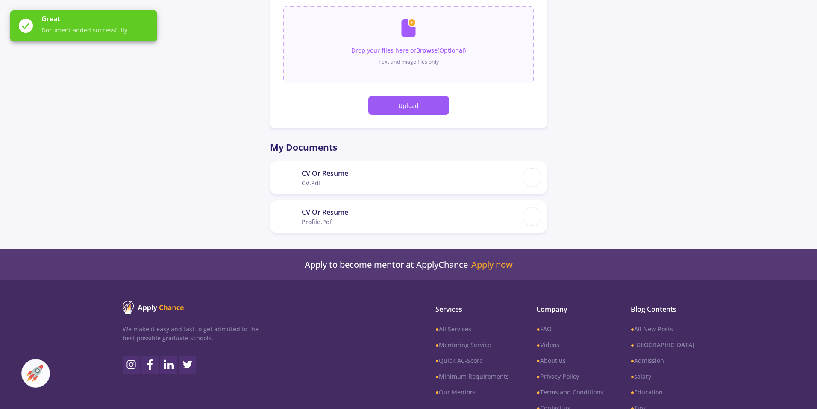
scroll to position [0, 0]
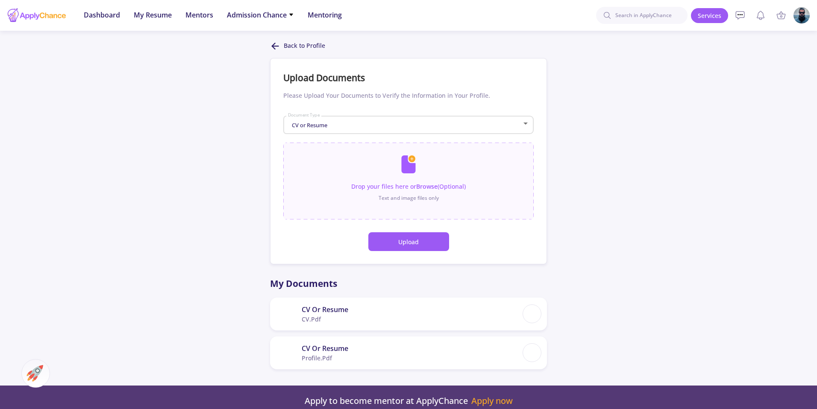
click at [284, 47] on p "Back to Profile" at bounding box center [304, 46] width 41 height 10
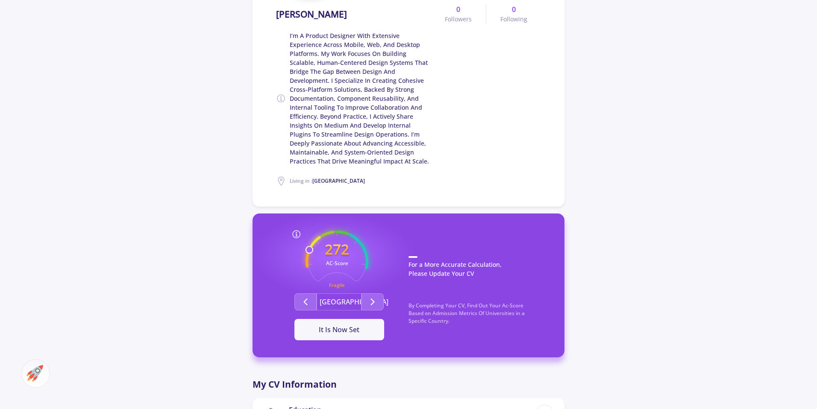
scroll to position [163, 0]
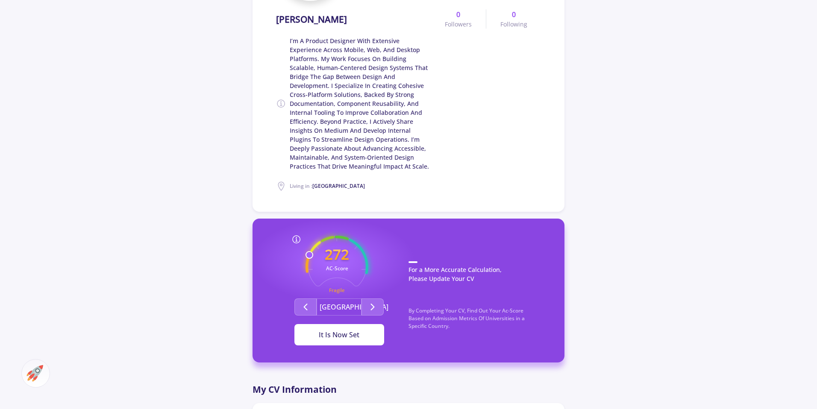
click at [357, 333] on div "It Is Now Set" at bounding box center [339, 335] width 62 height 10
click at [356, 337] on div "It Is Now Set" at bounding box center [339, 335] width 62 height 10
click at [371, 309] on icon "Second group" at bounding box center [373, 307] width 10 height 10
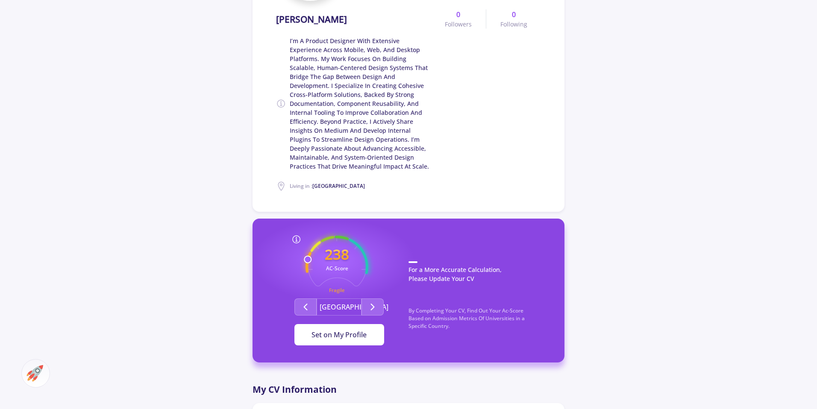
click at [360, 334] on span "Set on My Profile" at bounding box center [339, 334] width 55 height 9
click at [367, 306] on button "Second group" at bounding box center [373, 307] width 22 height 17
click at [449, 324] on p "By Completing Your CV, Find Out Your Ac-Score Based on Admission Metrics Of Uni…" at bounding box center [478, 323] width 139 height 32
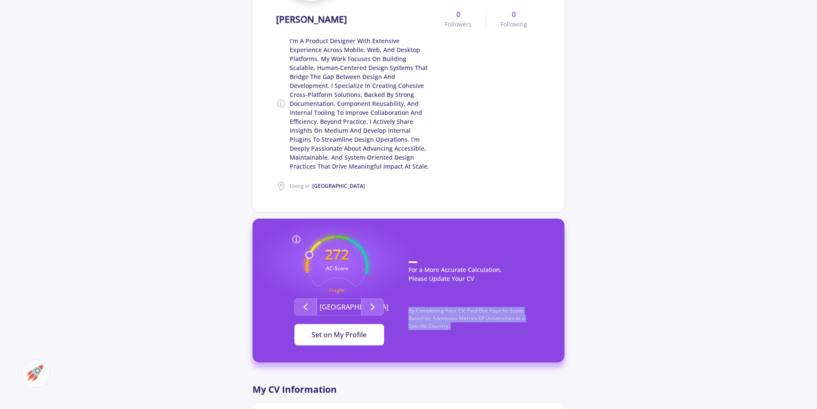
click at [611, 318] on div "Milad Davari I’m a Product Designer with extensive experience across mobile, we…" at bounding box center [408, 353] width 817 height 970
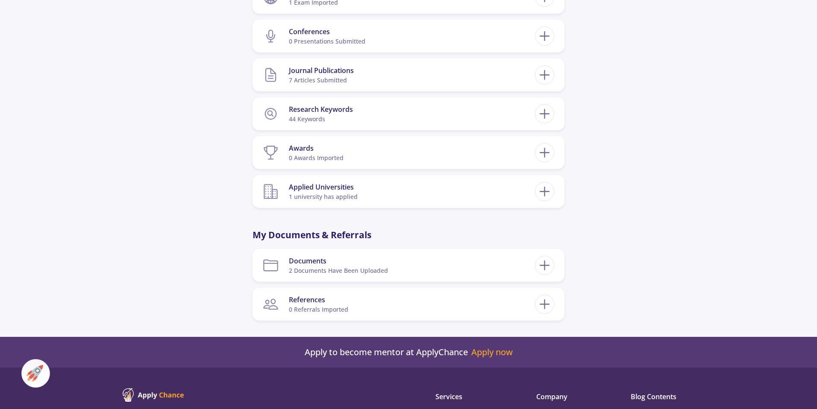
scroll to position [768, 0]
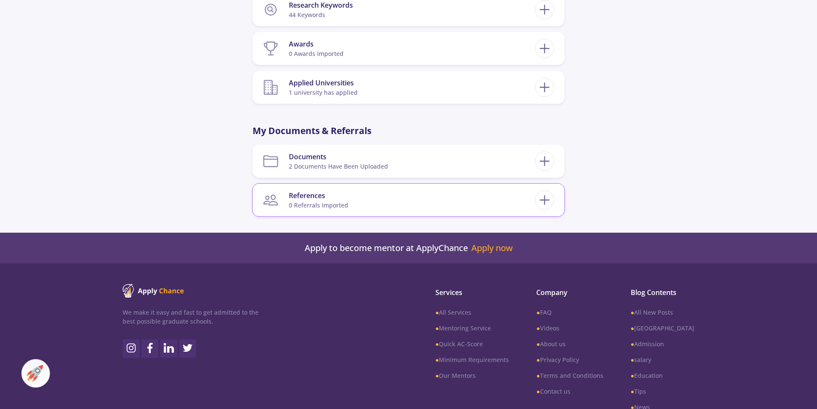
click at [295, 197] on div "References" at bounding box center [318, 196] width 59 height 10
click at [538, 197] on icon at bounding box center [545, 200] width 16 height 16
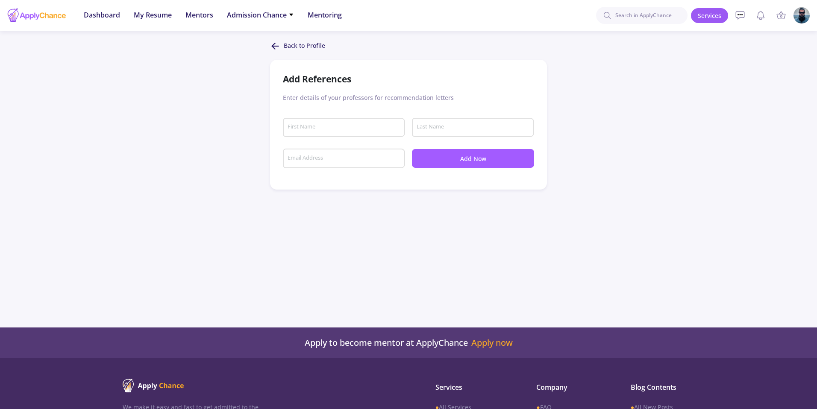
click at [294, 82] on div "Add References" at bounding box center [408, 80] width 251 height 14
click at [275, 102] on div "Add References Enter details of your professors for recommendation letters Firs…" at bounding box center [408, 125] width 277 height 130
click at [278, 46] on line at bounding box center [276, 46] width 6 height 0
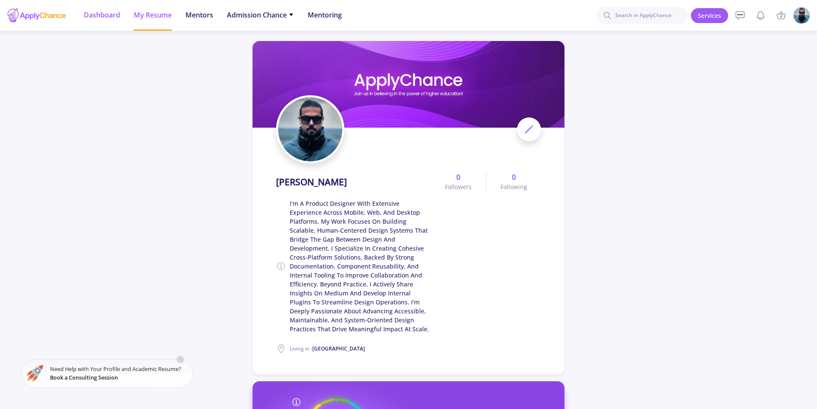
click at [107, 21] on li "Dashboard" at bounding box center [102, 15] width 36 height 31
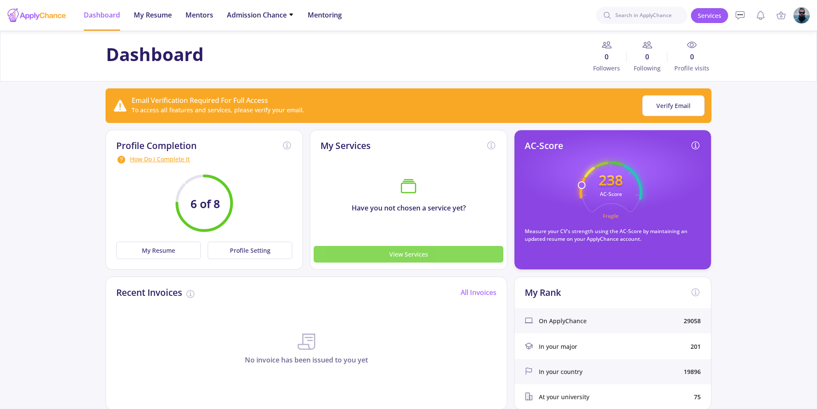
click at [377, 257] on button "View Services" at bounding box center [409, 254] width 190 height 17
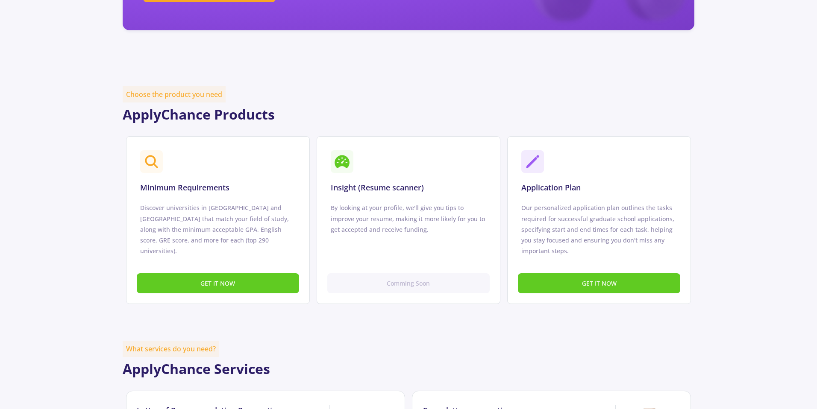
scroll to position [453, 0]
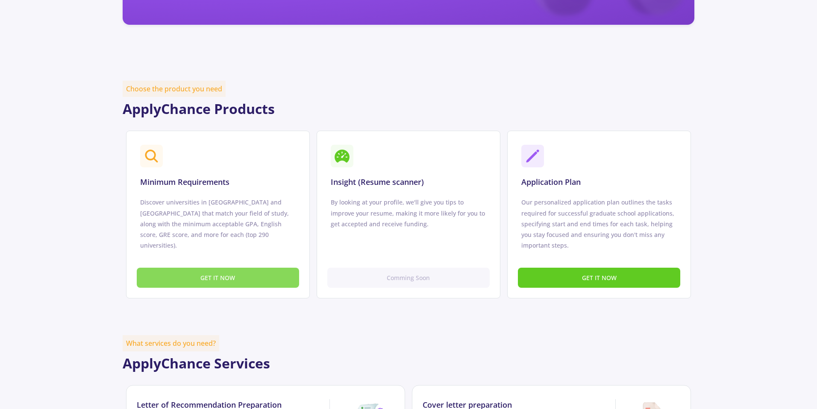
click at [179, 276] on button "GET IT NOW" at bounding box center [218, 278] width 162 height 20
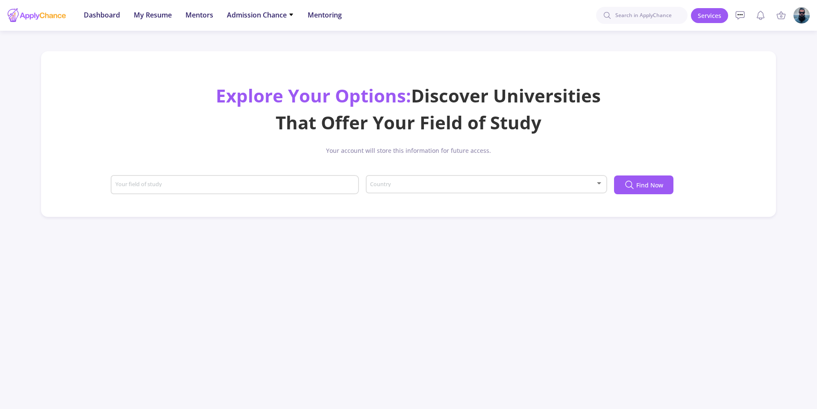
click at [314, 185] on input "Your field of study" at bounding box center [236, 186] width 242 height 8
type input "product design"
click at [391, 189] on div "Country" at bounding box center [486, 182] width 233 height 21
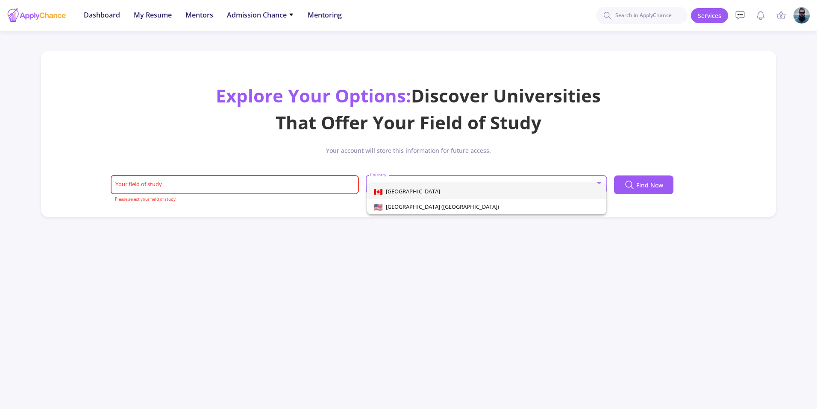
click at [270, 185] on div at bounding box center [408, 204] width 817 height 409
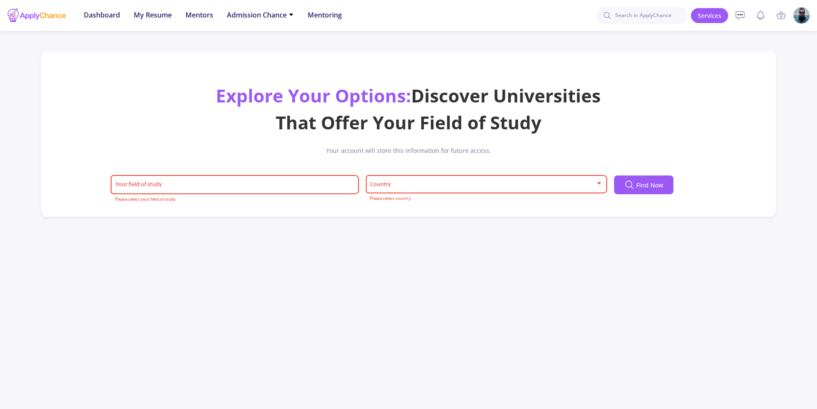
click at [270, 185] on input "Your field of study" at bounding box center [236, 186] width 242 height 8
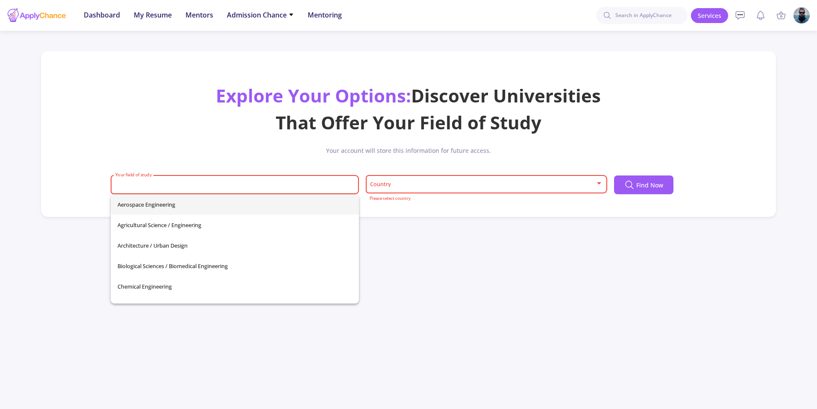
click at [270, 185] on input "Your field of study" at bounding box center [236, 186] width 242 height 8
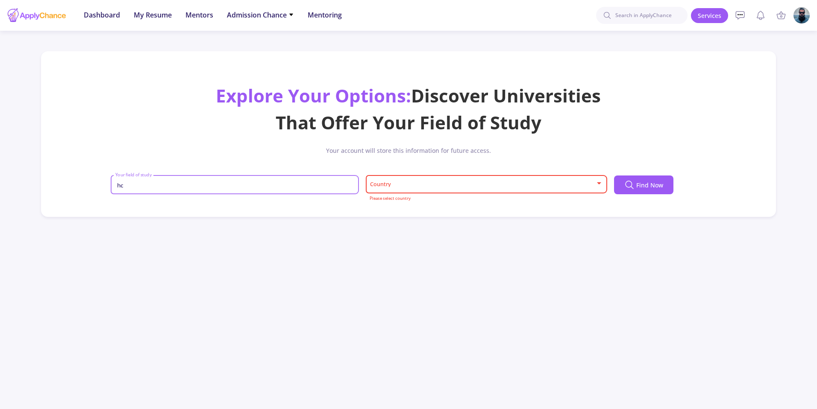
type input "h"
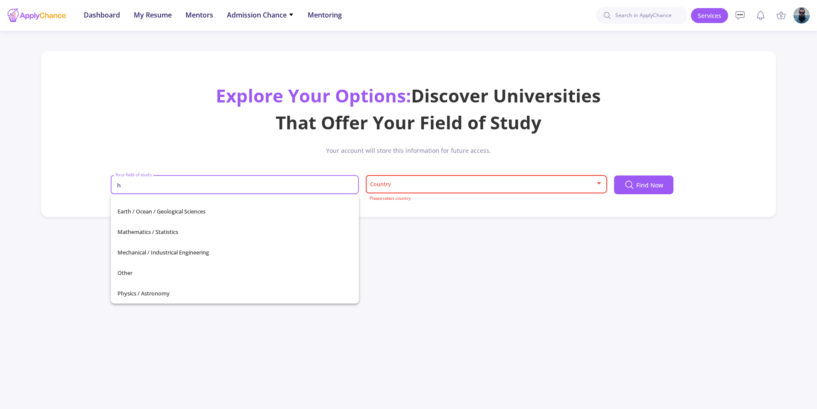
type input "h"
click at [512, 274] on div "Dashboard My Resume Services Mentors Admission Chance With Minimum Requirements…" at bounding box center [408, 204] width 817 height 409
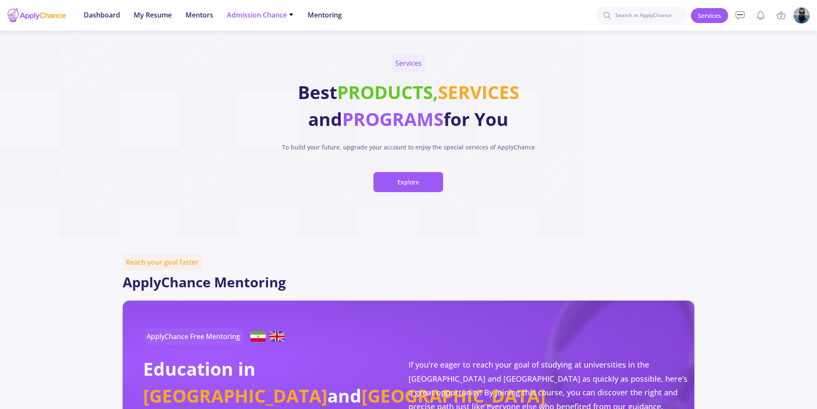
click at [250, 16] on span "Admission Chance" at bounding box center [260, 15] width 67 height 10
click at [267, 46] on link "With Minimum Requirements" at bounding box center [277, 44] width 101 height 16
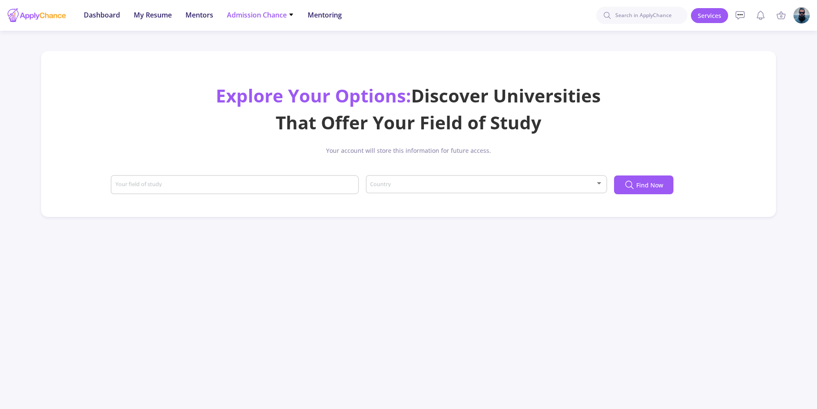
click at [277, 19] on span "Admission Chance" at bounding box center [260, 15] width 67 height 10
click at [290, 57] on link "Only My Chance of Admission" at bounding box center [277, 60] width 101 height 16
click at [534, 185] on span at bounding box center [484, 185] width 224 height 6
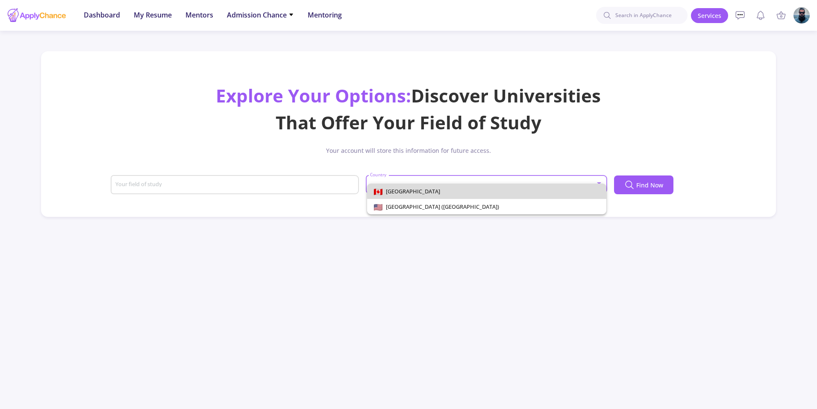
click at [504, 194] on span "[GEOGRAPHIC_DATA]" at bounding box center [487, 191] width 226 height 15
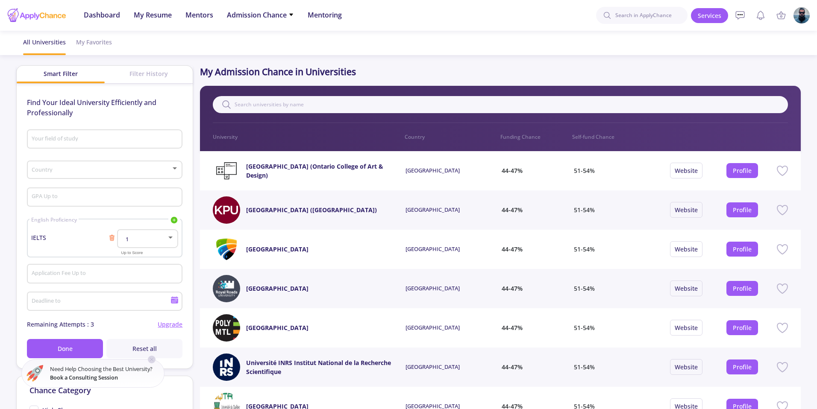
click at [167, 240] on div at bounding box center [171, 237] width 8 height 7
click at [147, 332] on span "5.5" at bounding box center [148, 329] width 45 height 15
click at [89, 347] on button "Done" at bounding box center [65, 348] width 76 height 19
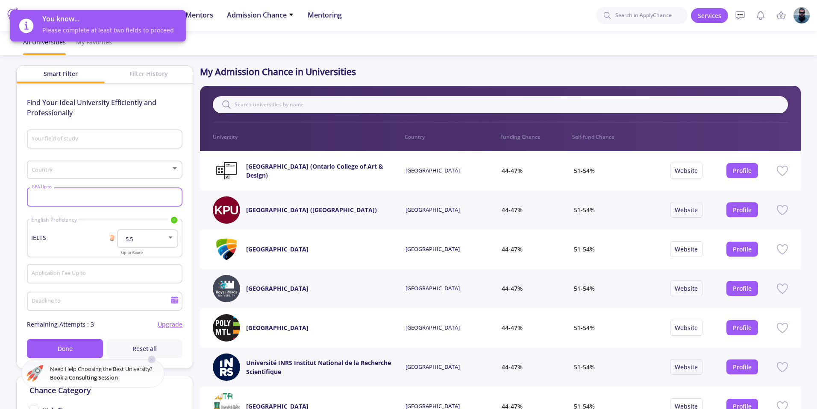
click at [135, 197] on input "GPA Up to" at bounding box center [106, 198] width 150 height 8
click at [142, 174] on div "Country" at bounding box center [104, 168] width 147 height 21
click at [143, 181] on span "[GEOGRAPHIC_DATA]" at bounding box center [105, 176] width 140 height 15
click at [147, 131] on div "Your field of study" at bounding box center [104, 137] width 147 height 22
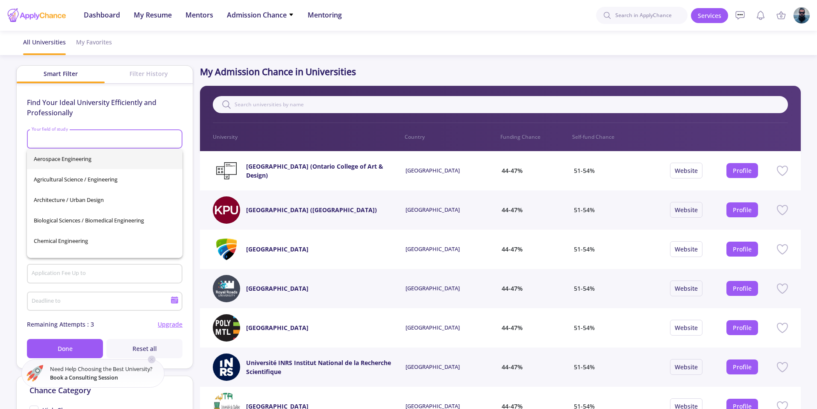
click at [126, 130] on div "Your field of study" at bounding box center [104, 137] width 147 height 22
click at [135, 107] on p "Find Your Ideal University Efficiently and Professionally" at bounding box center [105, 107] width 156 height 21
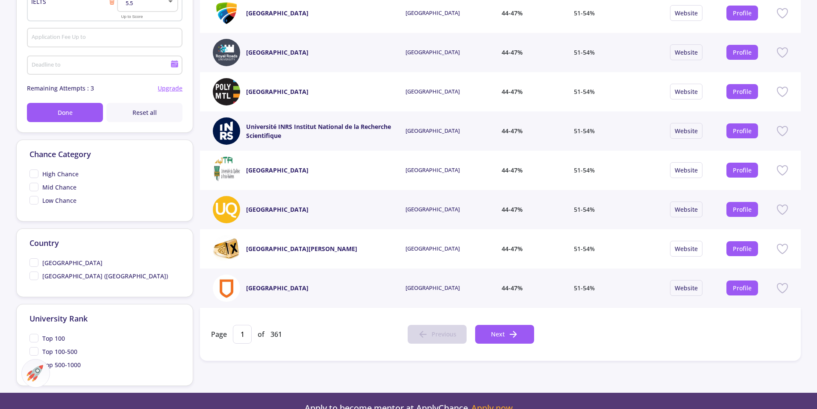
scroll to position [329, 0]
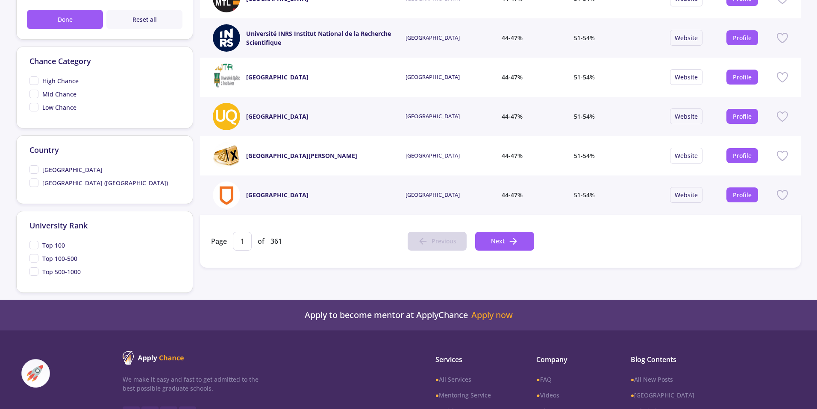
click at [52, 270] on span "Top 500-1000" at bounding box center [61, 272] width 38 height 9
click at [35, 270] on input "Top 500-1000" at bounding box center [32, 271] width 6 height 6
checkbox input "true"
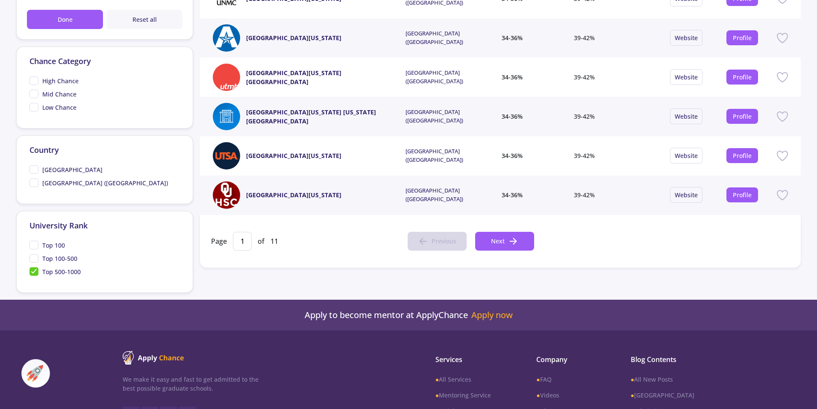
click at [51, 253] on div "Top 100" at bounding box center [104, 246] width 150 height 13
click at [53, 254] on span "Top 100-500" at bounding box center [59, 258] width 35 height 9
click at [35, 254] on input "Top 100-500" at bounding box center [32, 257] width 6 height 6
checkbox input "true"
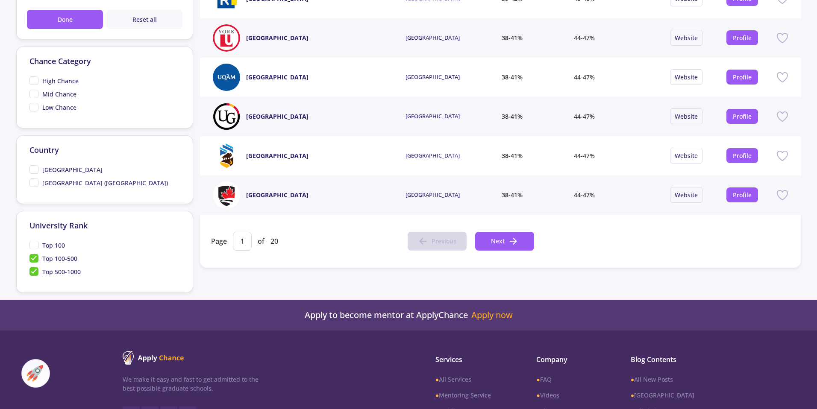
click at [59, 242] on span "Top 100" at bounding box center [53, 245] width 23 height 9
click at [35, 242] on input "Top 100" at bounding box center [32, 244] width 6 height 6
checkbox input "true"
click at [35, 263] on div at bounding box center [408, 204] width 817 height 409
click at [35, 261] on span "Top 100-500" at bounding box center [53, 258] width 48 height 9
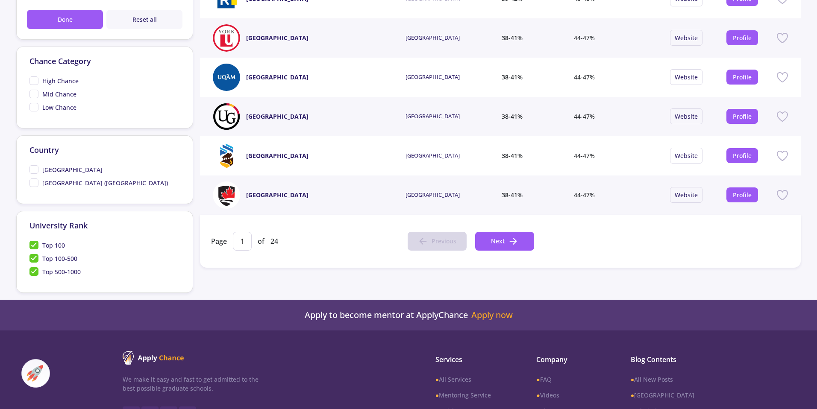
click at [35, 260] on input "Top 100-500" at bounding box center [32, 257] width 6 height 6
checkbox input "false"
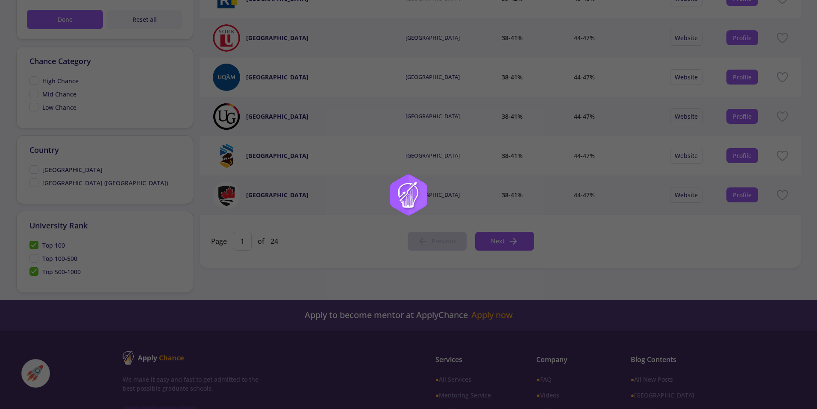
click at [35, 271] on div at bounding box center [408, 204] width 817 height 409
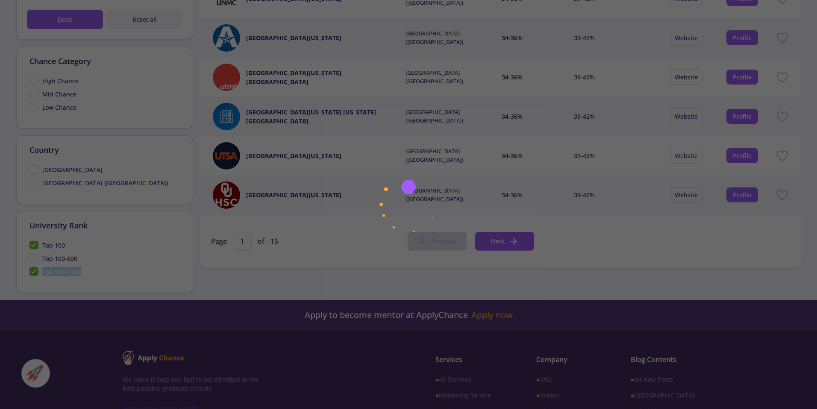
click at [36, 272] on span "Top 500-1000" at bounding box center [54, 272] width 51 height 9
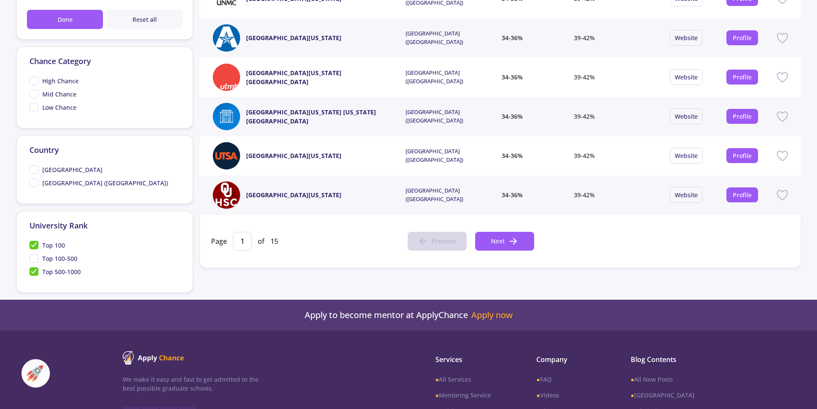
click at [35, 269] on span "Top 500-1000" at bounding box center [54, 272] width 51 height 9
click at [35, 269] on input "Top 500-1000" at bounding box center [32, 271] width 6 height 6
checkbox input "false"
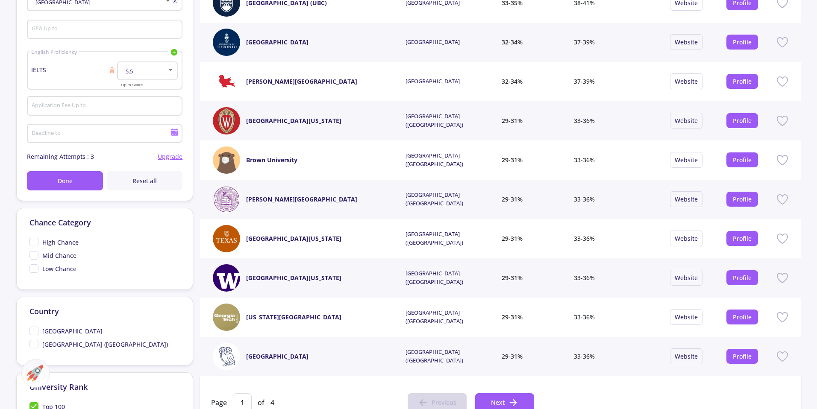
scroll to position [197, 0]
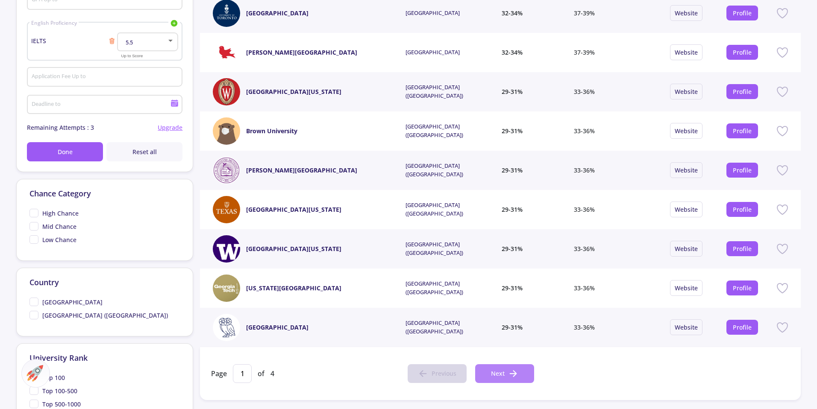
click at [501, 379] on button "Next" at bounding box center [504, 374] width 59 height 19
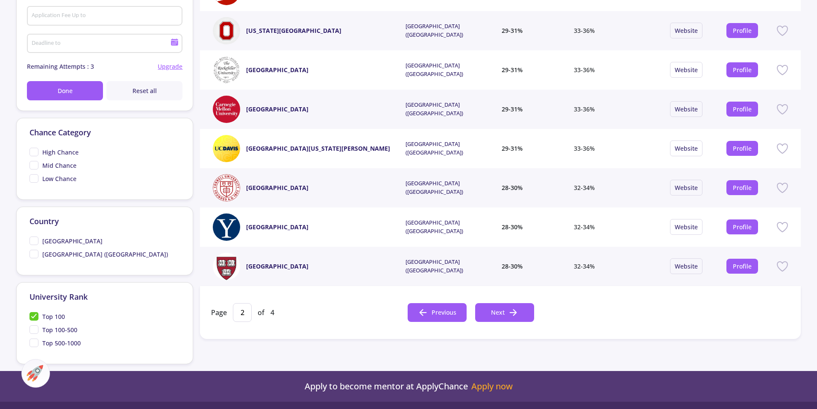
scroll to position [346, 0]
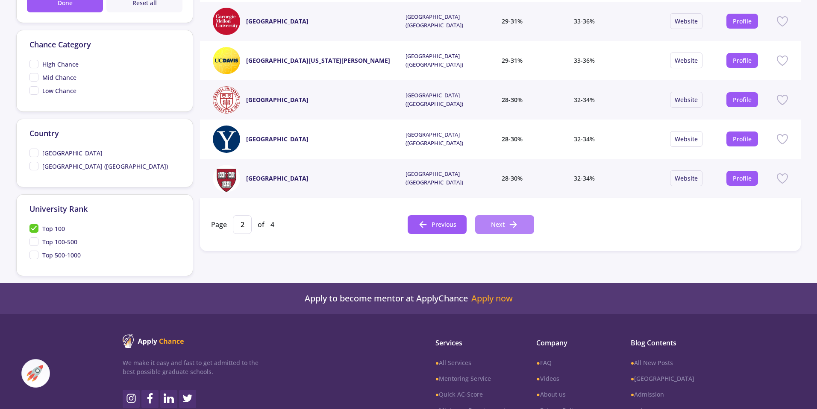
click at [490, 218] on button "Next" at bounding box center [504, 224] width 59 height 19
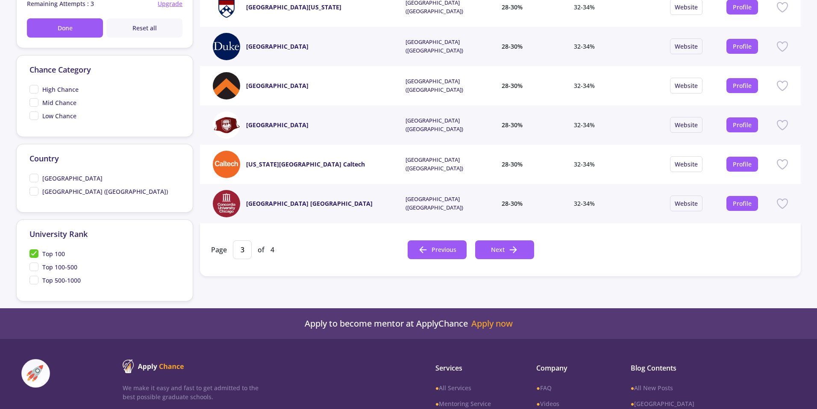
scroll to position [365, 0]
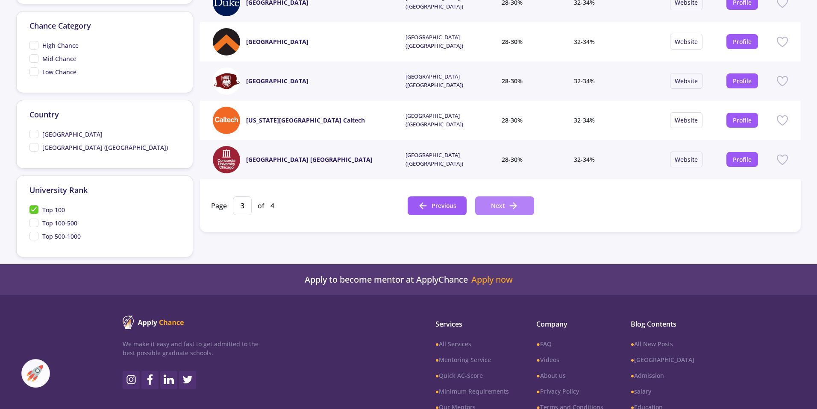
click at [489, 203] on button "Next" at bounding box center [504, 206] width 59 height 19
type input "4"
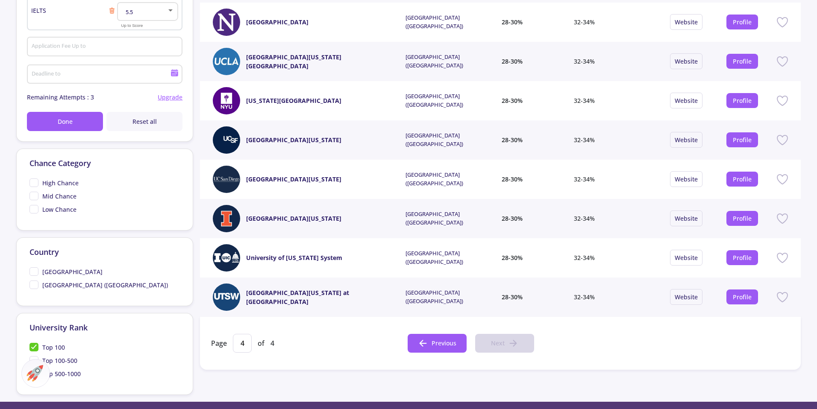
scroll to position [315, 0]
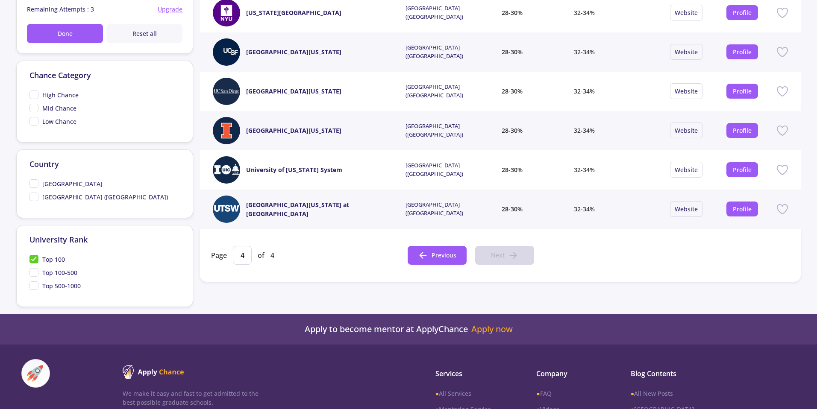
click at [40, 268] on div "Top 100-500" at bounding box center [104, 274] width 150 height 13
click at [37, 257] on span "Top 100" at bounding box center [46, 259] width 35 height 9
click at [35, 257] on input "Top 100" at bounding box center [32, 258] width 6 height 6
checkbox input "false"
type input "1"
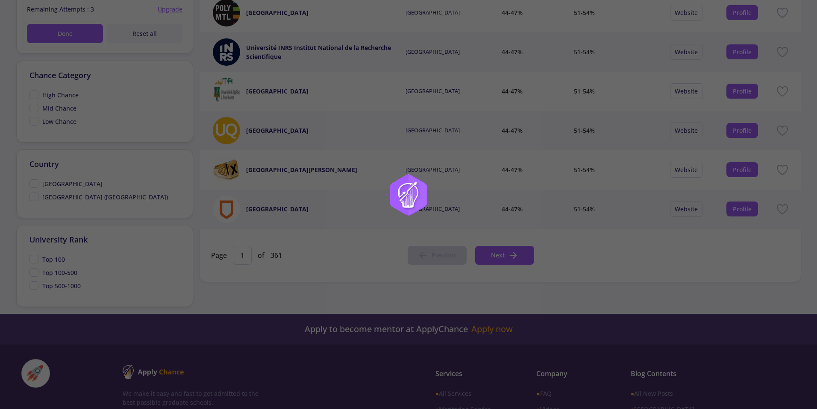
click at [31, 274] on span "Top 100-500" at bounding box center [53, 272] width 48 height 9
click at [31, 274] on input "Top 100-500" at bounding box center [32, 271] width 6 height 6
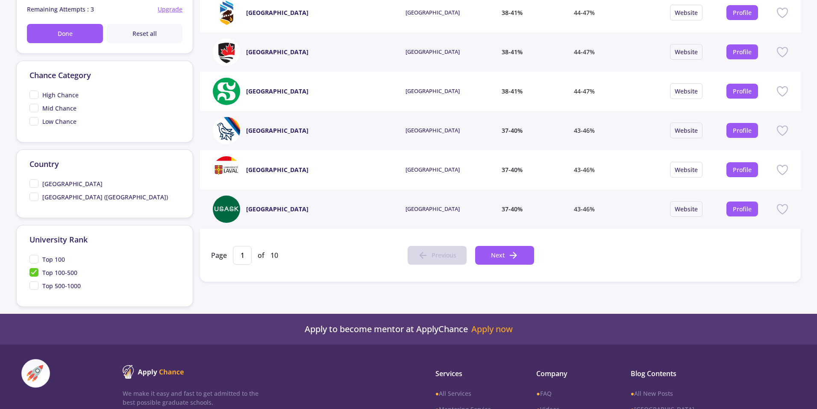
click at [35, 273] on span "Top 100-500" at bounding box center [53, 272] width 48 height 9
click at [35, 273] on input "Top 100-500" at bounding box center [32, 271] width 6 height 6
checkbox input "false"
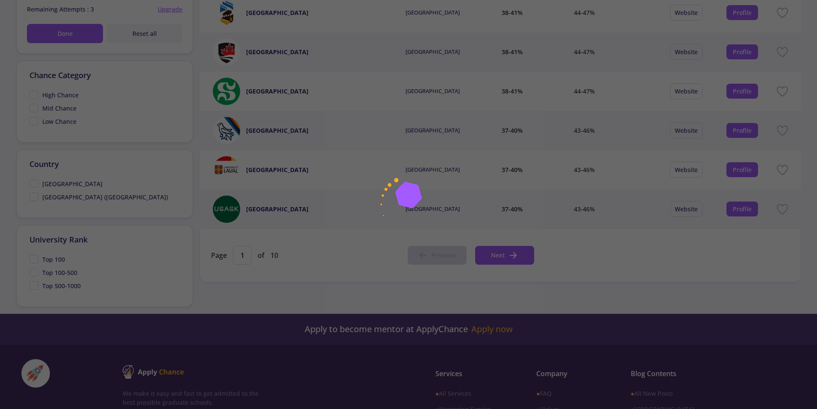
click at [37, 288] on div at bounding box center [408, 204] width 817 height 409
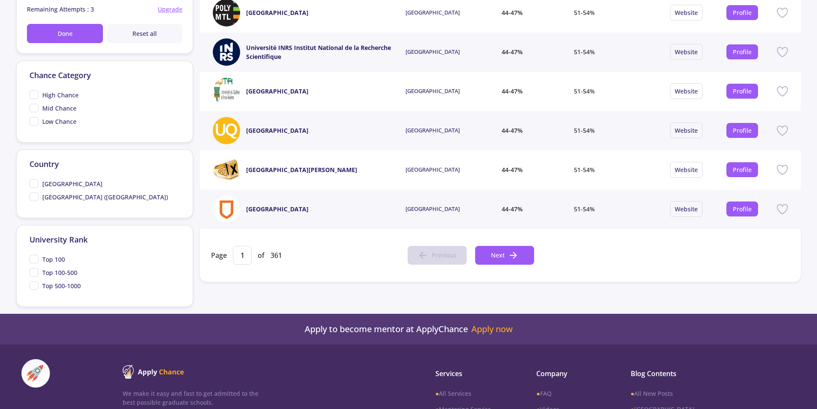
click at [35, 287] on span "Top 500-1000" at bounding box center [54, 286] width 51 height 9
click at [35, 287] on input "Top 500-1000" at bounding box center [32, 285] width 6 height 6
checkbox input "true"
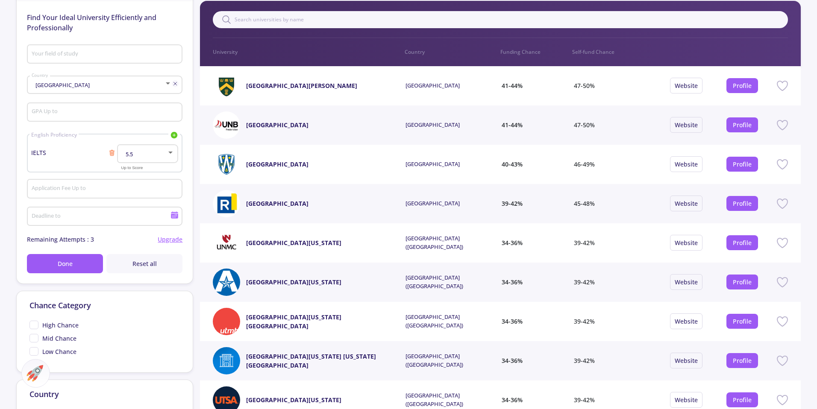
scroll to position [0, 0]
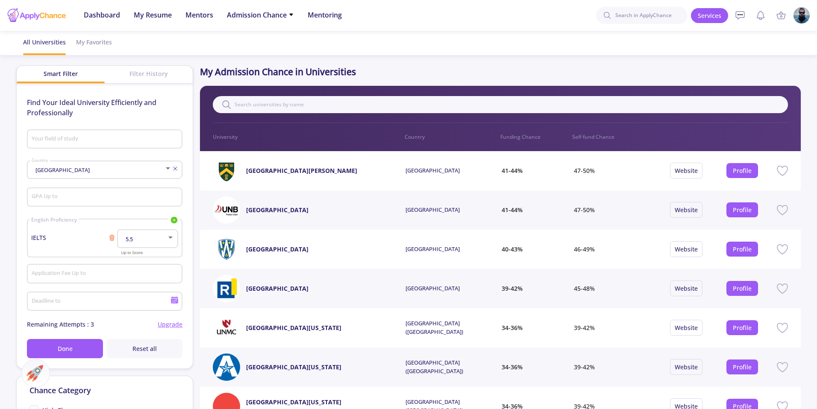
click at [259, 172] on link "University of Regina" at bounding box center [301, 170] width 111 height 9
click at [163, 72] on div "Filter History" at bounding box center [149, 74] width 88 height 16
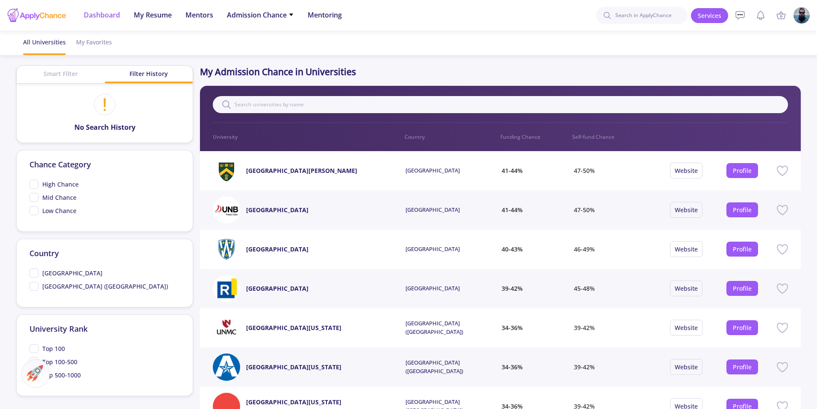
click at [105, 13] on span "Dashboard" at bounding box center [102, 15] width 36 height 10
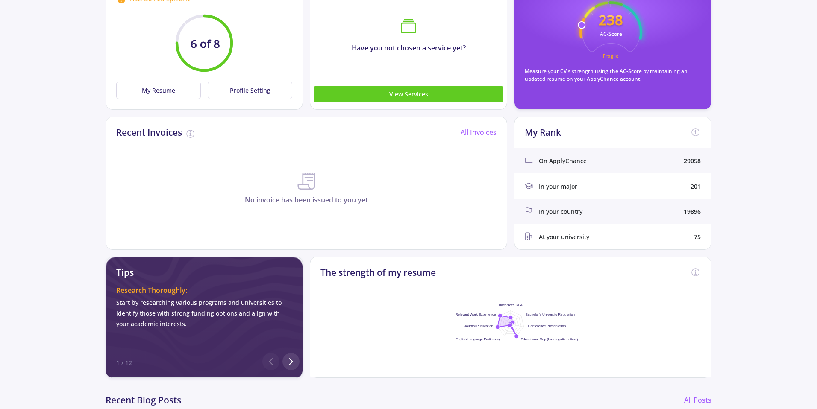
scroll to position [204, 0]
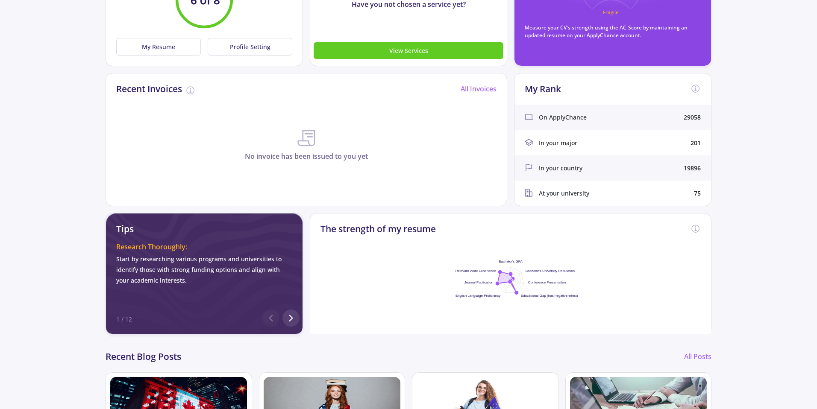
click at [299, 159] on p "No invoice has been issued to you yet" at bounding box center [306, 156] width 401 height 10
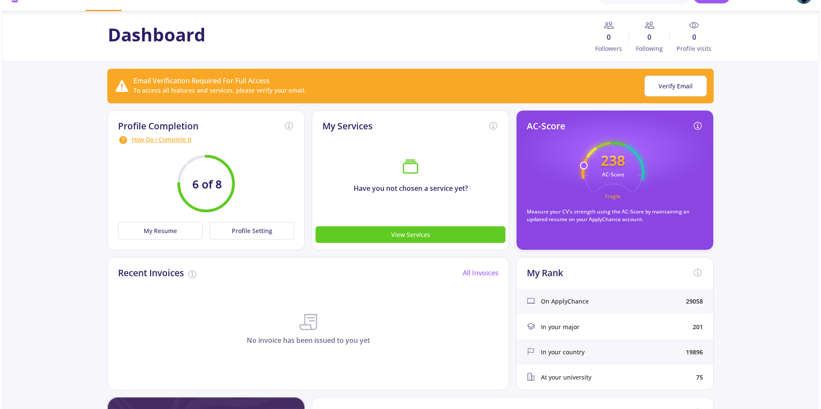
scroll to position [25, 0]
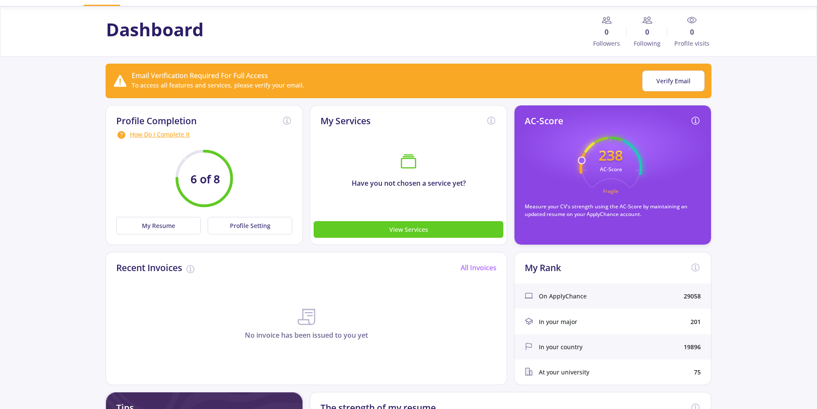
click at [167, 136] on div "How Do I Complete It" at bounding box center [204, 135] width 176 height 10
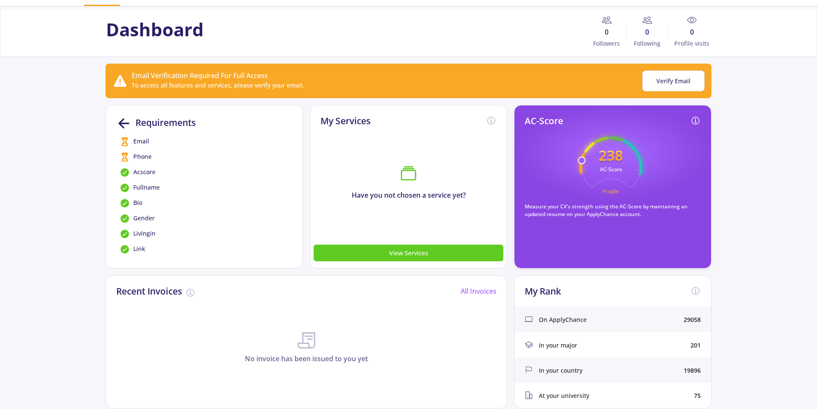
click at [138, 140] on span "Email" at bounding box center [141, 142] width 16 height 10
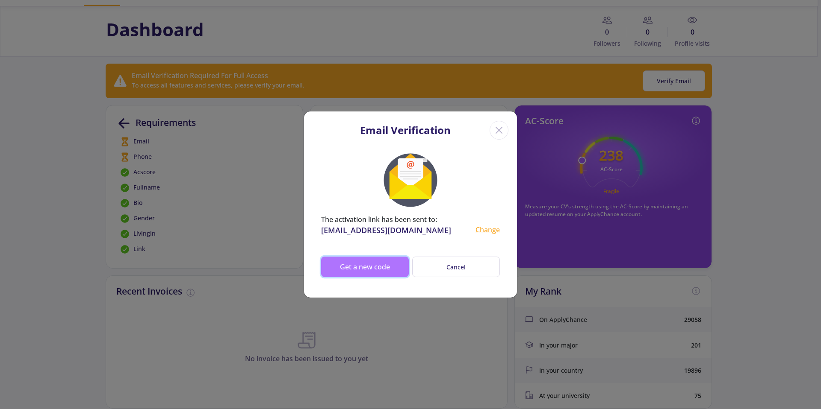
click at [377, 270] on button "Get a new code" at bounding box center [365, 267] width 88 height 21
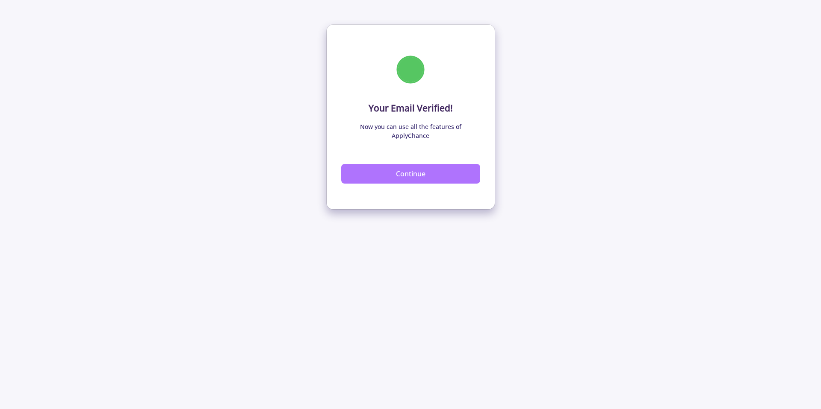
click at [452, 164] on button "Continue" at bounding box center [410, 174] width 139 height 20
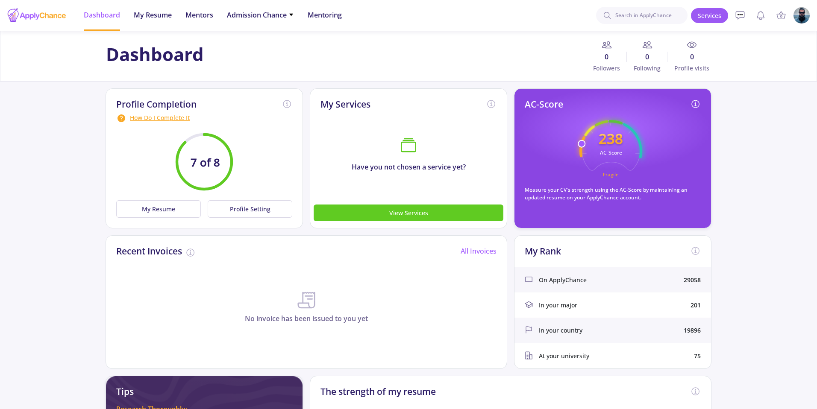
click at [174, 120] on div "How Do I Complete It" at bounding box center [204, 118] width 176 height 10
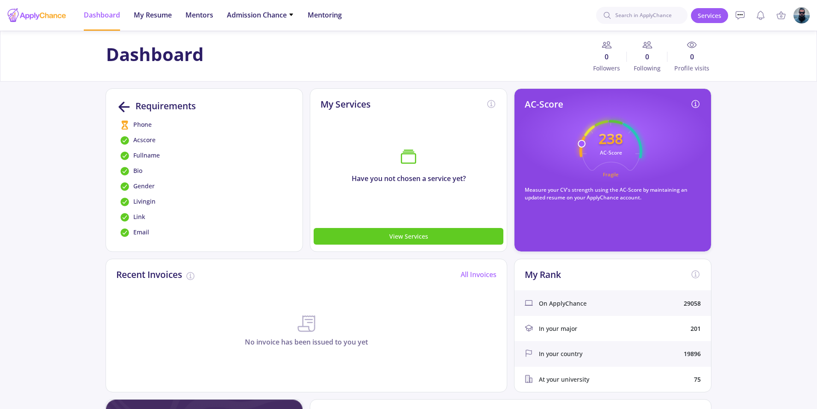
click at [143, 124] on span "Phone" at bounding box center [142, 125] width 18 height 10
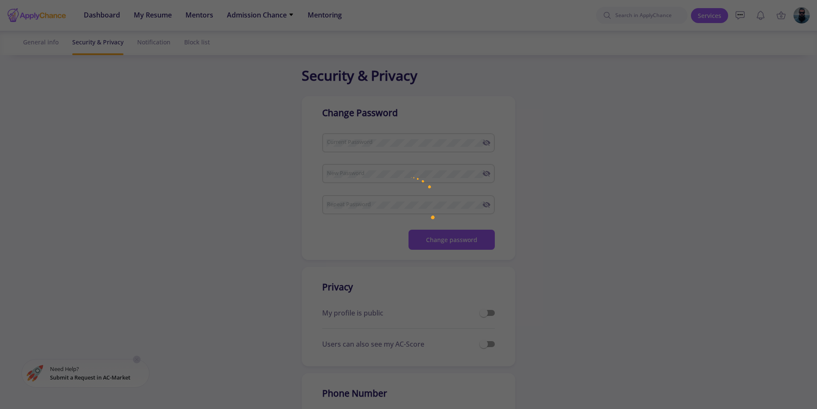
checkbox input "true"
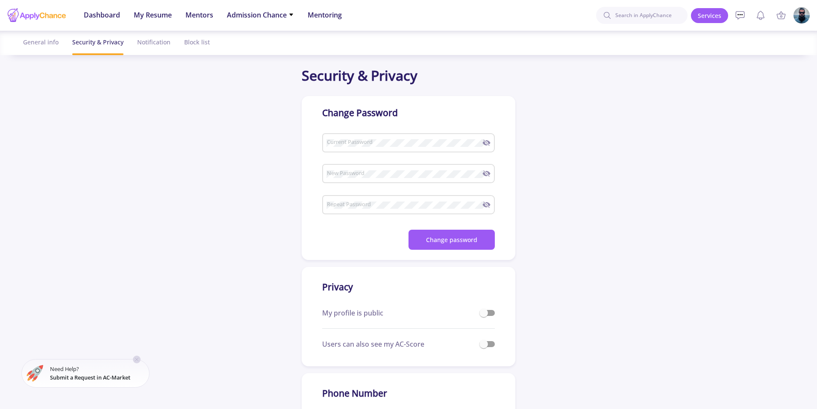
checkbox input "true"
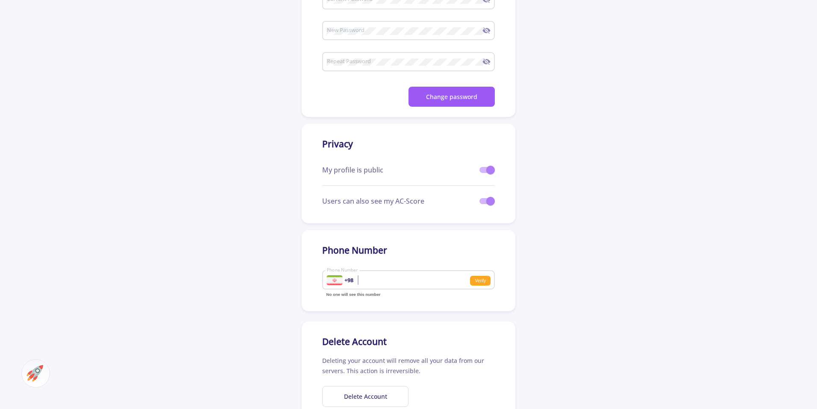
scroll to position [187, 0]
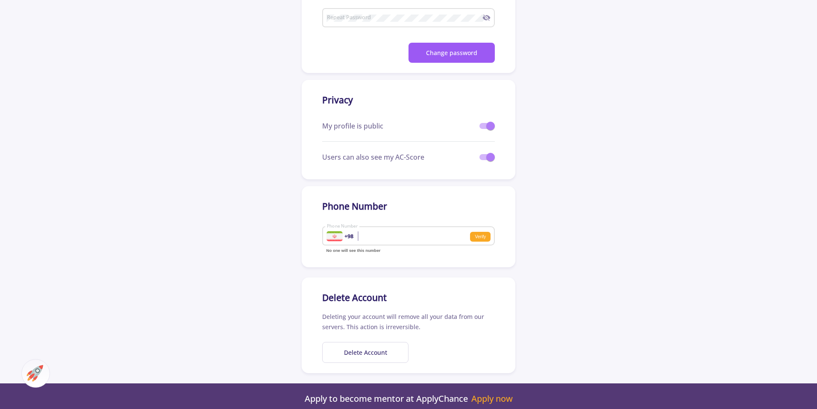
click at [406, 238] on input "Phone Number" at bounding box center [379, 237] width 106 height 8
type input "9106110154"
click at [480, 240] on small "Verify" at bounding box center [480, 237] width 21 height 10
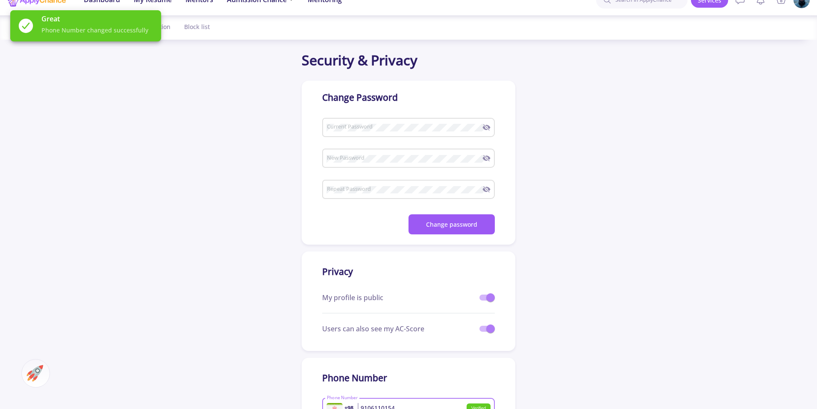
scroll to position [21, 0]
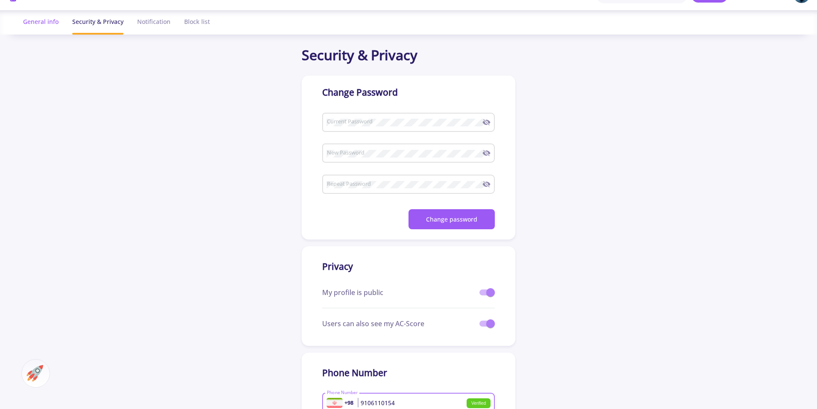
click at [35, 23] on div "General info" at bounding box center [40, 21] width 35 height 23
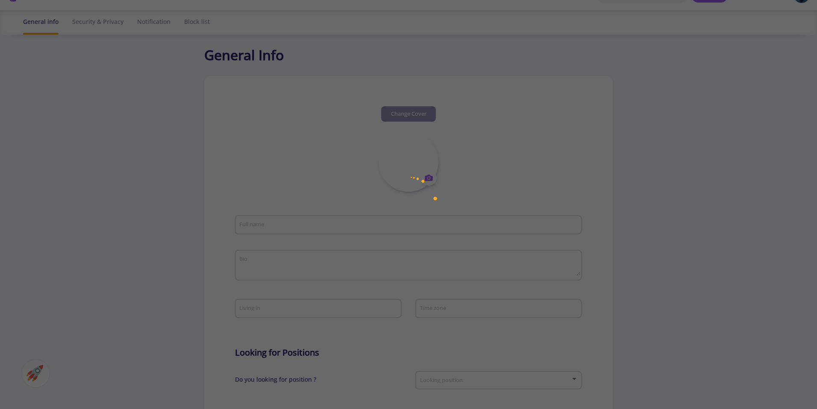
type input "Milad Davari"
type textarea "I’m a Product Designer with extensive experience across mobile, web, and deskto…"
type input "Iran"
type input "(UTC+03:30) Tehran"
type input "MiladDavari"
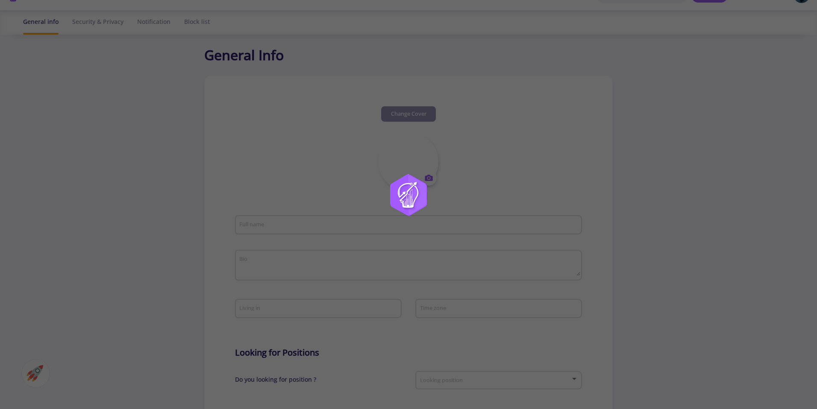
type input "[EMAIL_ADDRESS][DOMAIN_NAME]"
type input "miladdavari.ir@gmail.com"
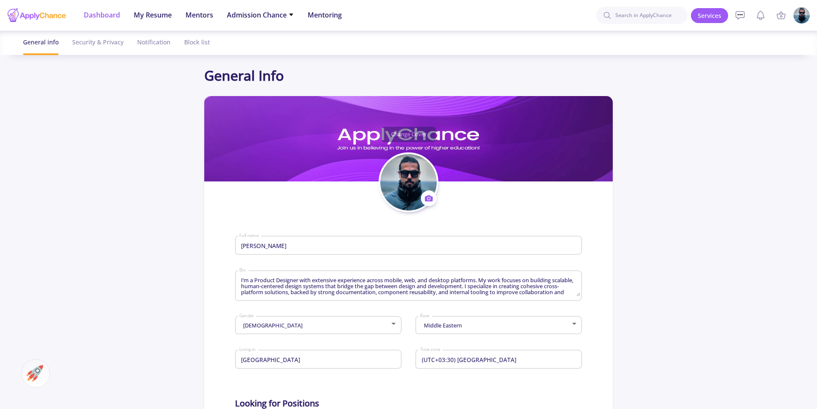
click at [104, 13] on span "Dashboard" at bounding box center [102, 15] width 36 height 10
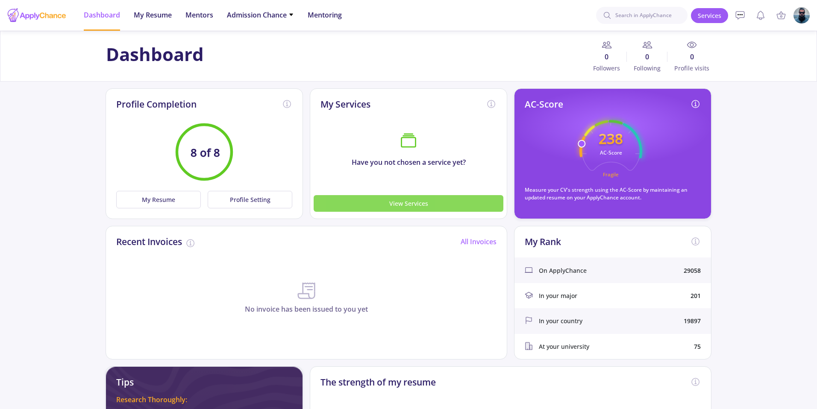
click at [421, 204] on button "View Services" at bounding box center [409, 203] width 190 height 17
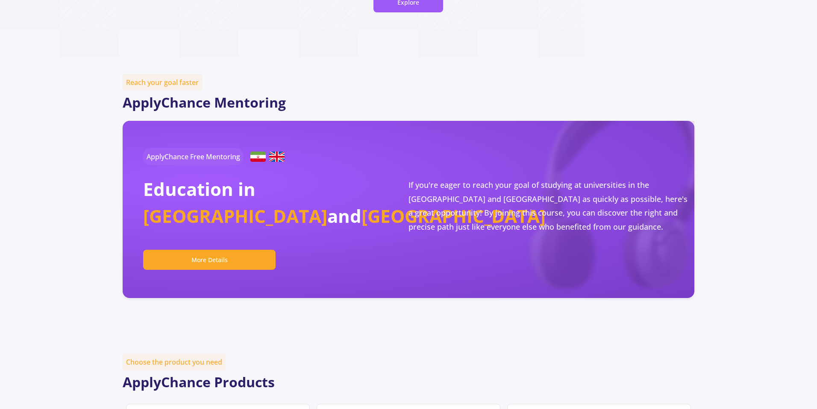
scroll to position [185, 0]
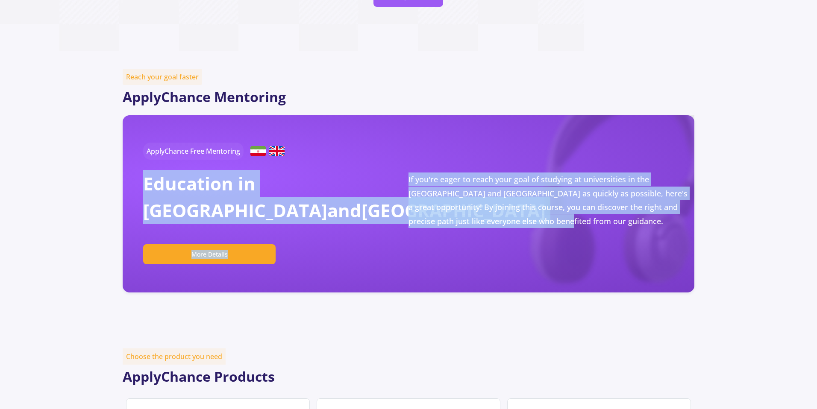
drag, startPoint x: 542, startPoint y: 224, endPoint x: 406, endPoint y: 179, distance: 143.4
click at [406, 179] on div "ApplyChance Free Mentoring Education in Canada and USA More Details If you're e…" at bounding box center [409, 203] width 572 height 177
click at [384, 208] on h2 "Education in Canada and USA" at bounding box center [275, 197] width 265 height 54
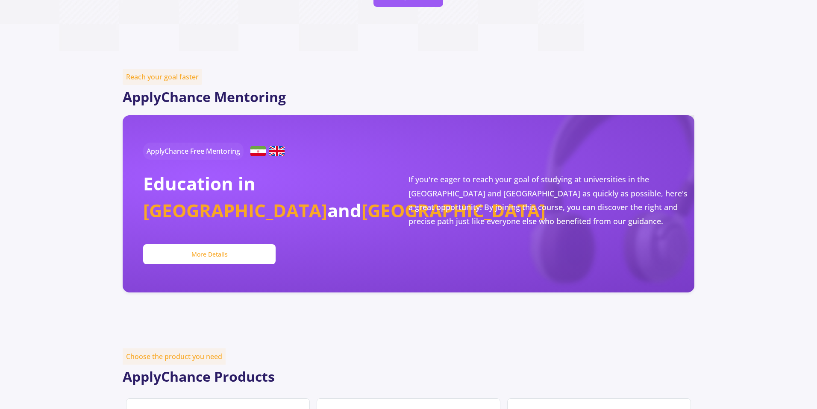
click at [202, 262] on button "More Details" at bounding box center [209, 254] width 133 height 20
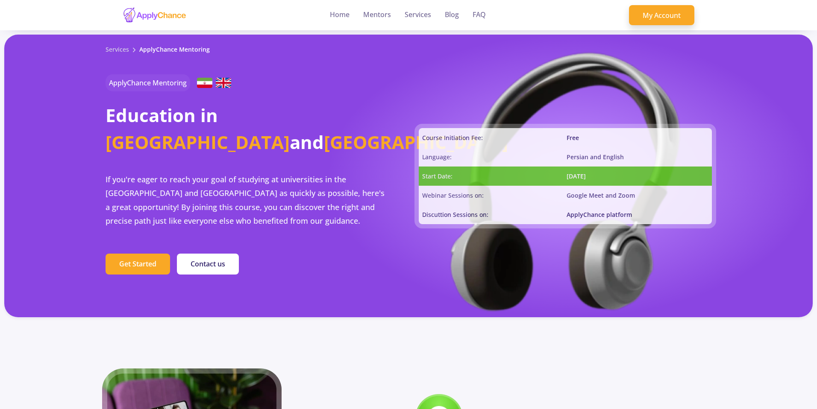
click at [572, 195] on div "Google Meet and Zoom" at bounding box center [639, 195] width 145 height 19
click at [570, 162] on div "Persian and English" at bounding box center [639, 156] width 145 height 19
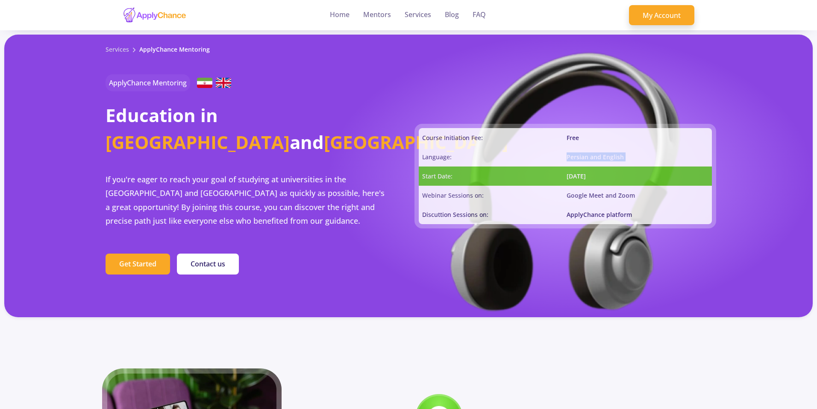
click at [570, 162] on div "Persian and English" at bounding box center [639, 156] width 145 height 19
click at [547, 167] on div "Start Date:" at bounding box center [493, 176] width 148 height 19
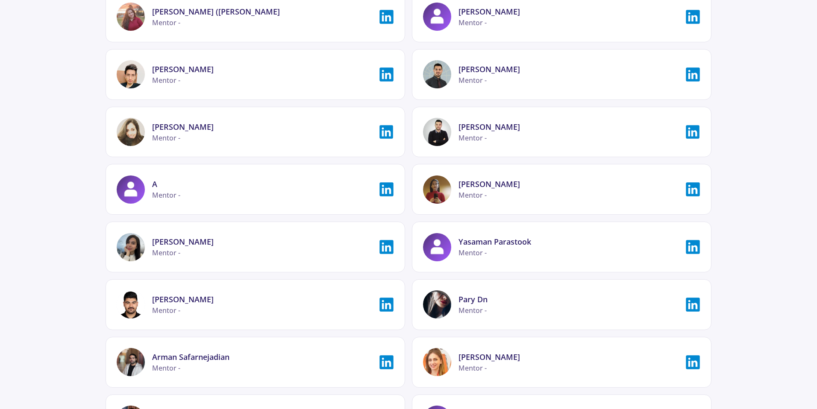
scroll to position [2602, 0]
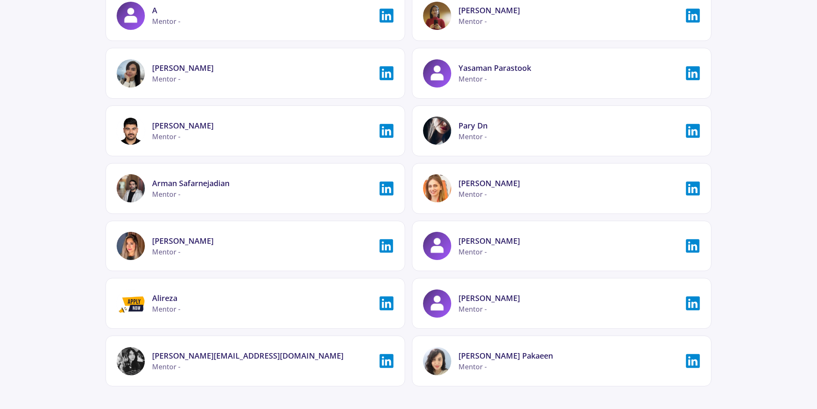
click at [691, 189] on icon at bounding box center [693, 189] width 14 height 14
click at [479, 185] on div "[PERSON_NAME]" at bounding box center [490, 184] width 62 height 12
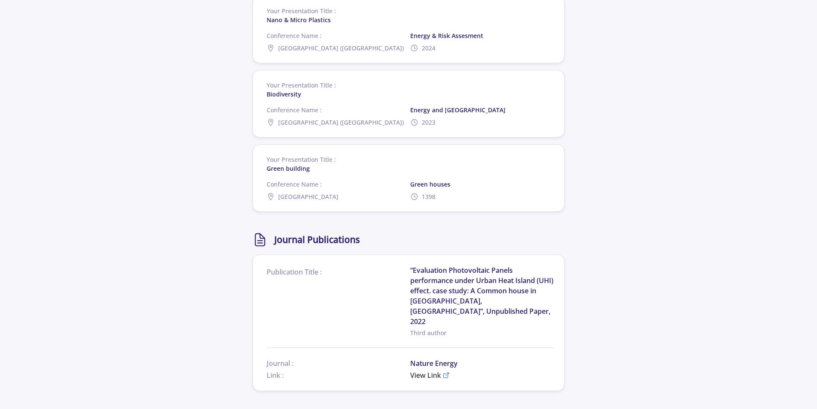
scroll to position [2014, 0]
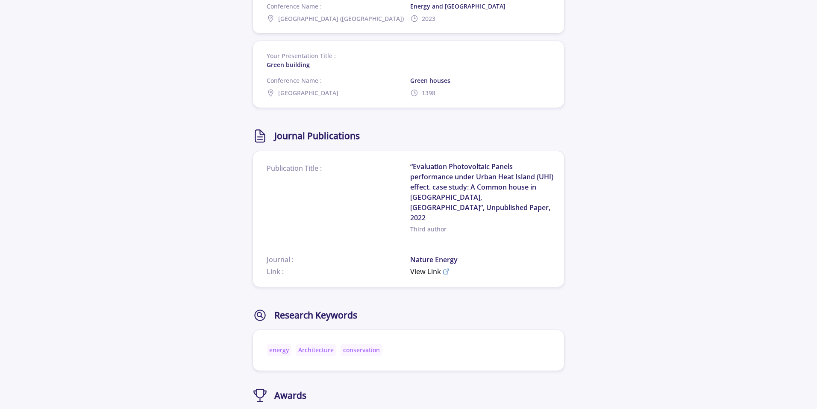
click at [450, 184] on span "“Evaluation Photovoltaic Panels performance under Urban Heat Island (UHI) effec…" at bounding box center [482, 193] width 144 height 62
click at [421, 267] on span "View Link" at bounding box center [425, 272] width 31 height 10
click at [450, 267] on link "View Link" at bounding box center [482, 272] width 144 height 10
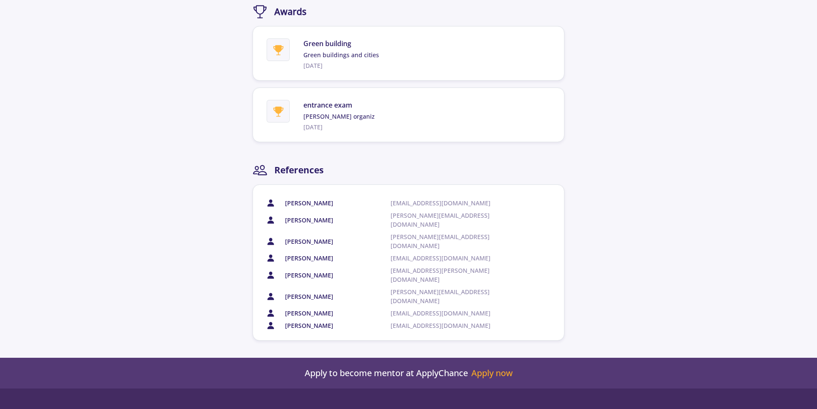
scroll to position [2521, 0]
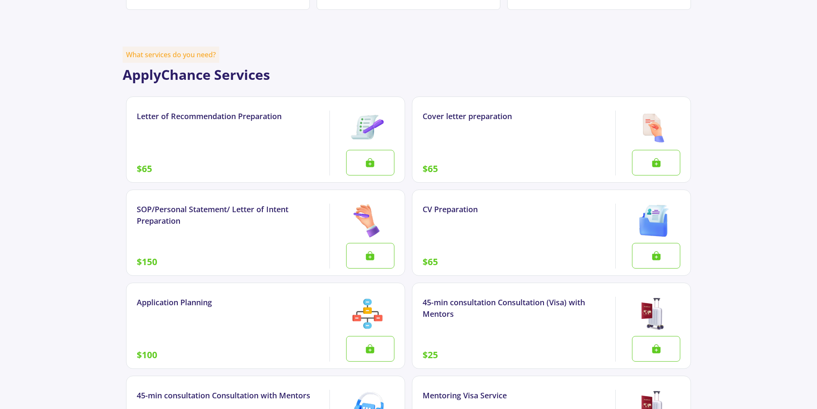
scroll to position [654, 0]
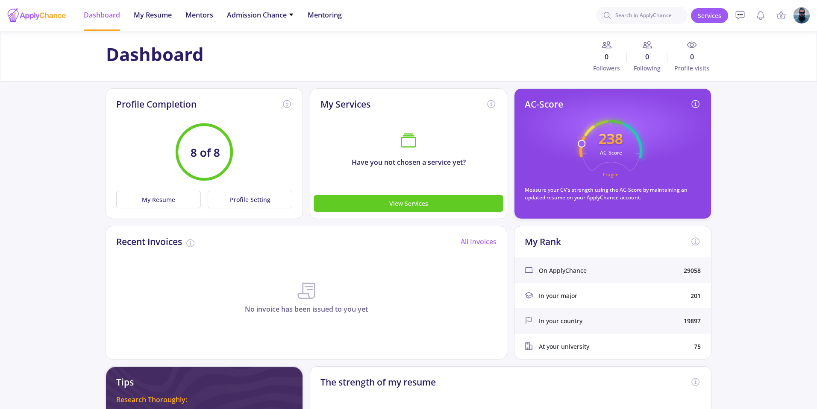
drag, startPoint x: 583, startPoint y: 143, endPoint x: 674, endPoint y: 179, distance: 97.6
click at [676, 179] on div "AC-Score 238 AC-Score Fragile Measure your CV's strength using the AC-Score by …" at bounding box center [613, 150] width 176 height 103
click at [604, 176] on text "Fragile" at bounding box center [611, 174] width 16 height 6
click at [670, 165] on div "AC-Score 238 AC-Score Fragile Measure your CV's strength using the AC-Score by …" at bounding box center [613, 150] width 176 height 103
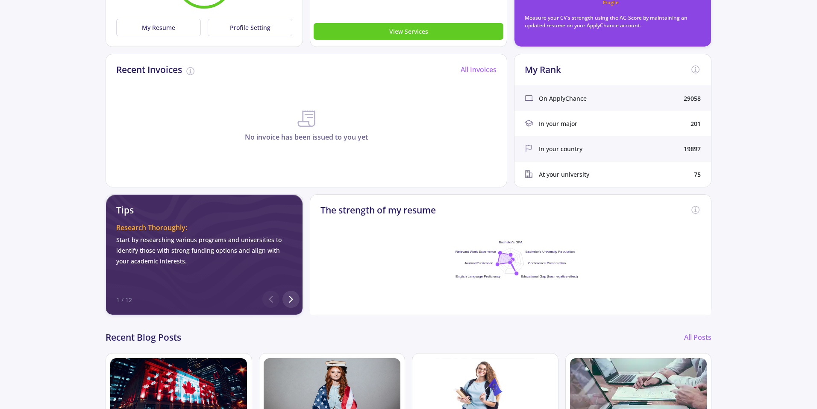
scroll to position [197, 0]
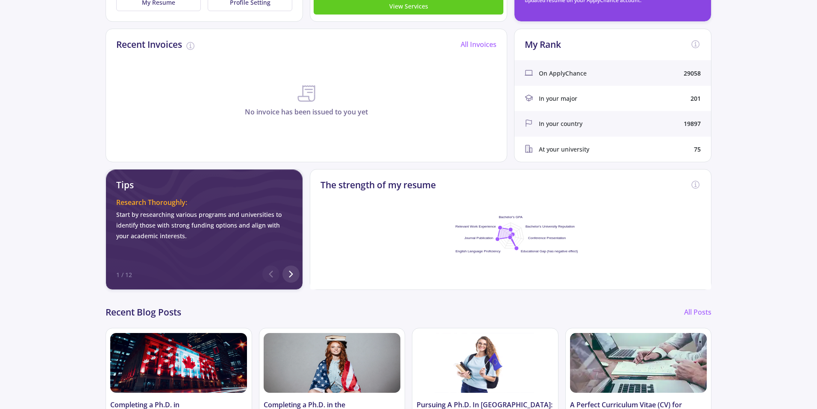
click at [438, 185] on foreignobject at bounding box center [510, 236] width 171 height 107
click at [422, 184] on h2 "The strength of my resume" at bounding box center [378, 185] width 115 height 11
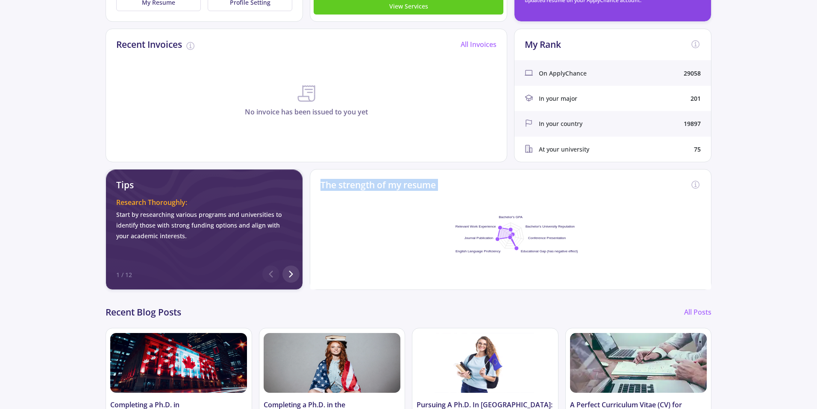
click at [422, 184] on h2 "The strength of my resume" at bounding box center [378, 185] width 115 height 11
click at [438, 207] on foreignobject at bounding box center [510, 236] width 171 height 107
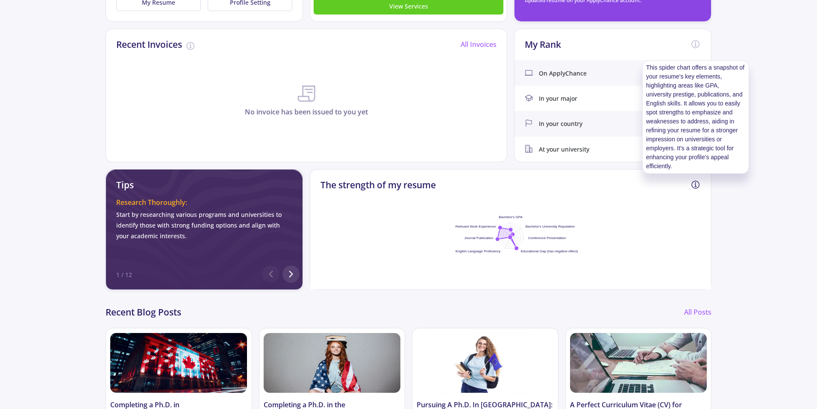
click at [694, 186] on icon at bounding box center [696, 185] width 10 height 10
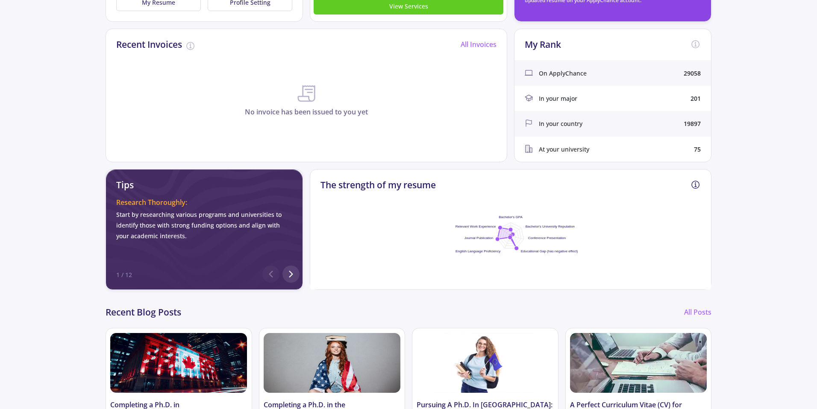
click at [695, 187] on line at bounding box center [696, 187] width 2 height 0
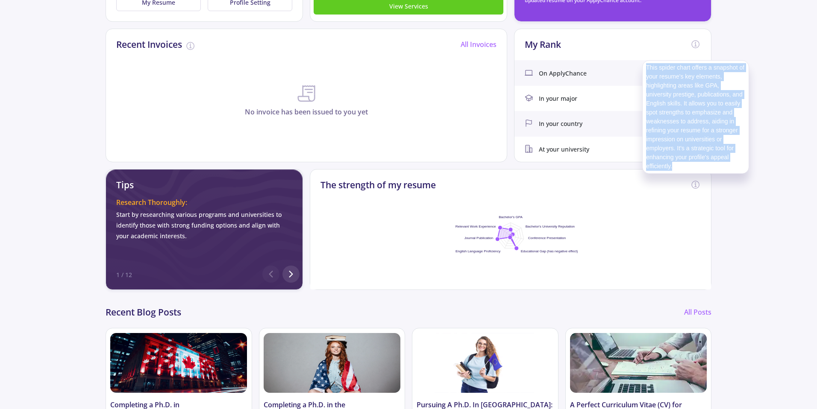
drag, startPoint x: 682, startPoint y: 170, endPoint x: 641, endPoint y: 62, distance: 114.9
click at [641, 62] on mat-tooltip-component "This spider chart offers a snapshot of your resume's key elements, highlighting…" at bounding box center [695, 117] width 119 height 126
copy div "This spider chart offers a snapshot of your resume's key elements, highlighting…"
